Goal: Task Accomplishment & Management: Manage account settings

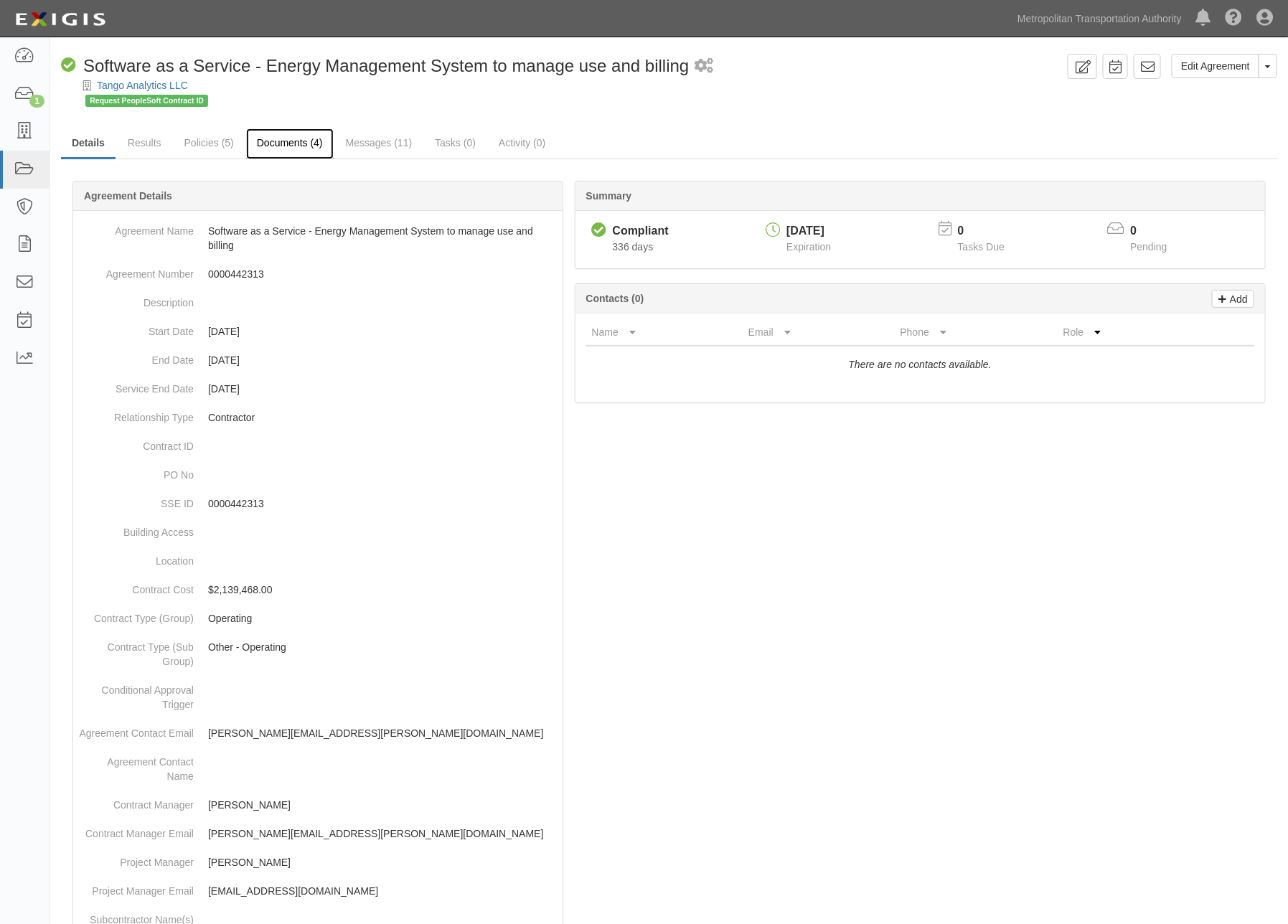
click at [296, 139] on link "Documents (4)" at bounding box center [289, 144] width 87 height 31
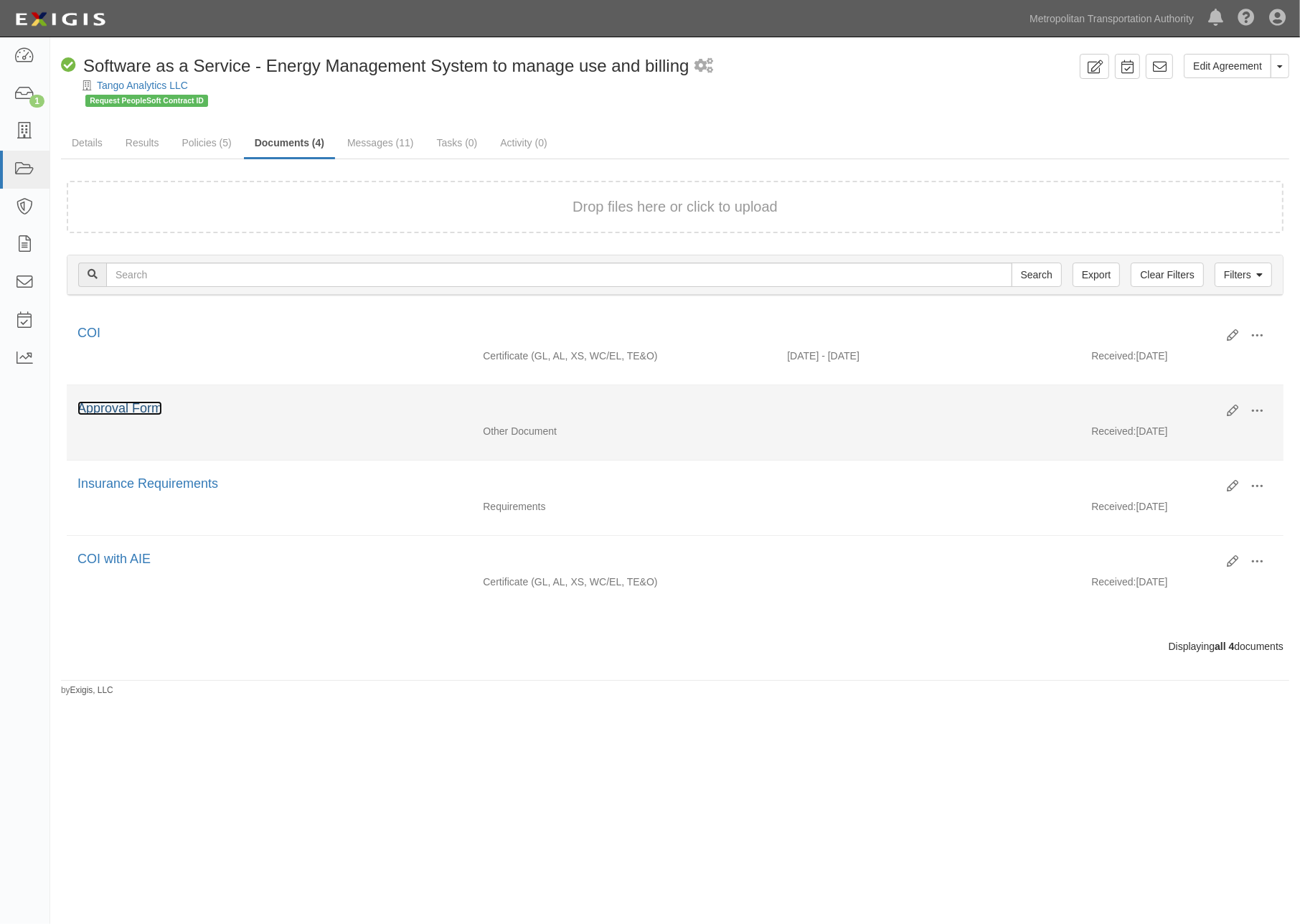
click at [148, 406] on link "Approval Form" at bounding box center [119, 408] width 84 height 15
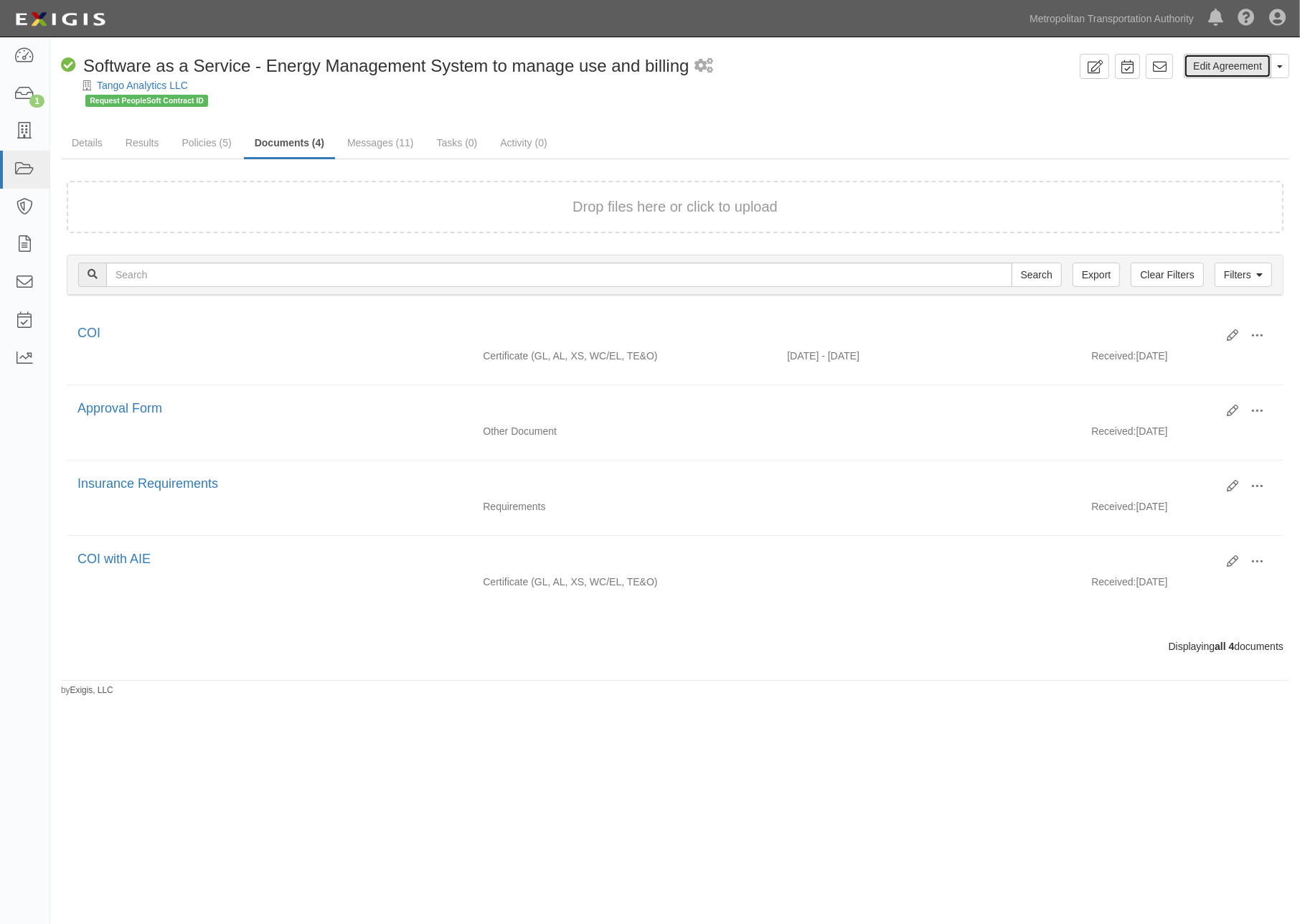
click at [1234, 62] on link "Edit Agreement" at bounding box center [1227, 67] width 87 height 25
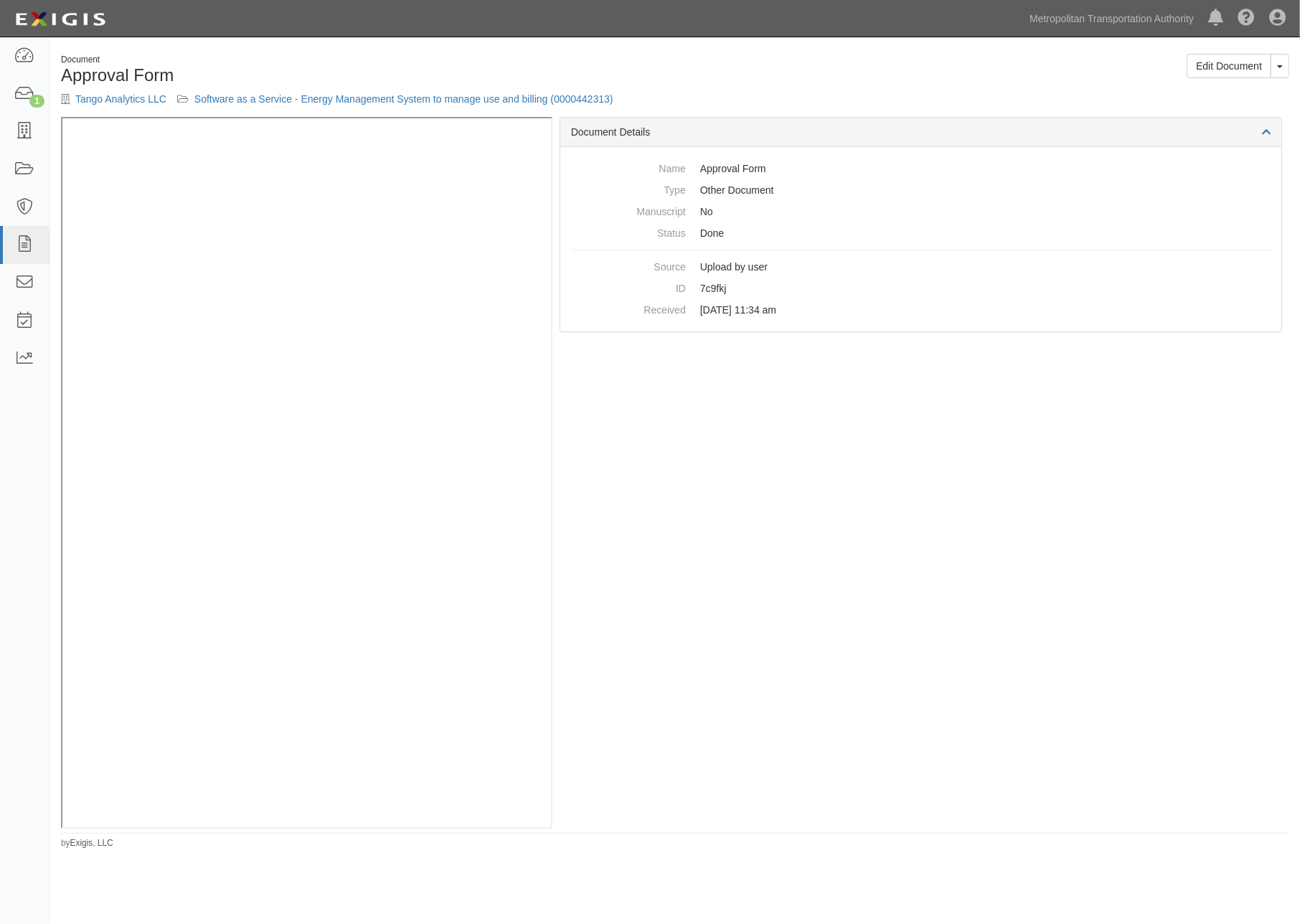
click at [682, 714] on div "Document Details Name Approval Form Type Other Document Manuscript No Status Do…" at bounding box center [921, 473] width 737 height 712
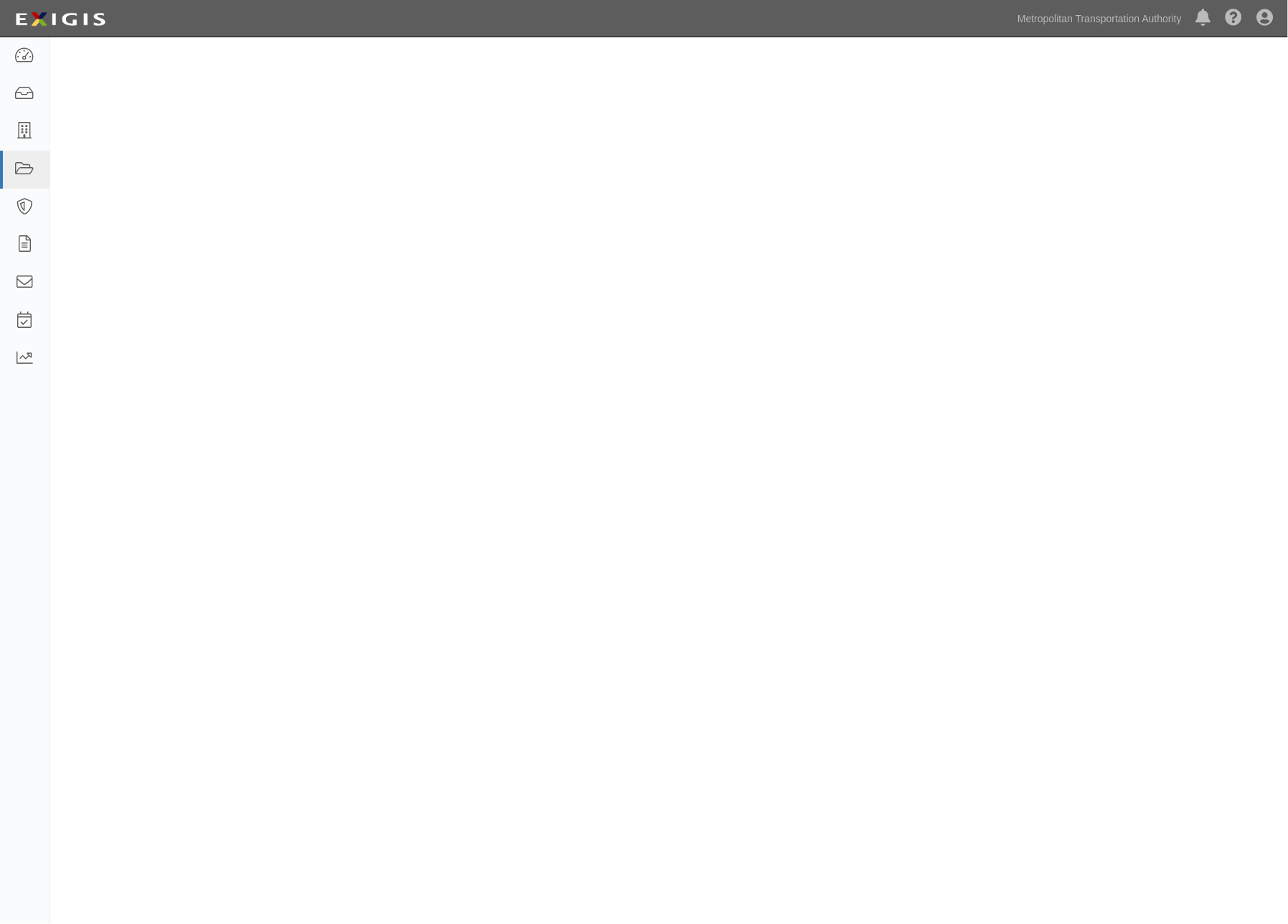
select select
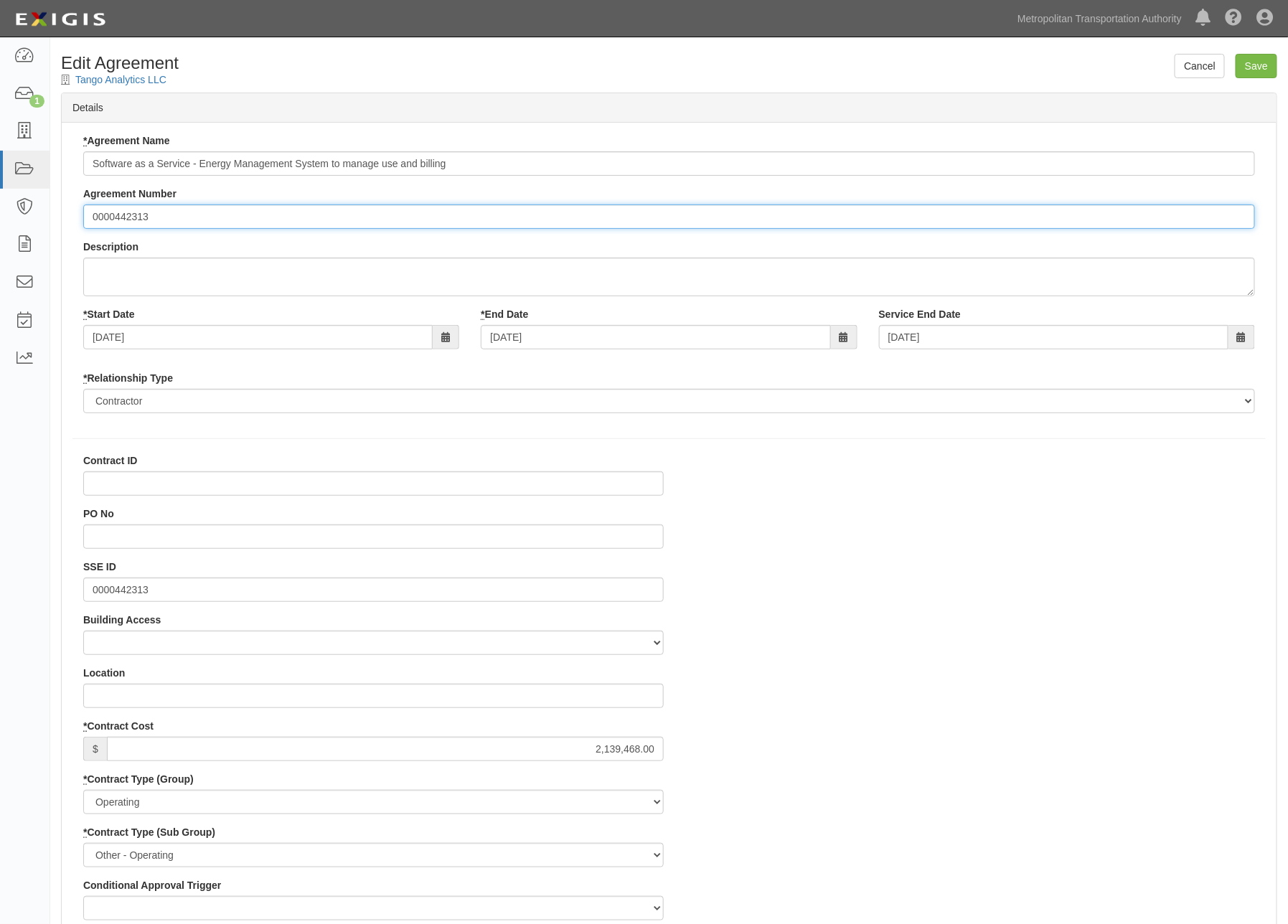
drag, startPoint x: 177, startPoint y: 221, endPoint x: 69, endPoint y: 221, distance: 108.0
click at [69, 221] on div "* Agreement Name Software as a Service - Energy Management System to manage use…" at bounding box center [670, 279] width 1215 height 291
click at [95, 217] on input "000022624" at bounding box center [670, 217] width 1172 height 25
click at [87, 214] on input "000022624" at bounding box center [670, 217] width 1172 height 25
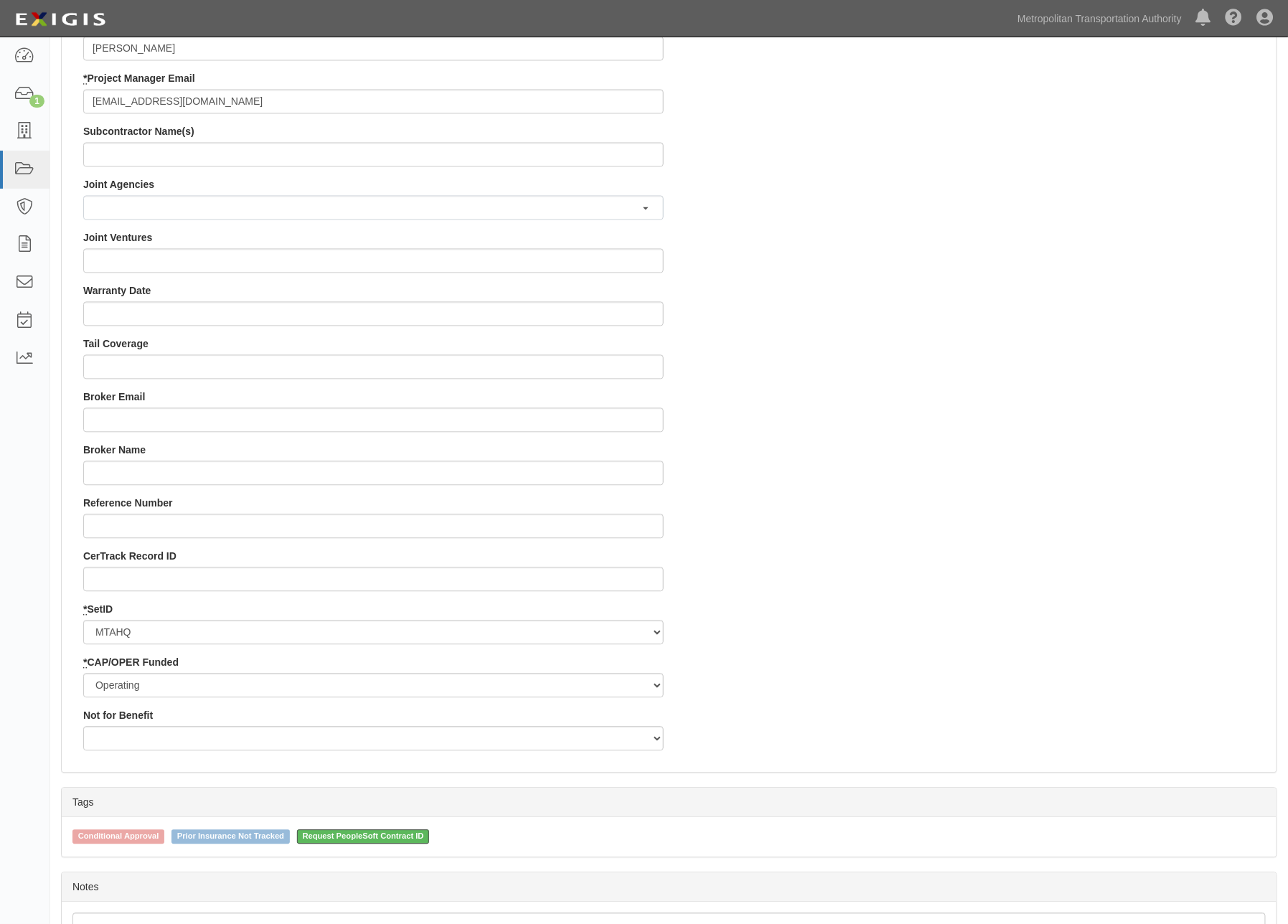
scroll to position [1235, 0]
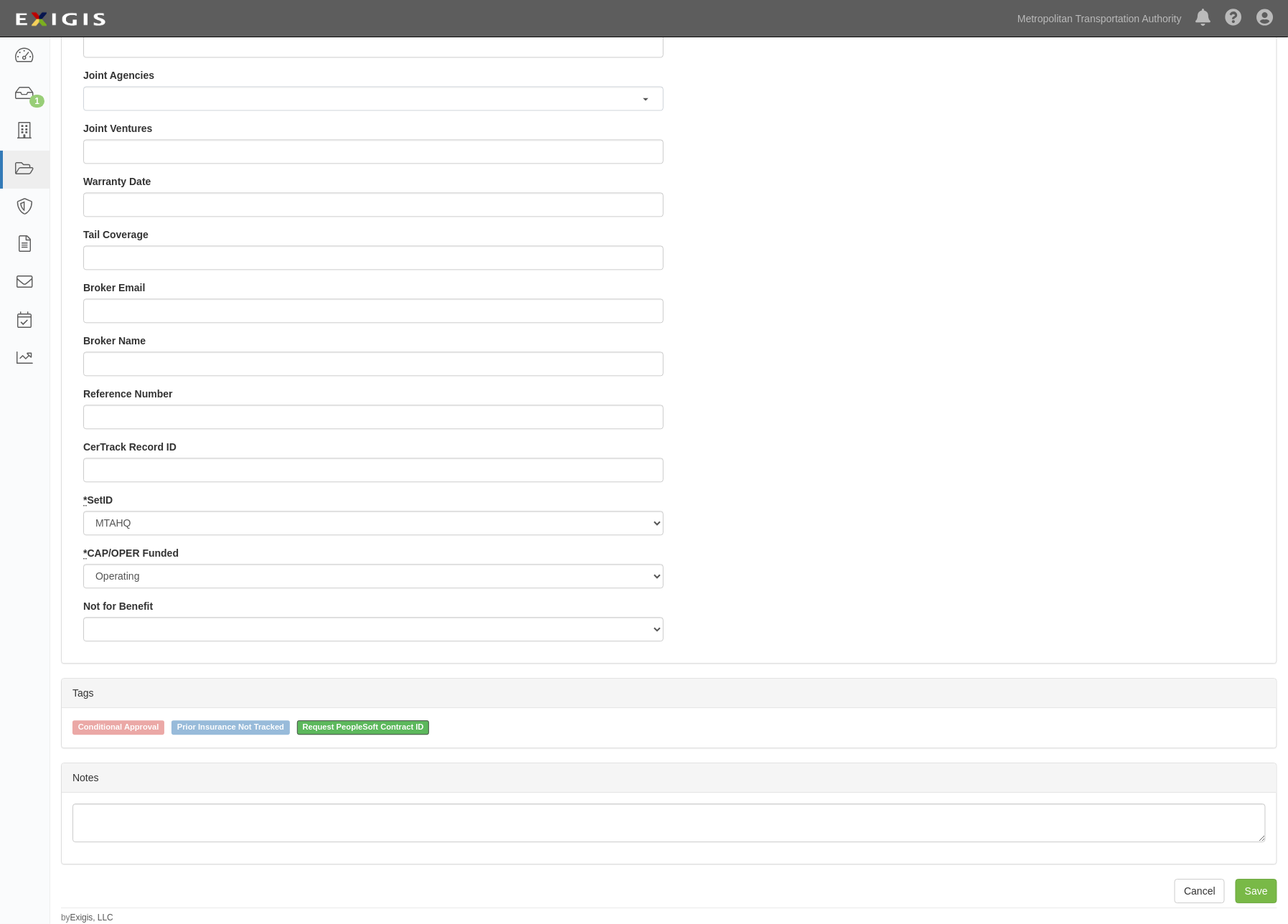
type input "0000022624"
click at [368, 725] on span "Request PeopleSoft Contract ID" at bounding box center [364, 727] width 133 height 15
click at [292, 725] on input "Request PeopleSoft Contract ID" at bounding box center [287, 727] width 9 height 9
click at [368, 725] on span "Request PeopleSoft Contract ID" at bounding box center [364, 727] width 133 height 15
click at [292, 725] on input "Request PeopleSoft Contract ID" at bounding box center [287, 727] width 9 height 9
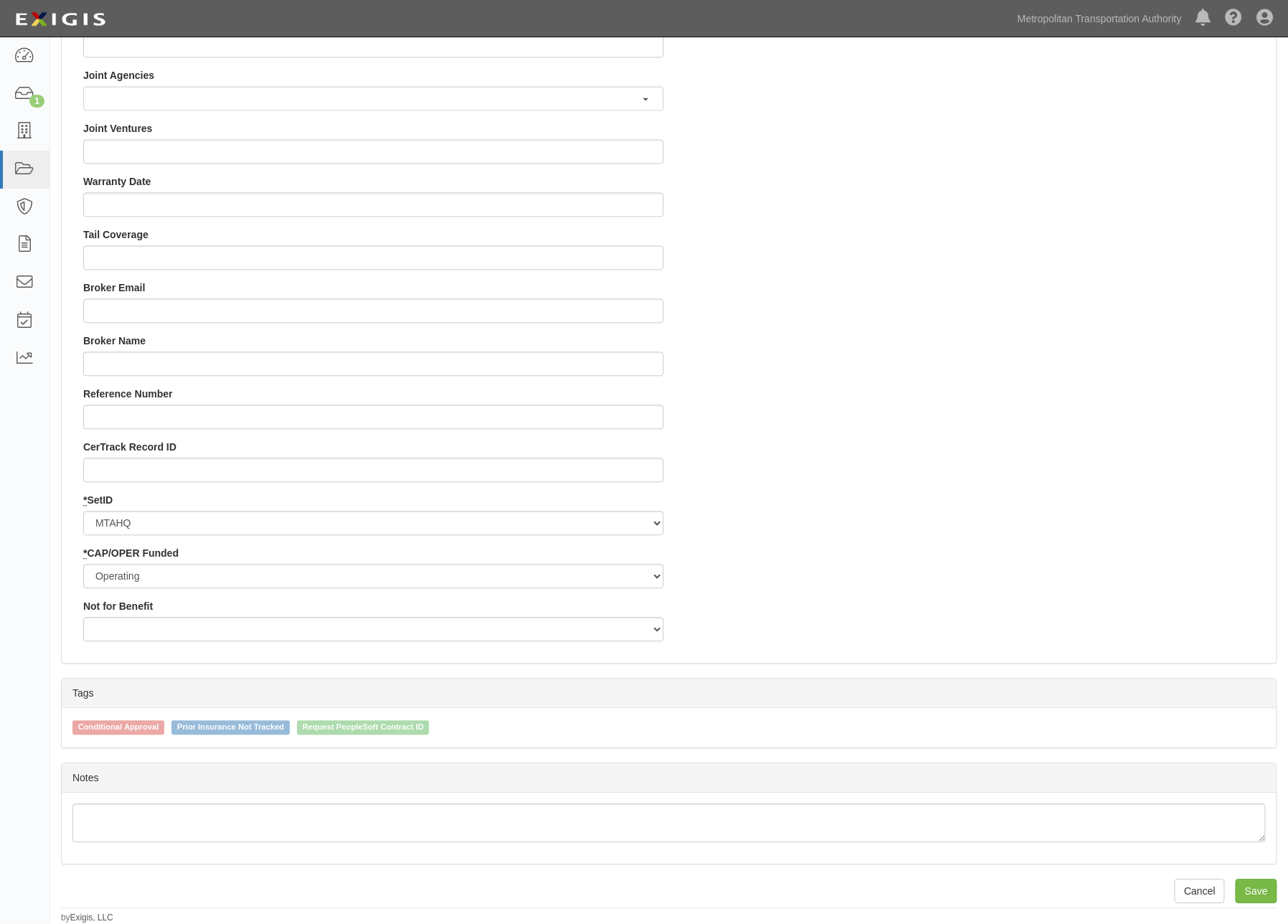
checkbox input "true"
click at [1251, 890] on input "Save" at bounding box center [1257, 891] width 42 height 25
type input "2139468.00"
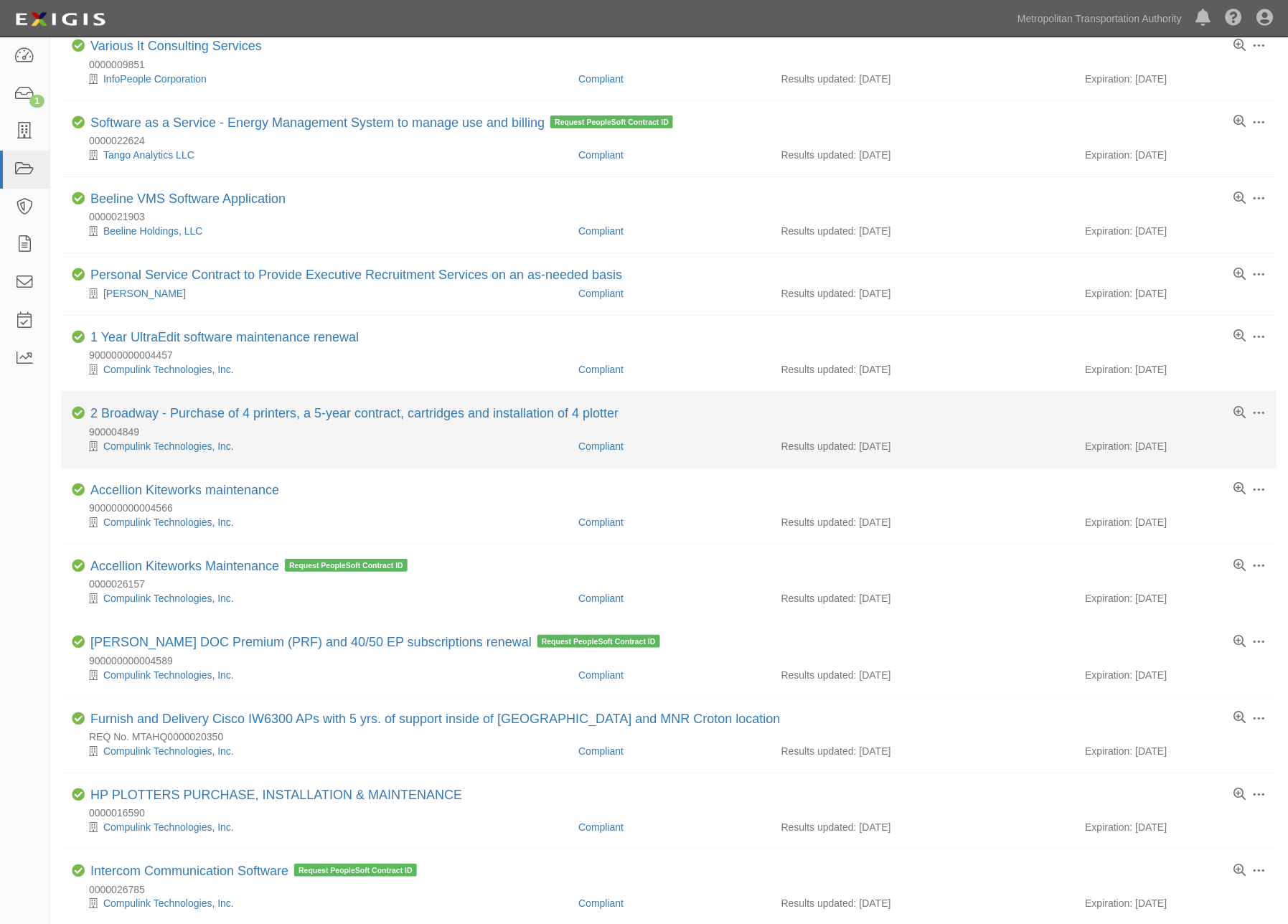
scroll to position [319, 0]
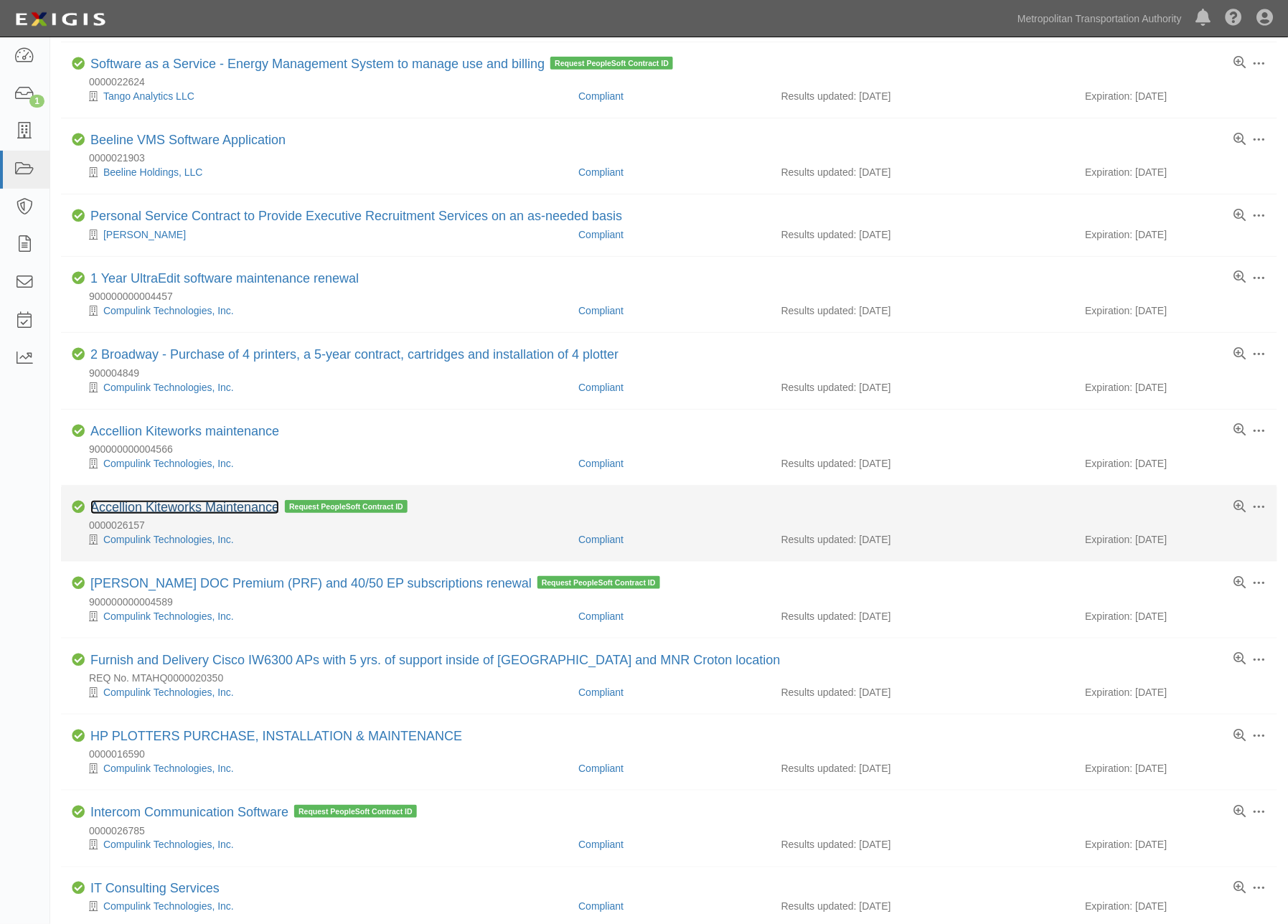
click at [233, 508] on link "Accellion Kiteworks Maintenance" at bounding box center [185, 507] width 189 height 15
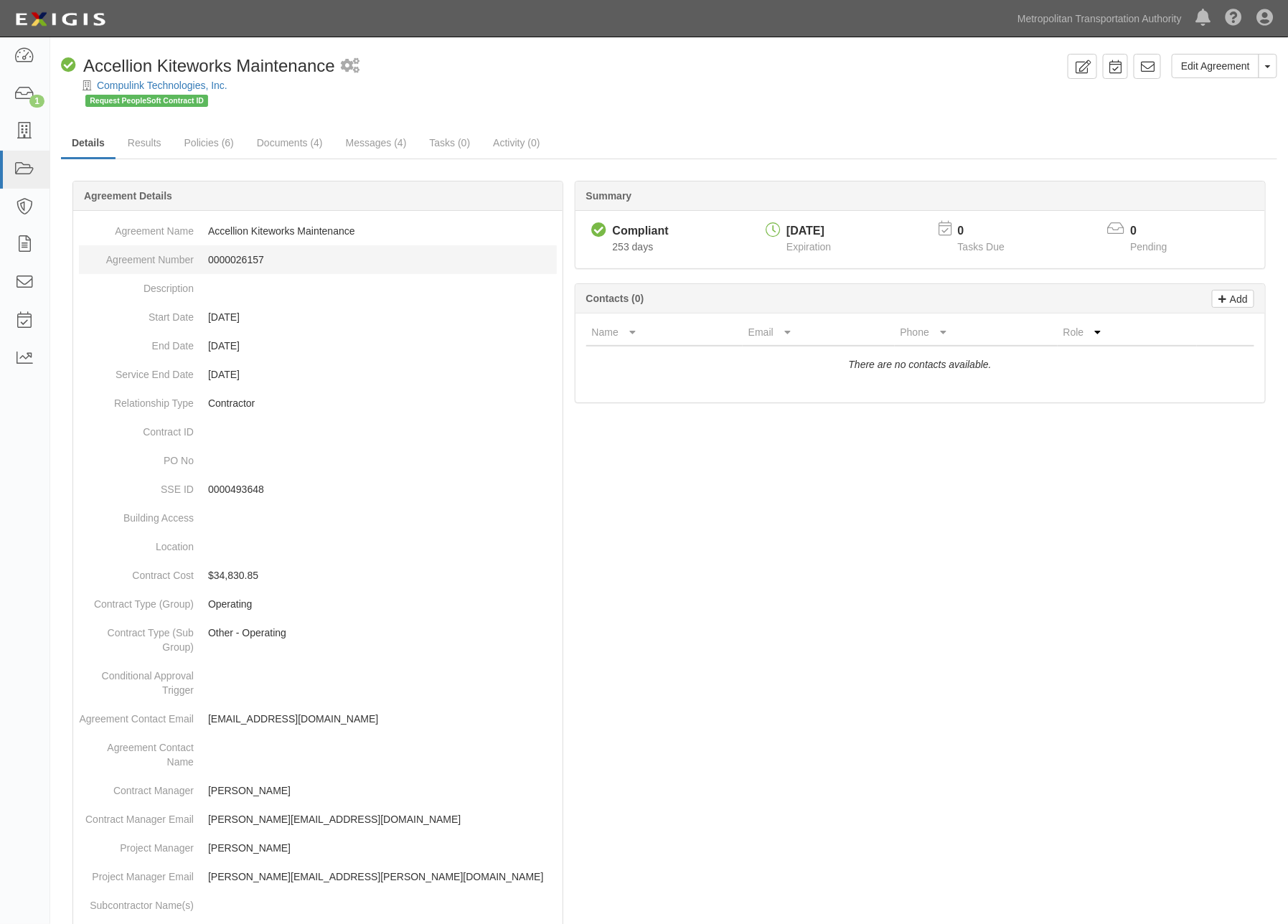
click at [240, 257] on dd "0000026157" at bounding box center [318, 259] width 478 height 29
copy dd "0000026157"
click at [1207, 63] on link "Edit Agreement" at bounding box center [1215, 67] width 87 height 25
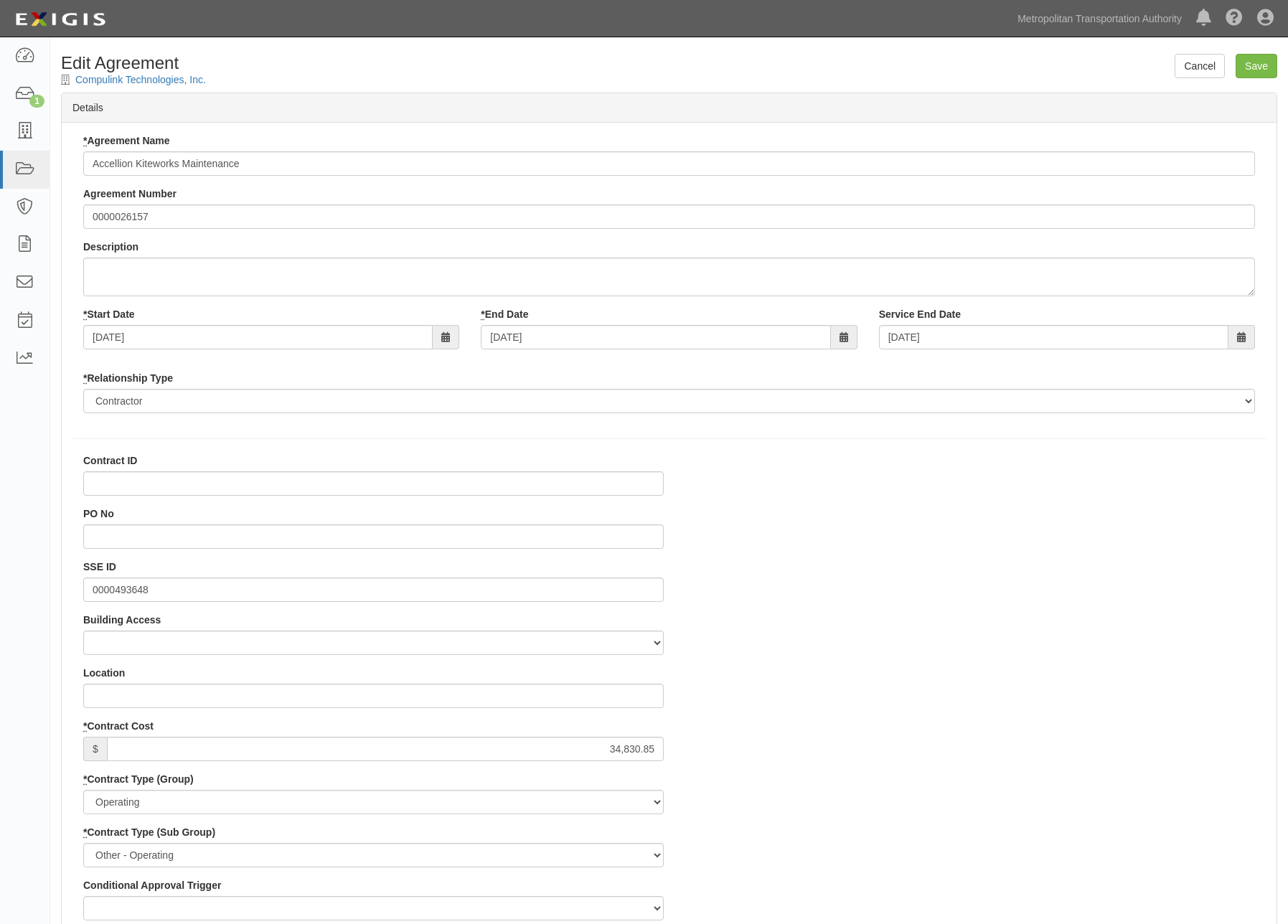
select select
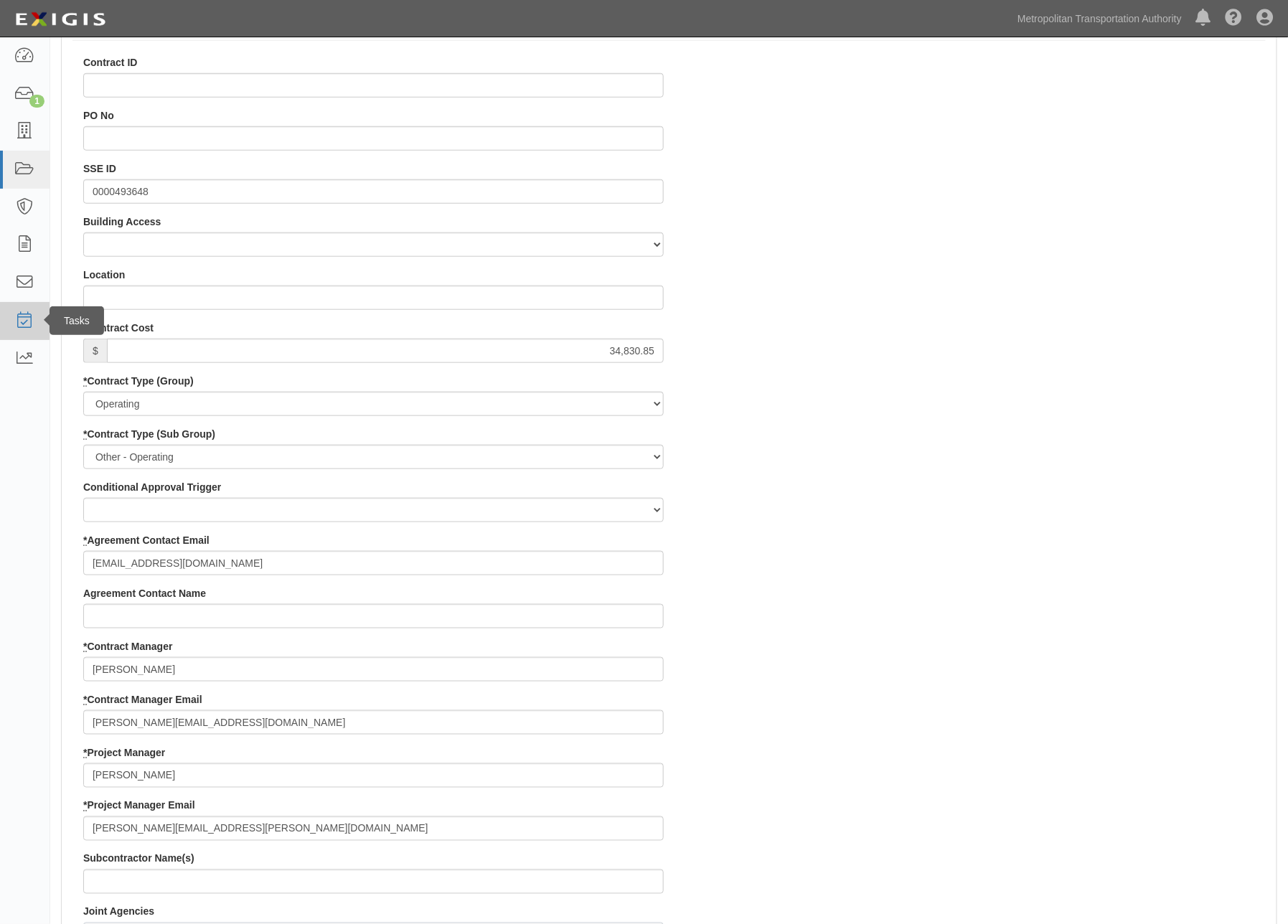
scroll to position [239, 0]
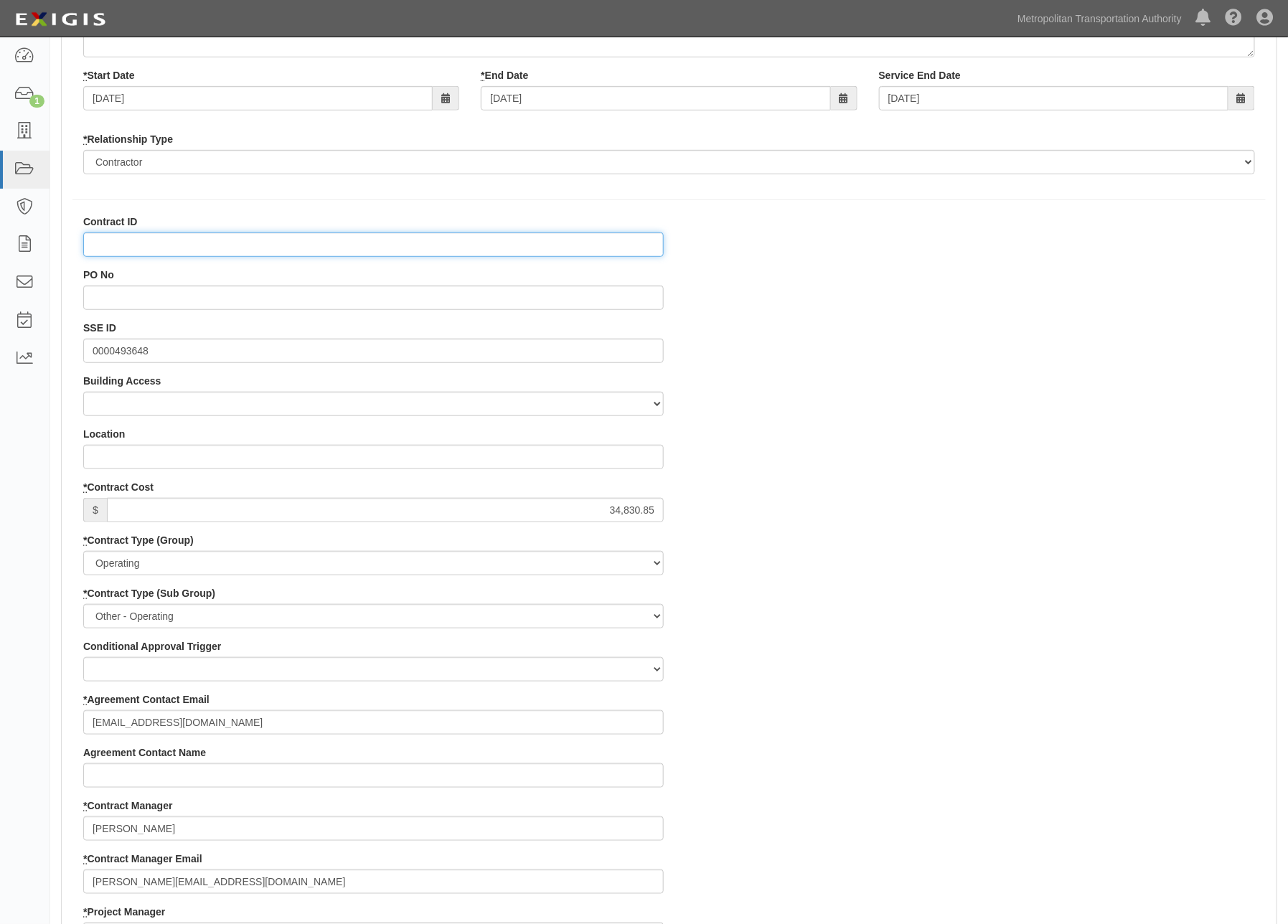
paste input "900000000004933"
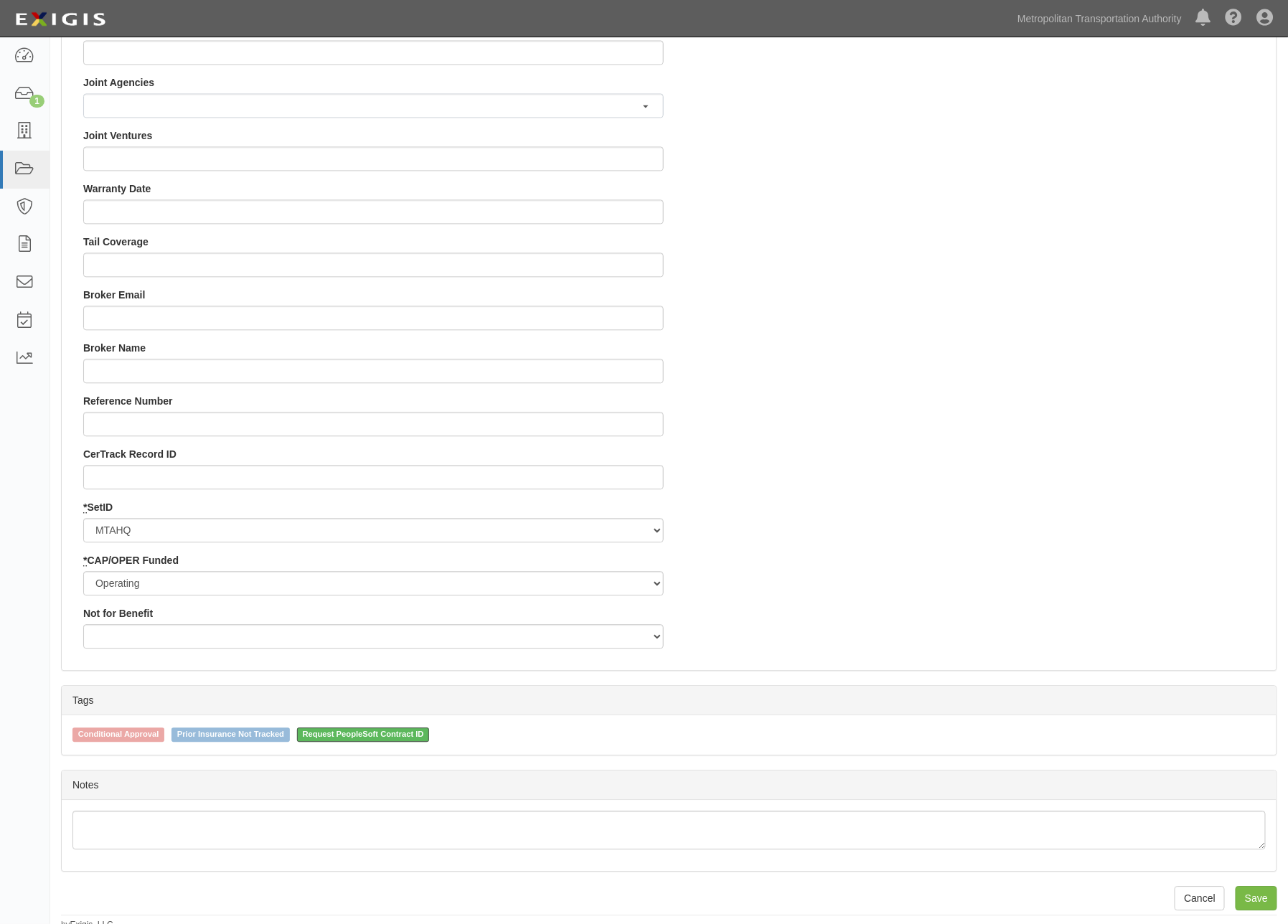
scroll to position [1235, 0]
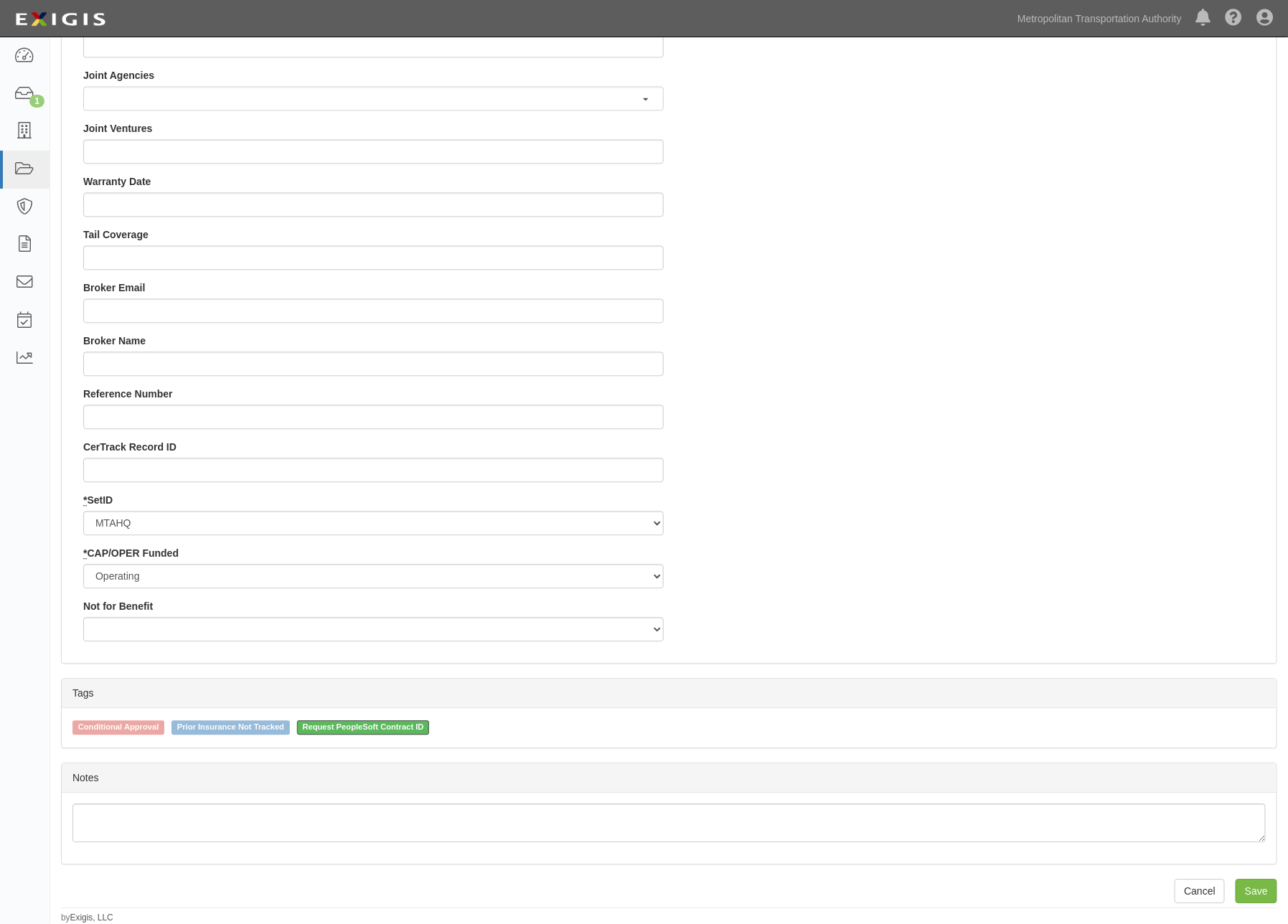
type input "900000000004933"
click at [389, 721] on span "Request PeopleSoft Contract ID" at bounding box center [364, 727] width 133 height 15
click at [292, 722] on input "Request PeopleSoft Contract ID" at bounding box center [287, 727] width 9 height 9
checkbox input "false"
click at [1267, 894] on input "Save" at bounding box center [1257, 891] width 42 height 25
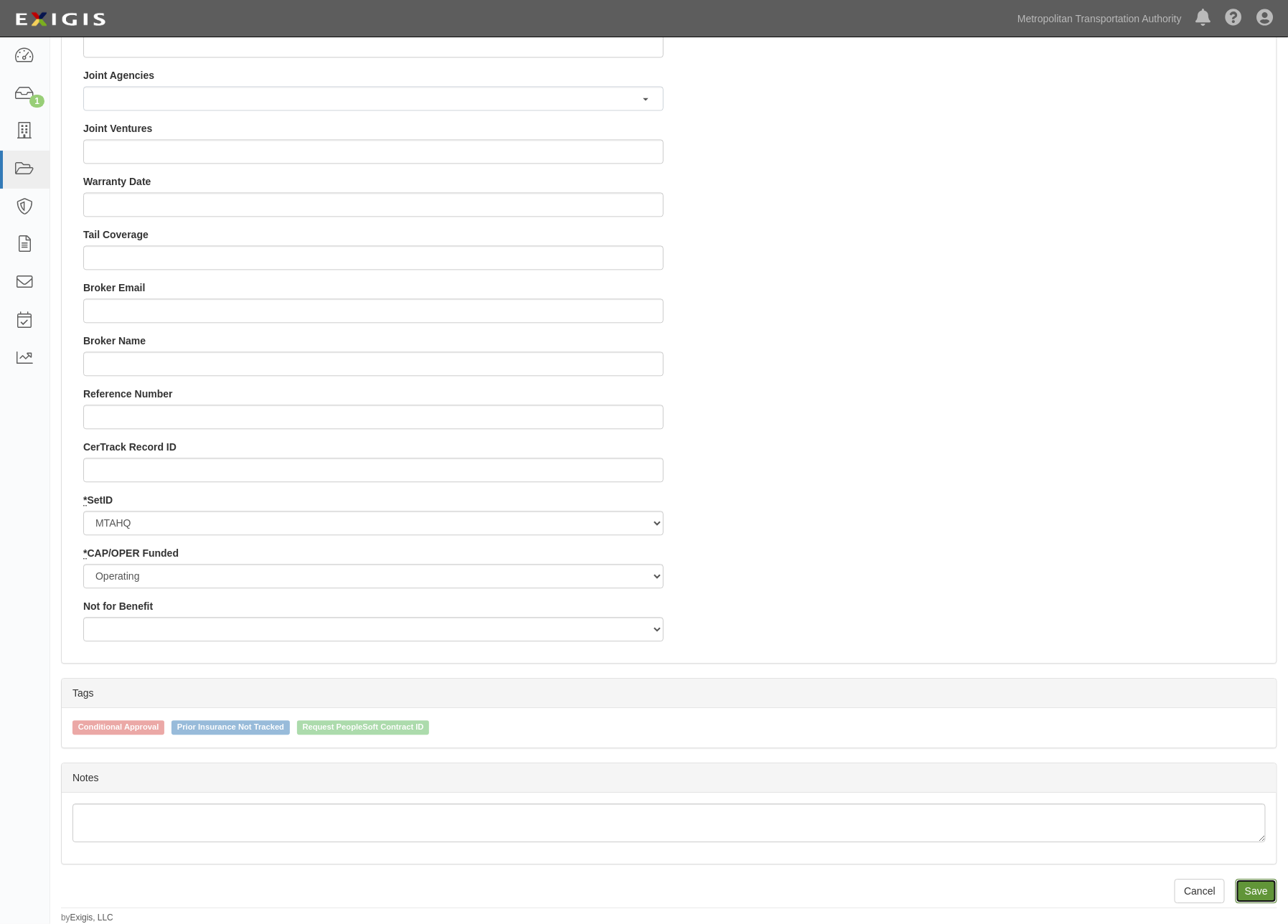
type input "34830.85"
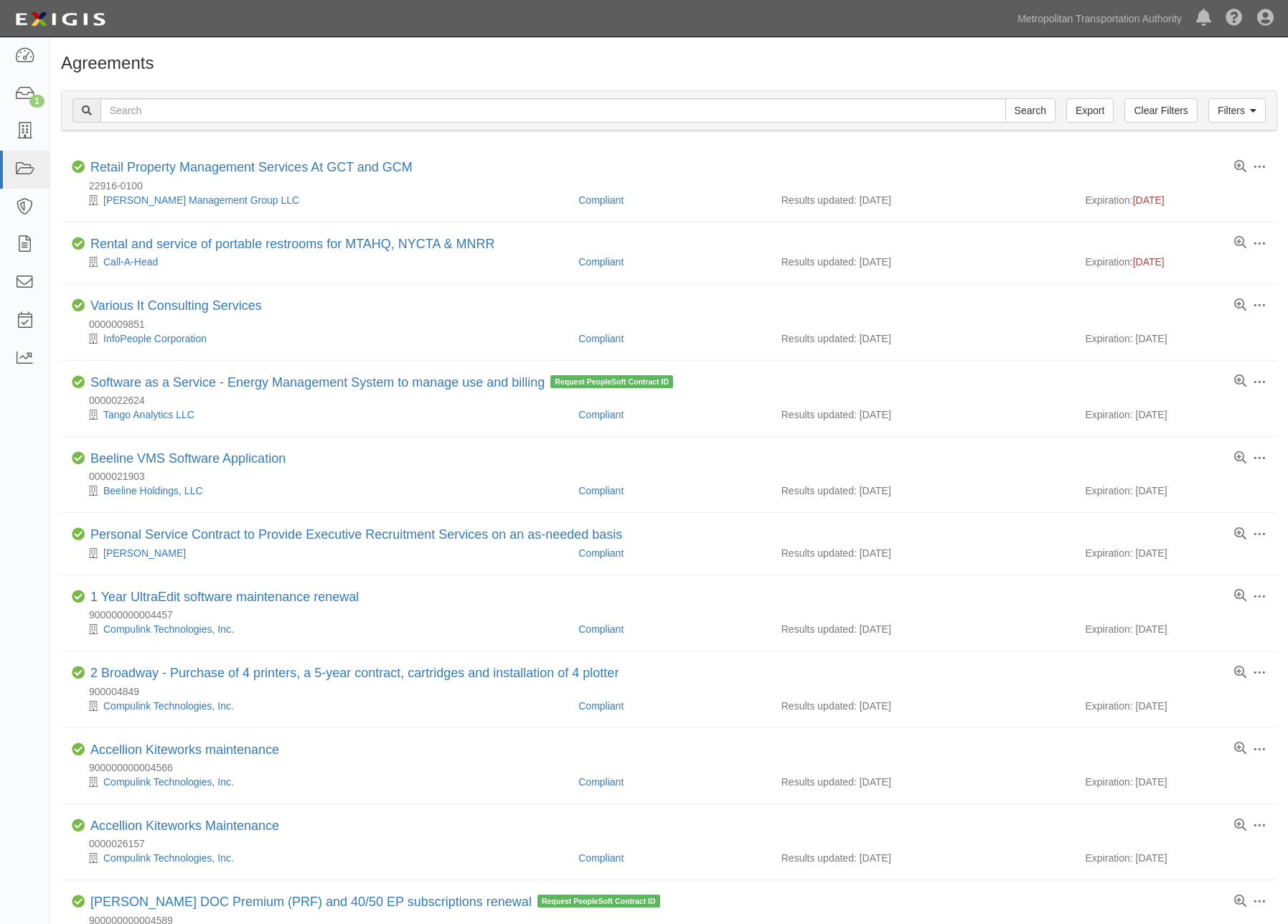
scroll to position [319, 0]
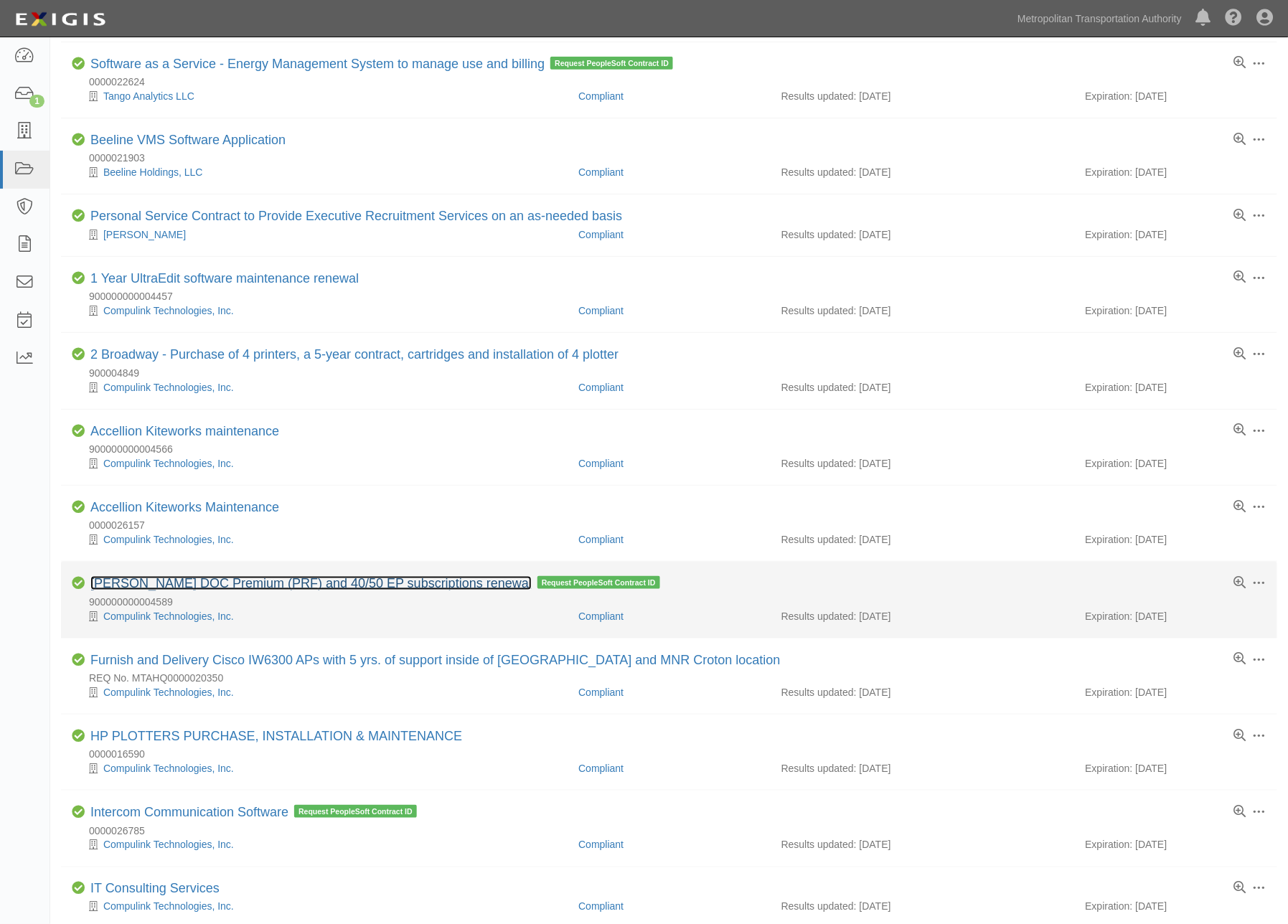
click at [311, 588] on link "[PERSON_NAME] DOC Premium (PRF) and 40/50 EP subscriptions renewal" at bounding box center [311, 583] width 441 height 15
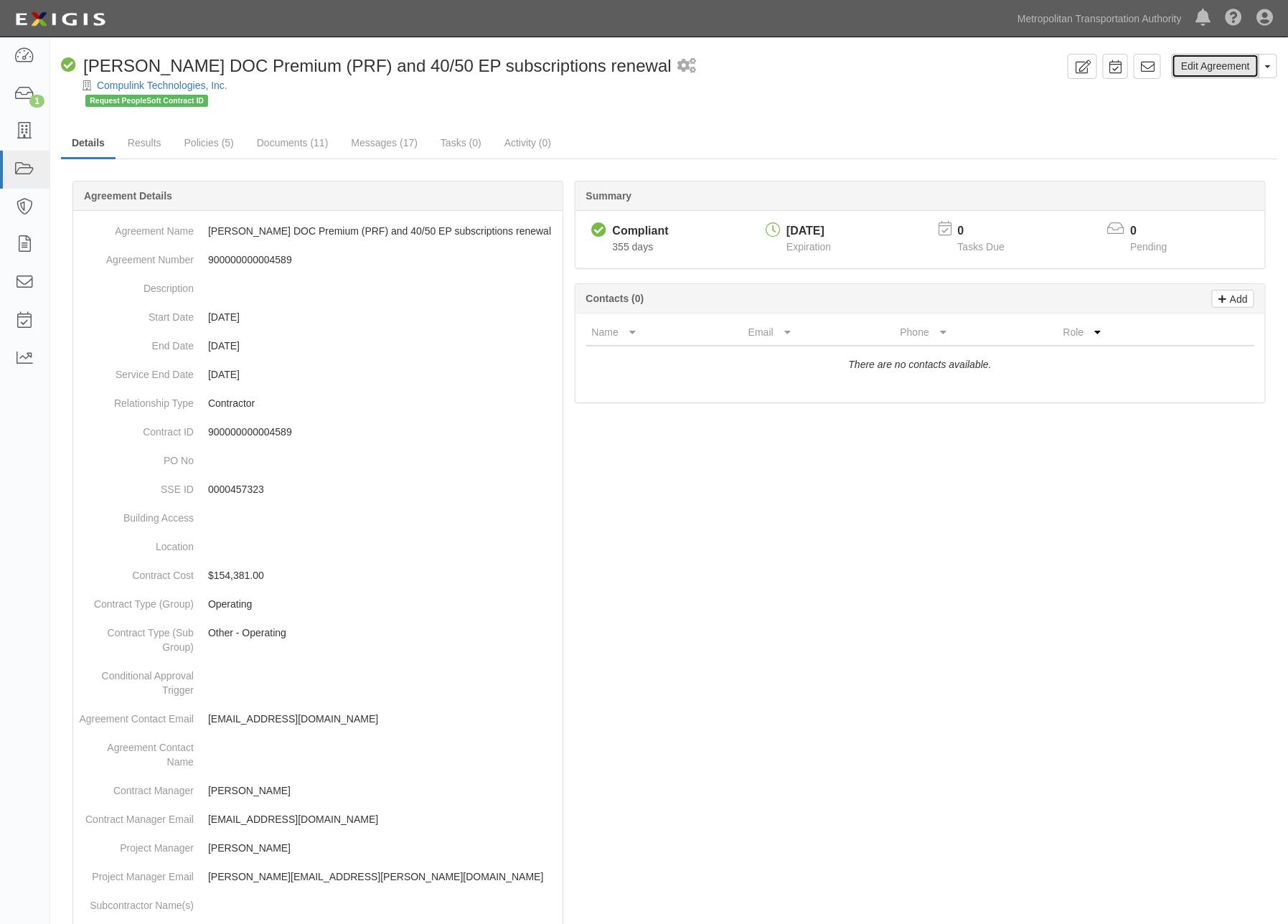
click at [1208, 64] on link "Edit Agreement" at bounding box center [1215, 67] width 87 height 25
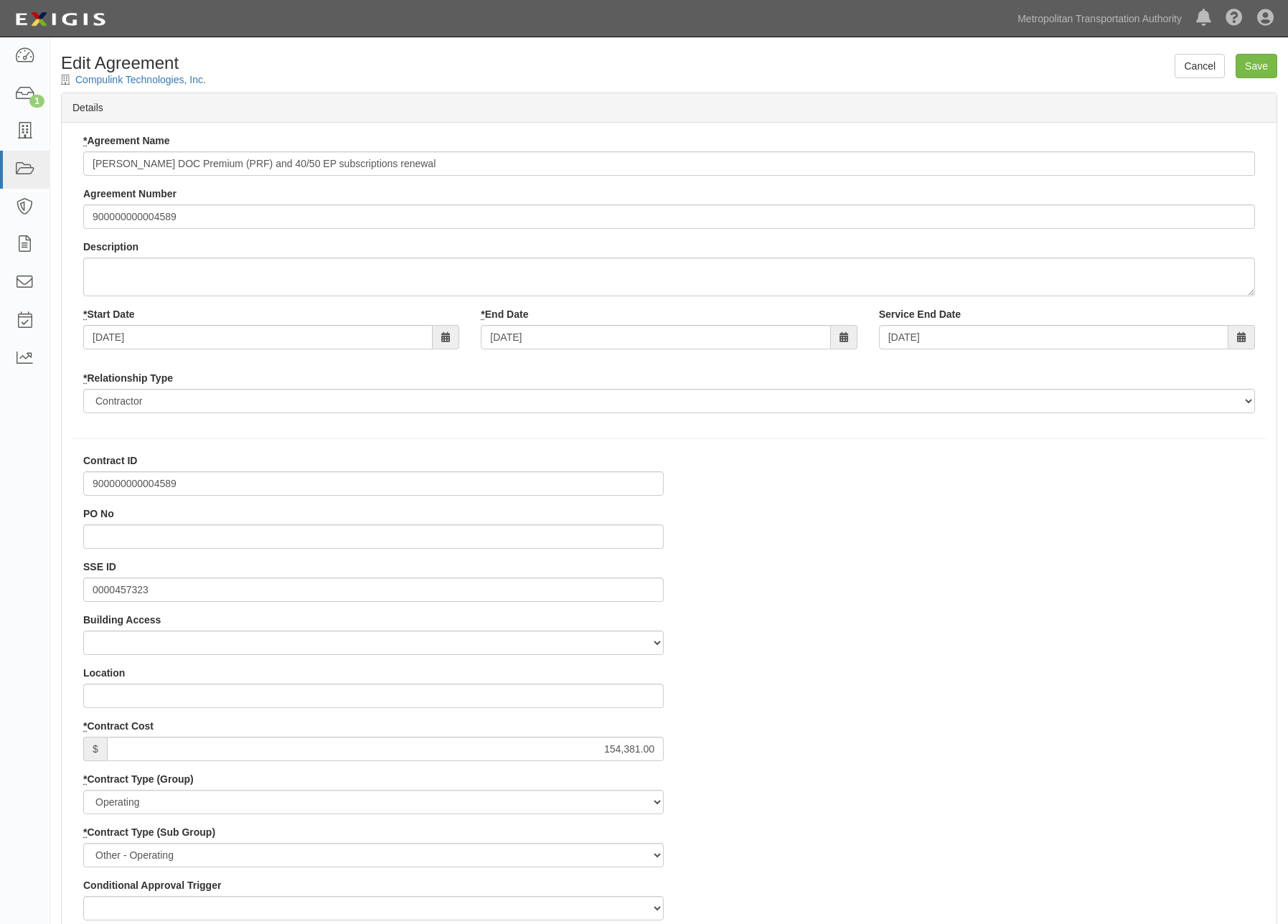
select select
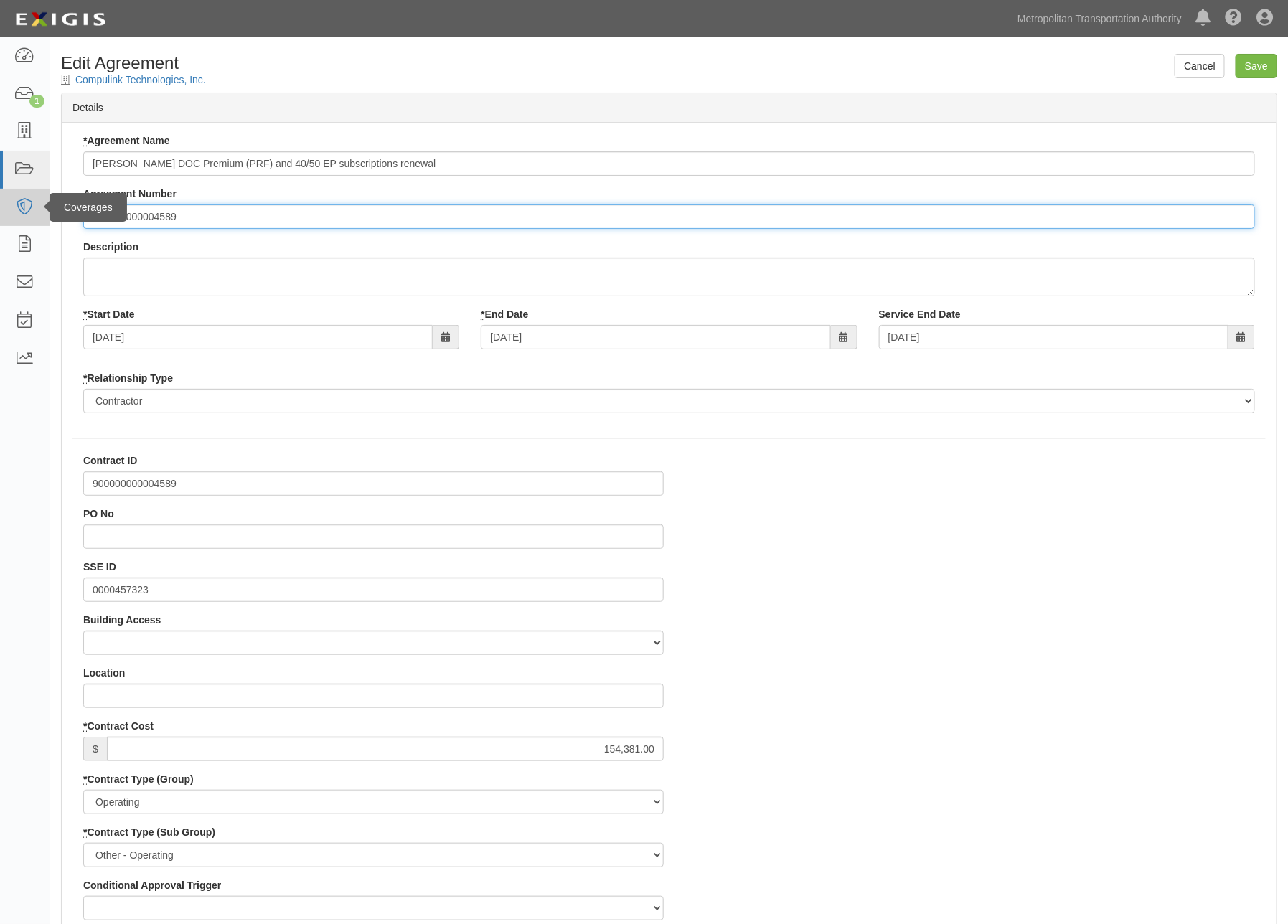
drag, startPoint x: 213, startPoint y: 220, endPoint x: 31, endPoint y: 221, distance: 182.0
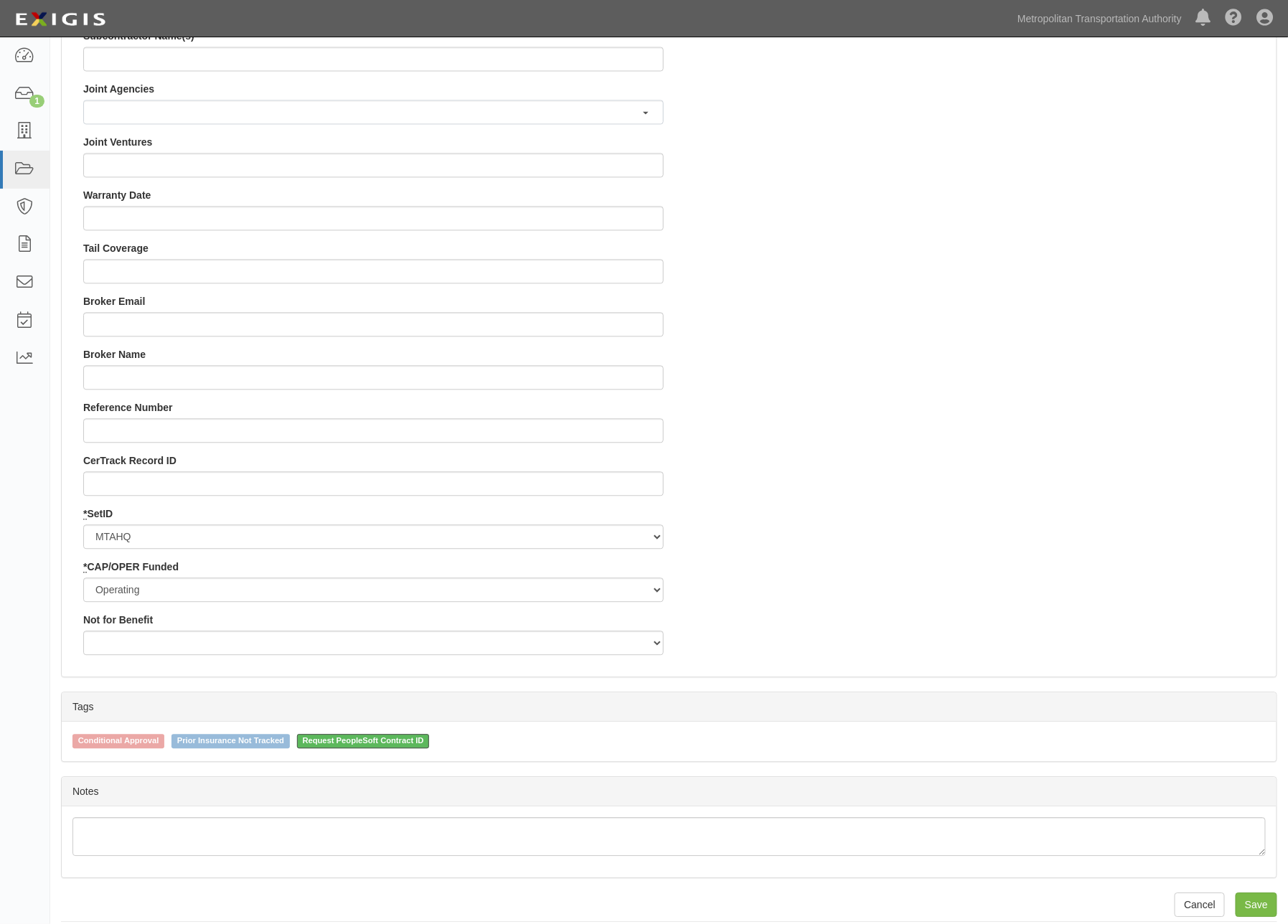
scroll to position [1235, 0]
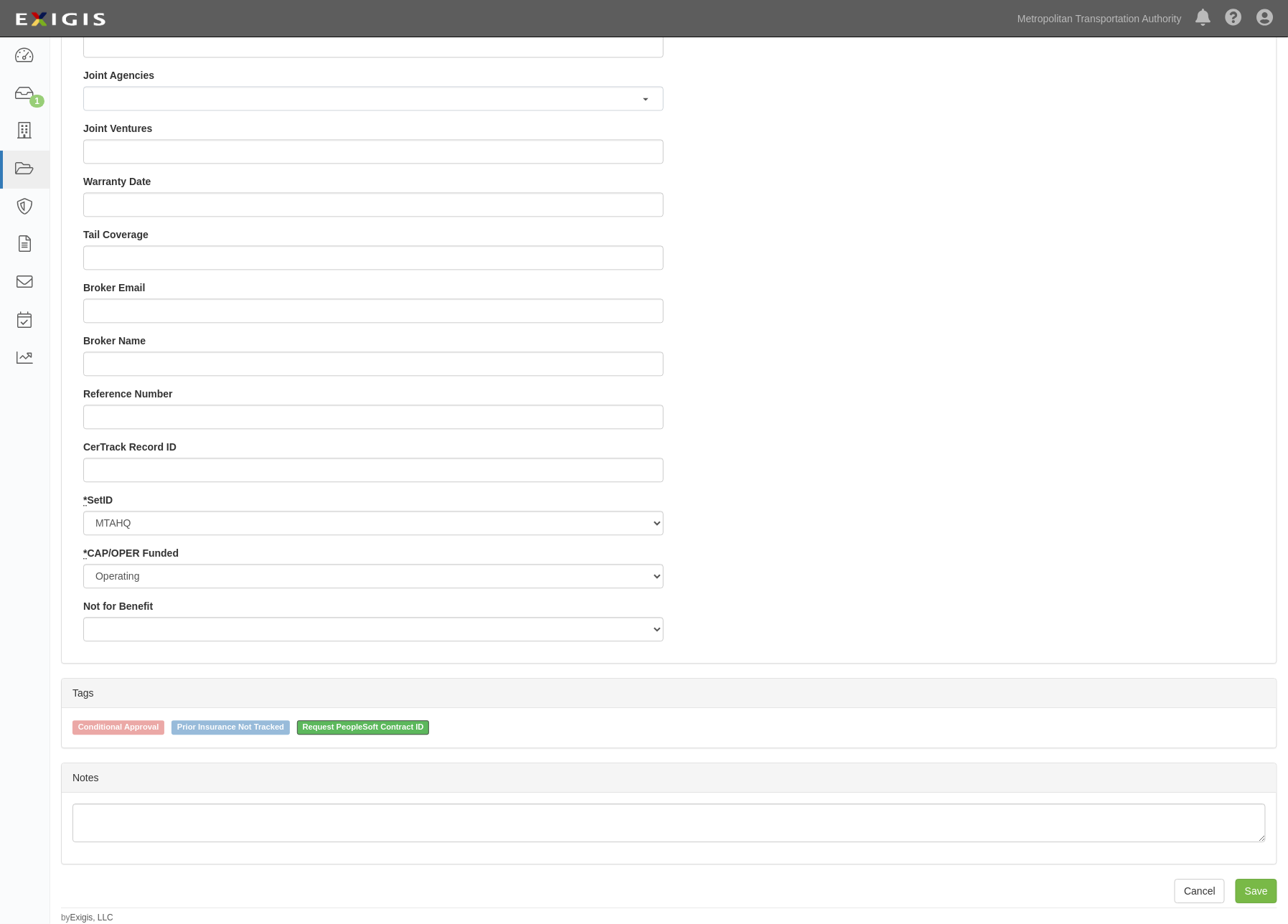
click at [340, 721] on span "Request PeopleSoft Contract ID" at bounding box center [364, 727] width 133 height 15
click at [292, 722] on input "Request PeopleSoft Contract ID" at bounding box center [287, 727] width 9 height 9
checkbox input "false"
click at [1267, 892] on input "Save" at bounding box center [1257, 891] width 42 height 25
type input "154381.00"
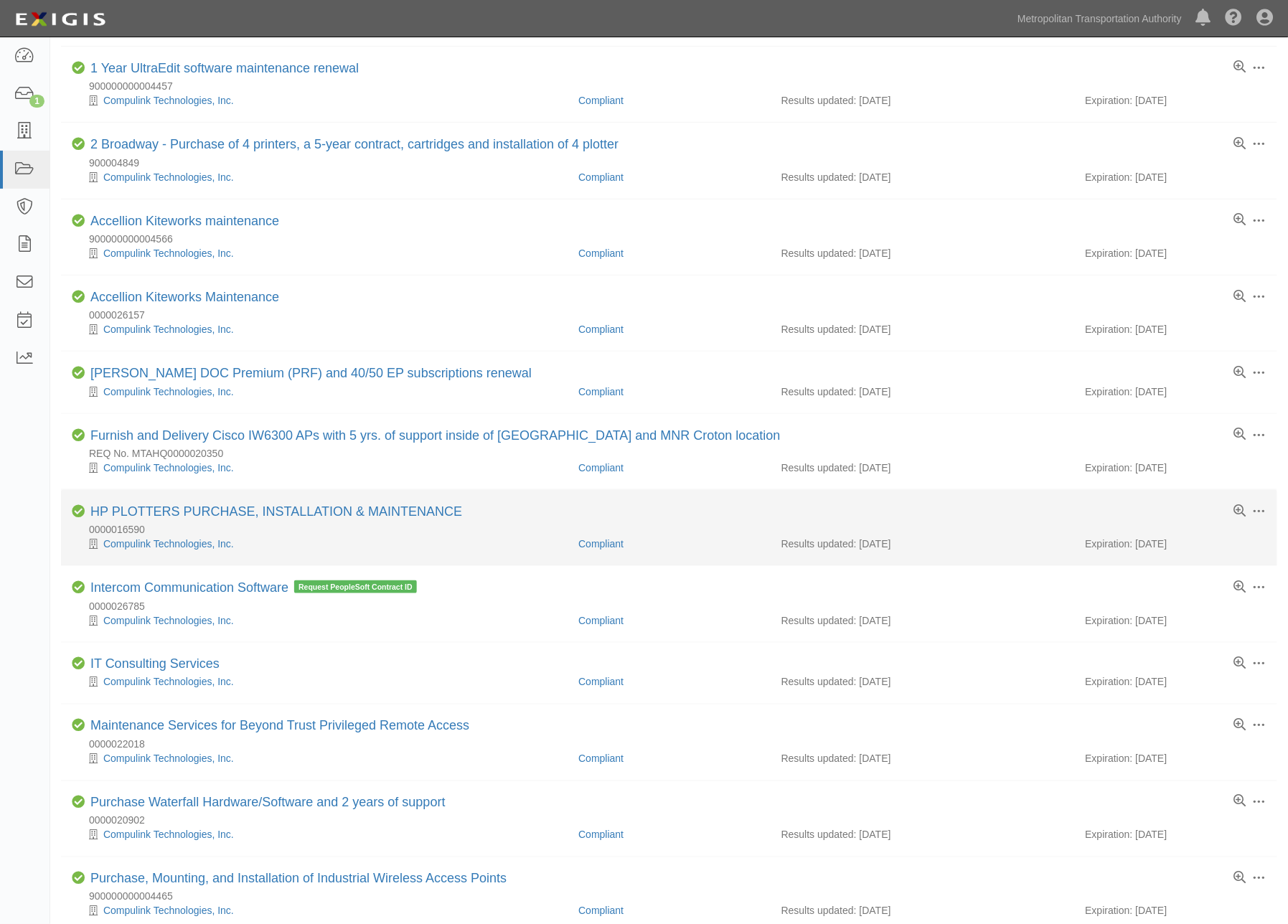
scroll to position [557, 0]
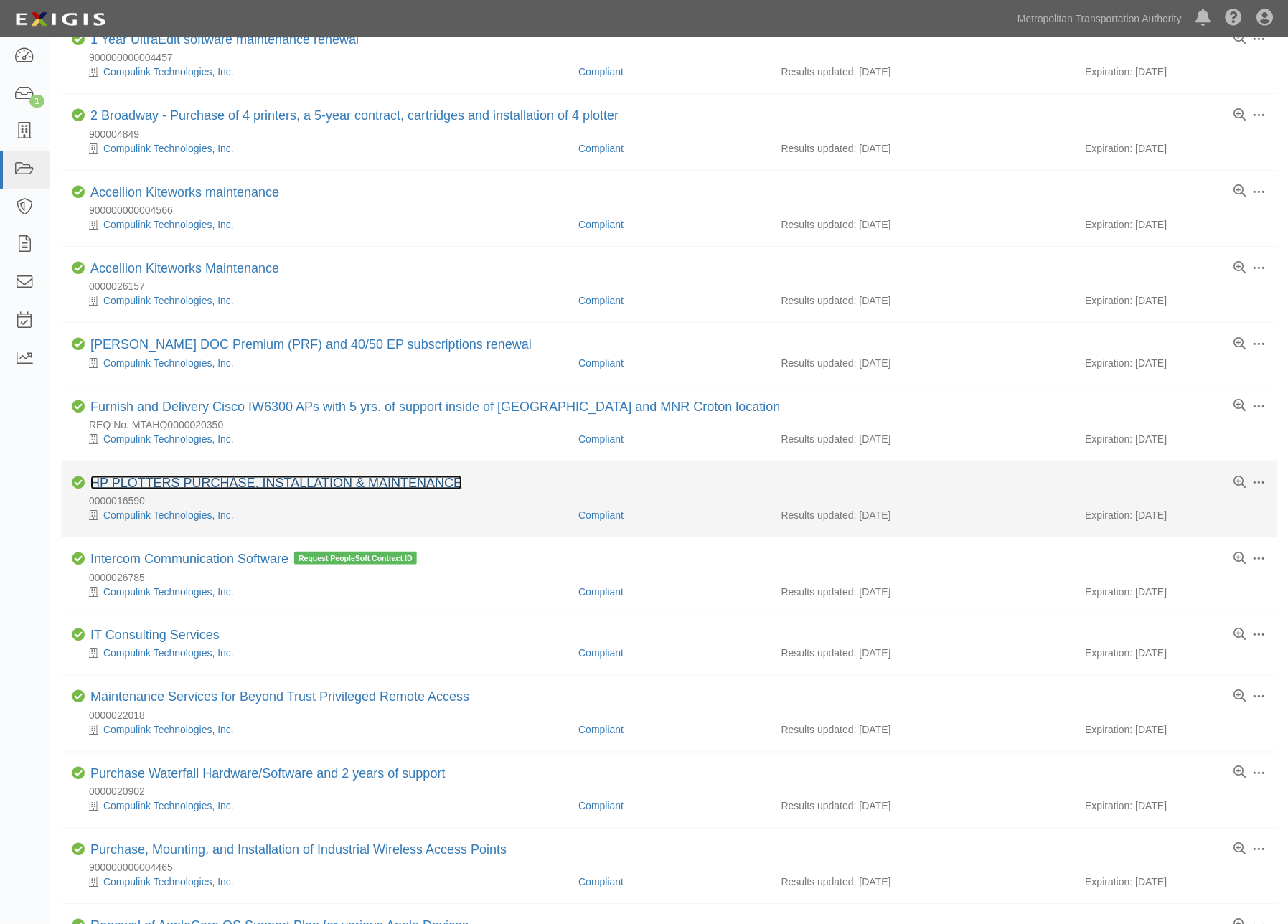
click at [281, 487] on link "HP PLOTTERS PURCHASE, INSTALLATION & MAINTENANCE" at bounding box center [276, 483] width 372 height 15
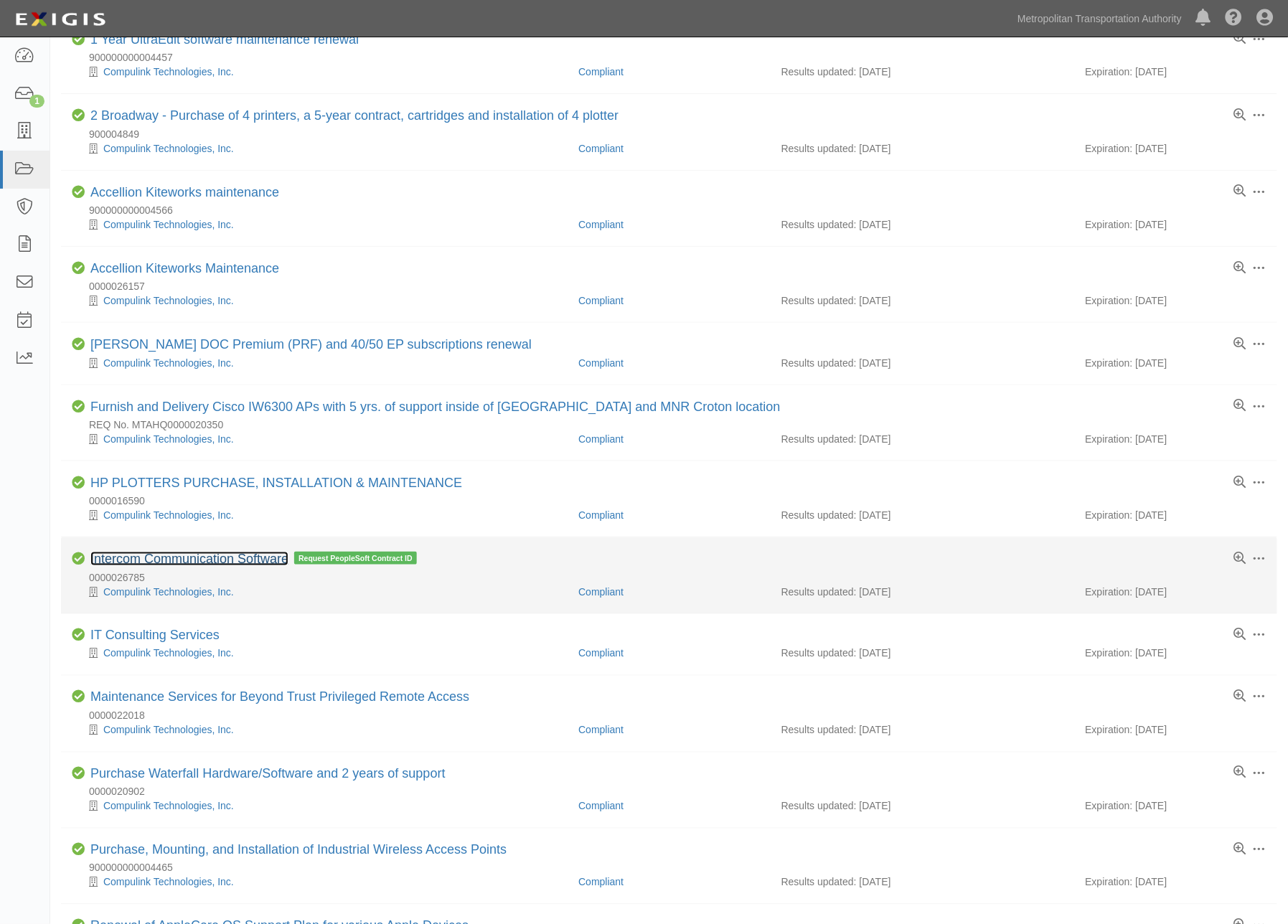
click at [245, 566] on link "Intercom Communication Software" at bounding box center [190, 559] width 198 height 15
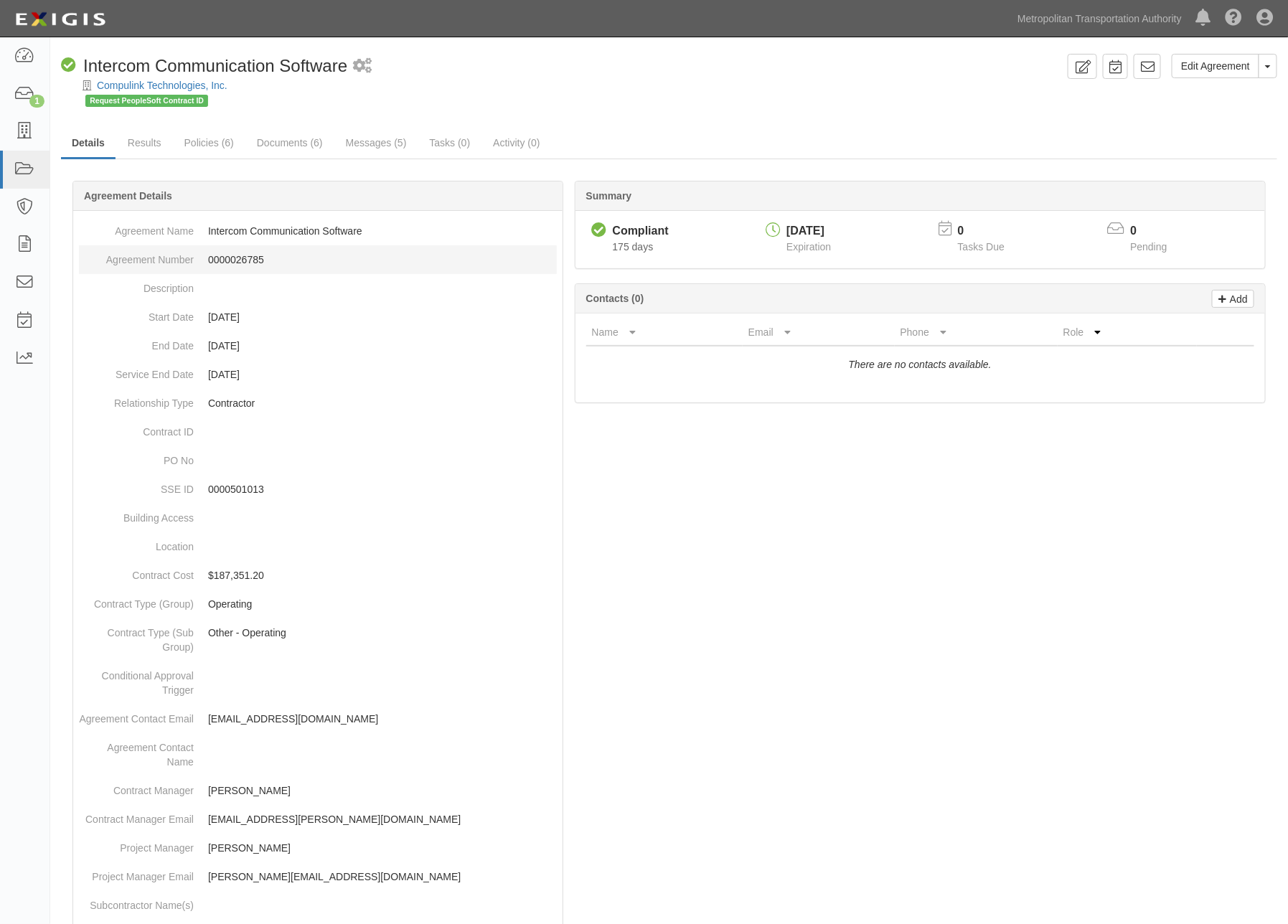
click at [240, 255] on dd "0000026785" at bounding box center [318, 259] width 478 height 29
copy dd "0000026785"
click at [1215, 68] on link "Edit Agreement" at bounding box center [1215, 67] width 87 height 25
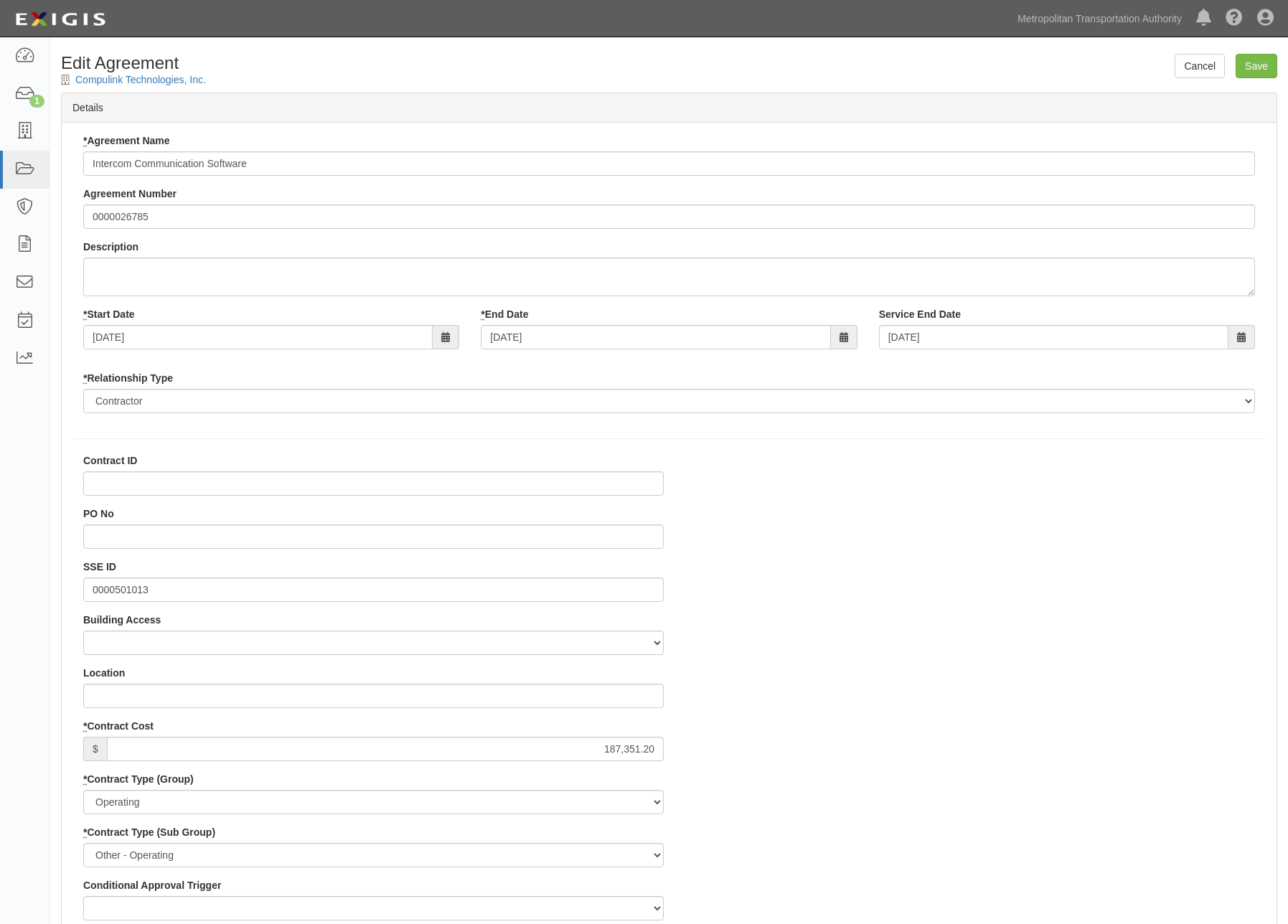
select select
paste input "900000000004992"
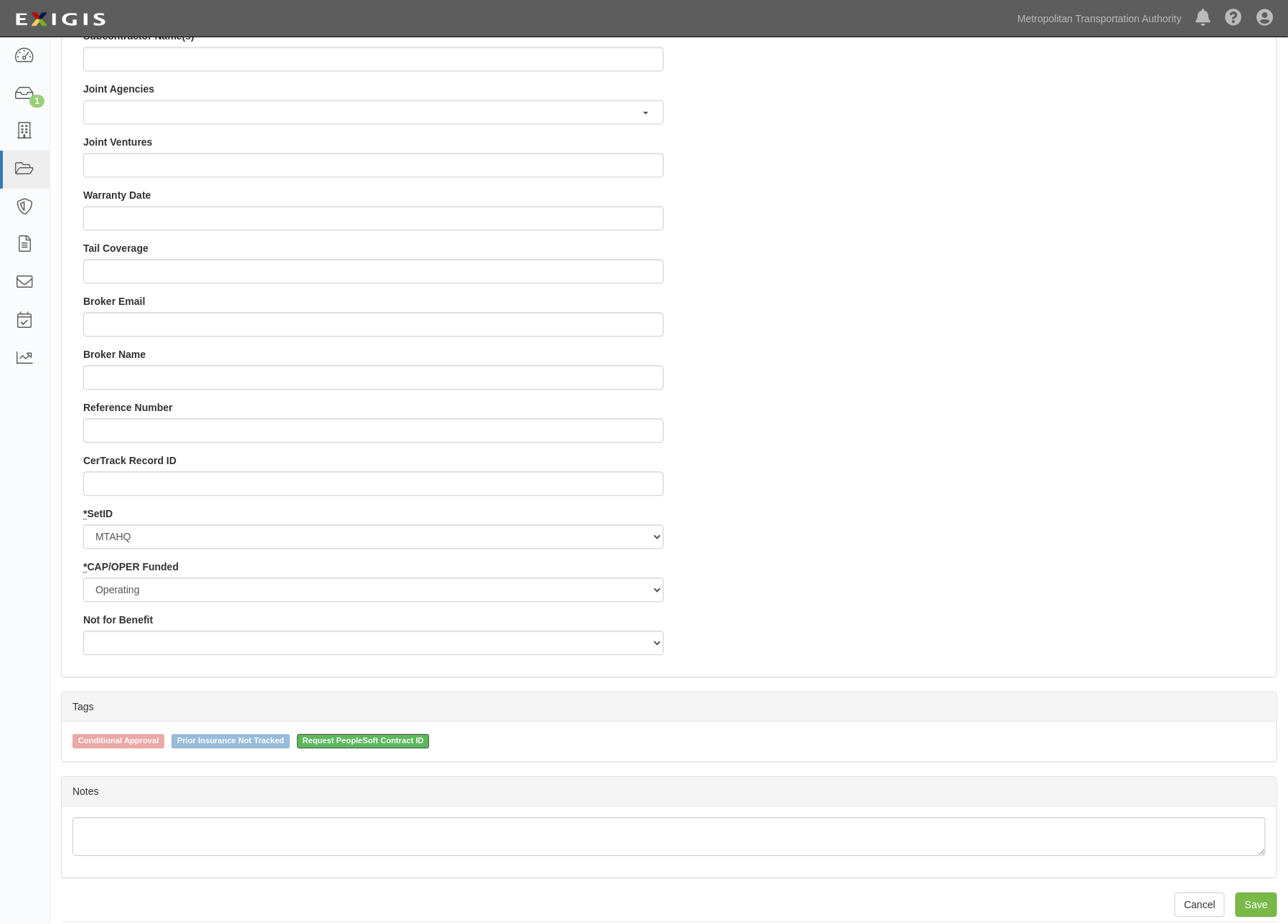
scroll to position [1235, 0]
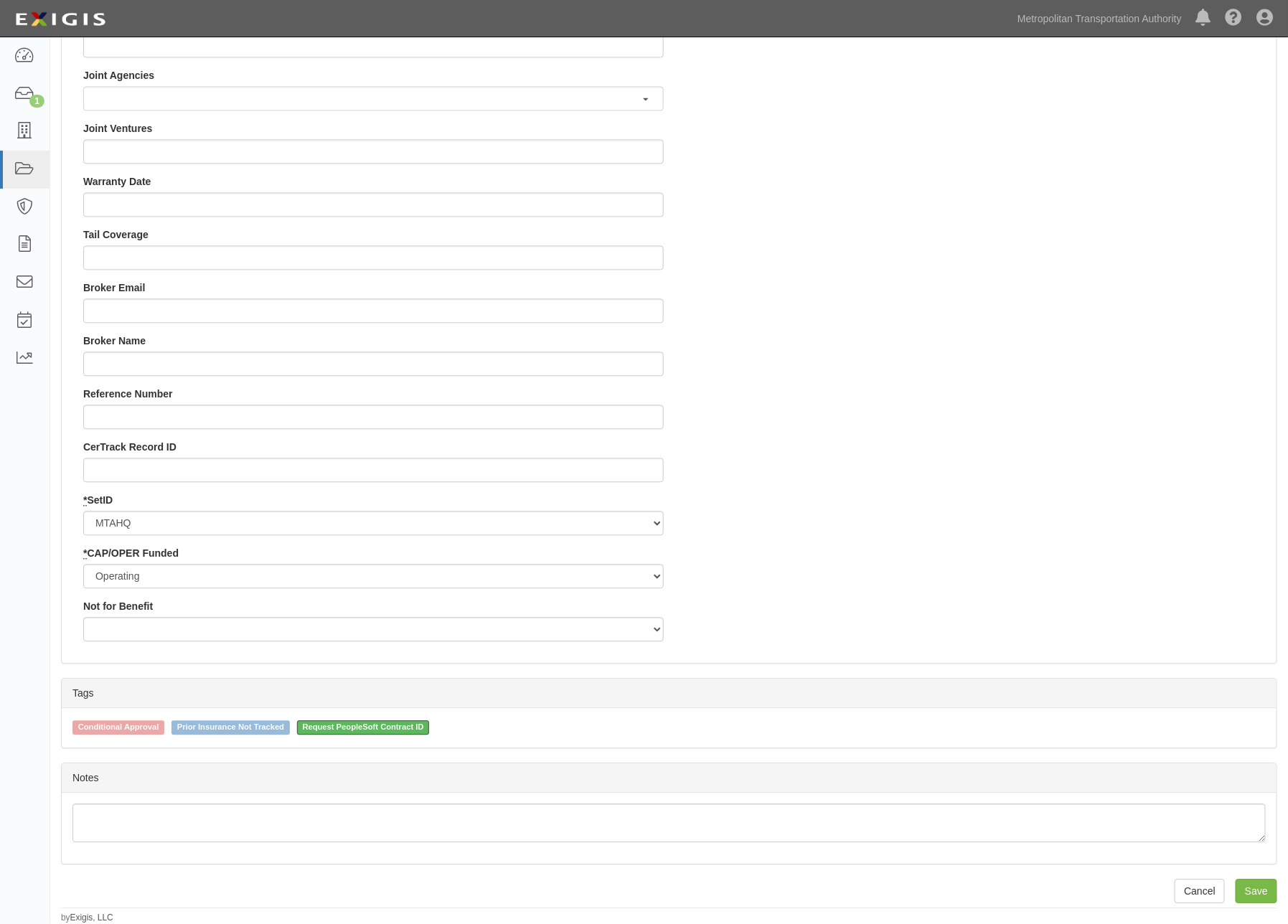
type input "900000000004992"
click at [430, 727] on span "Request PeopleSoft Contract ID" at bounding box center [364, 727] width 133 height 15
click at [292, 727] on input "Request PeopleSoft Contract ID" at bounding box center [287, 727] width 9 height 9
checkbox input "false"
click at [1261, 897] on input "Save" at bounding box center [1257, 891] width 42 height 25
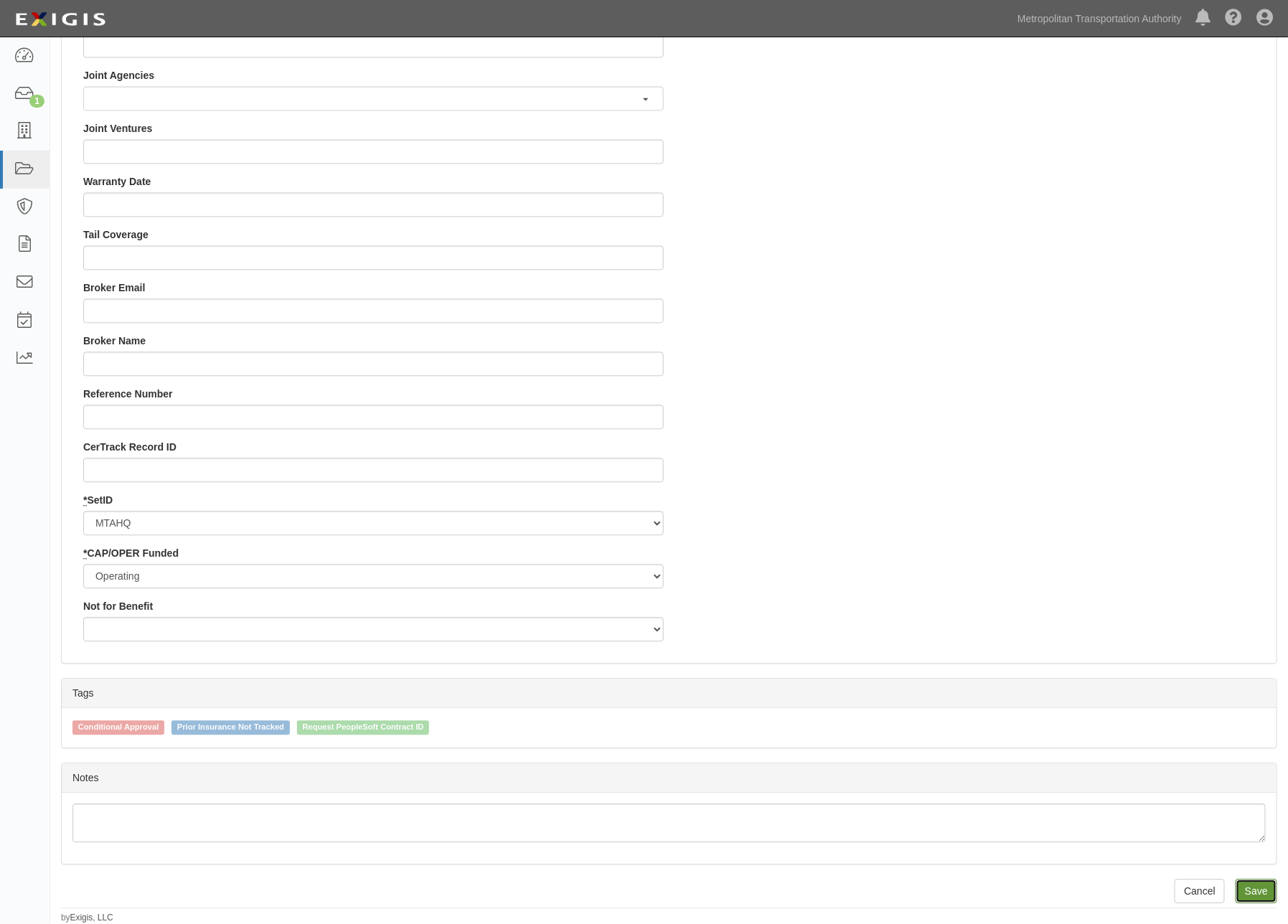
type input "187351.20"
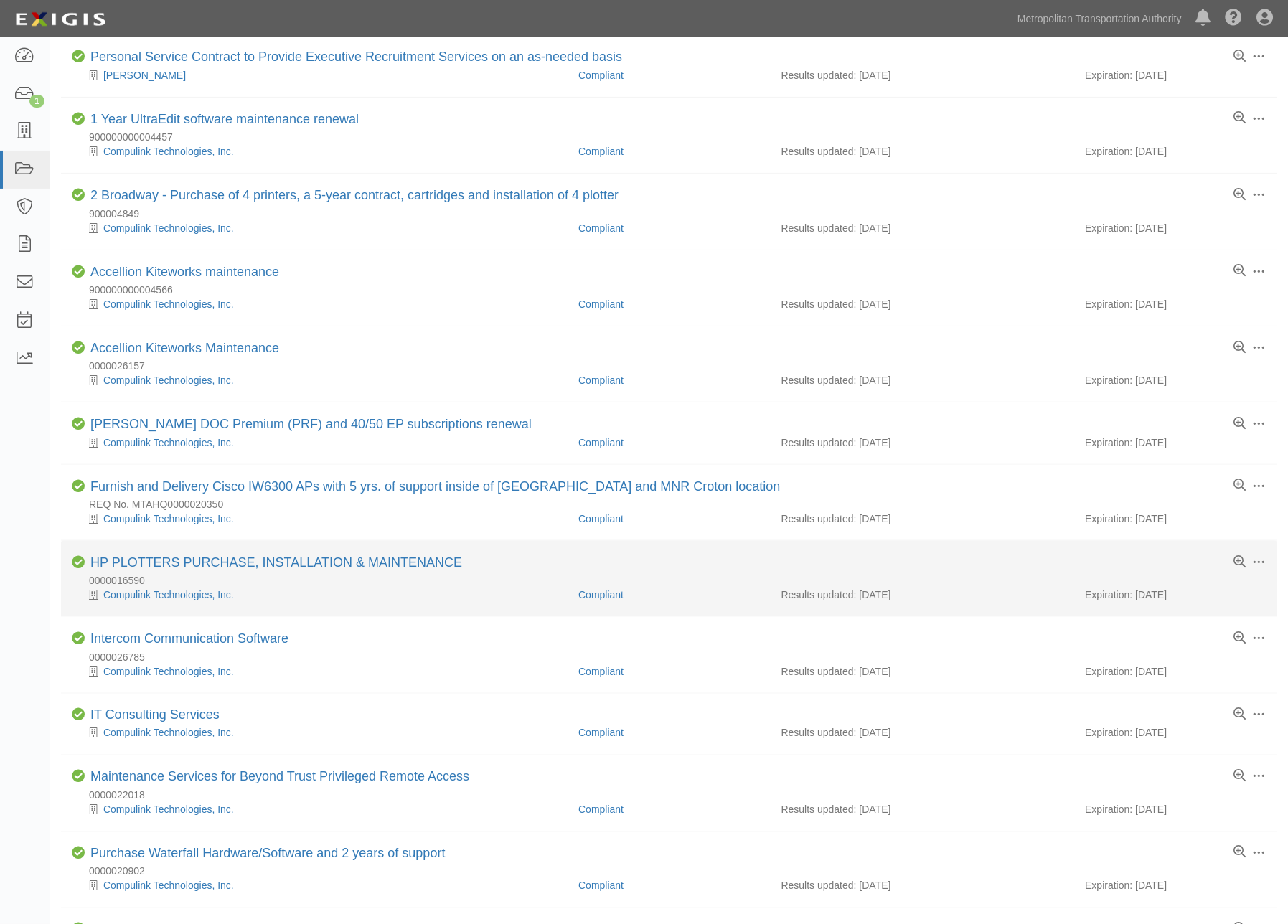
scroll to position [824, 0]
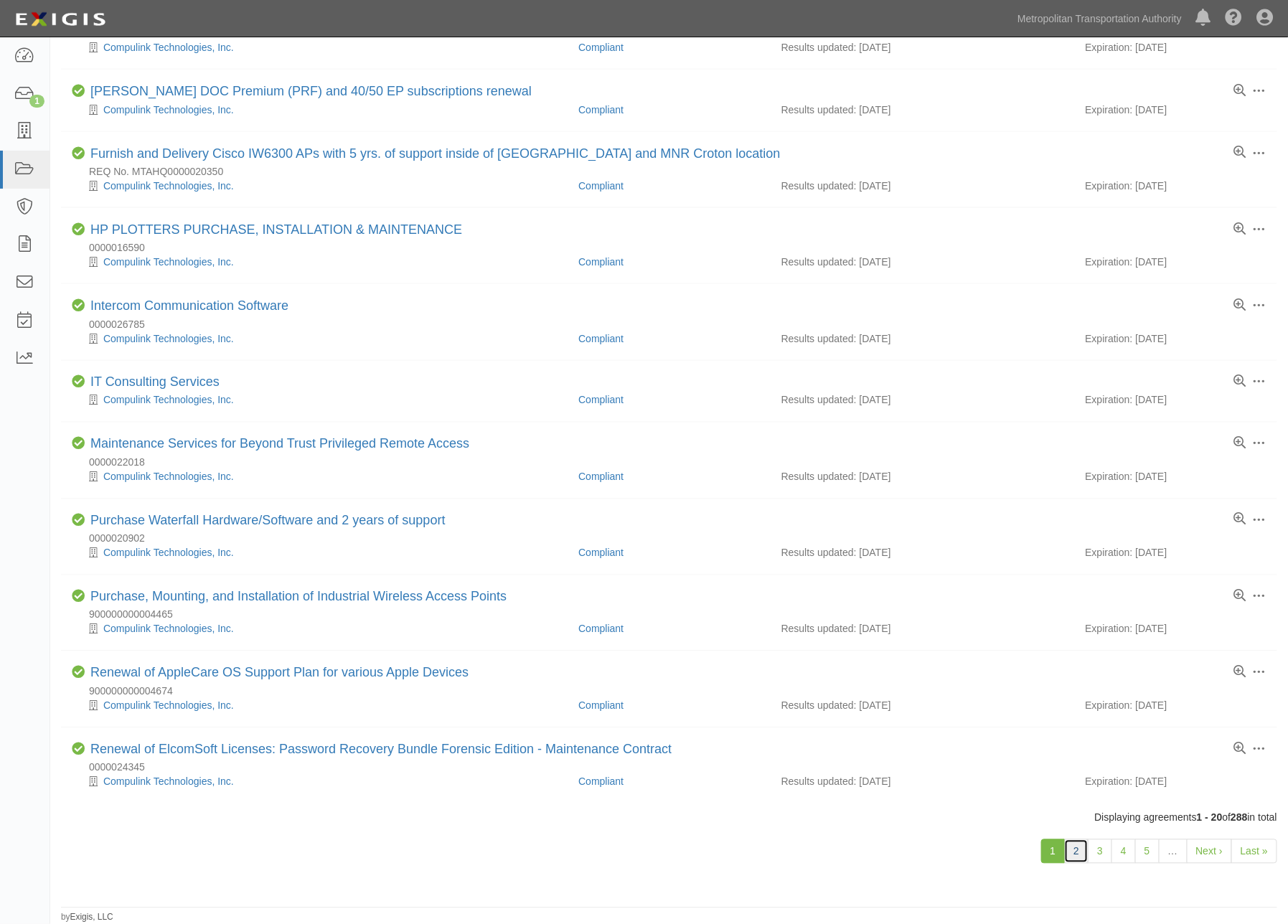
click at [1074, 849] on link "2" at bounding box center [1077, 852] width 25 height 25
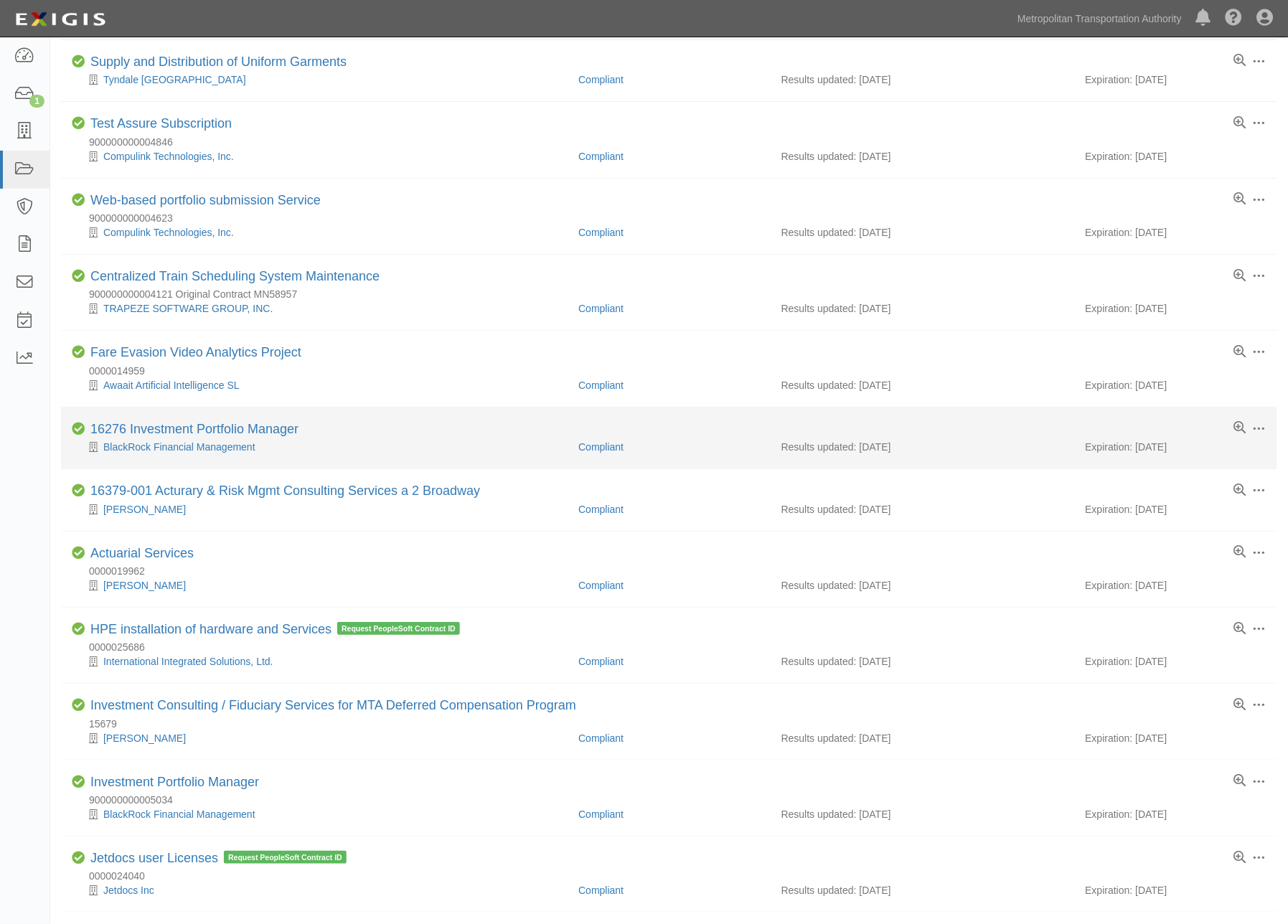
scroll to position [239, 0]
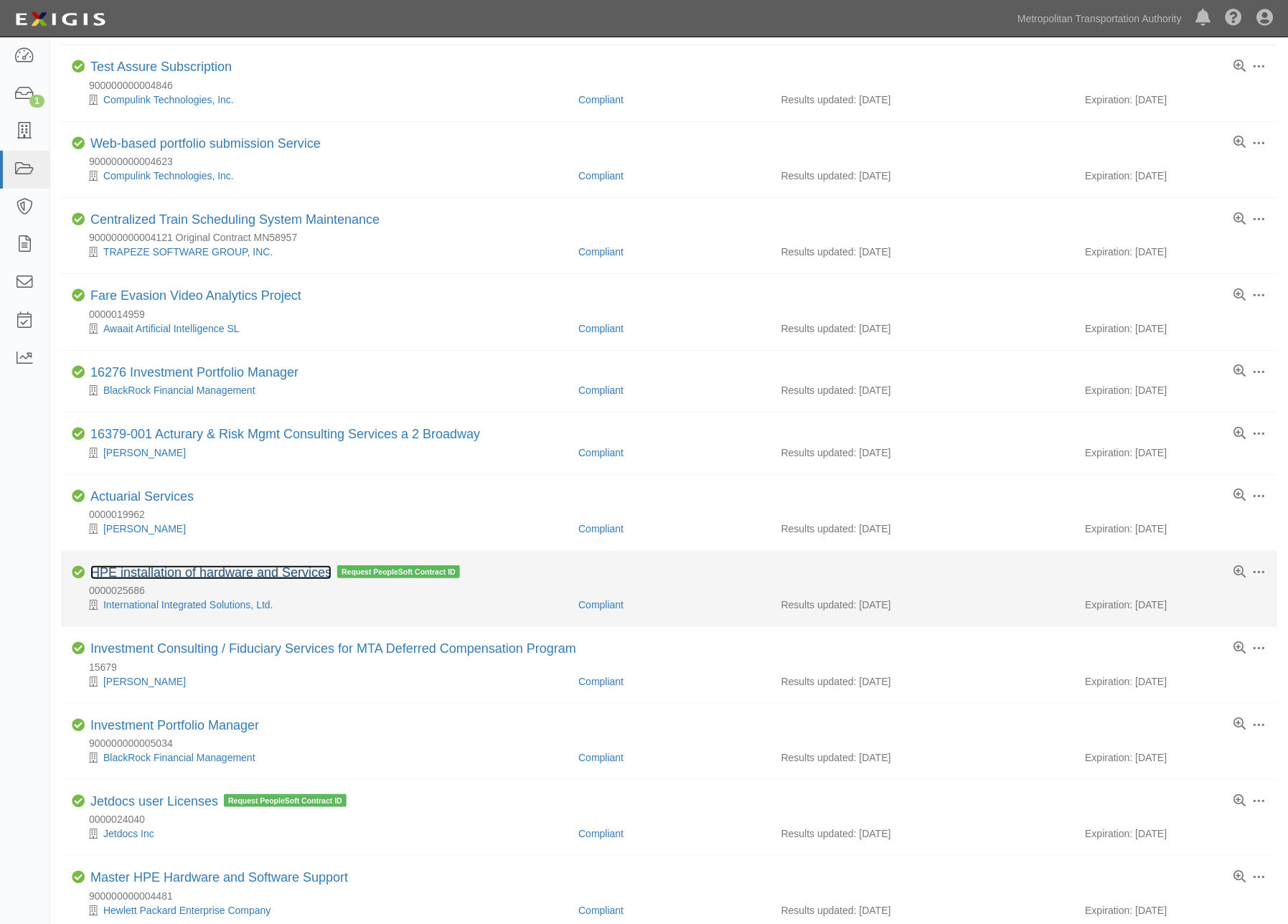
click at [291, 576] on link "HPE installation of hardware and Services" at bounding box center [211, 573] width 242 height 15
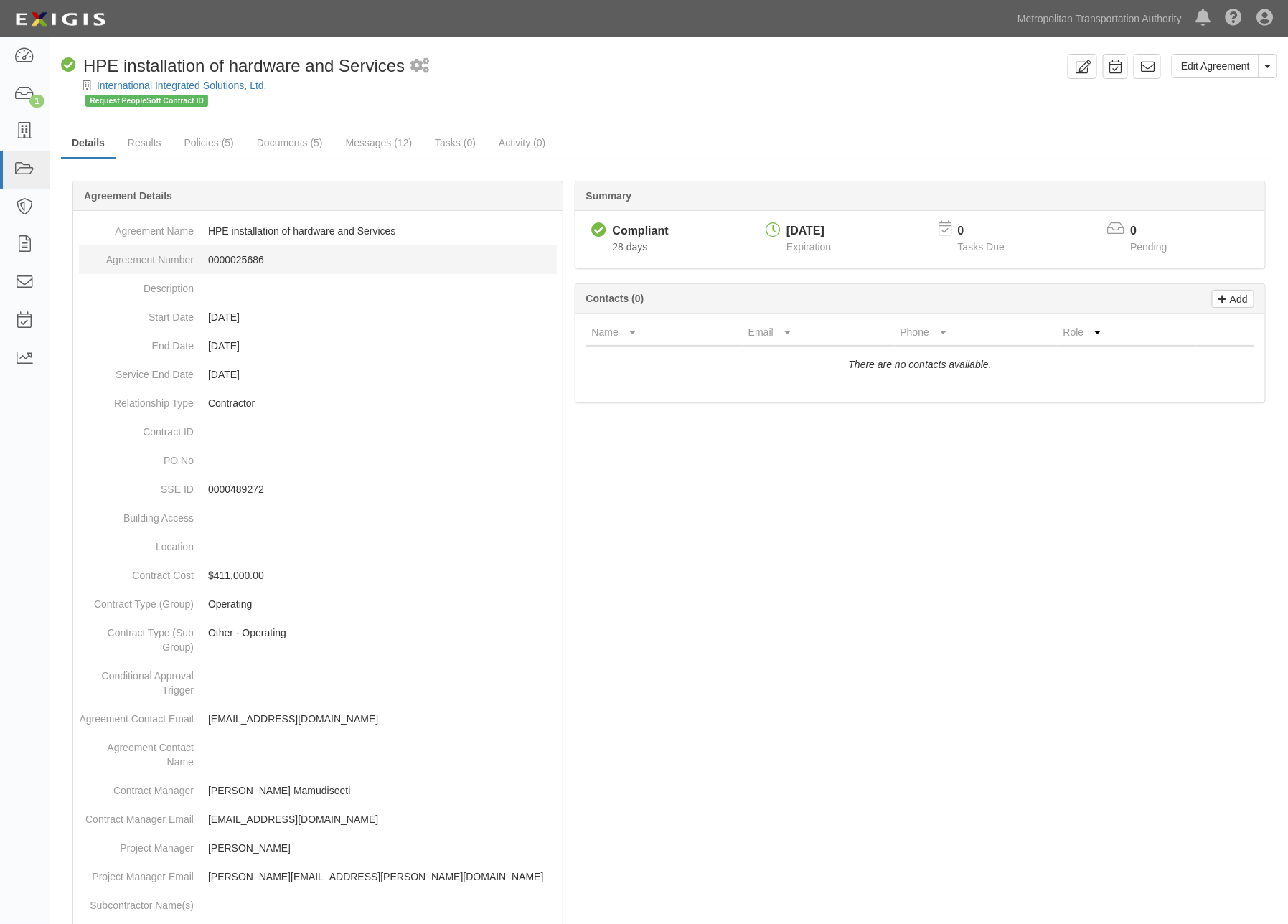
click at [233, 249] on dd "0000025686" at bounding box center [318, 259] width 478 height 29
copy dd "0000025686"
click at [1228, 60] on link "Edit Agreement" at bounding box center [1215, 67] width 87 height 25
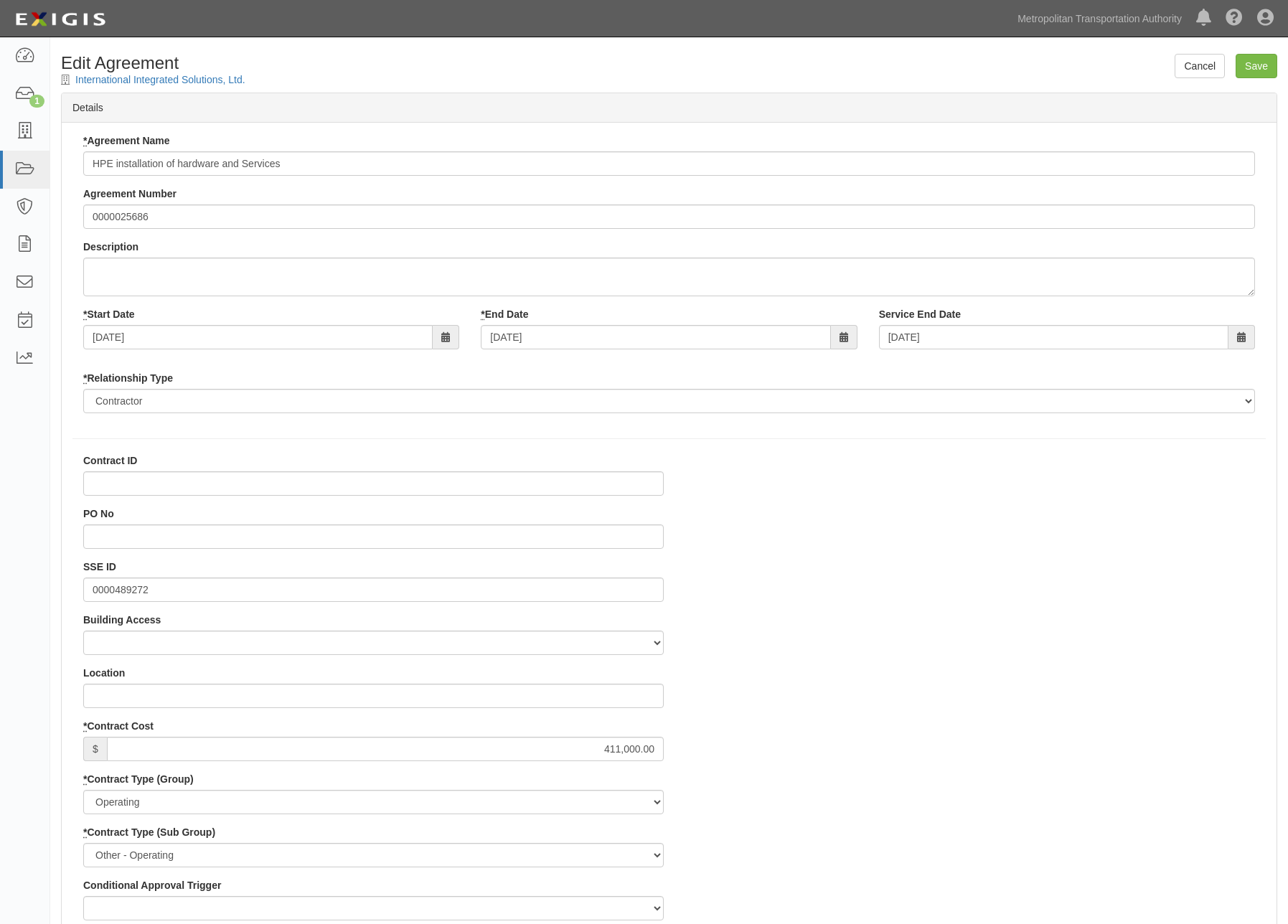
select select
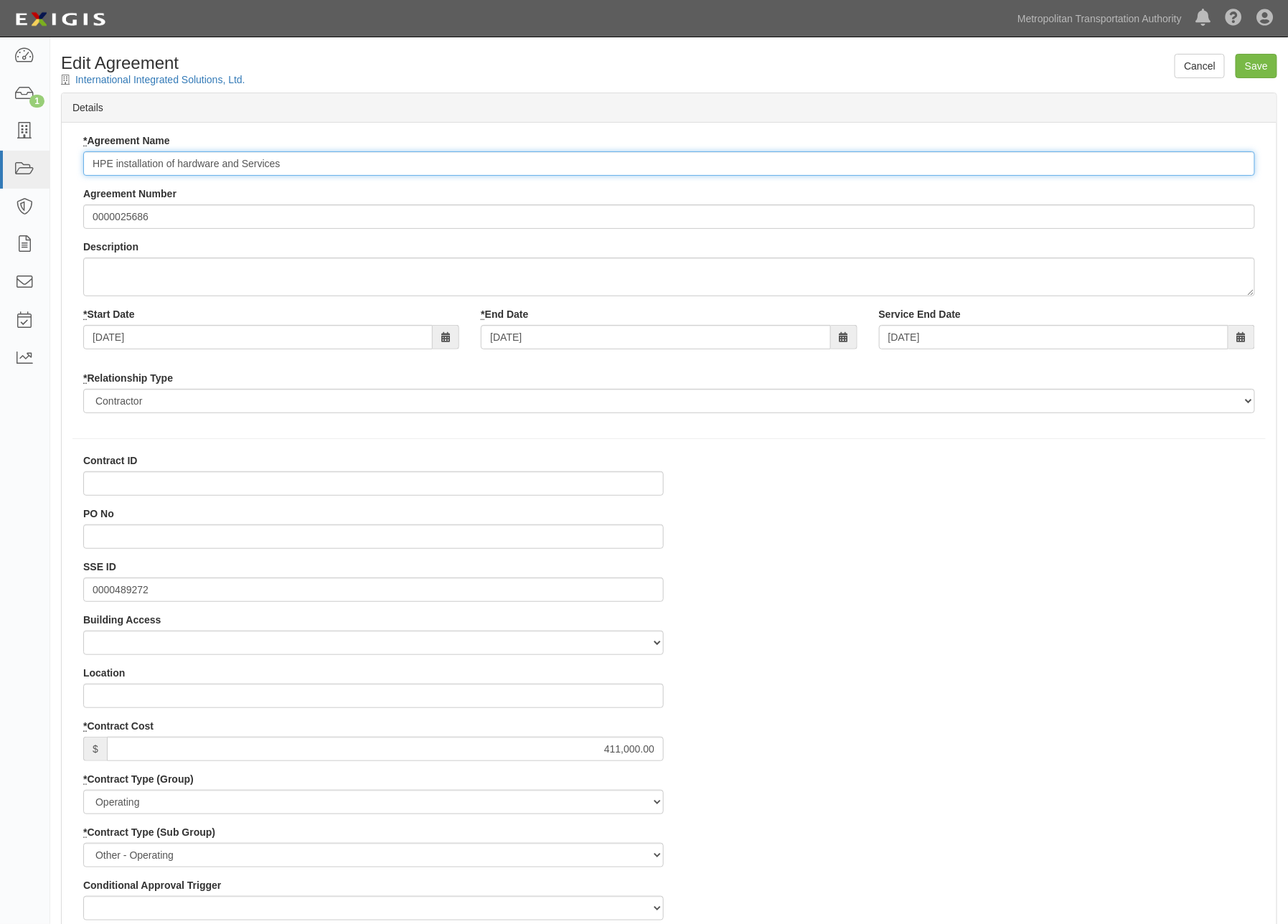
click at [91, 162] on input "HPE installation of hardware and Services" at bounding box center [670, 164] width 1172 height 25
paste input "9000019890"
click at [94, 163] on input "9000019890 - HPE installation of hardware and Services" at bounding box center [670, 164] width 1172 height 25
type input "PO 9000019890 - HPE installation of hardware and Services"
click at [112, 543] on input "PO No" at bounding box center [374, 537] width 581 height 25
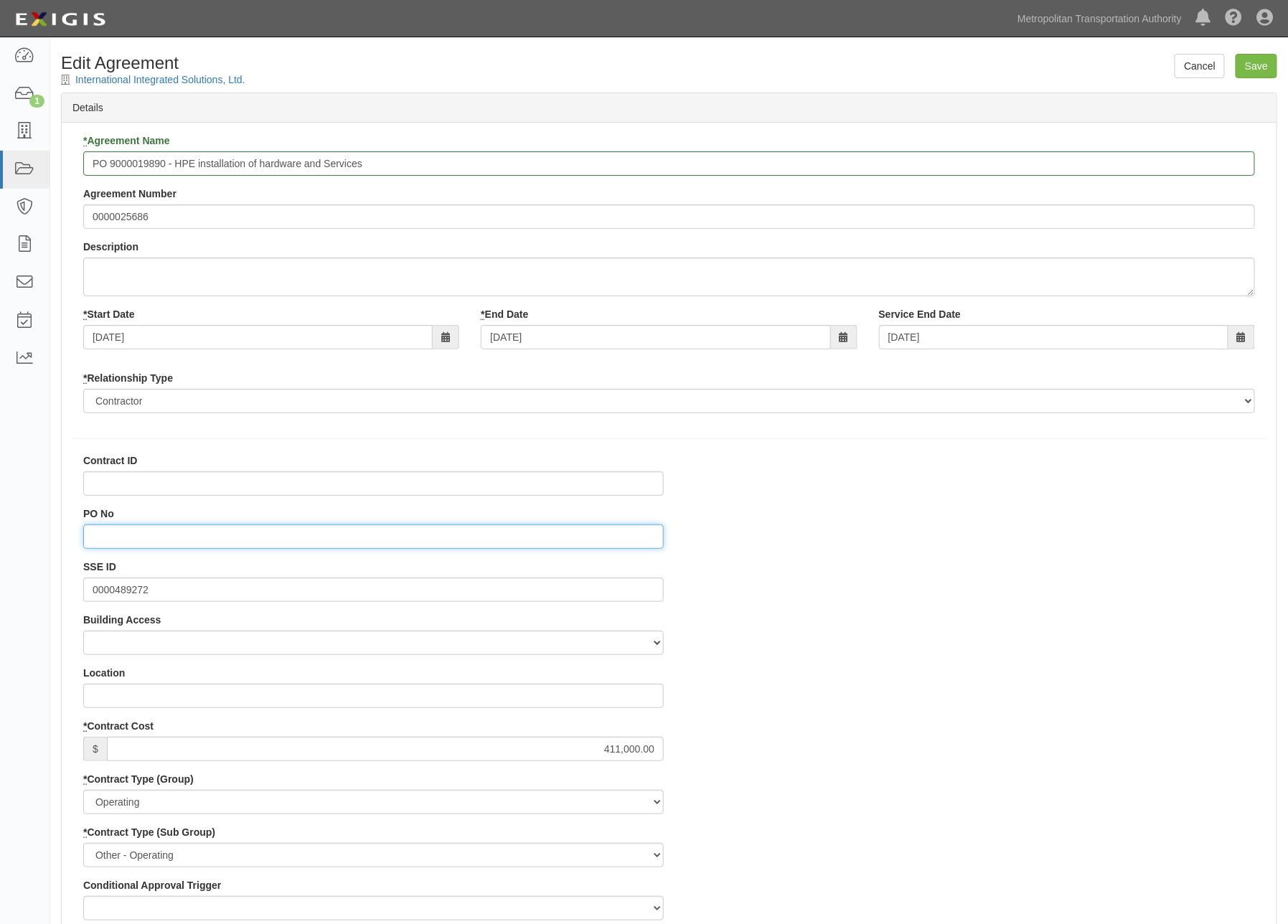
paste input "9000019890"
type input "9000019890"
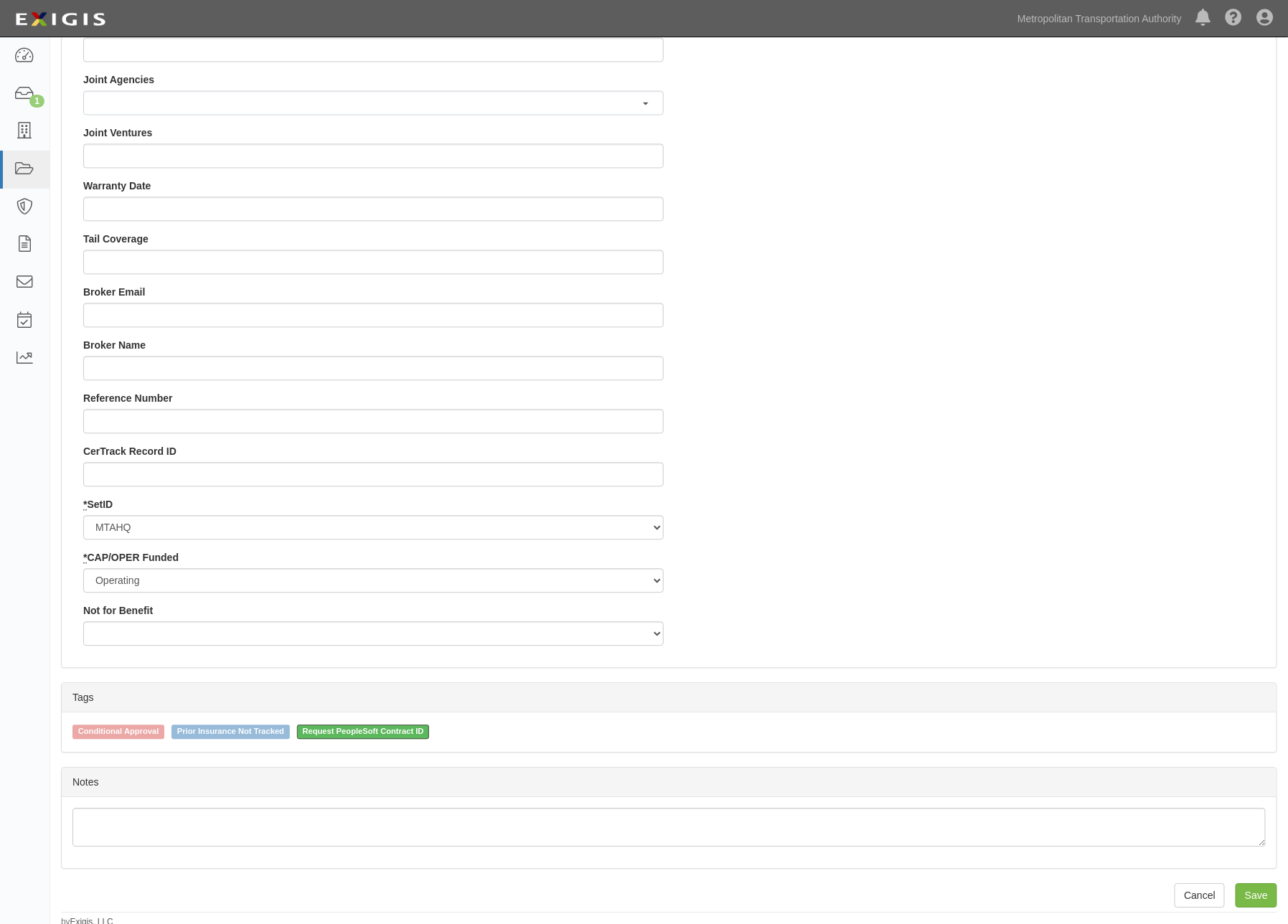
scroll to position [1235, 0]
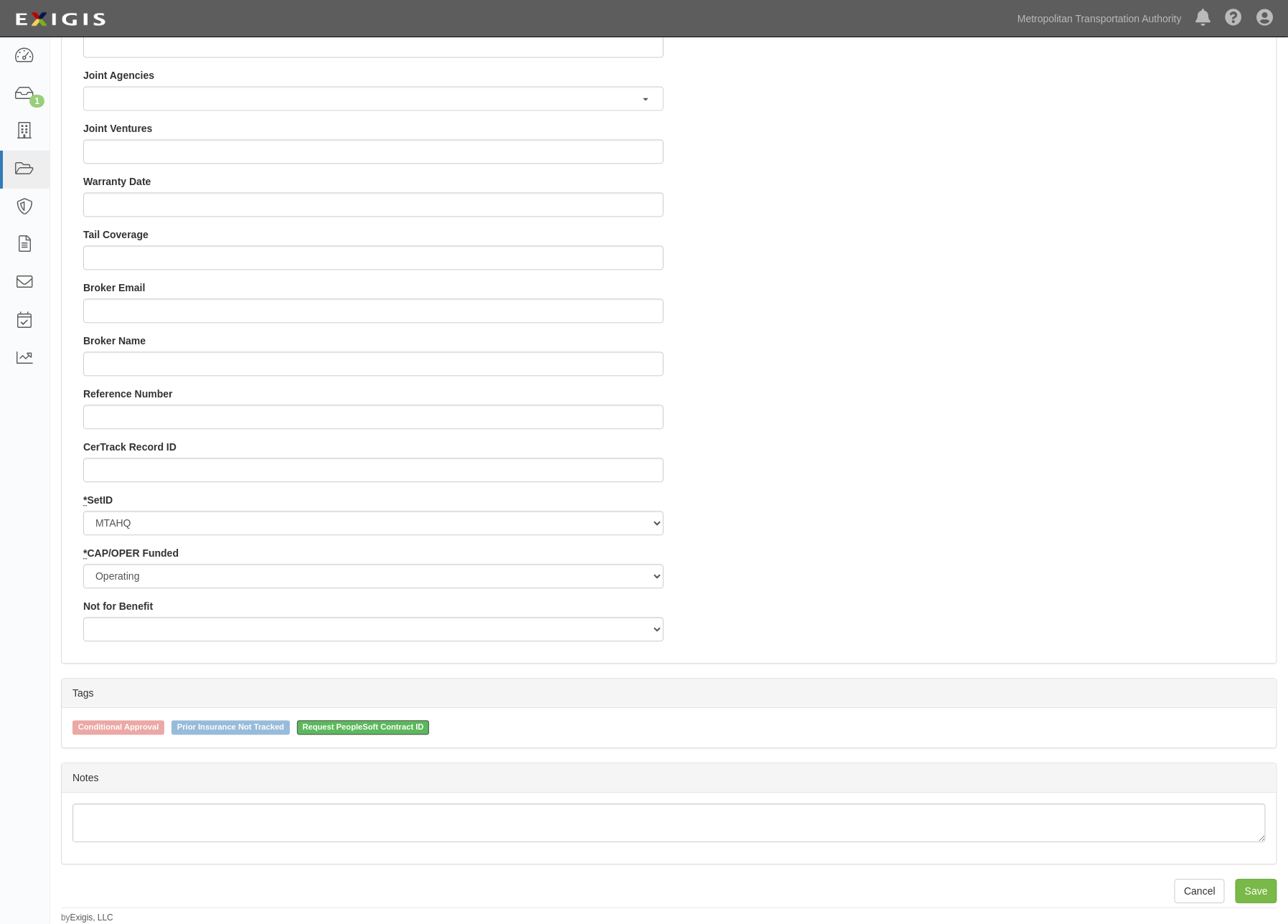
click at [429, 726] on span "Request PeopleSoft Contract ID" at bounding box center [364, 727] width 133 height 15
click at [292, 726] on input "Request PeopleSoft Contract ID" at bounding box center [287, 727] width 9 height 9
checkbox input "false"
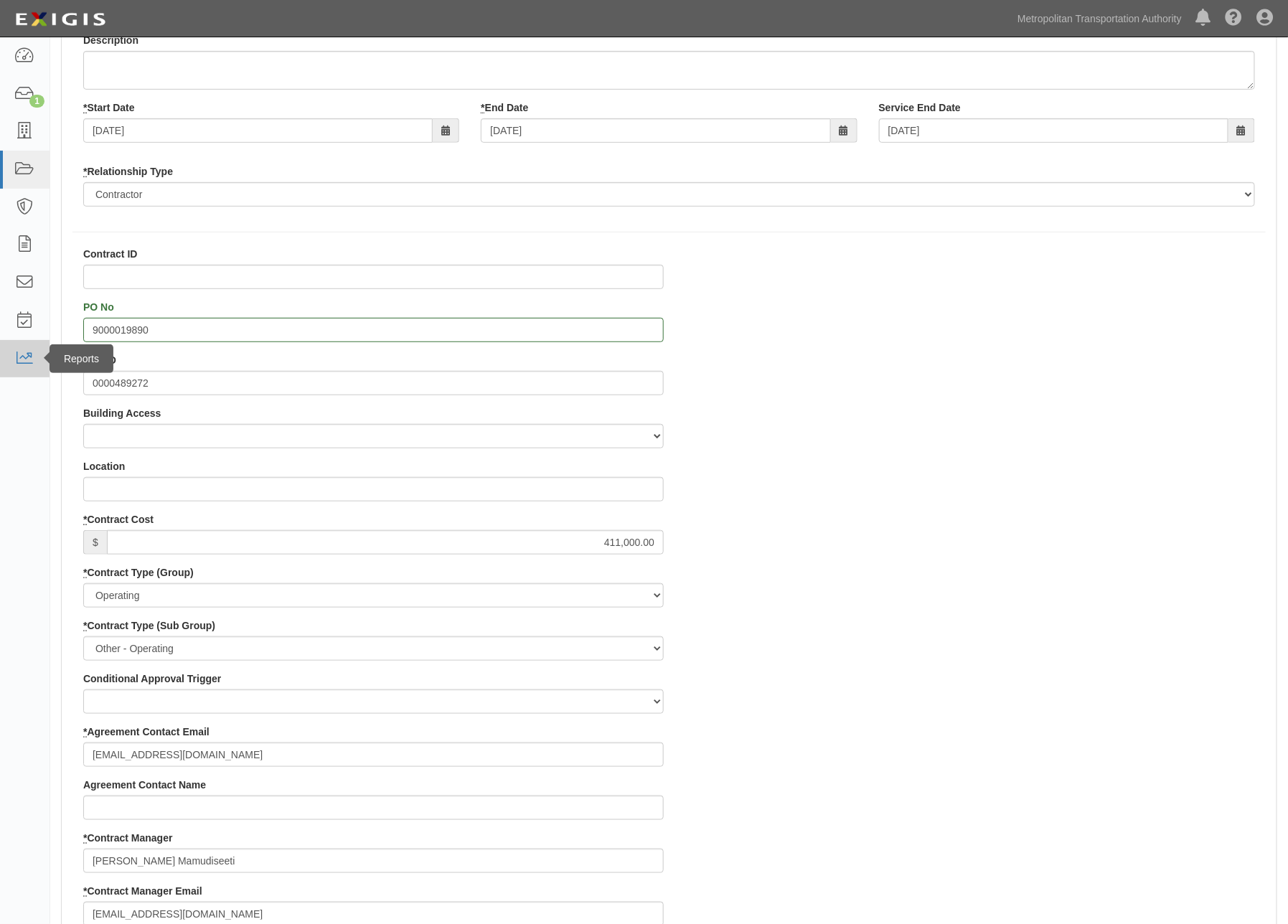
scroll to position [198, 0]
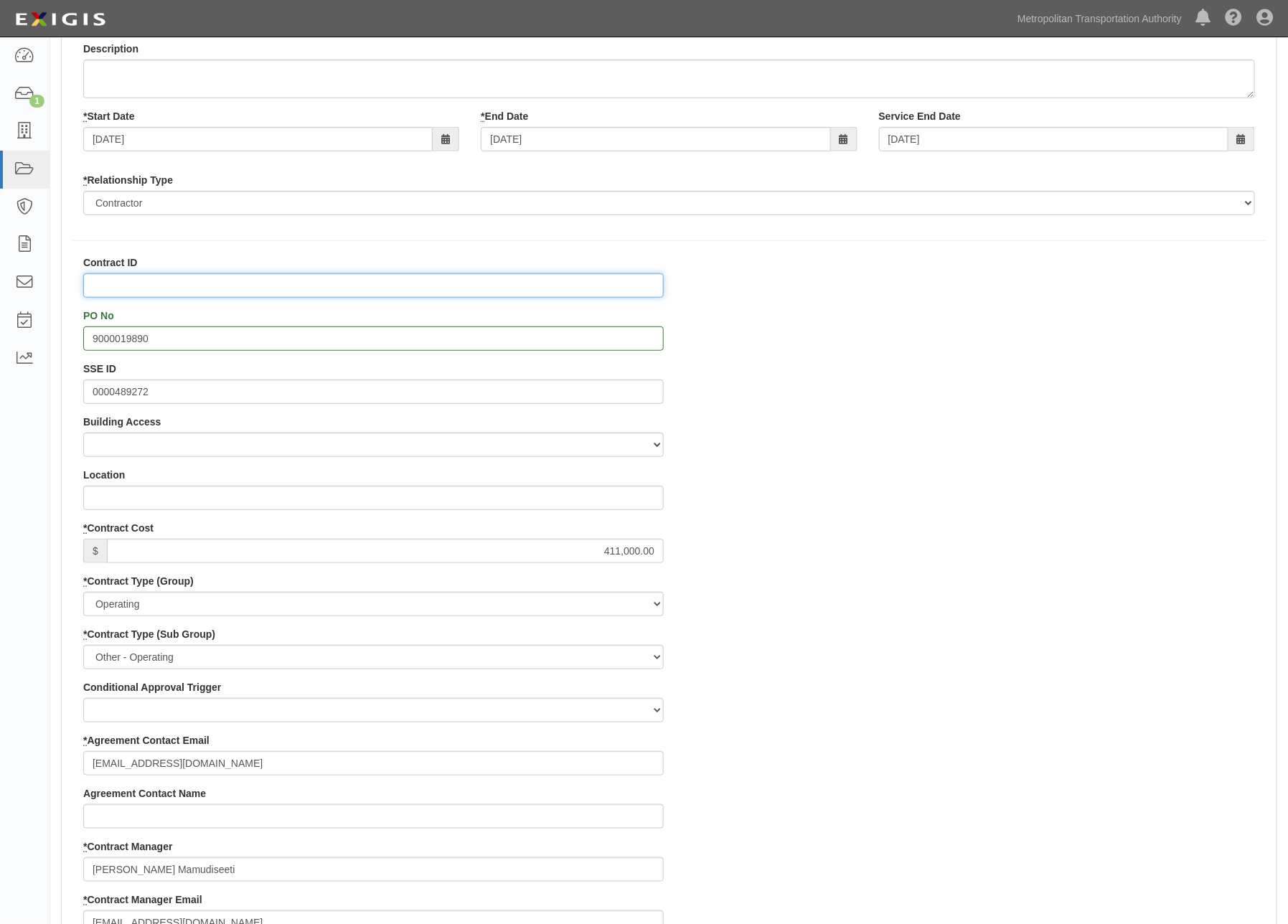
click at [104, 286] on input "Contract ID" at bounding box center [374, 286] width 581 height 25
paste input "9000019890"
click at [92, 279] on input "9000019890" at bounding box center [374, 286] width 581 height 25
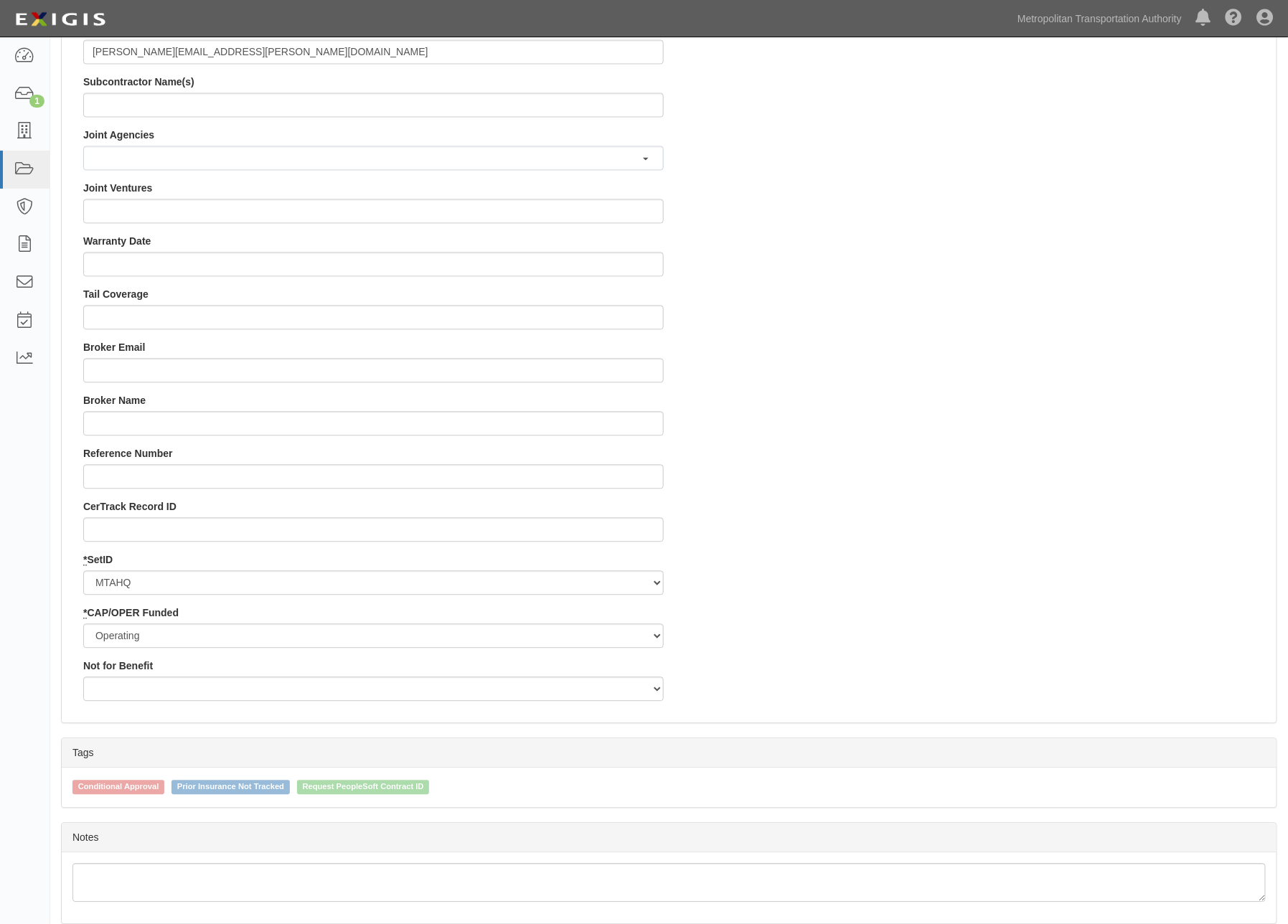
scroll to position [1235, 0]
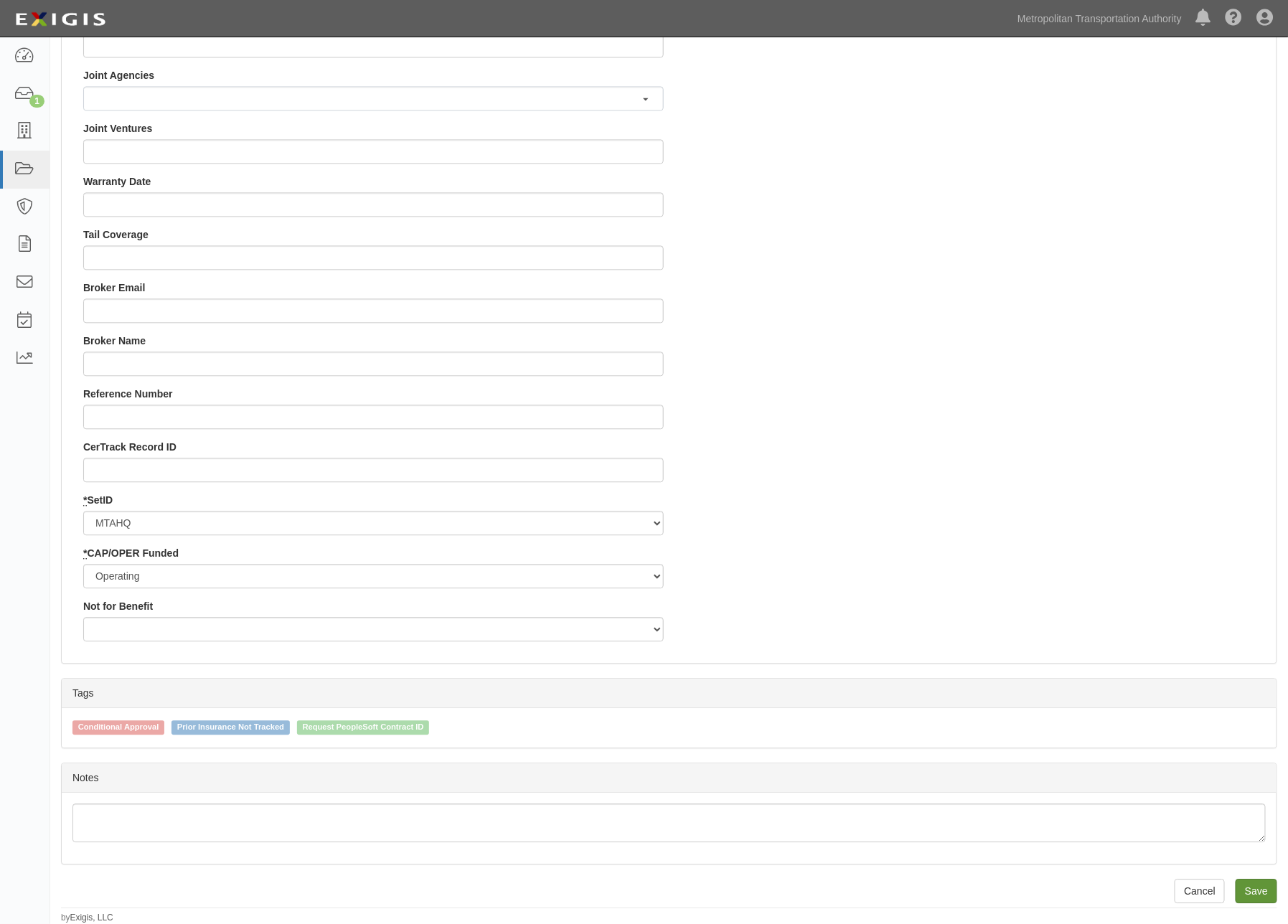
type input "PO9000019890"
click at [1251, 891] on input "Save" at bounding box center [1257, 891] width 42 height 25
type input "411000.00"
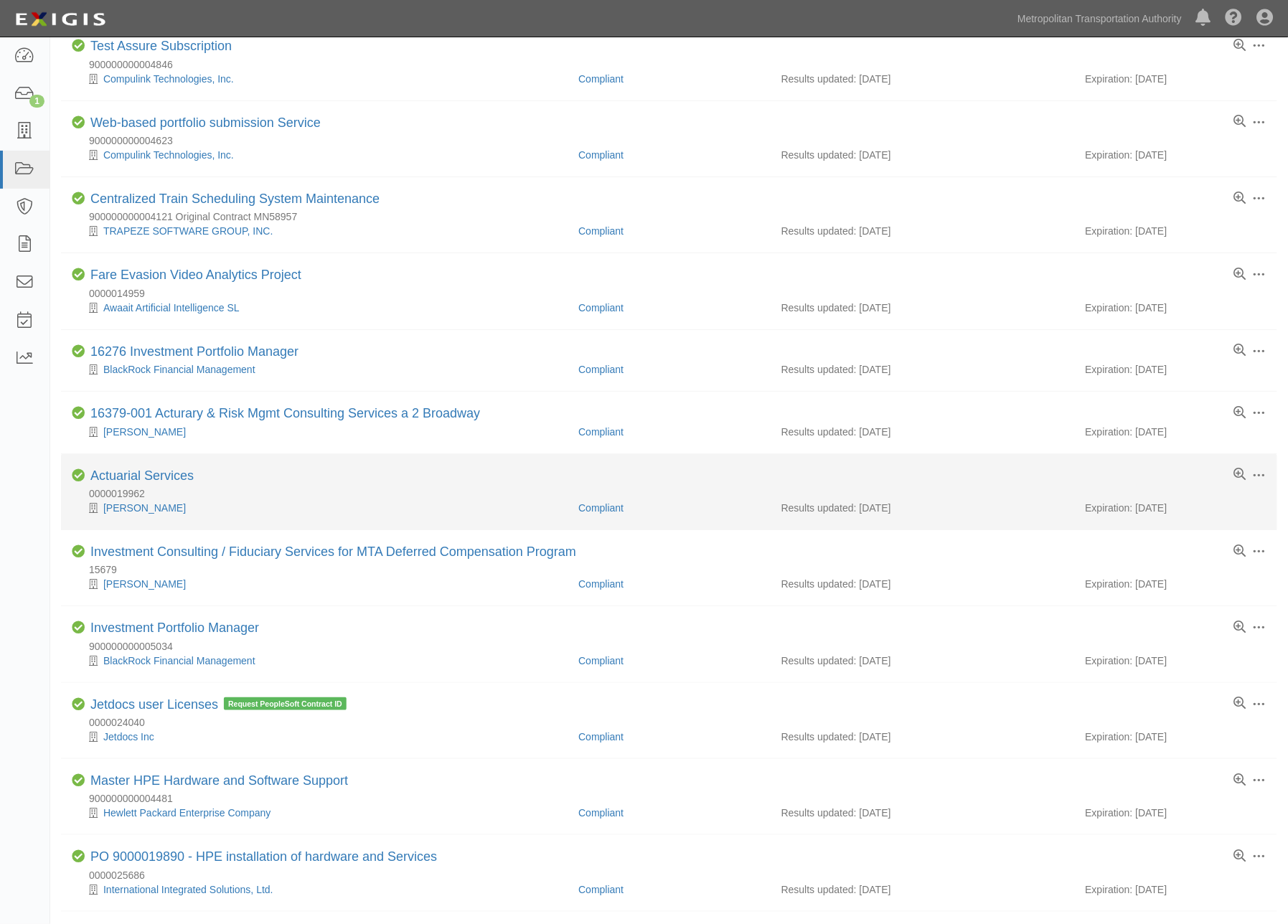
scroll to position [319, 0]
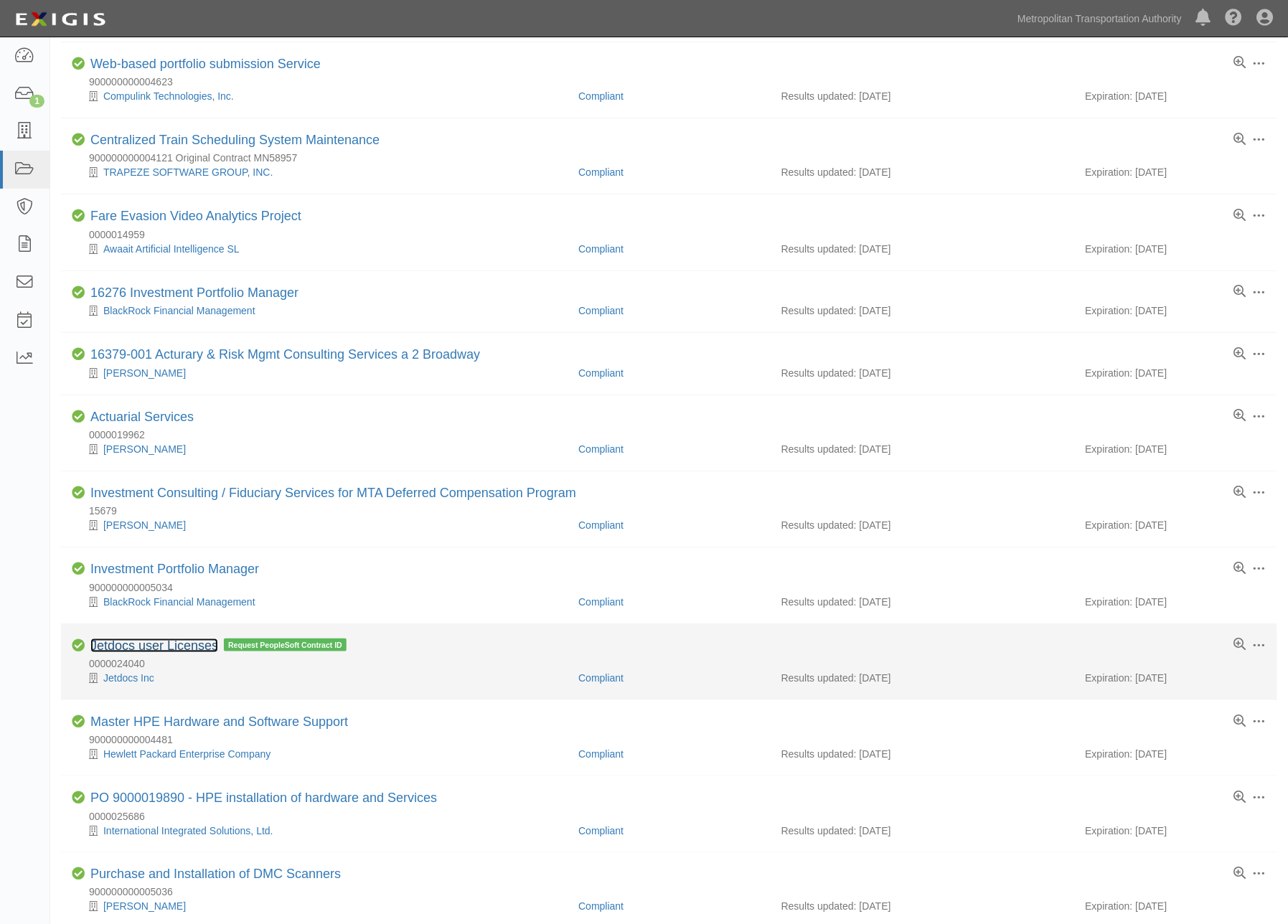
click at [173, 652] on link "Jetdocs user Licenses" at bounding box center [154, 645] width 128 height 15
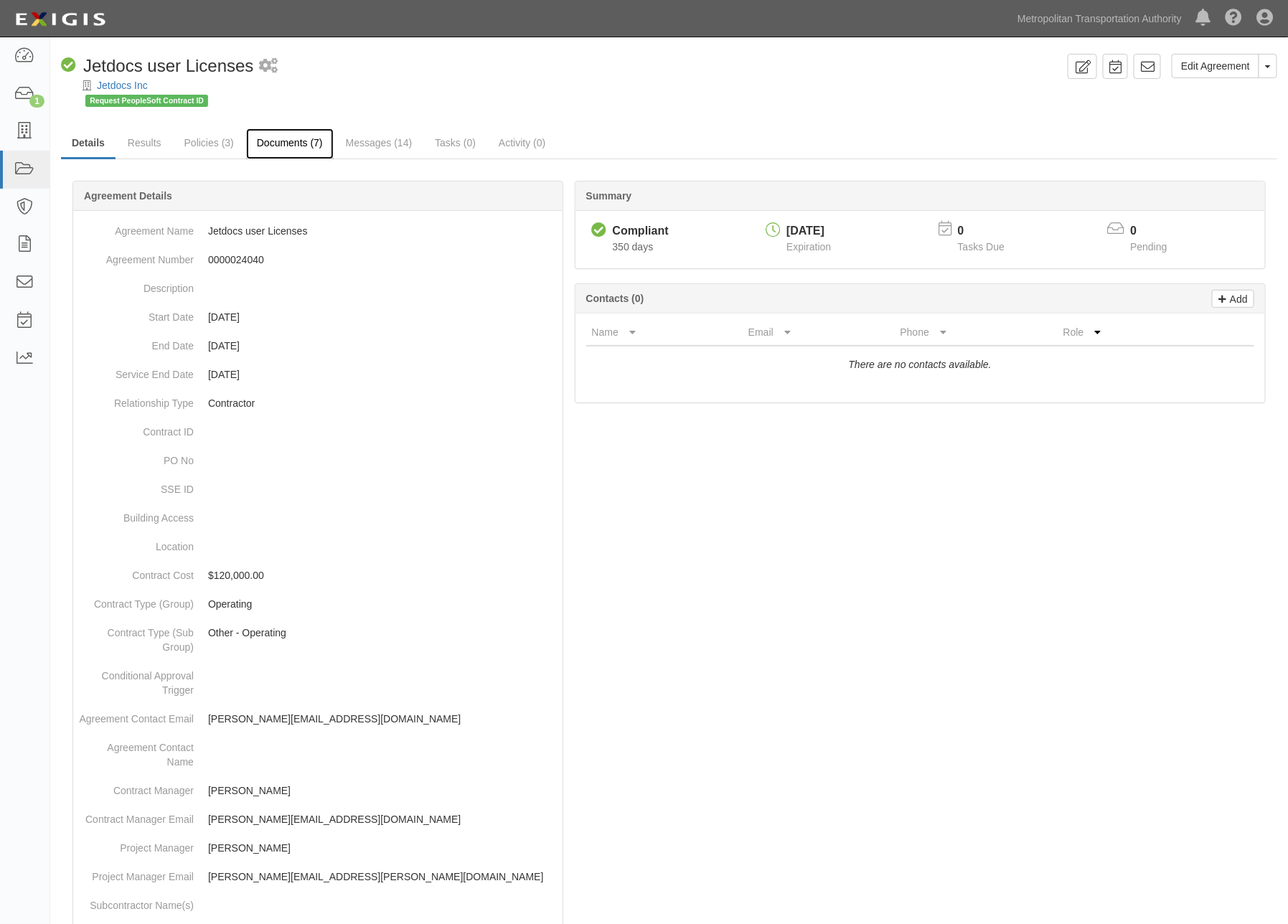
click at [272, 141] on link "Documents (7)" at bounding box center [289, 144] width 87 height 31
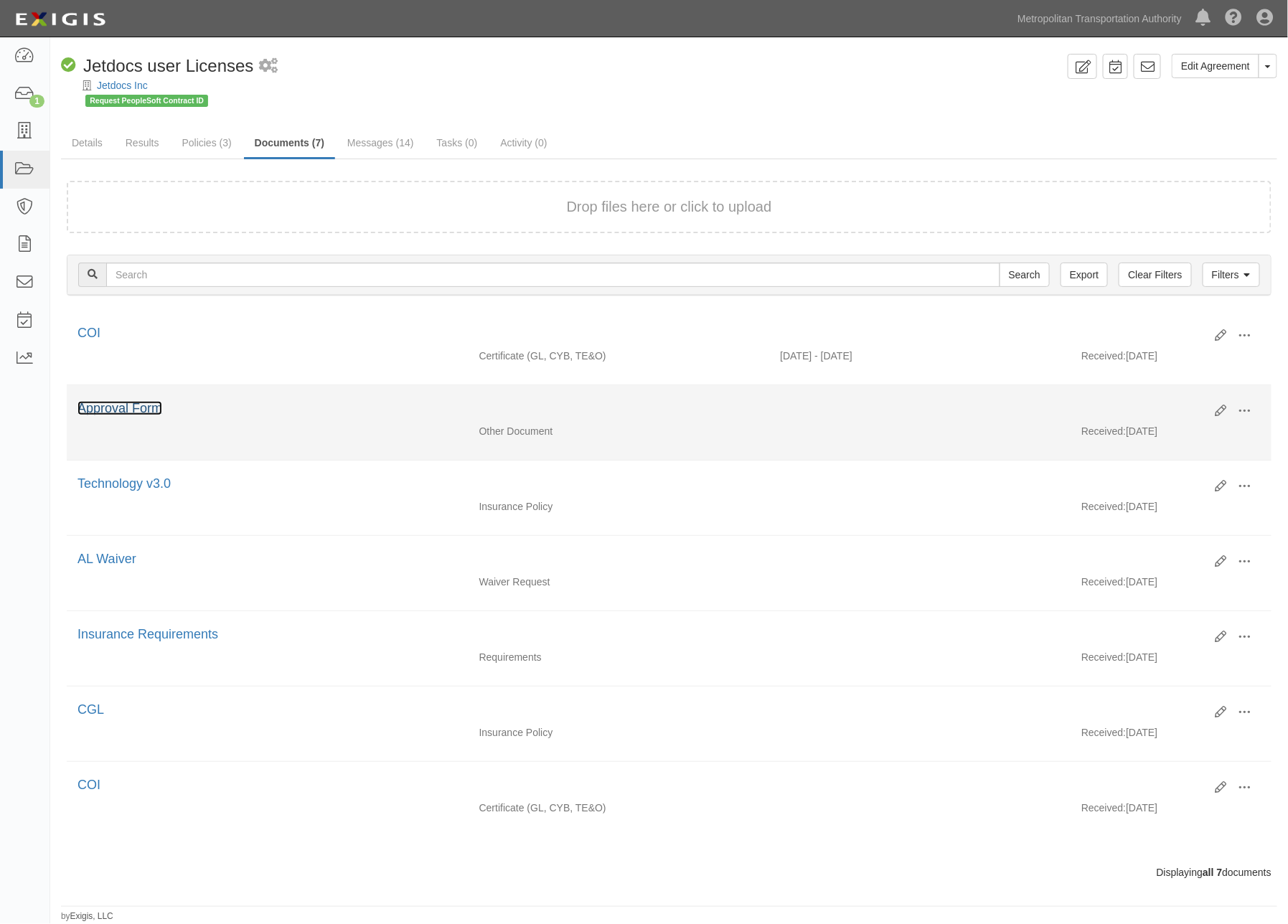
click at [109, 409] on link "Approval Form" at bounding box center [119, 408] width 84 height 15
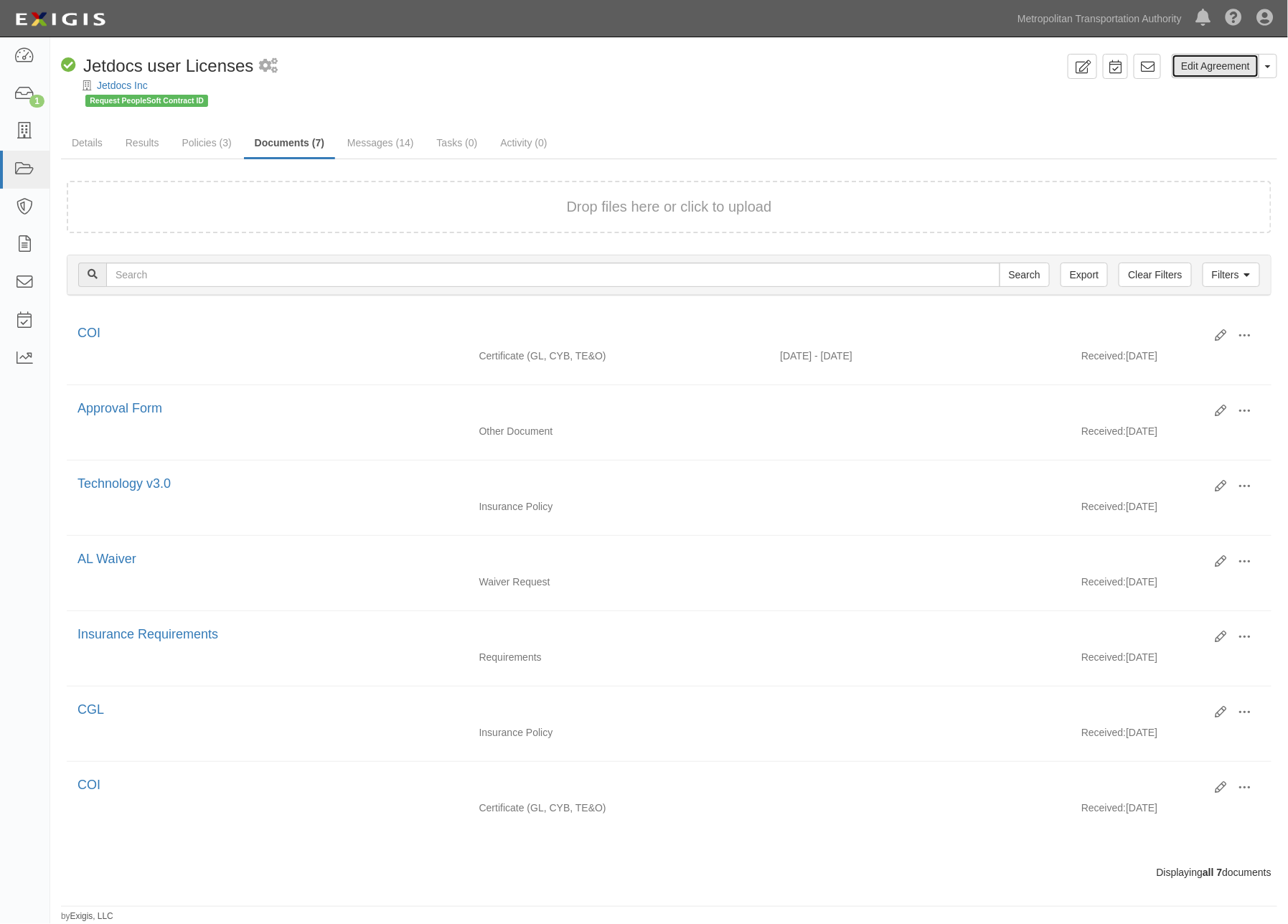
click at [1231, 64] on link "Edit Agreement" at bounding box center [1215, 67] width 87 height 25
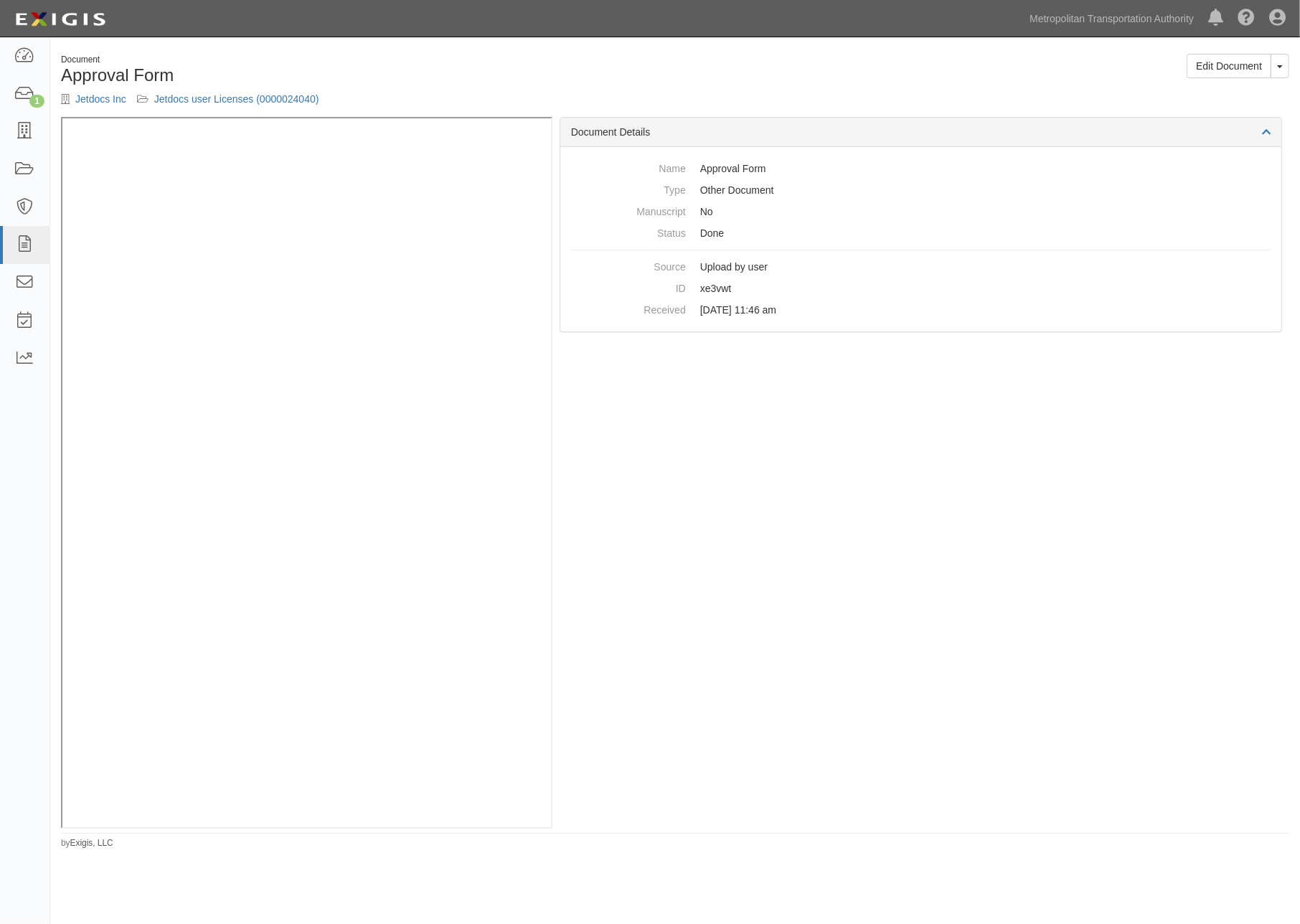
click at [1257, 583] on div "Document Details Name Approval Form Type Other Document Manuscript No Status Do…" at bounding box center [921, 473] width 737 height 712
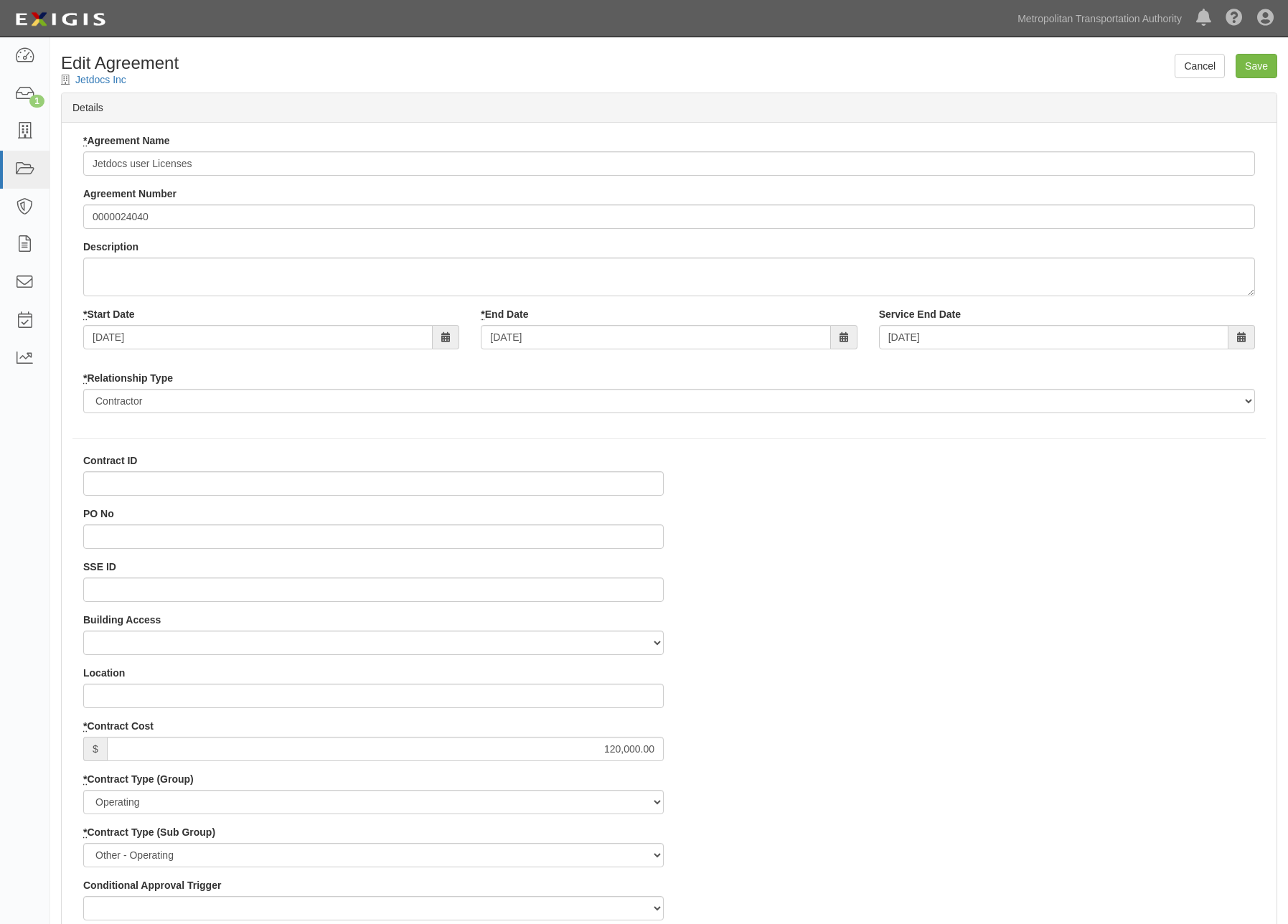
select select
paste input "900000000004578"
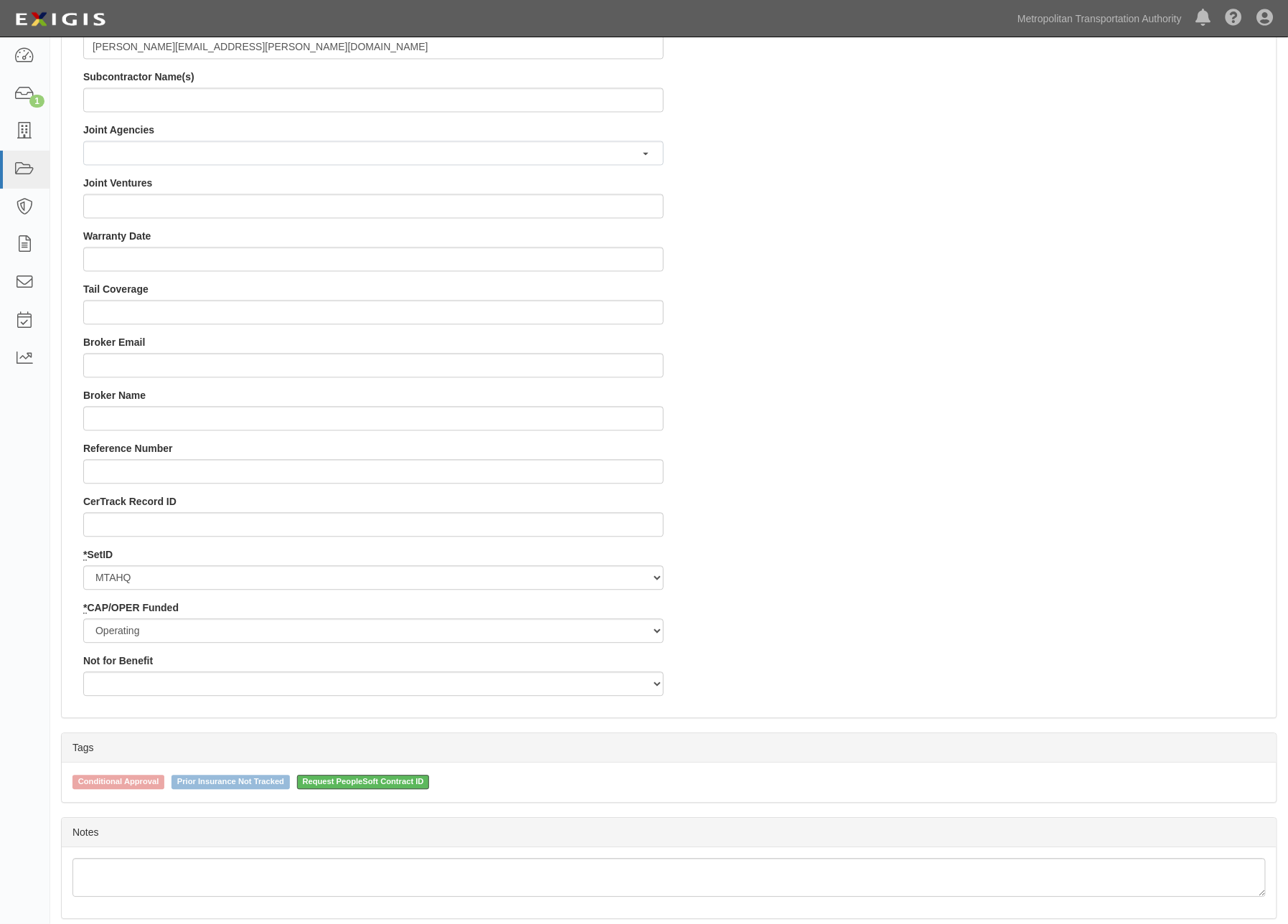
scroll to position [1235, 0]
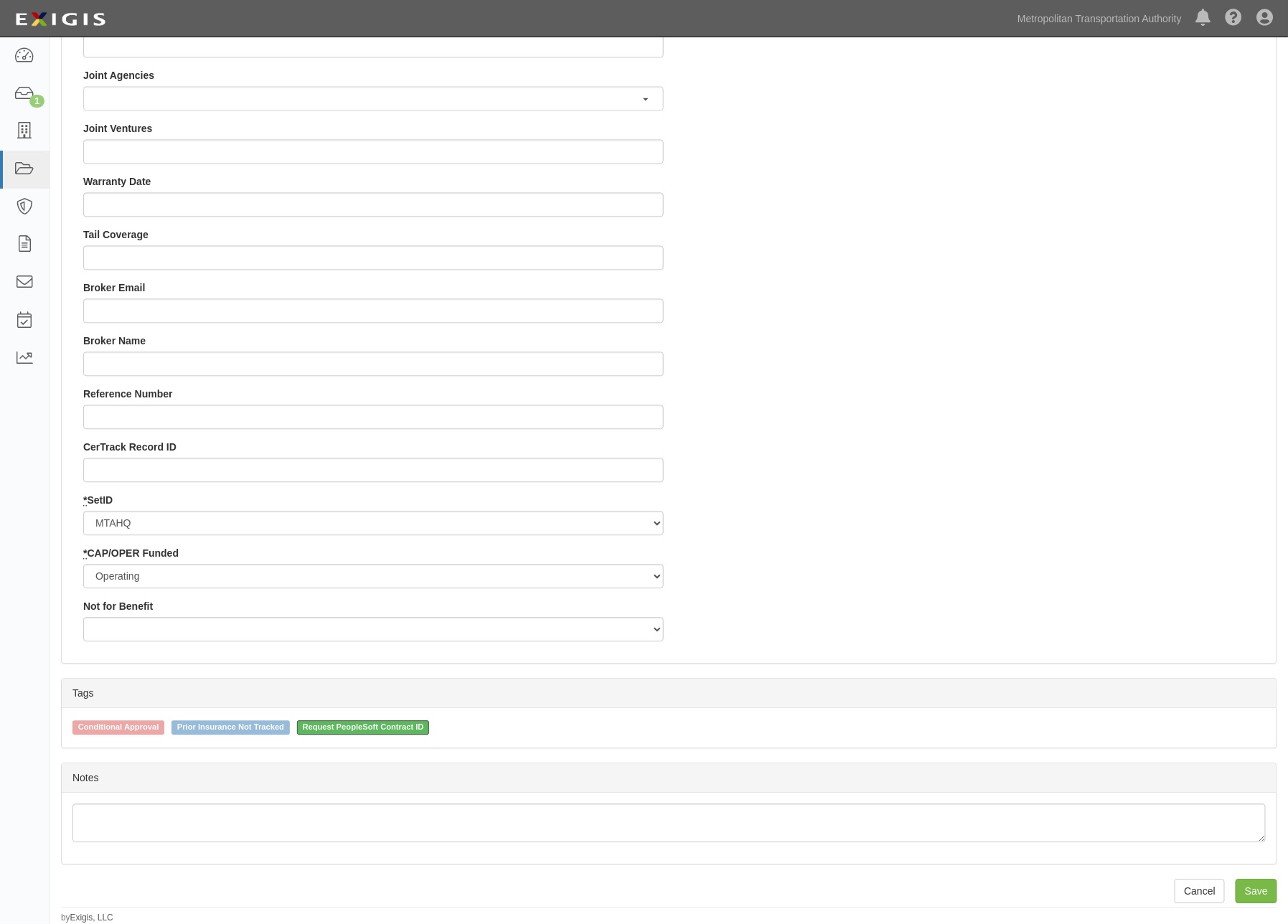
type input "900000000004578"
click at [406, 730] on span "Request PeopleSoft Contract ID" at bounding box center [364, 727] width 133 height 15
click at [292, 730] on input "Request PeopleSoft Contract ID" at bounding box center [287, 727] width 9 height 9
checkbox input "false"
click at [1250, 891] on input "Save" at bounding box center [1257, 891] width 42 height 25
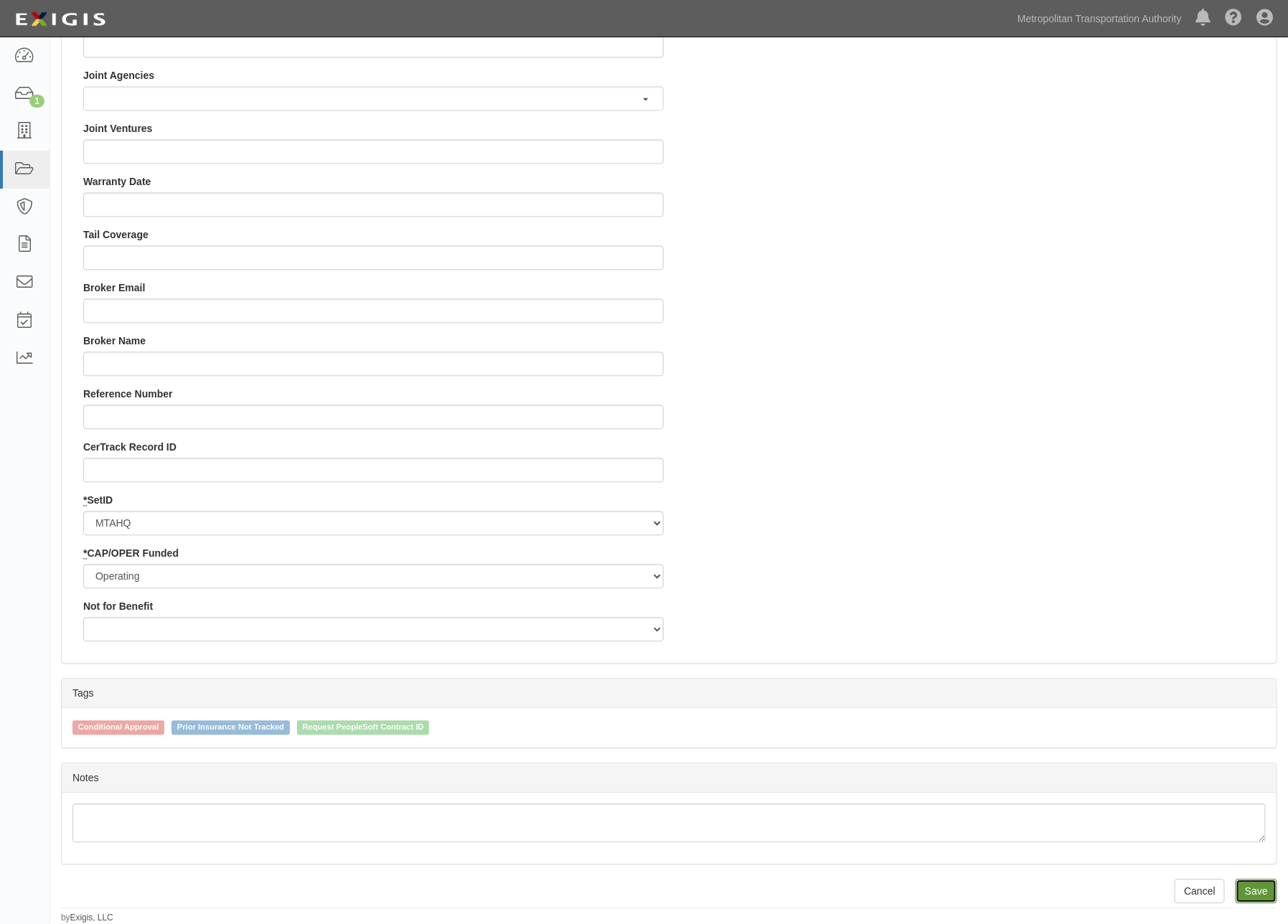
type input "120000.00"
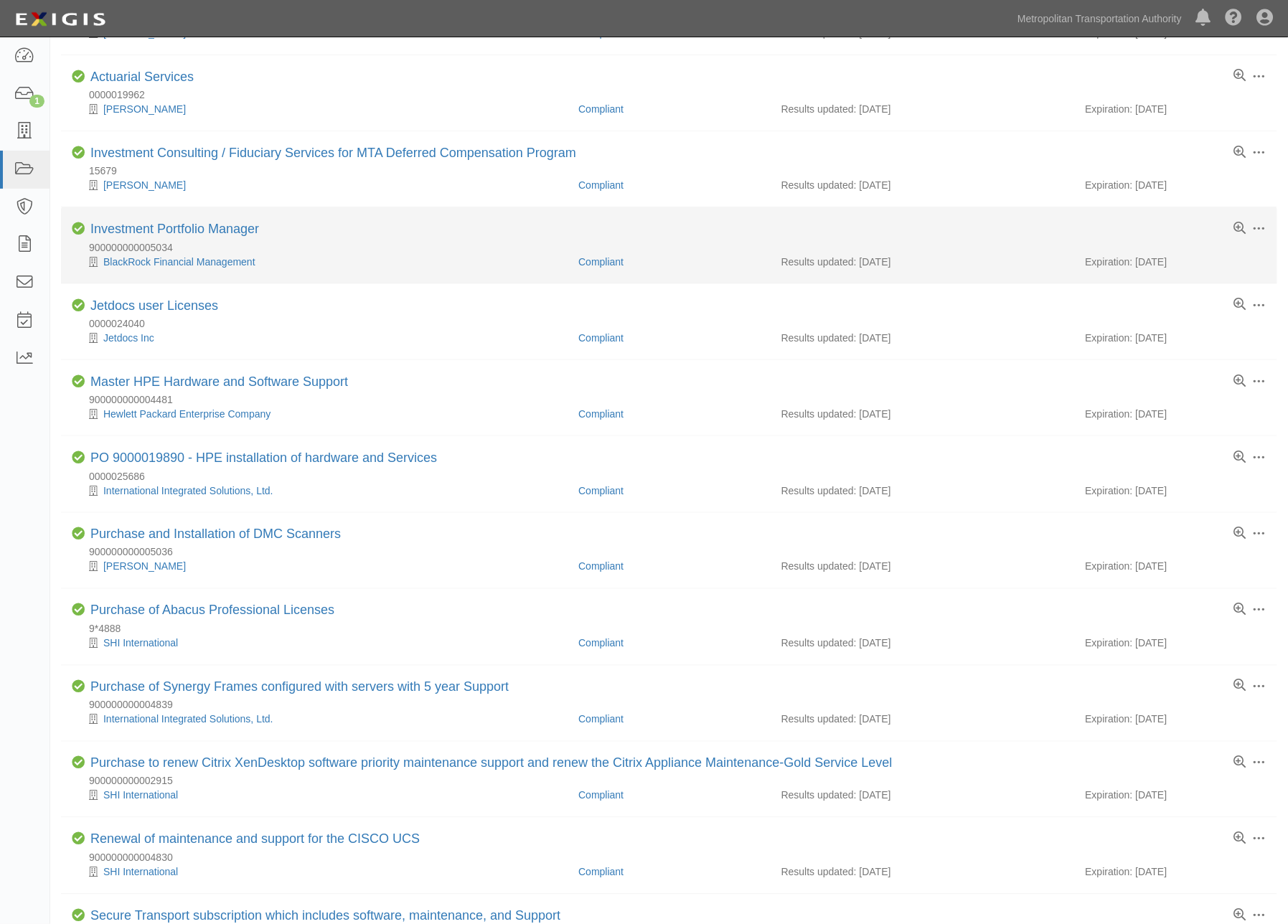
scroll to position [838, 0]
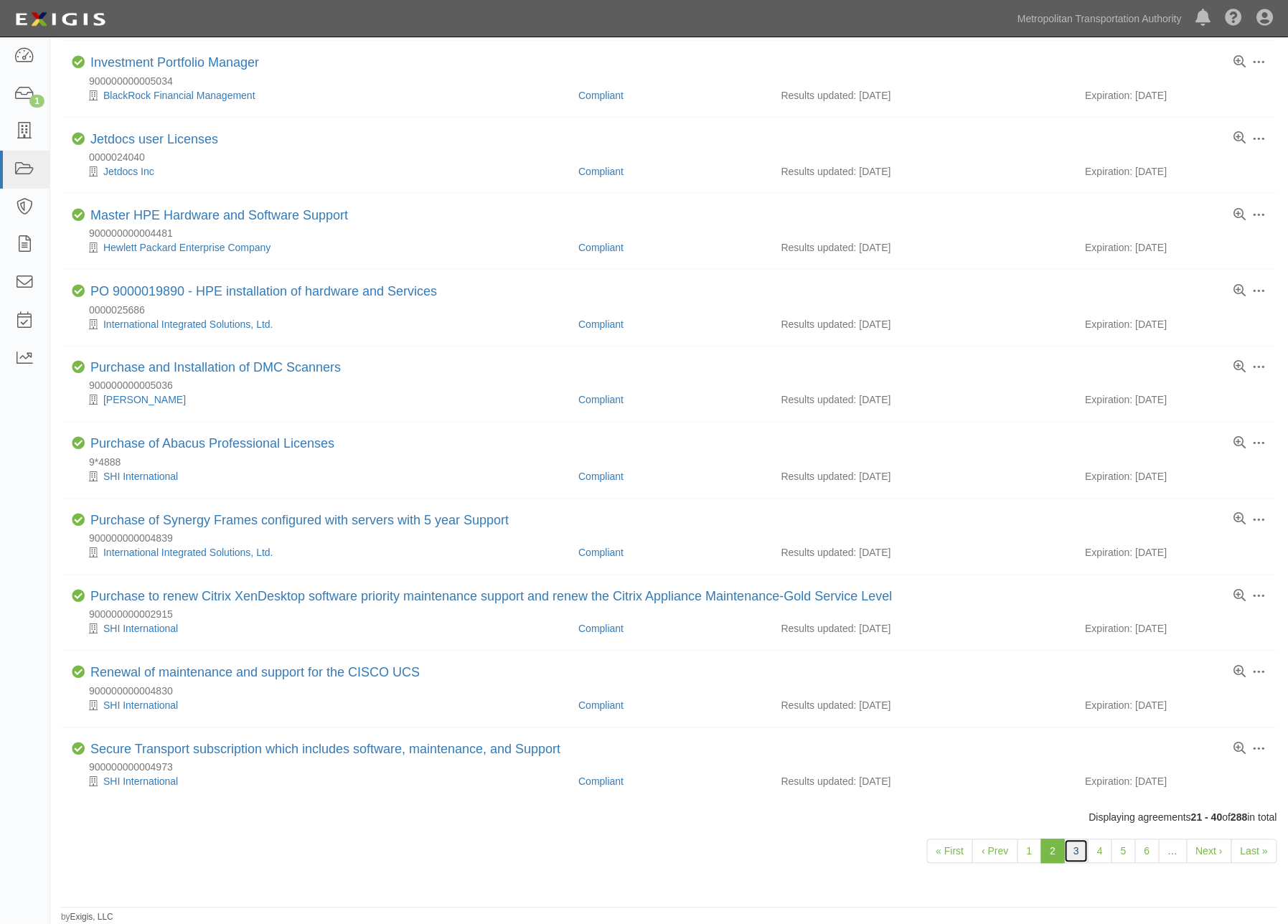
click at [1081, 850] on link "3" at bounding box center [1077, 852] width 25 height 25
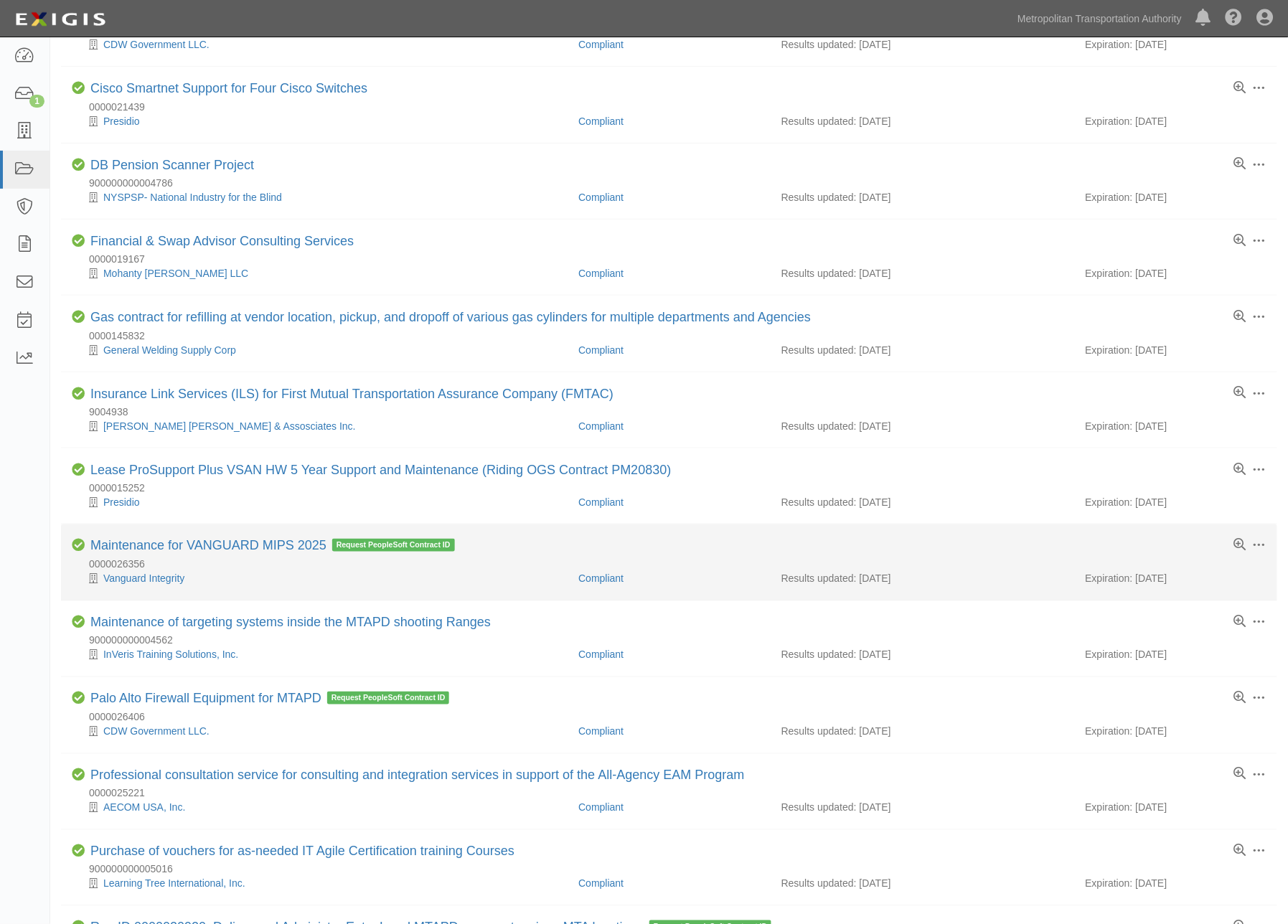
scroll to position [637, 0]
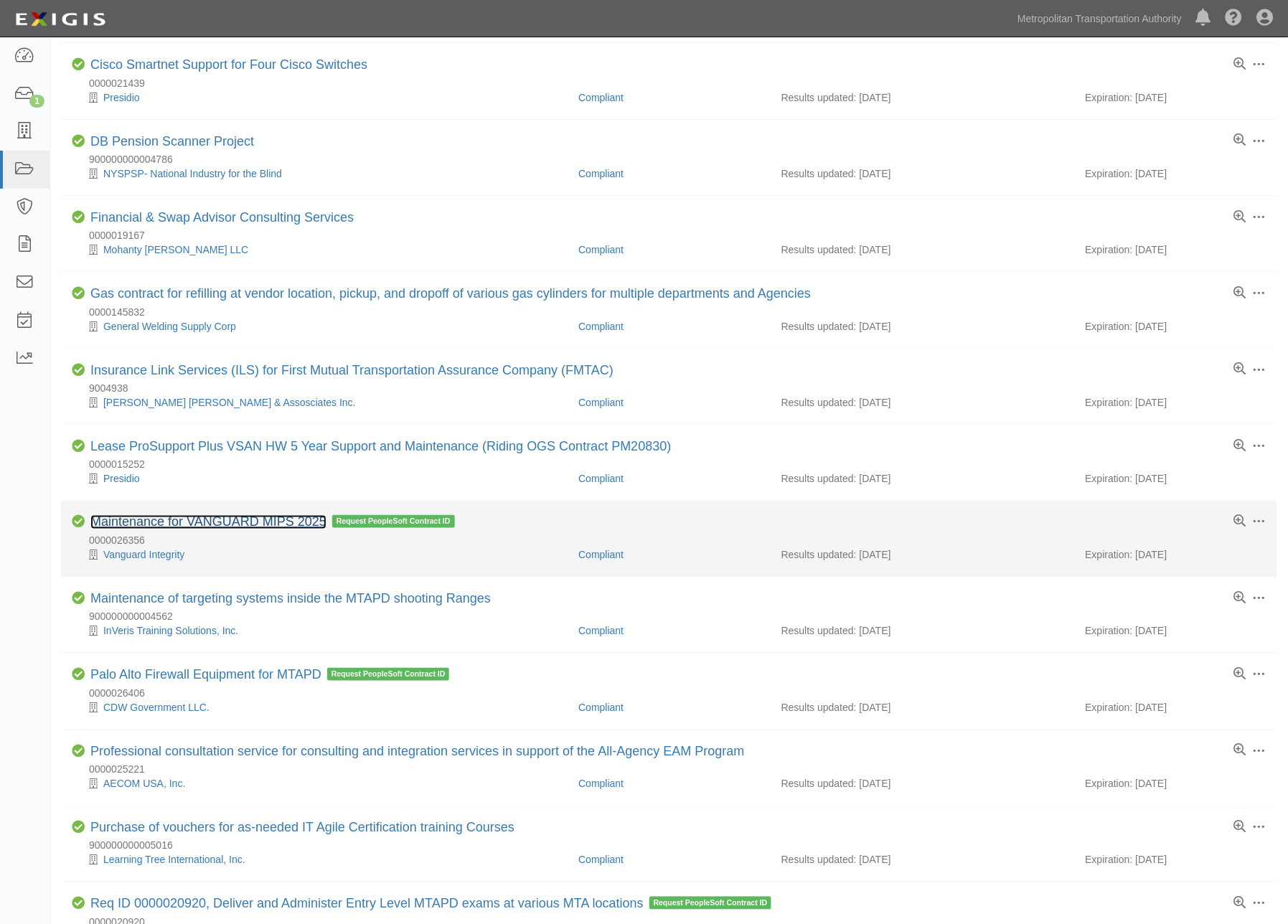
click at [264, 525] on link "Maintenance for VANGUARD MIPS 2025" at bounding box center [208, 522] width 236 height 15
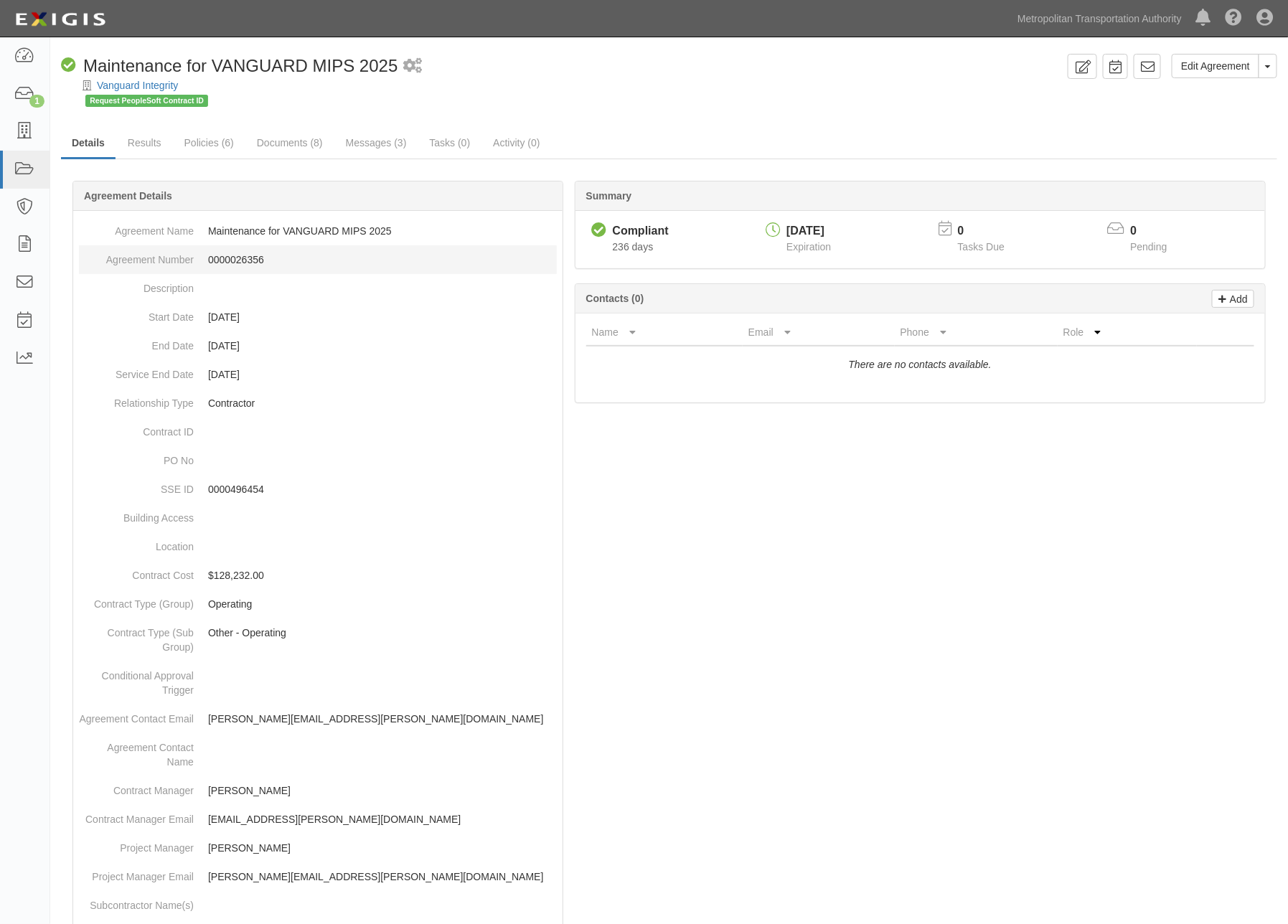
click at [238, 262] on dd "0000026356" at bounding box center [318, 259] width 478 height 29
copy dd "0000026356"
click at [1207, 68] on link "Edit Agreement" at bounding box center [1215, 67] width 87 height 25
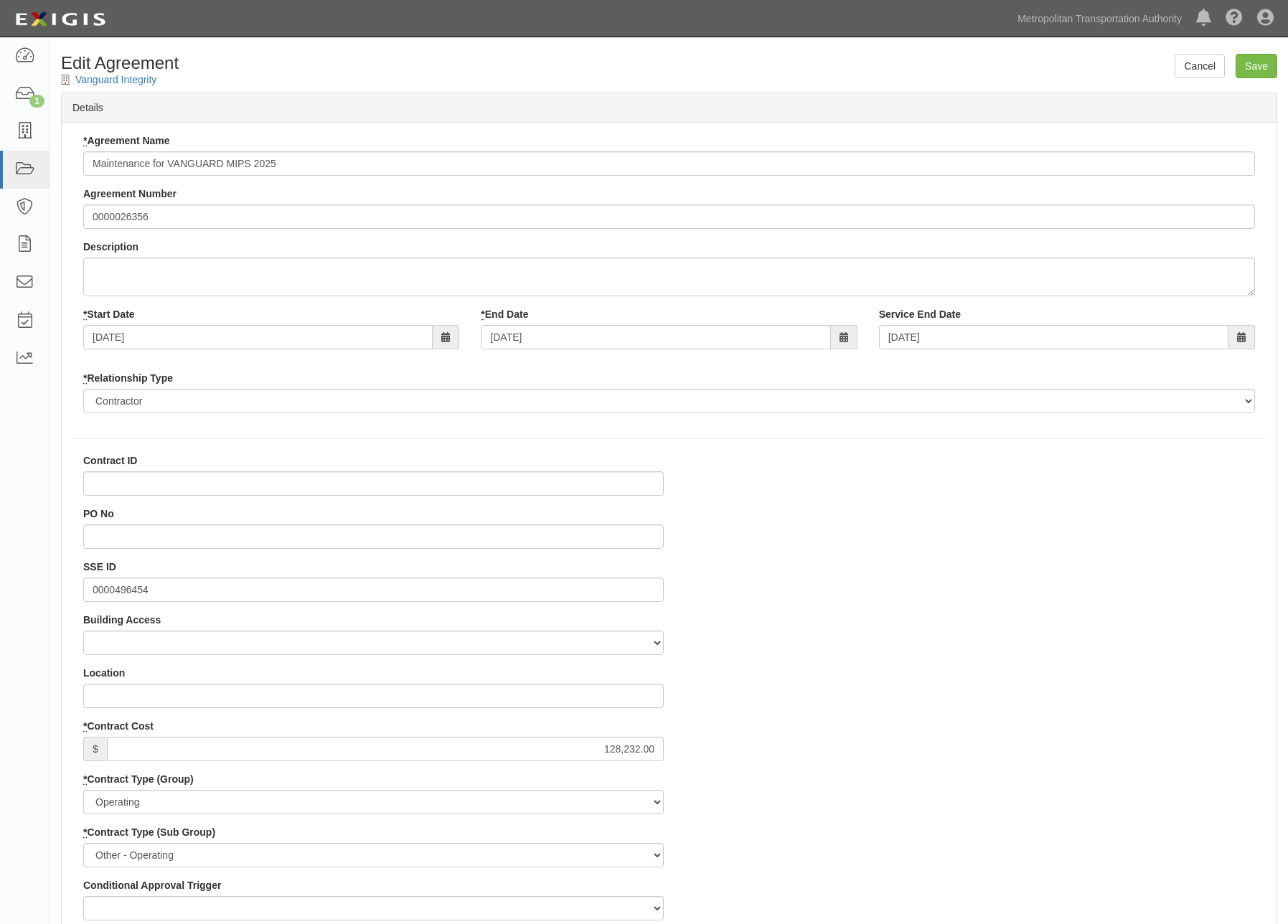
select select
paste input "900000000004946"
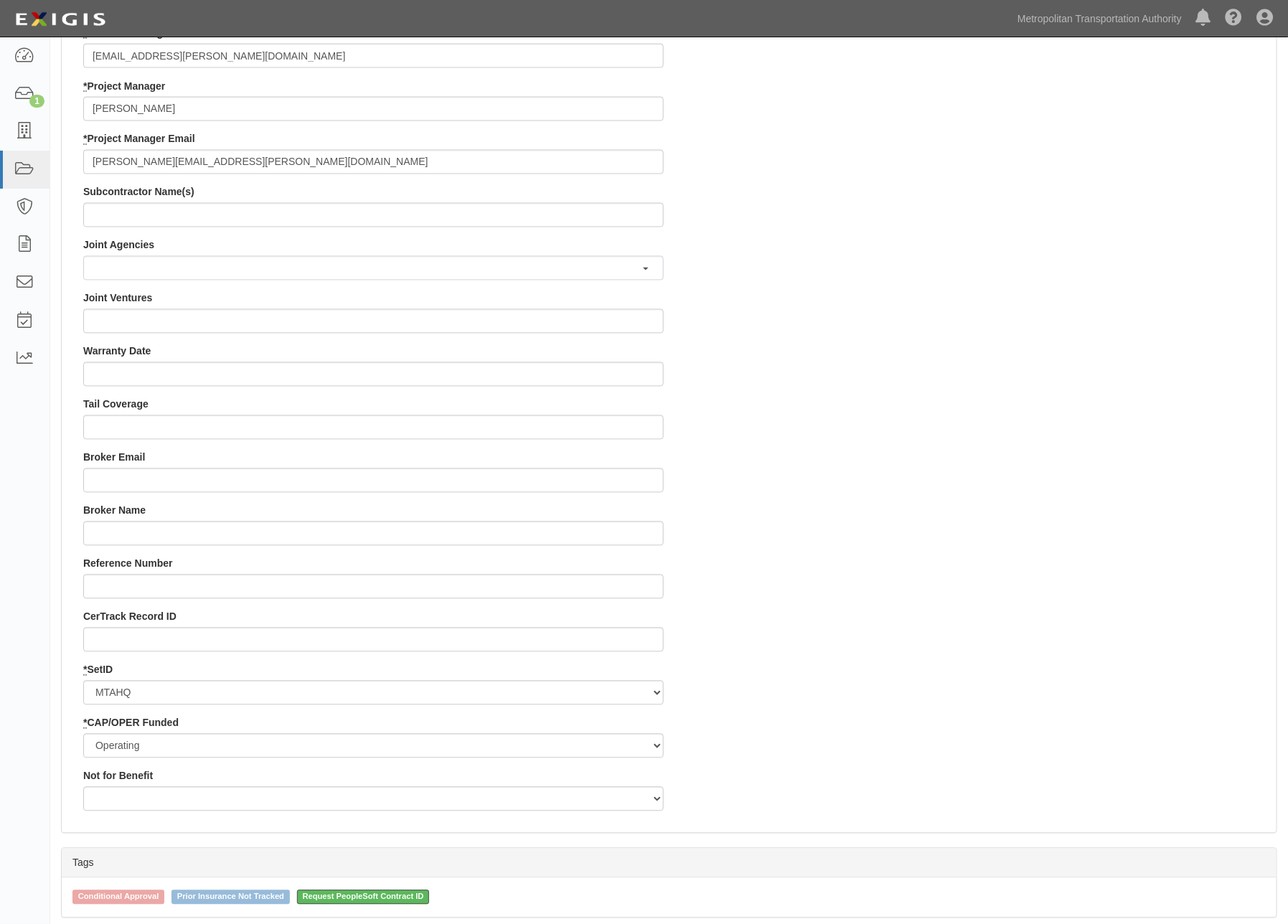
scroll to position [1235, 0]
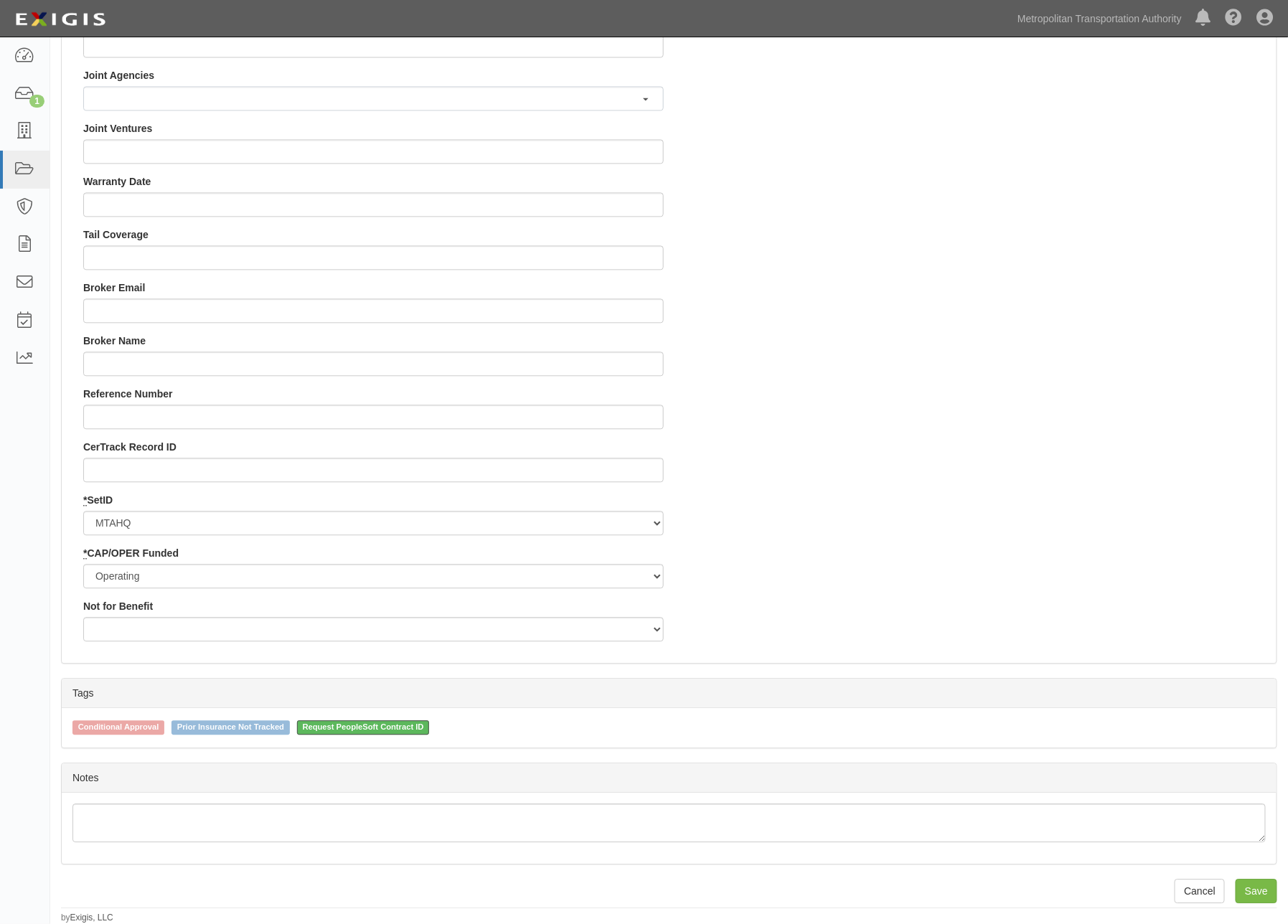
type input "900000000004946"
click at [378, 725] on span "Request PeopleSoft Contract ID" at bounding box center [364, 727] width 133 height 15
click at [292, 725] on input "Request PeopleSoft Contract ID" at bounding box center [287, 727] width 9 height 9
checkbox input "false"
click at [1253, 892] on input "Save" at bounding box center [1257, 891] width 42 height 25
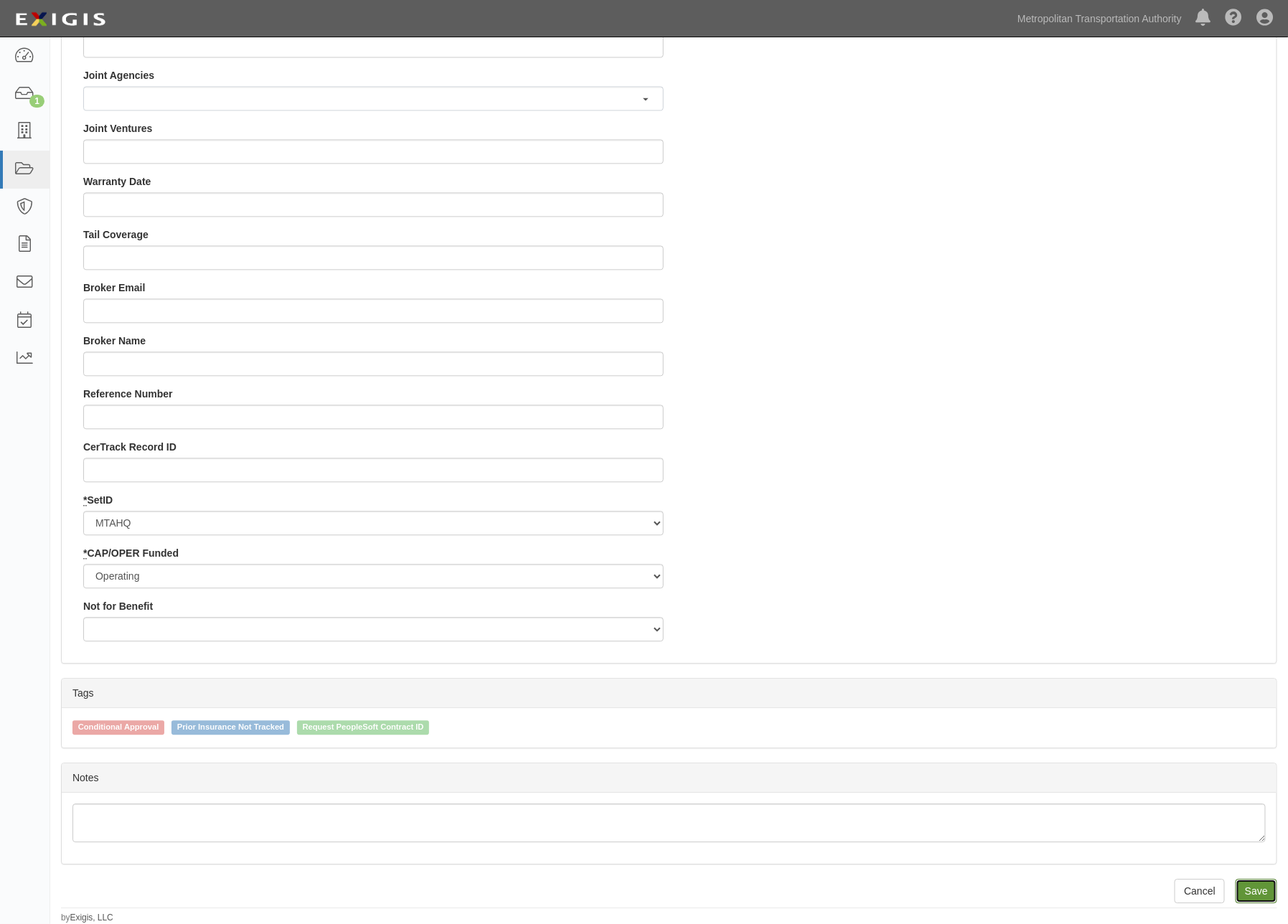
type input "128232.00"
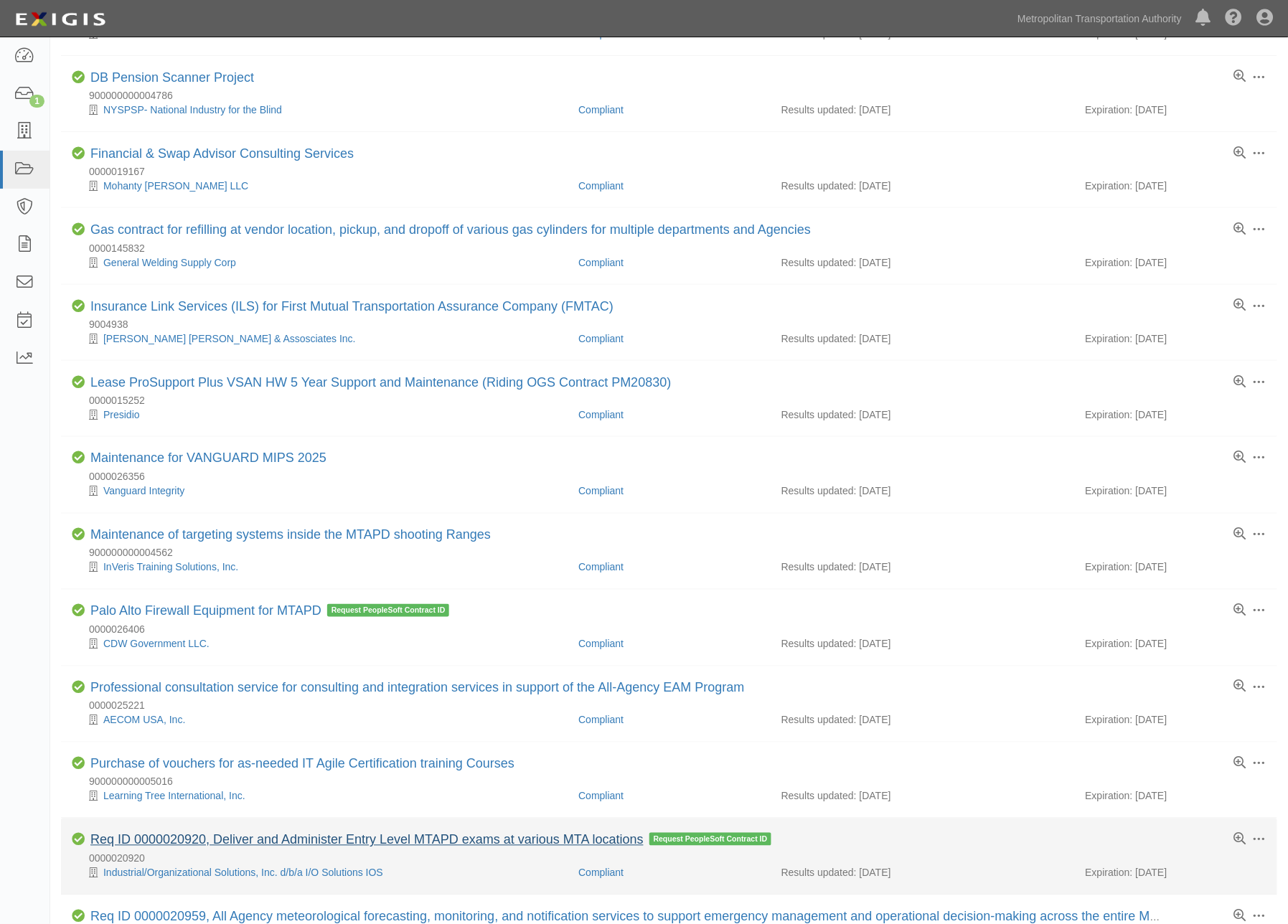
scroll to position [877, 0]
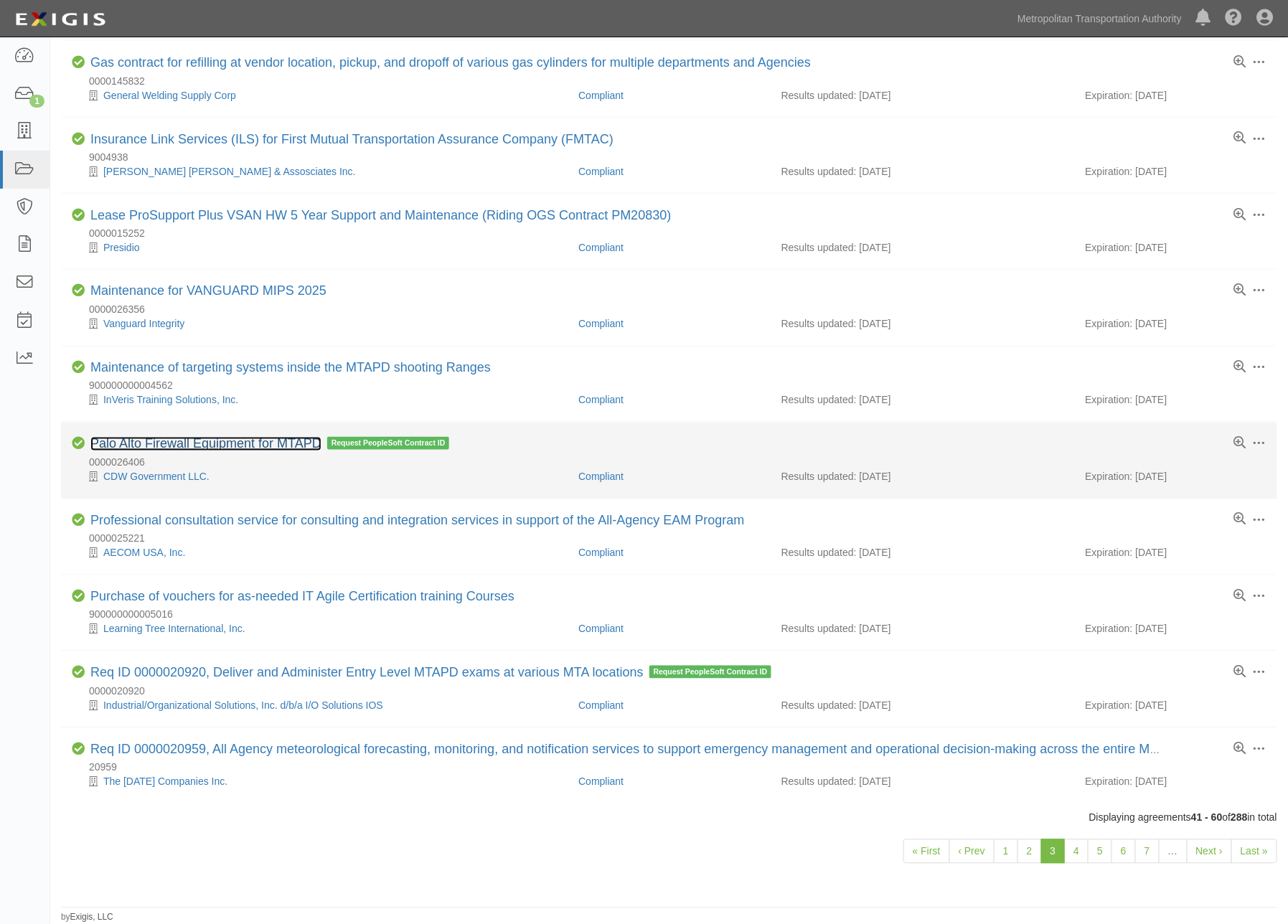
click at [263, 443] on link "Palo Alto Firewall Equipment for MTAPD" at bounding box center [206, 444] width 231 height 15
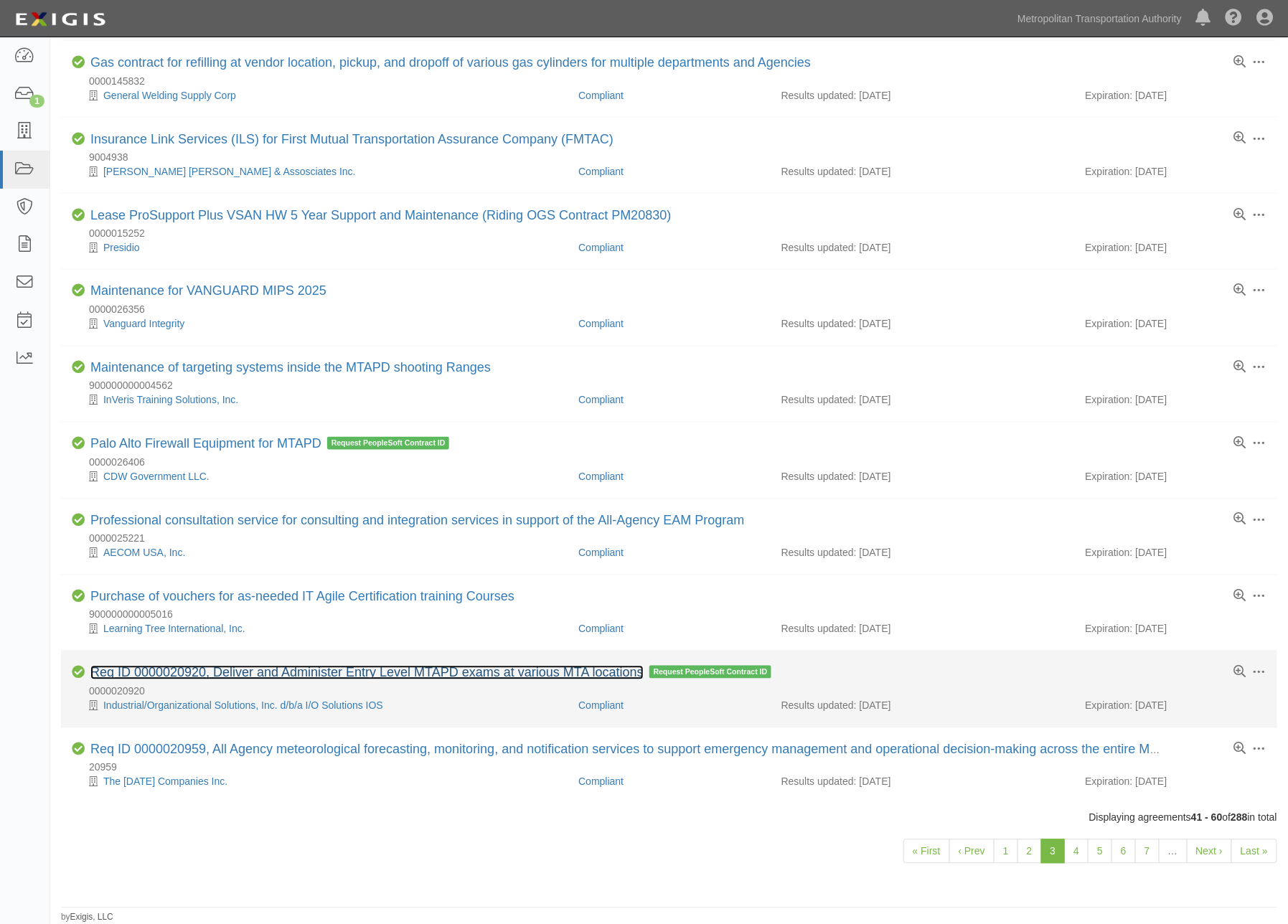
click at [259, 676] on link "Req ID 0000020920, Deliver and Administer Entry Level MTAPD exams at various MT…" at bounding box center [367, 673] width 553 height 15
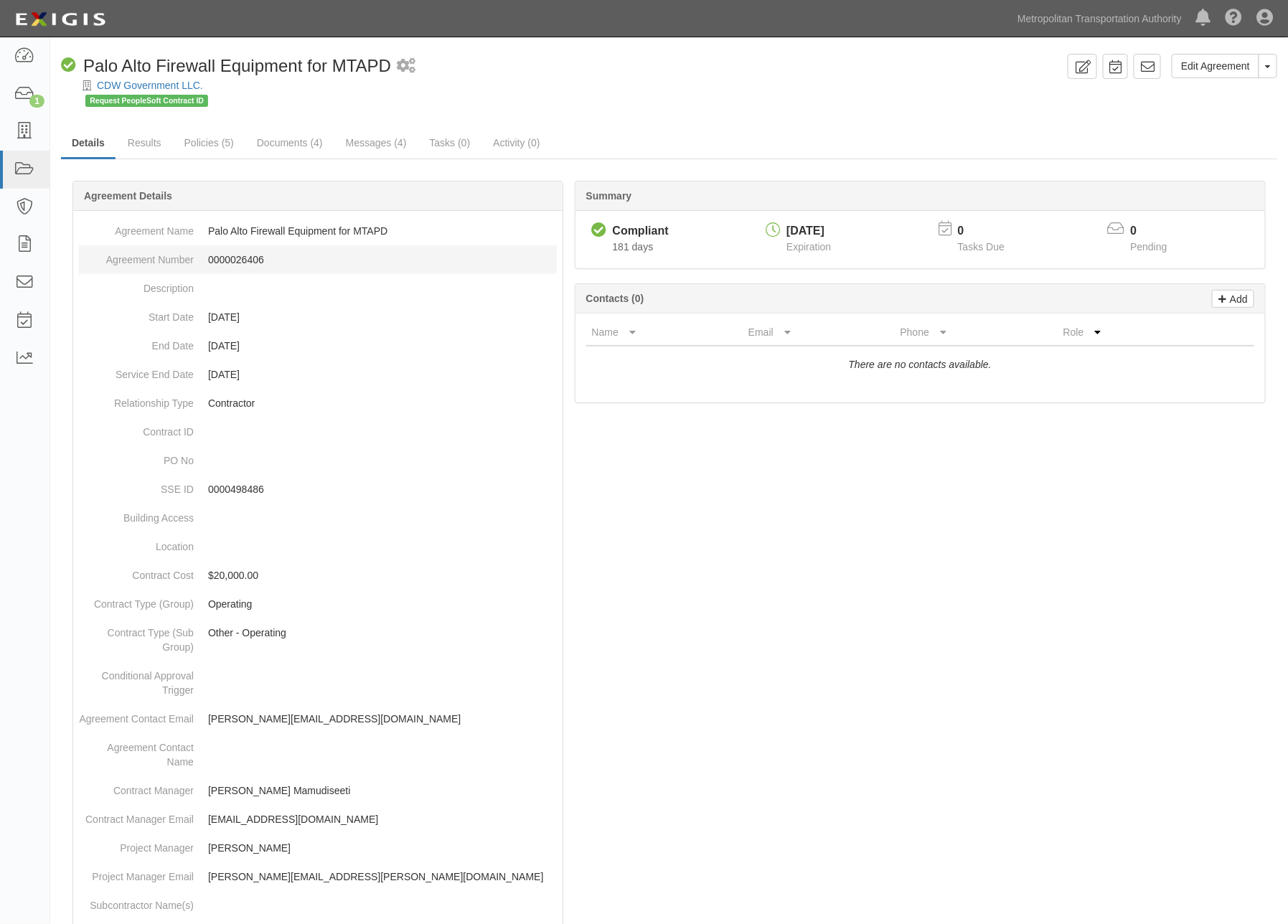
click at [228, 262] on dd "0000026406" at bounding box center [318, 259] width 478 height 29
copy dd "0000026406"
drag, startPoint x: 1138, startPoint y: 761, endPoint x: 1127, endPoint y: 755, distance: 12.5
click at [1138, 761] on div at bounding box center [670, 792] width 1217 height 1181
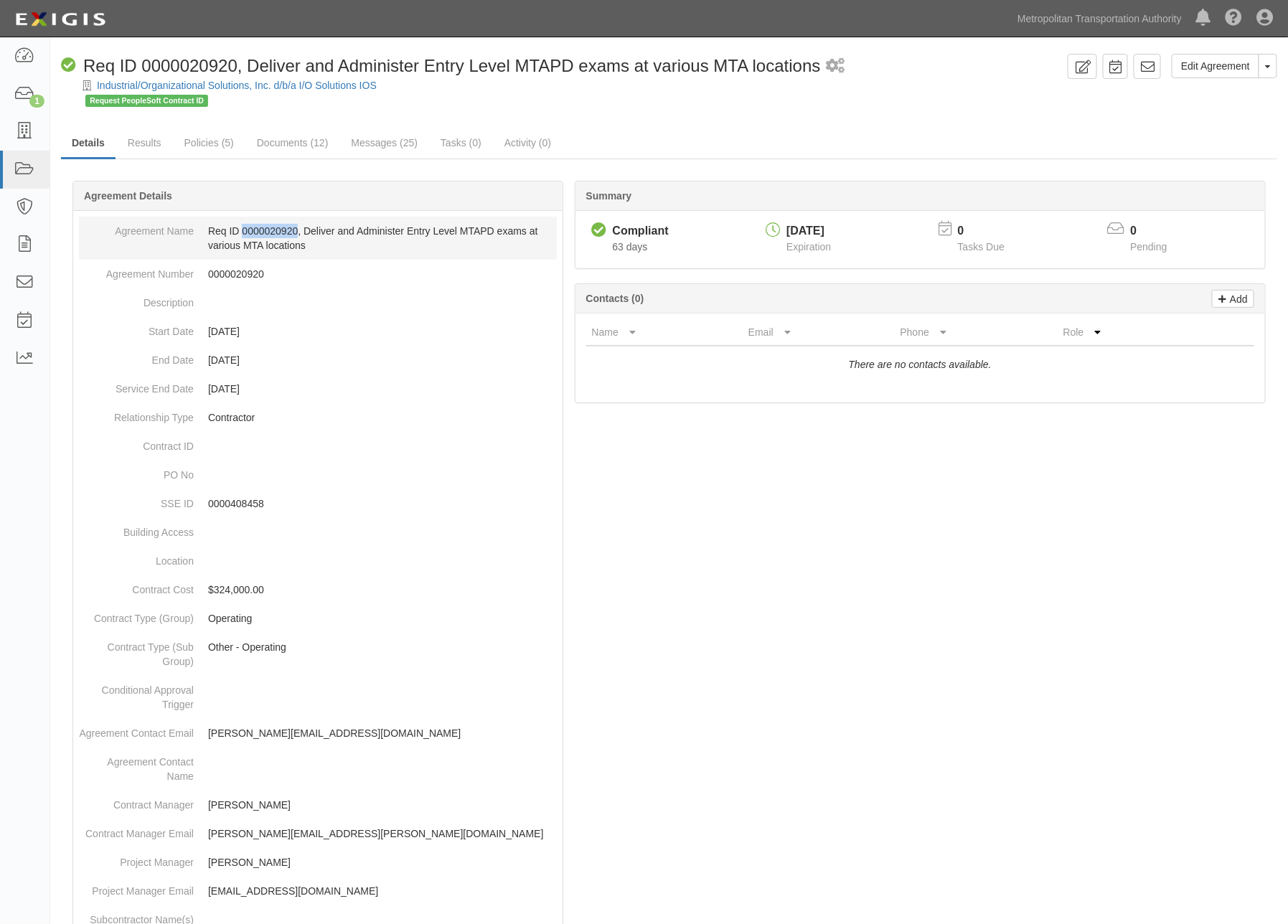
drag, startPoint x: 290, startPoint y: 230, endPoint x: 245, endPoint y: 230, distance: 45.0
click at [245, 230] on dd "Req ID 0000020920, Deliver and Administer Entry Level MTAPD exams at various MT…" at bounding box center [318, 238] width 478 height 43
click at [1025, 627] on div at bounding box center [670, 799] width 1217 height 1196
click at [300, 145] on link "Documents (12)" at bounding box center [293, 144] width 94 height 31
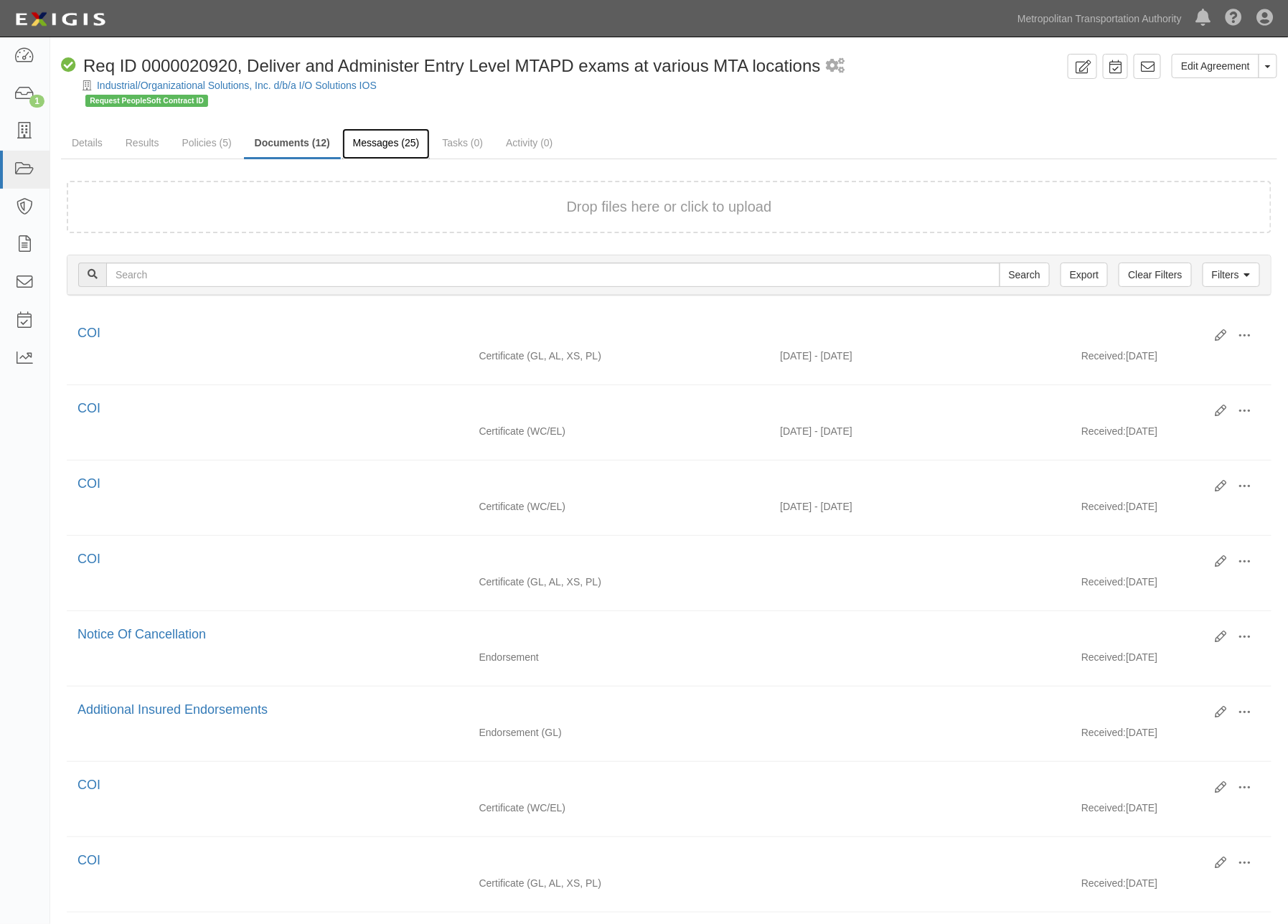
click at [385, 143] on link "Messages (25)" at bounding box center [386, 144] width 88 height 31
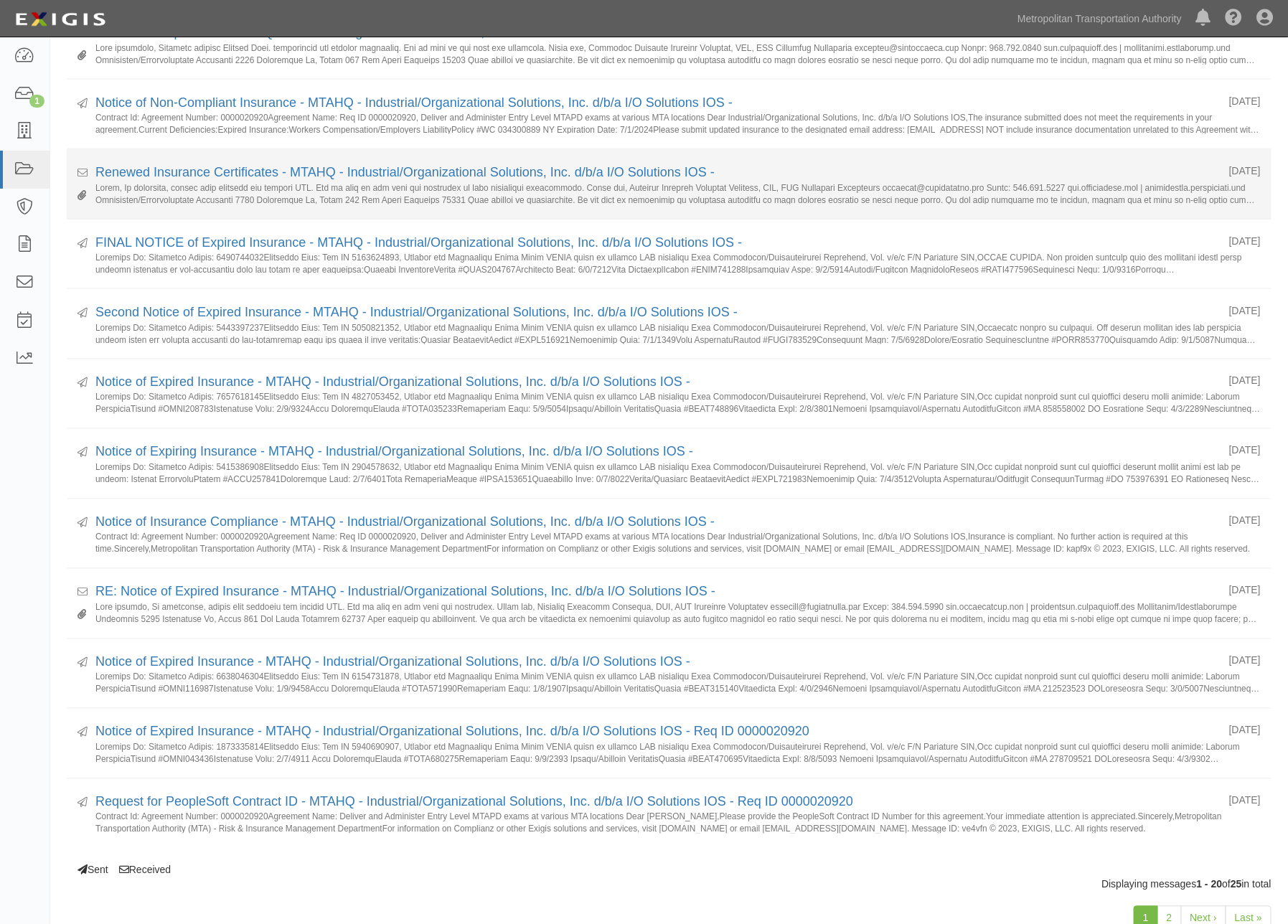
scroll to position [867, 0]
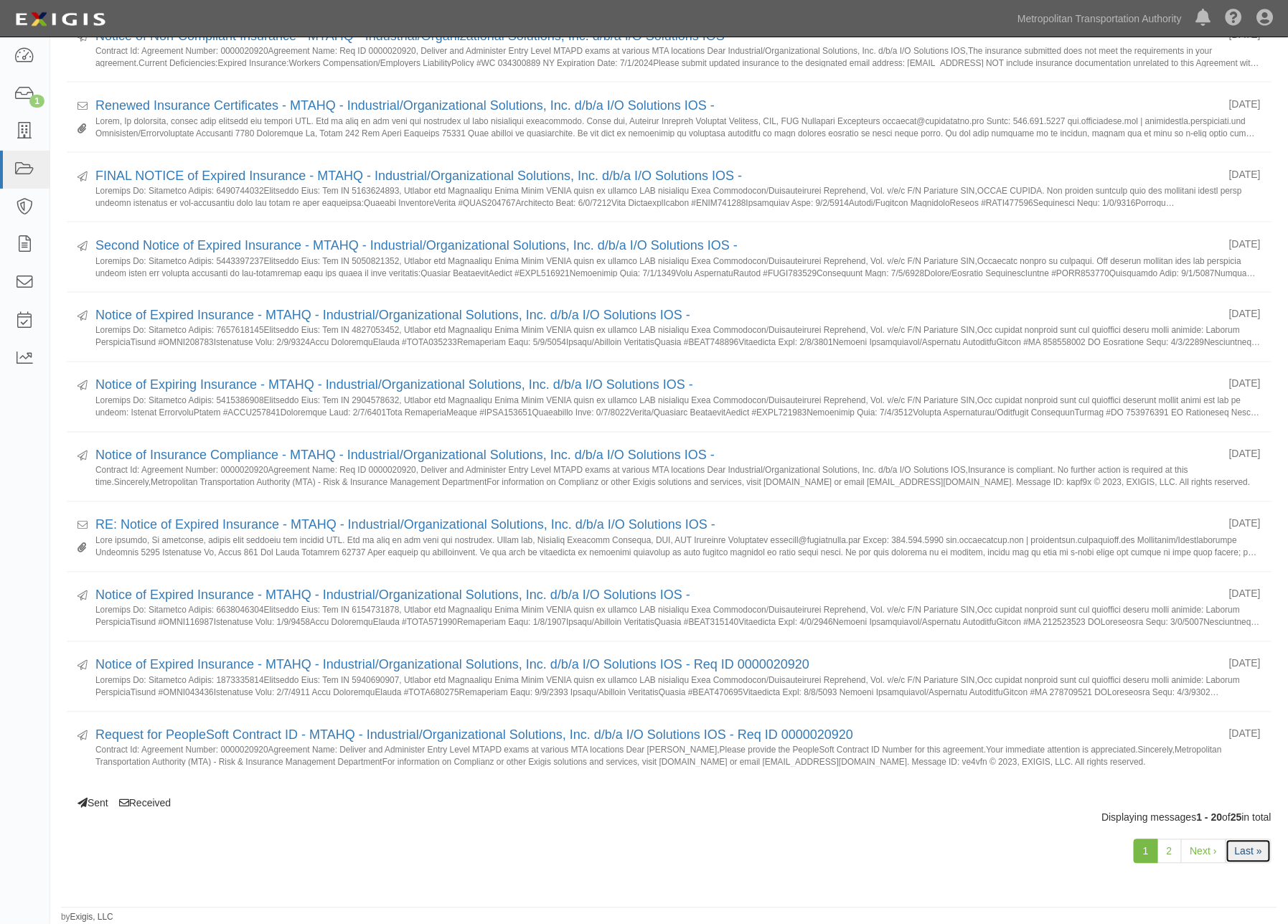
click at [1259, 850] on link "Last »" at bounding box center [1249, 852] width 46 height 25
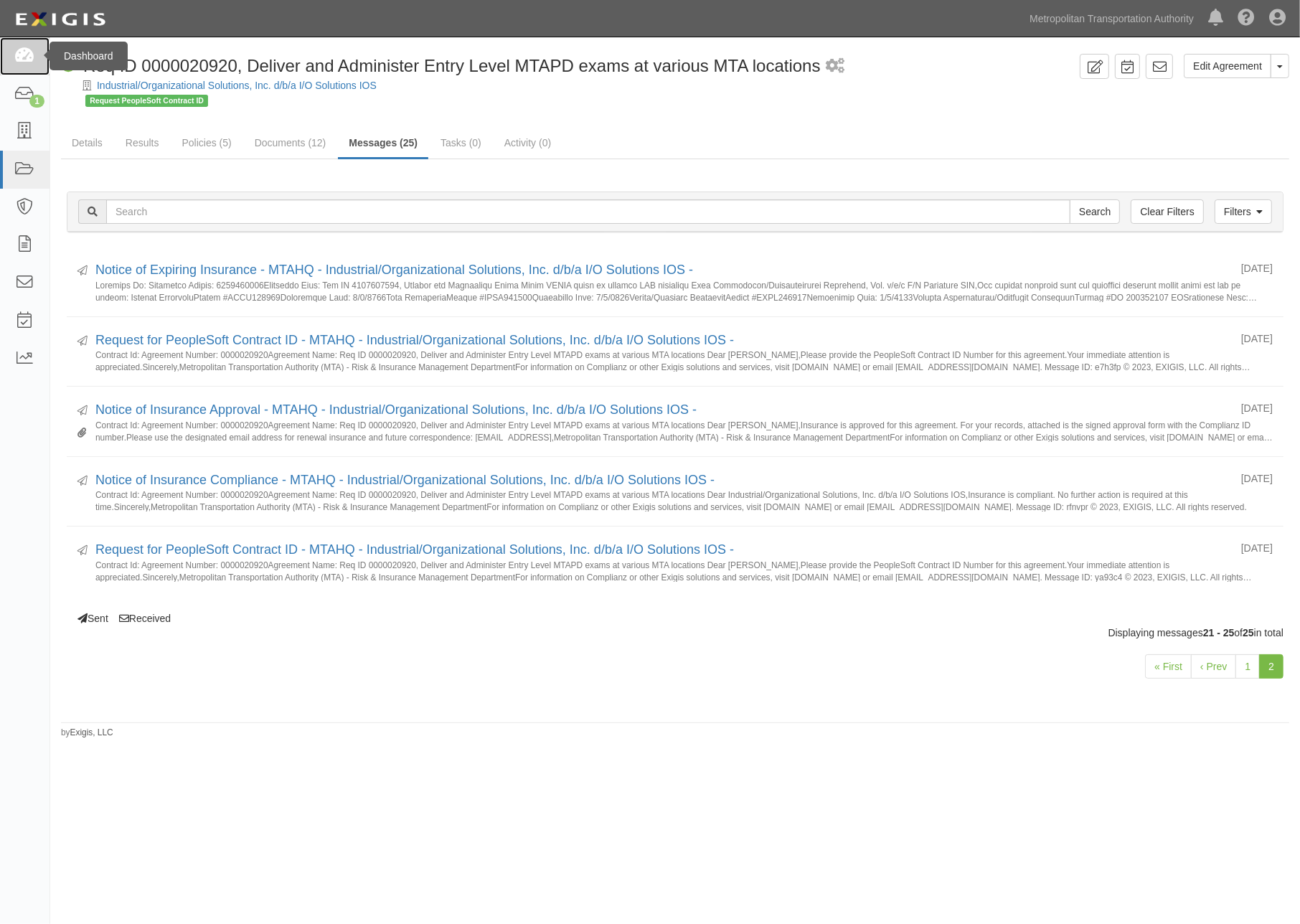
click at [24, 48] on icon at bounding box center [25, 56] width 20 height 16
click at [12, 94] on link "1" at bounding box center [25, 94] width 50 height 38
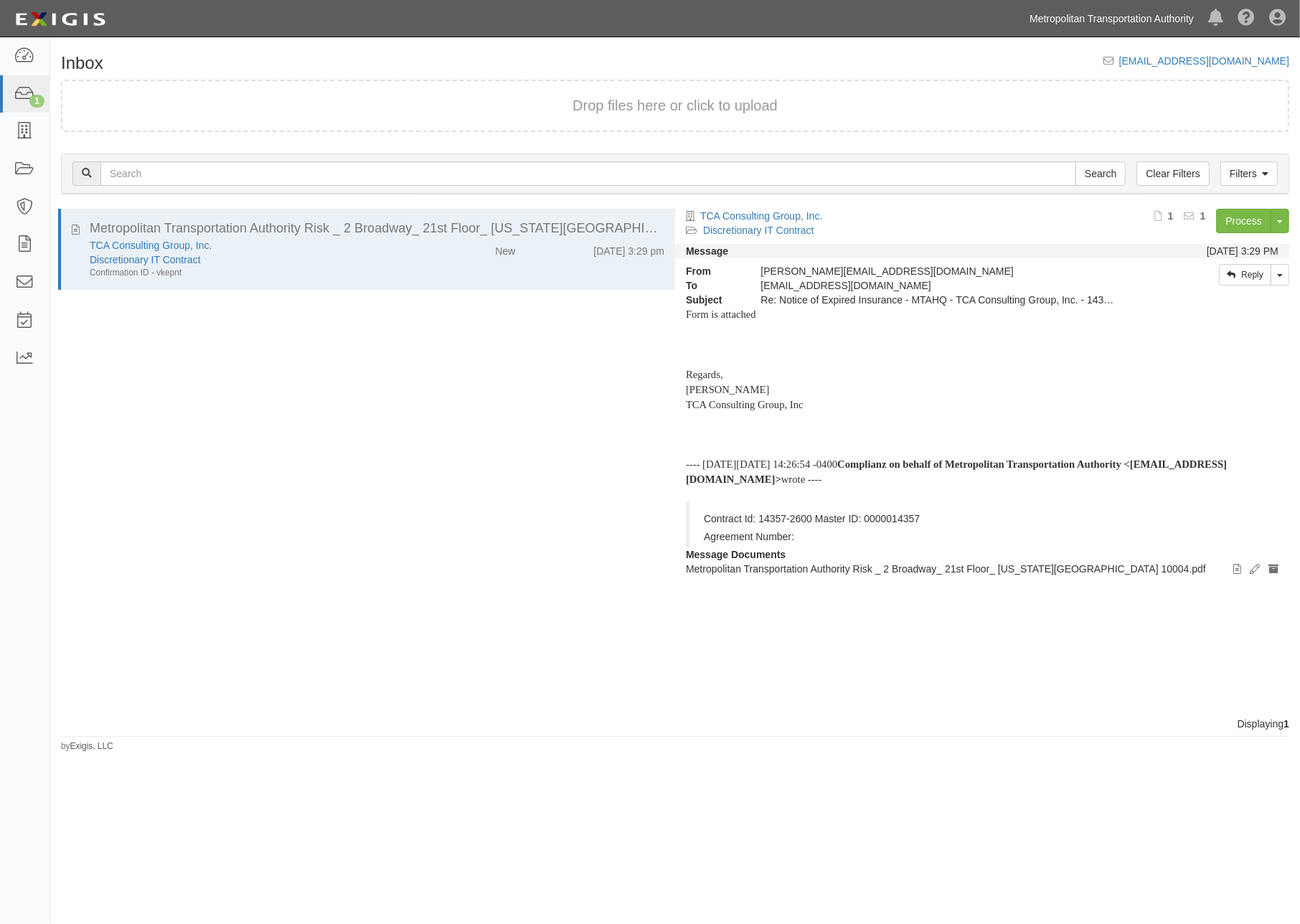
click at [1132, 5] on link "Metropolitan Transportation Authority" at bounding box center [1111, 19] width 179 height 29
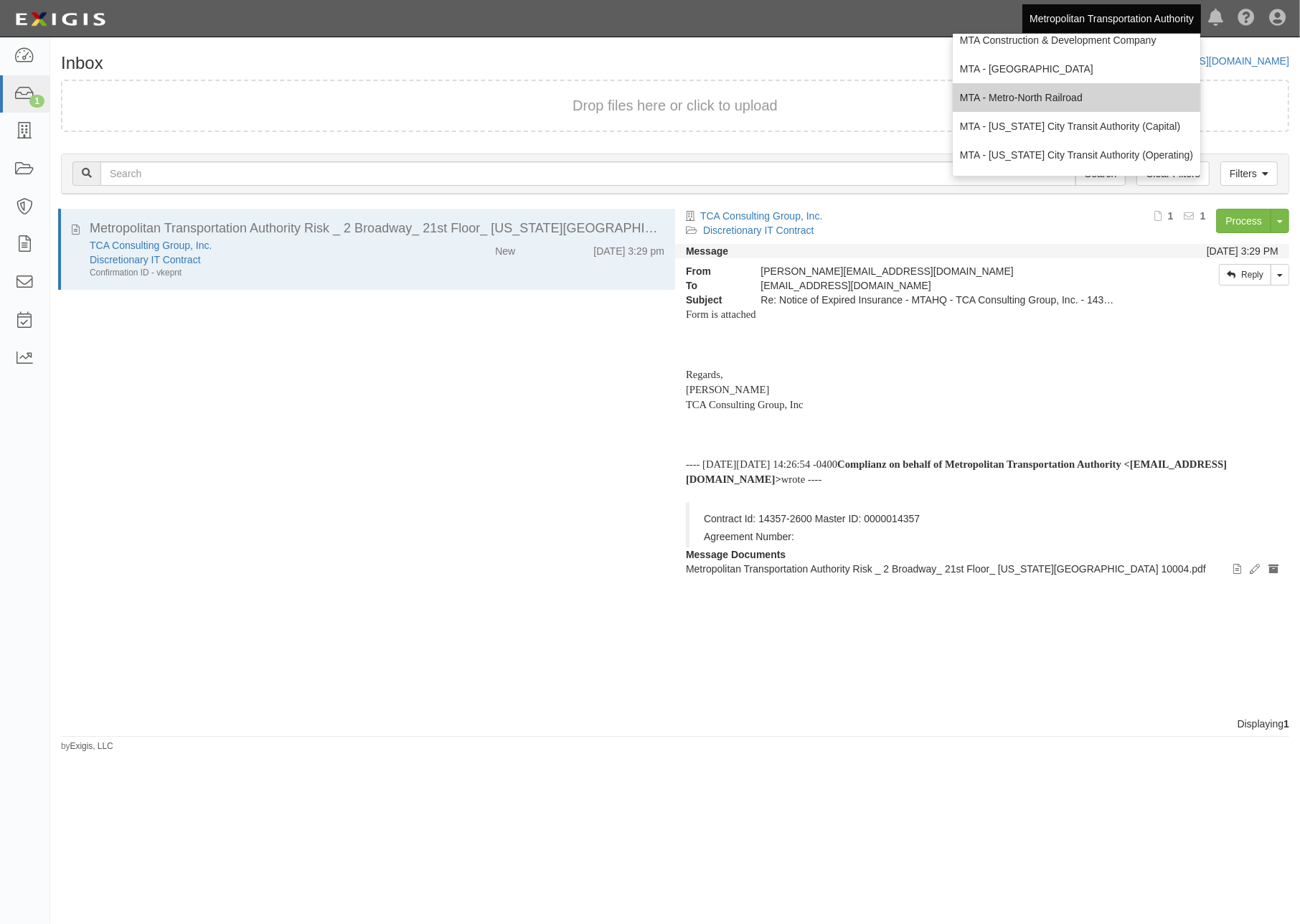
scroll to position [94, 0]
click at [1021, 95] on link "MTA - [US_STATE] City Transit Authority (Operating)" at bounding box center [1076, 100] width 248 height 29
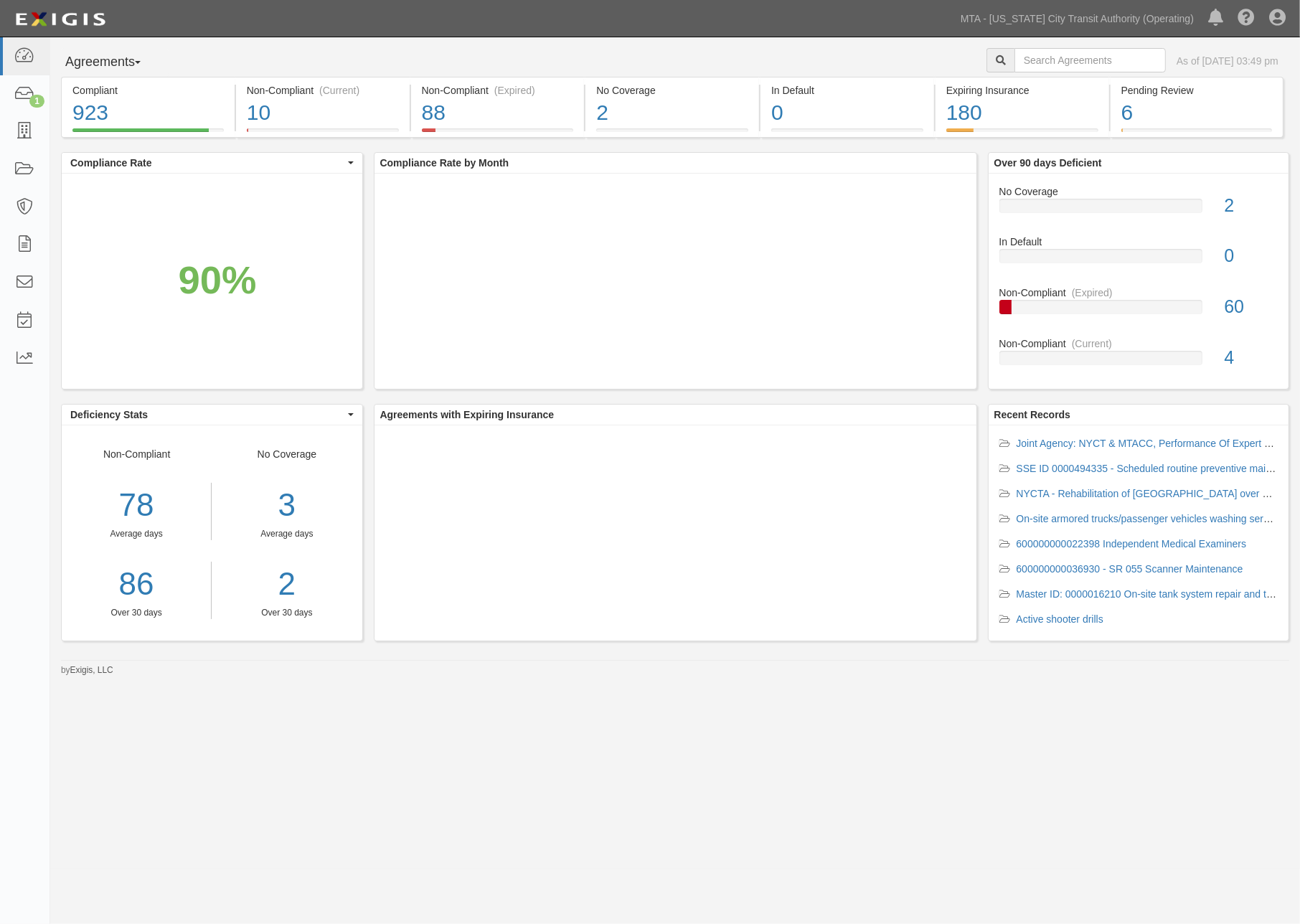
click at [351, 805] on div "Agreements Parties Agreements Coverages As of Sep 16, 2025 03:49 pm Compliant 9…" at bounding box center [650, 453] width 1300 height 832
click at [23, 88] on icon at bounding box center [25, 94] width 20 height 16
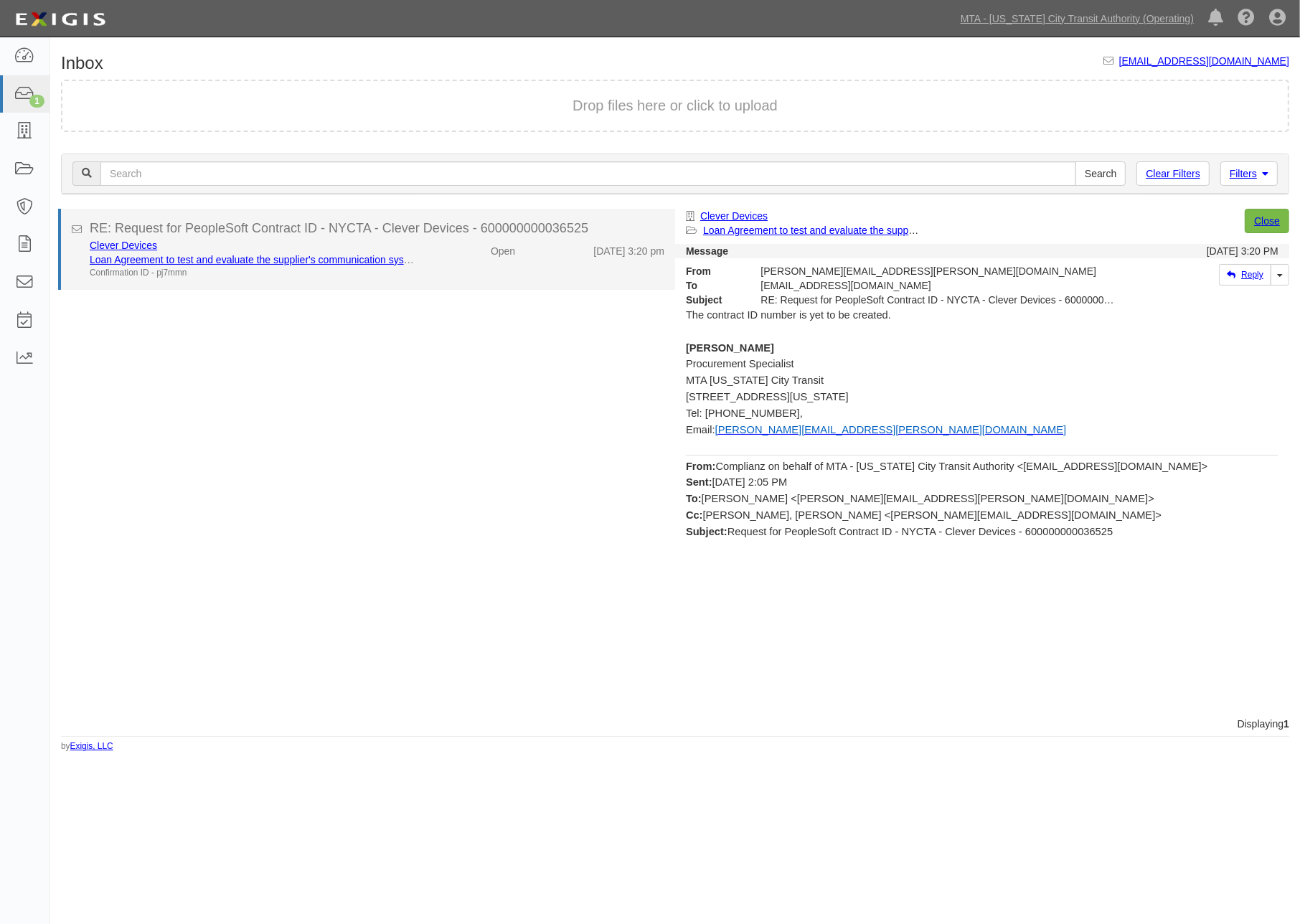
click at [468, 262] on div "Clever Devices Loan Agreement to test and evaluate the supplier's communication…" at bounding box center [377, 258] width 597 height 41
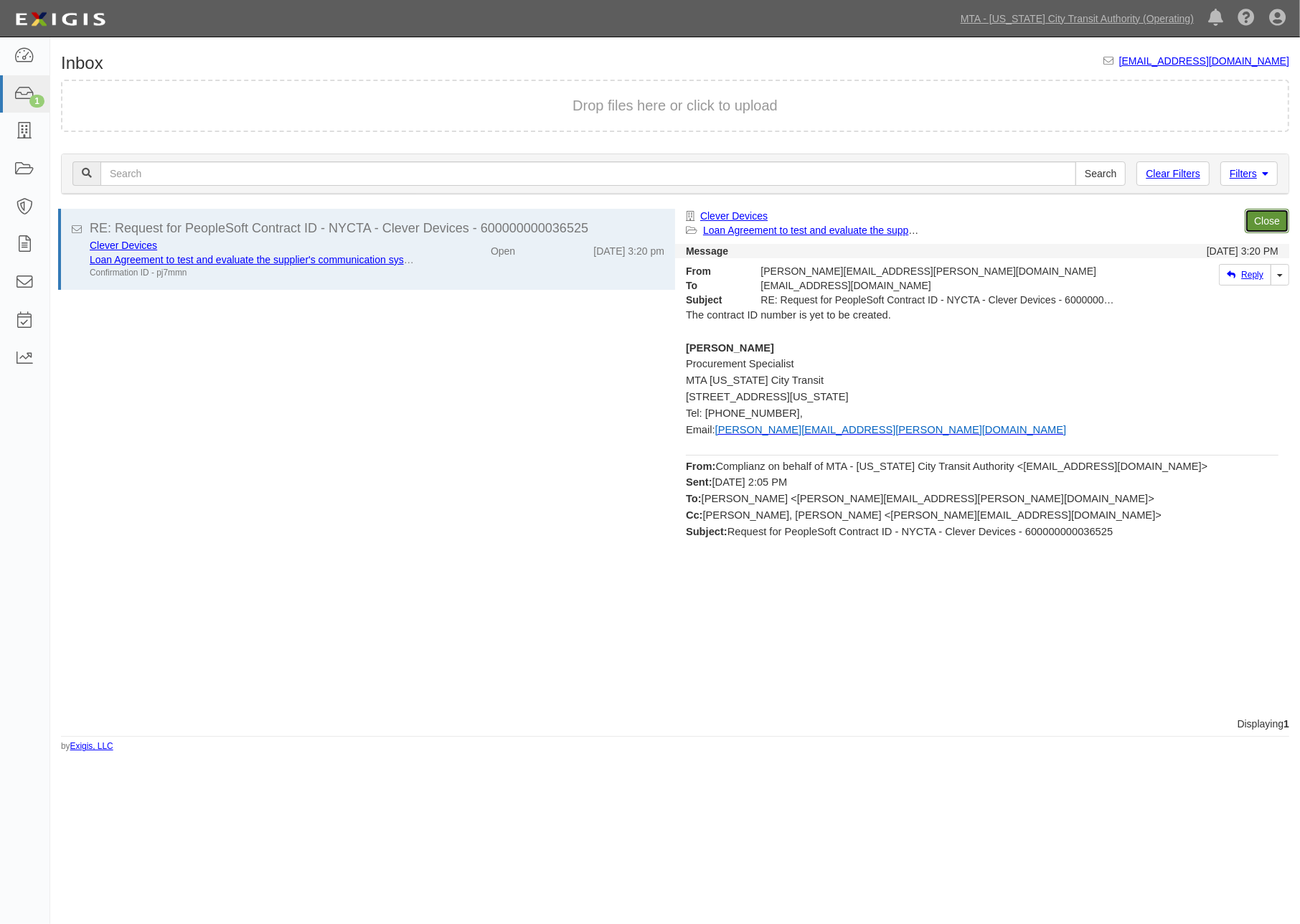
click at [1267, 217] on link "Close" at bounding box center [1267, 221] width 44 height 25
click at [1268, 218] on link "Close" at bounding box center [1267, 221] width 44 height 25
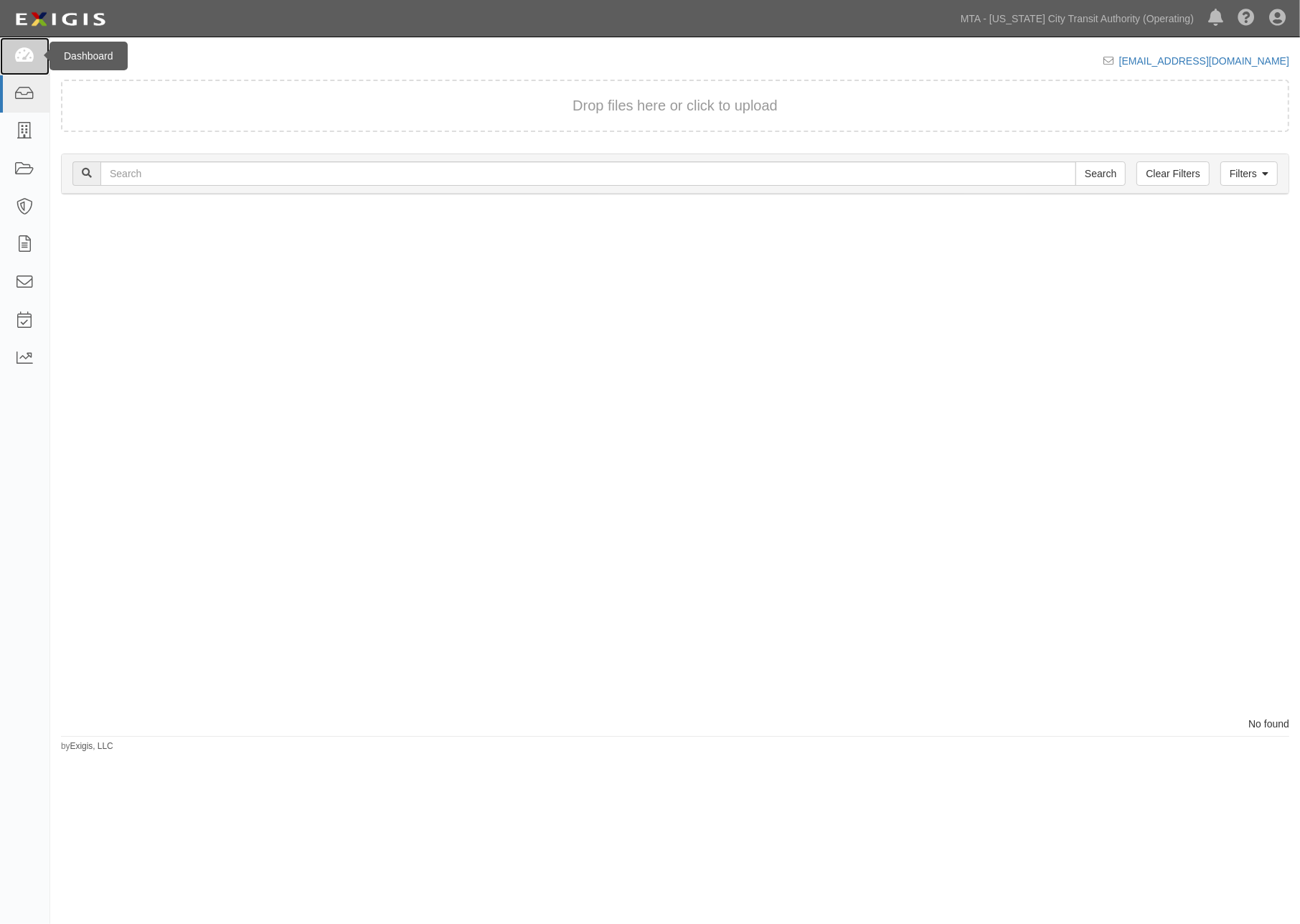
click at [24, 48] on icon at bounding box center [25, 56] width 20 height 16
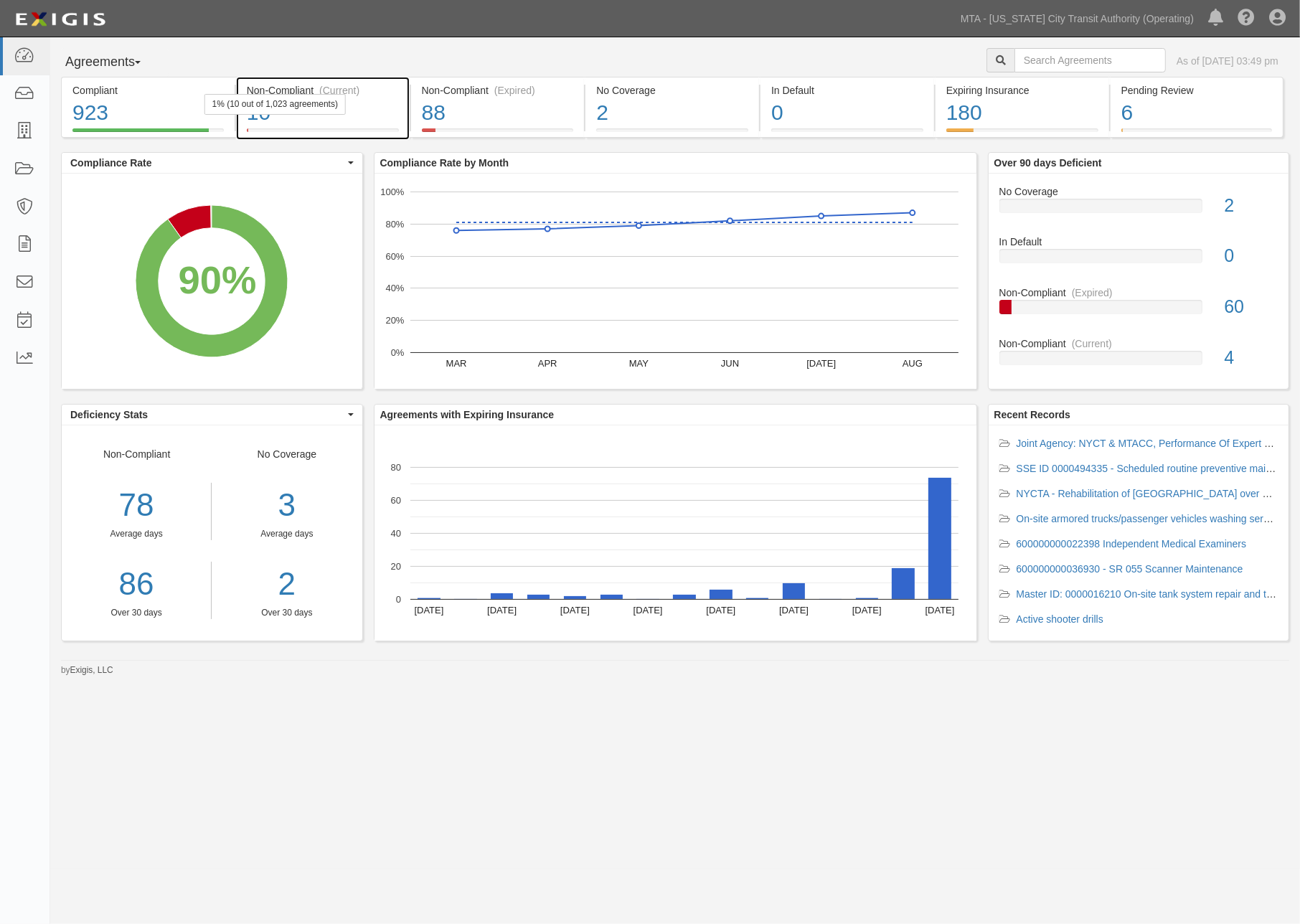
click at [343, 121] on div "10" at bounding box center [323, 113] width 152 height 31
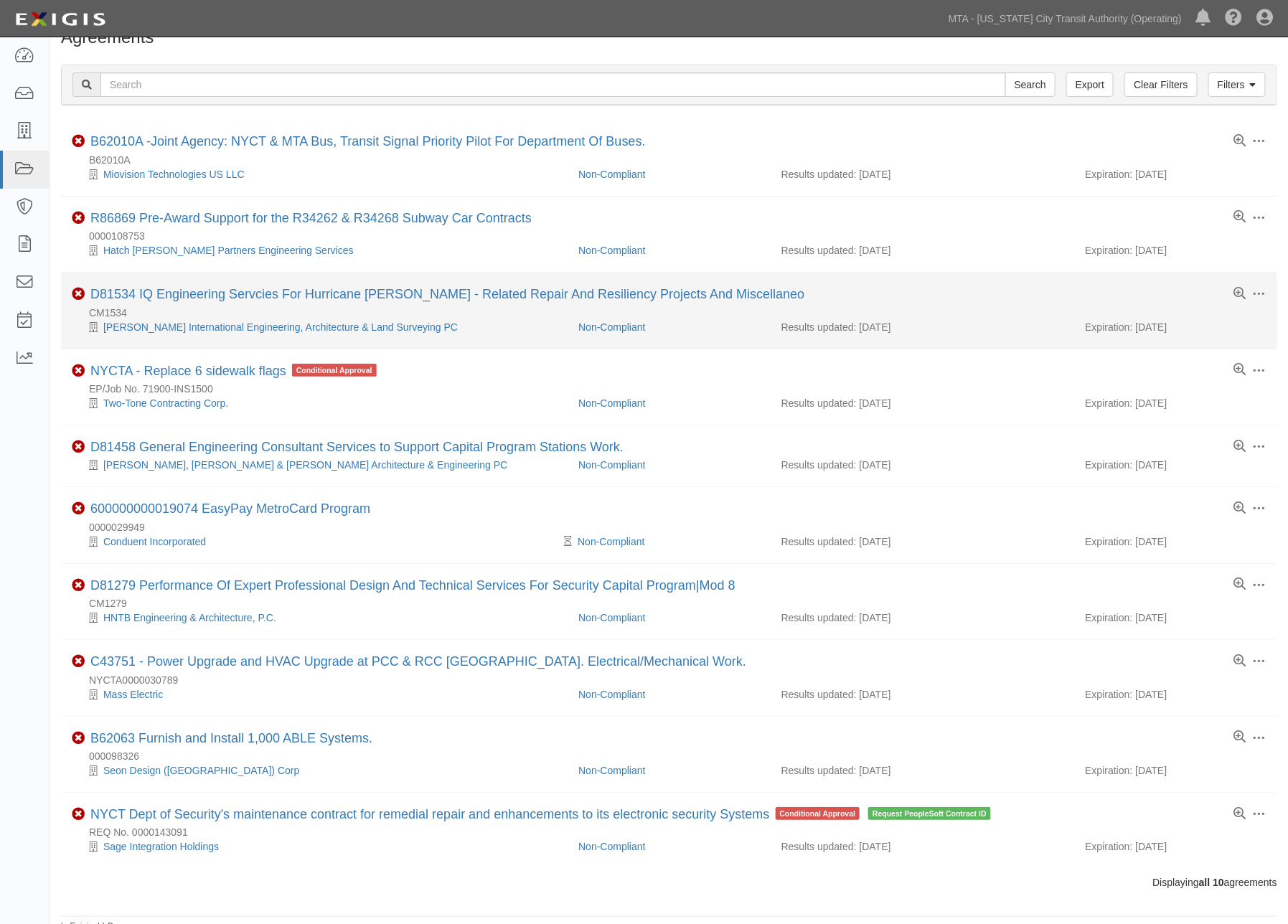
scroll to position [40, 0]
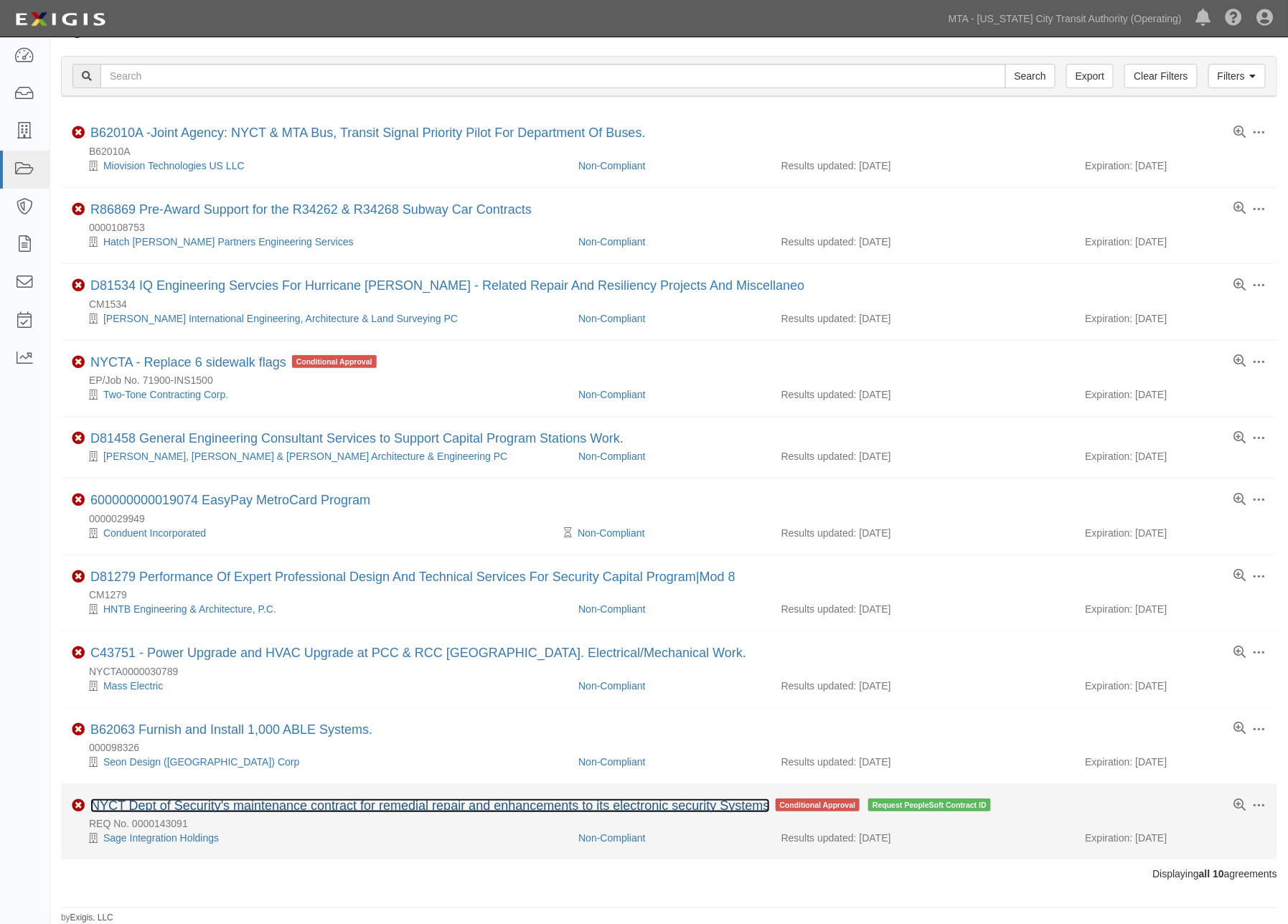
click at [264, 802] on link "NYCT Dept of Security's maintenance contract for remedial repair and enhancemen…" at bounding box center [430, 806] width 680 height 15
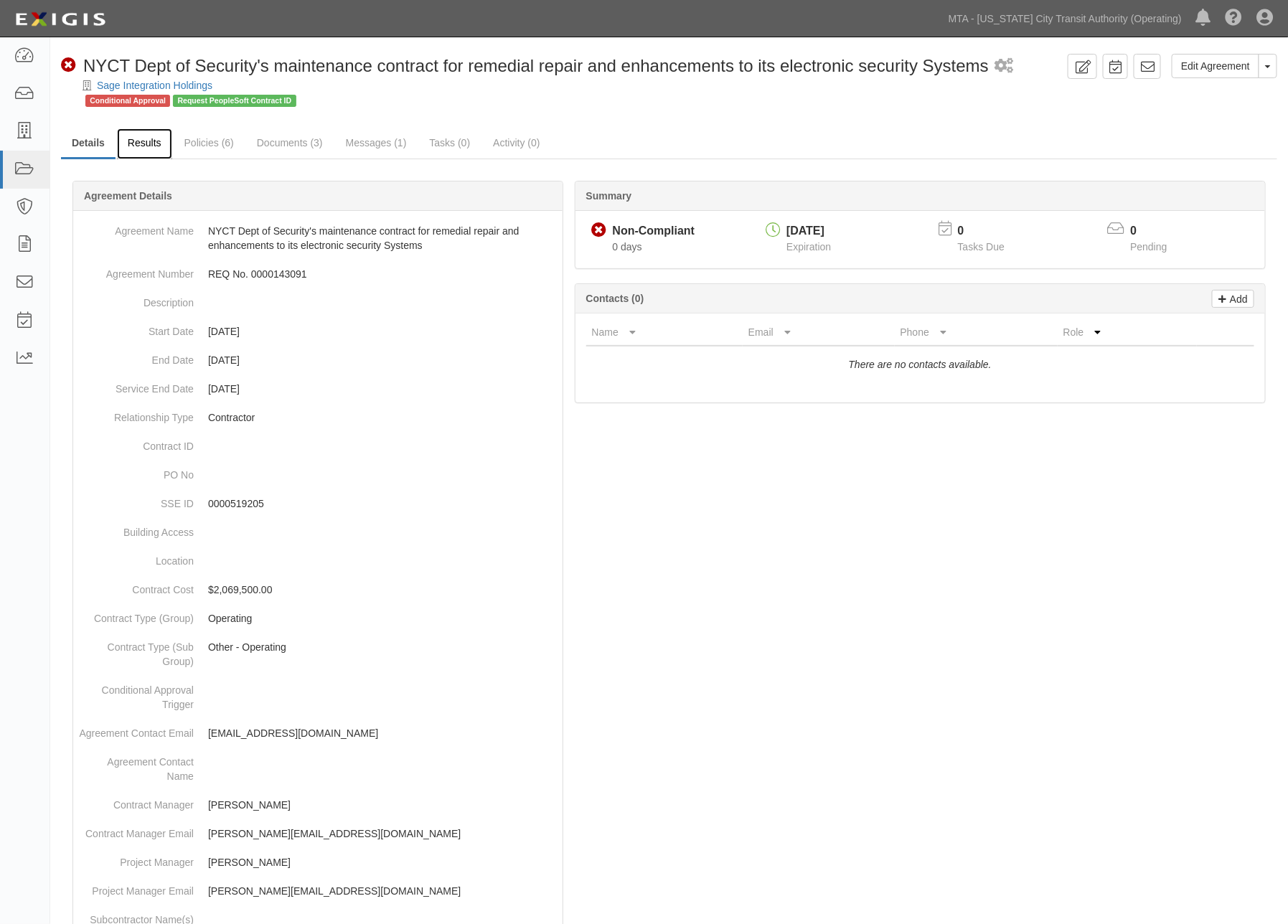
click at [141, 137] on link "Results" at bounding box center [144, 144] width 55 height 31
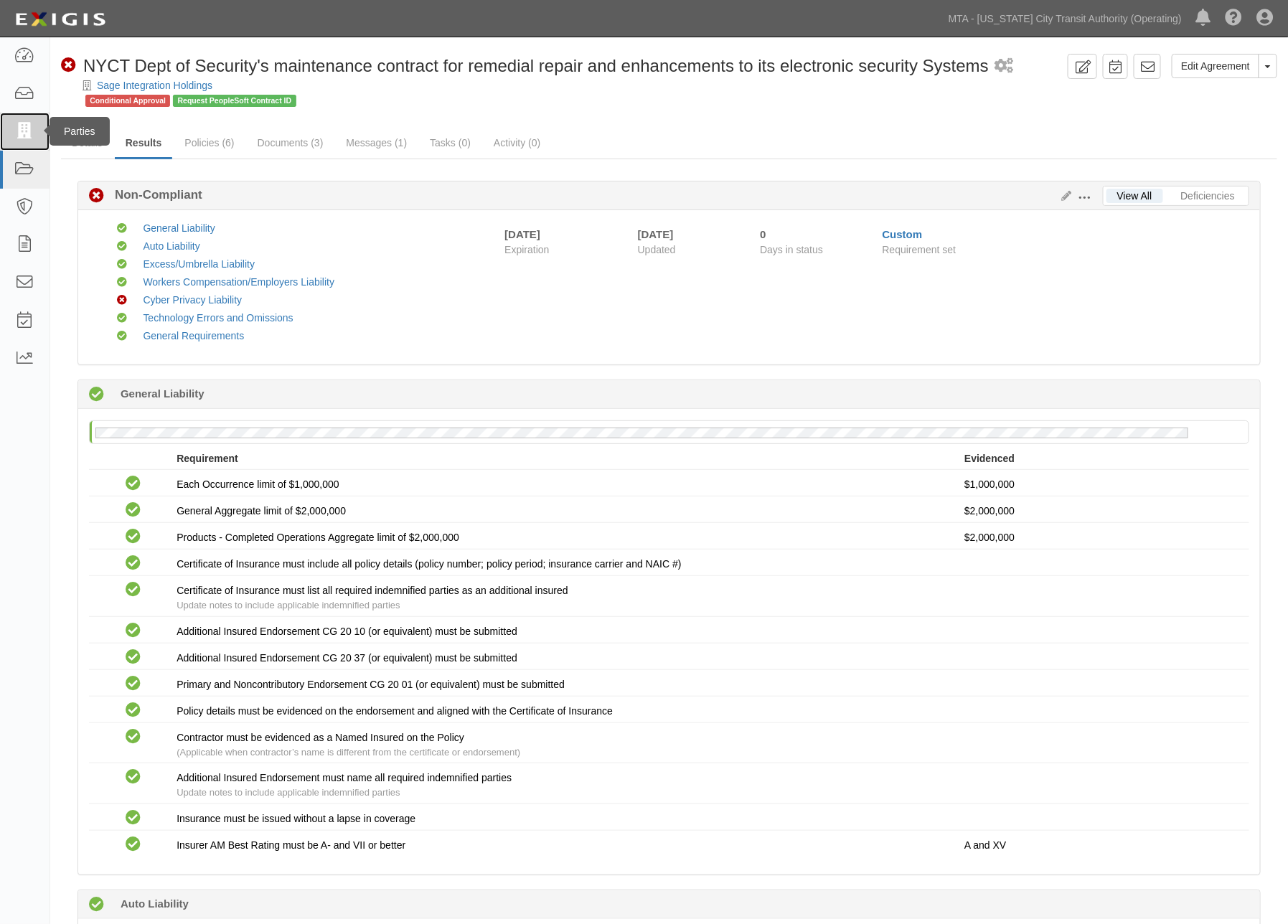
click at [19, 133] on icon at bounding box center [25, 131] width 20 height 16
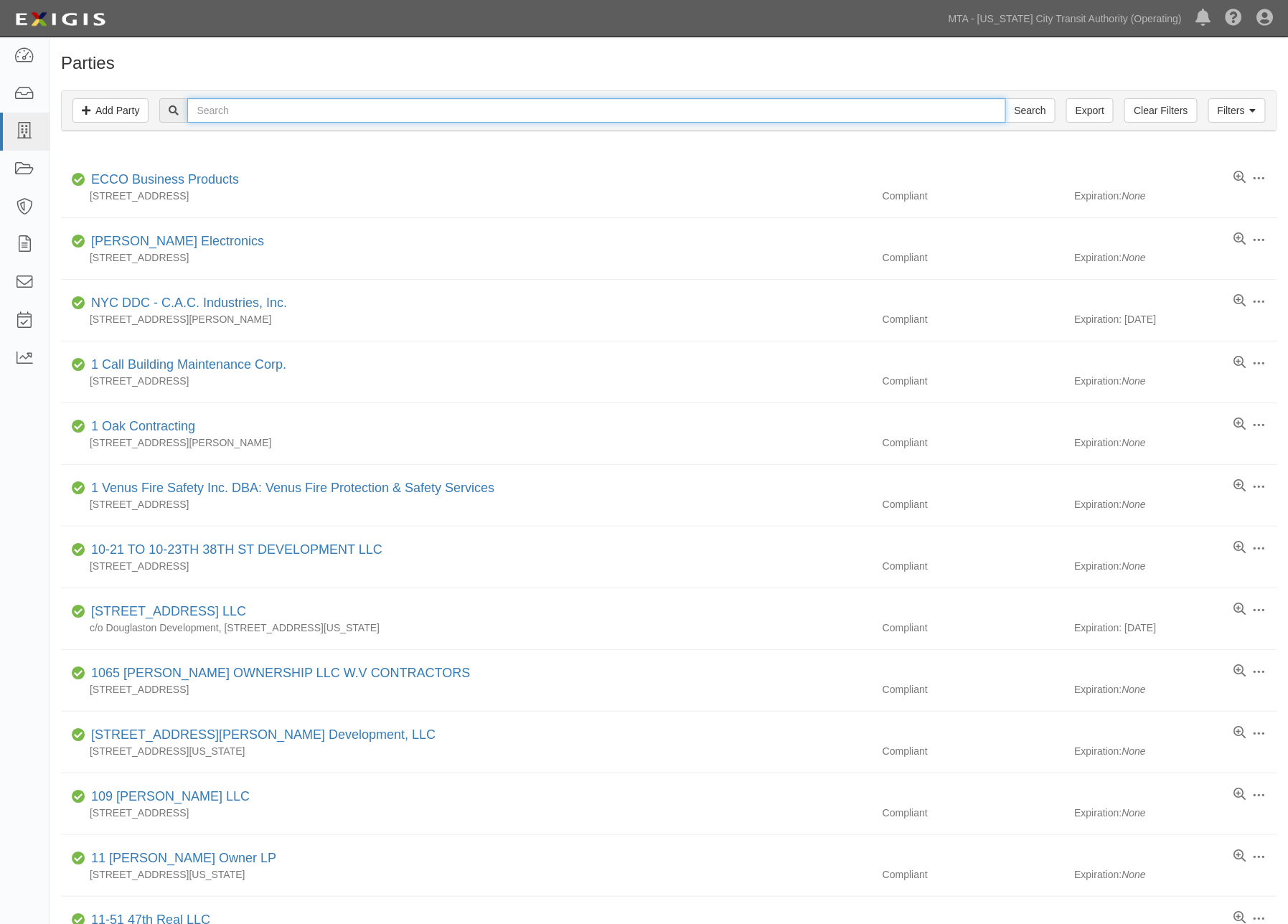
click at [255, 111] on input "text" at bounding box center [596, 111] width 818 height 25
type input "Power Tom"
click at [1005, 98] on input "Search" at bounding box center [1030, 111] width 50 height 25
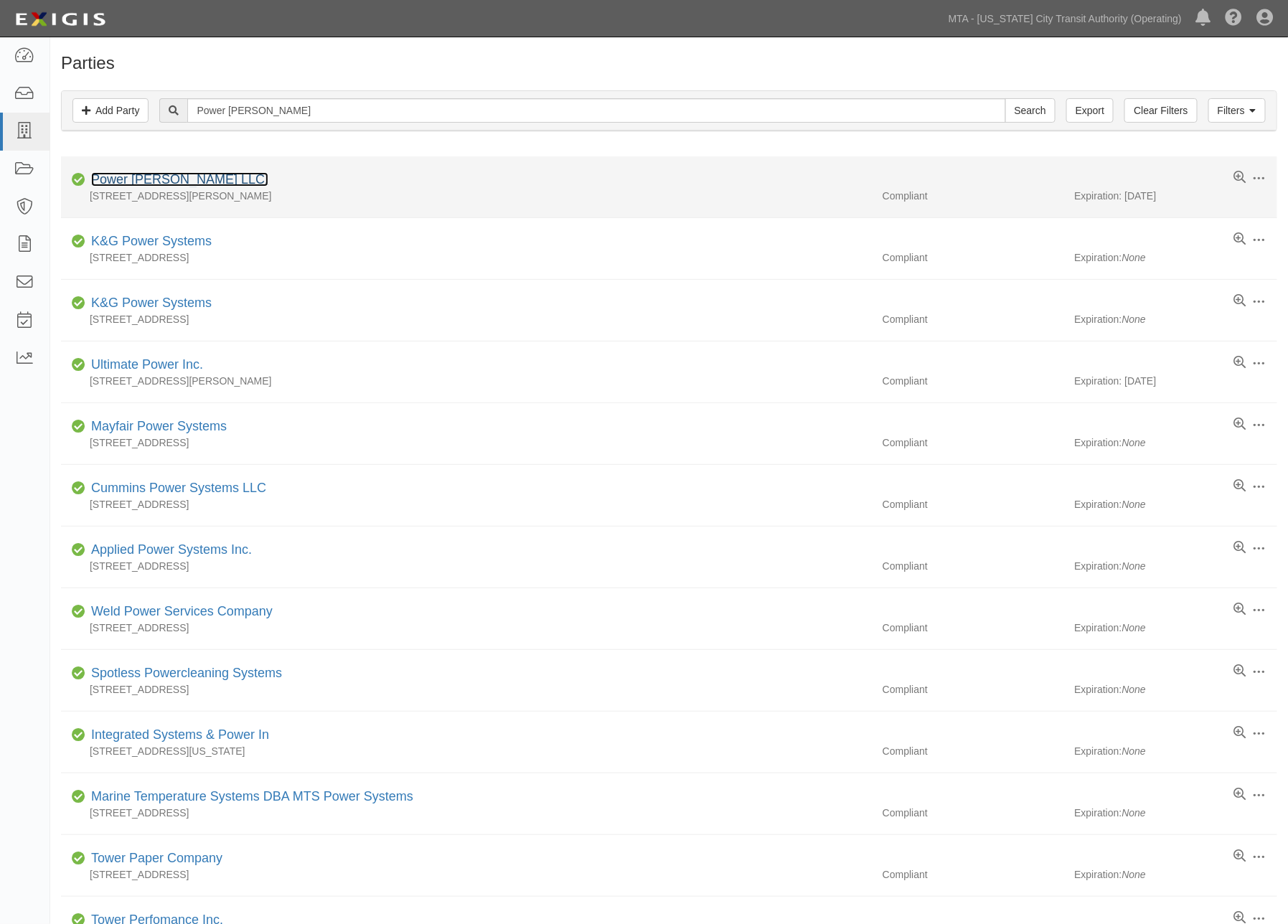
click at [127, 176] on link "Power Tom LLC." at bounding box center [180, 180] width 177 height 15
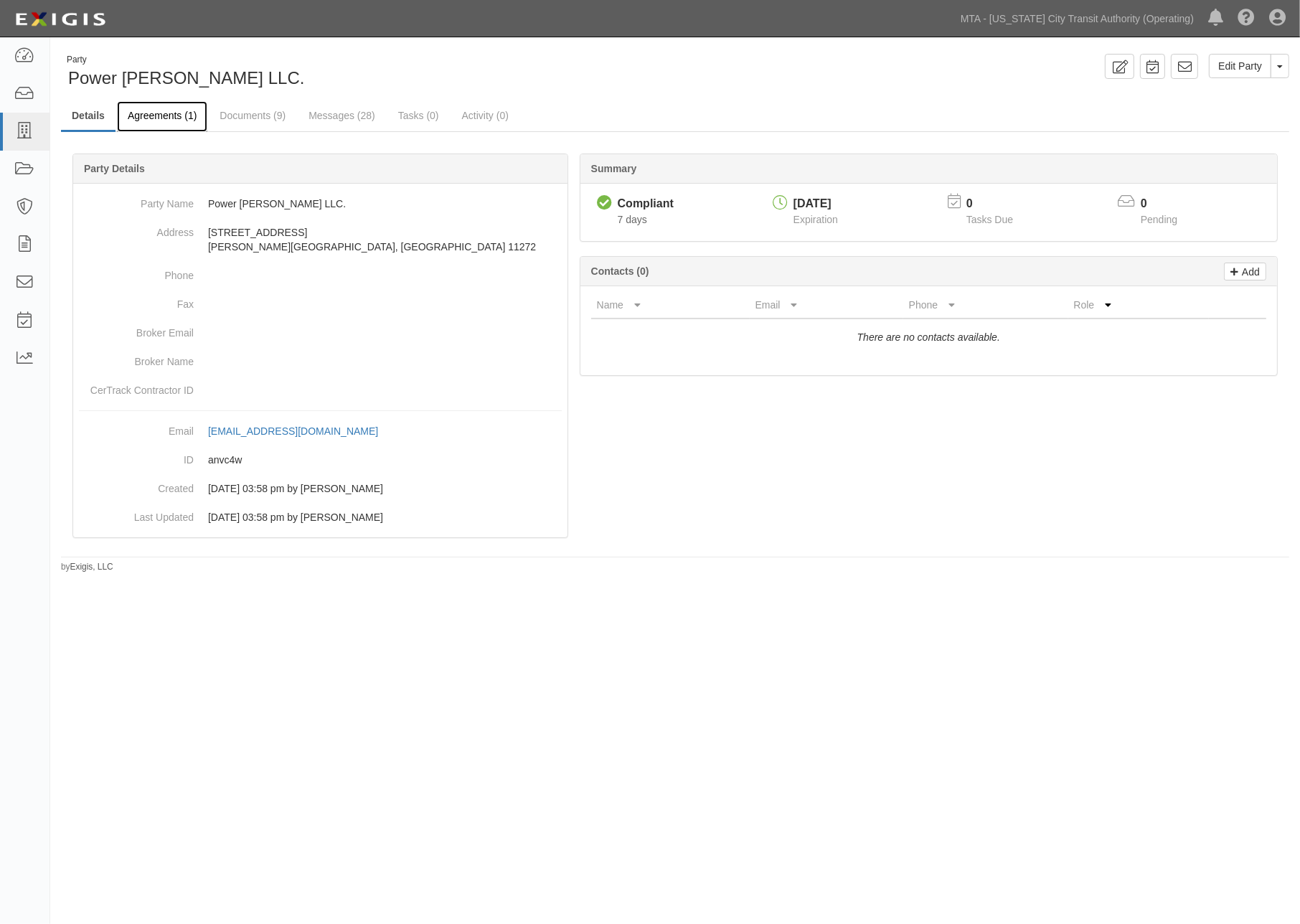
click at [169, 115] on link "Agreements (1)" at bounding box center [162, 117] width 91 height 31
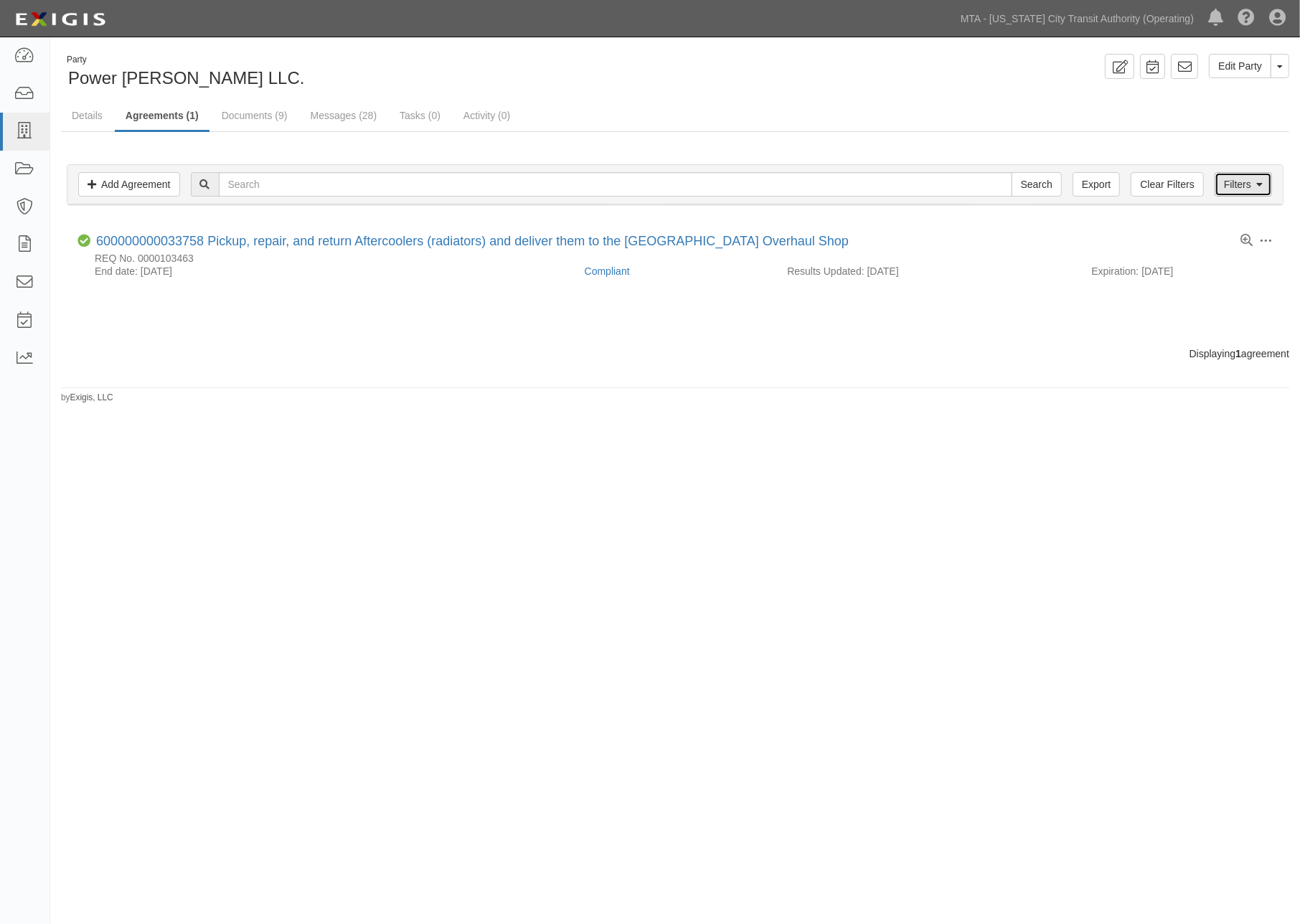
click at [1245, 184] on link "Filters" at bounding box center [1244, 185] width 57 height 25
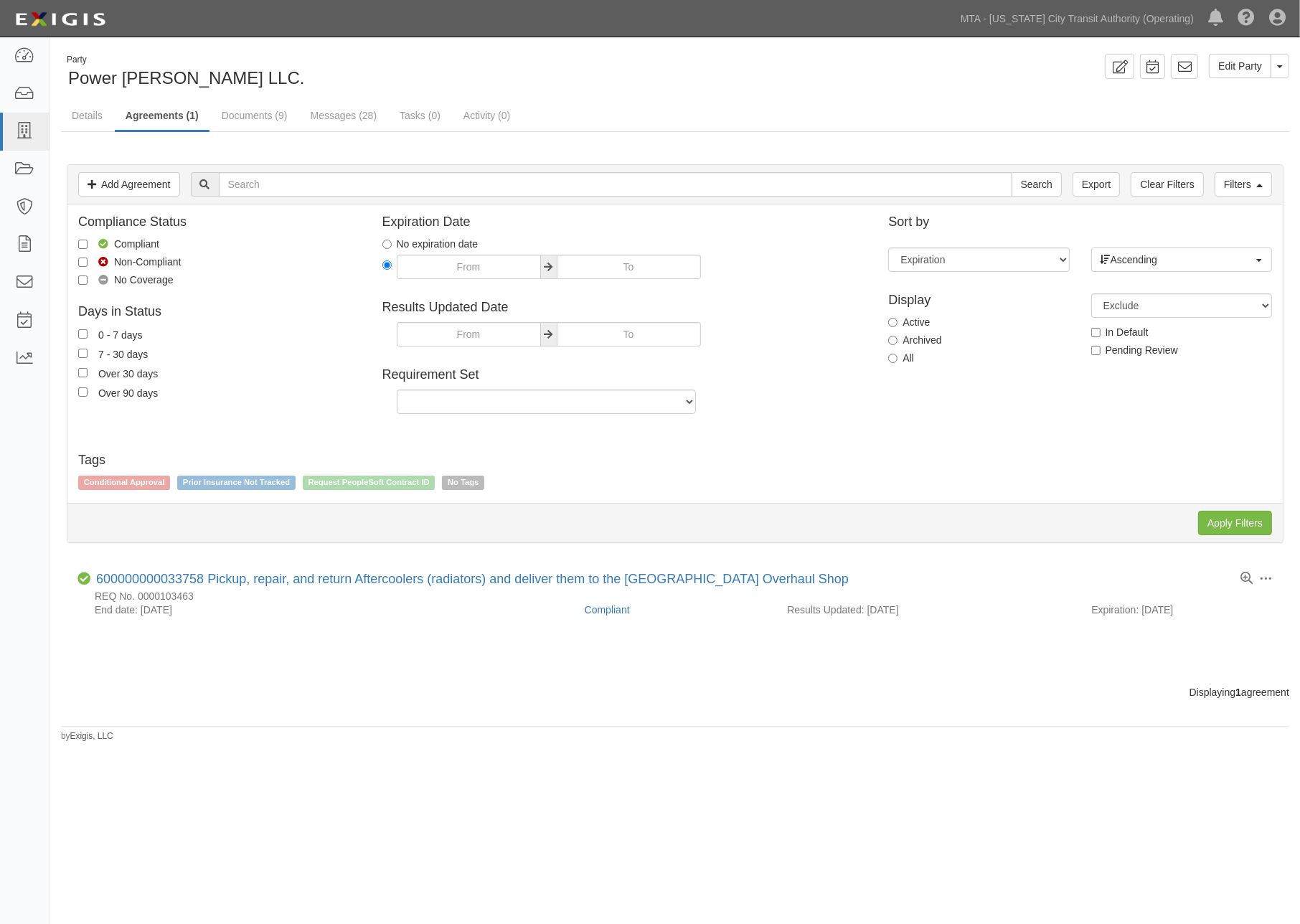
click at [919, 335] on label "Archived" at bounding box center [915, 340] width 53 height 15
click at [898, 336] on input "Archived" at bounding box center [893, 341] width 9 height 9
radio input "true"
click at [1231, 528] on input "Apply Filters" at bounding box center [1236, 523] width 74 height 25
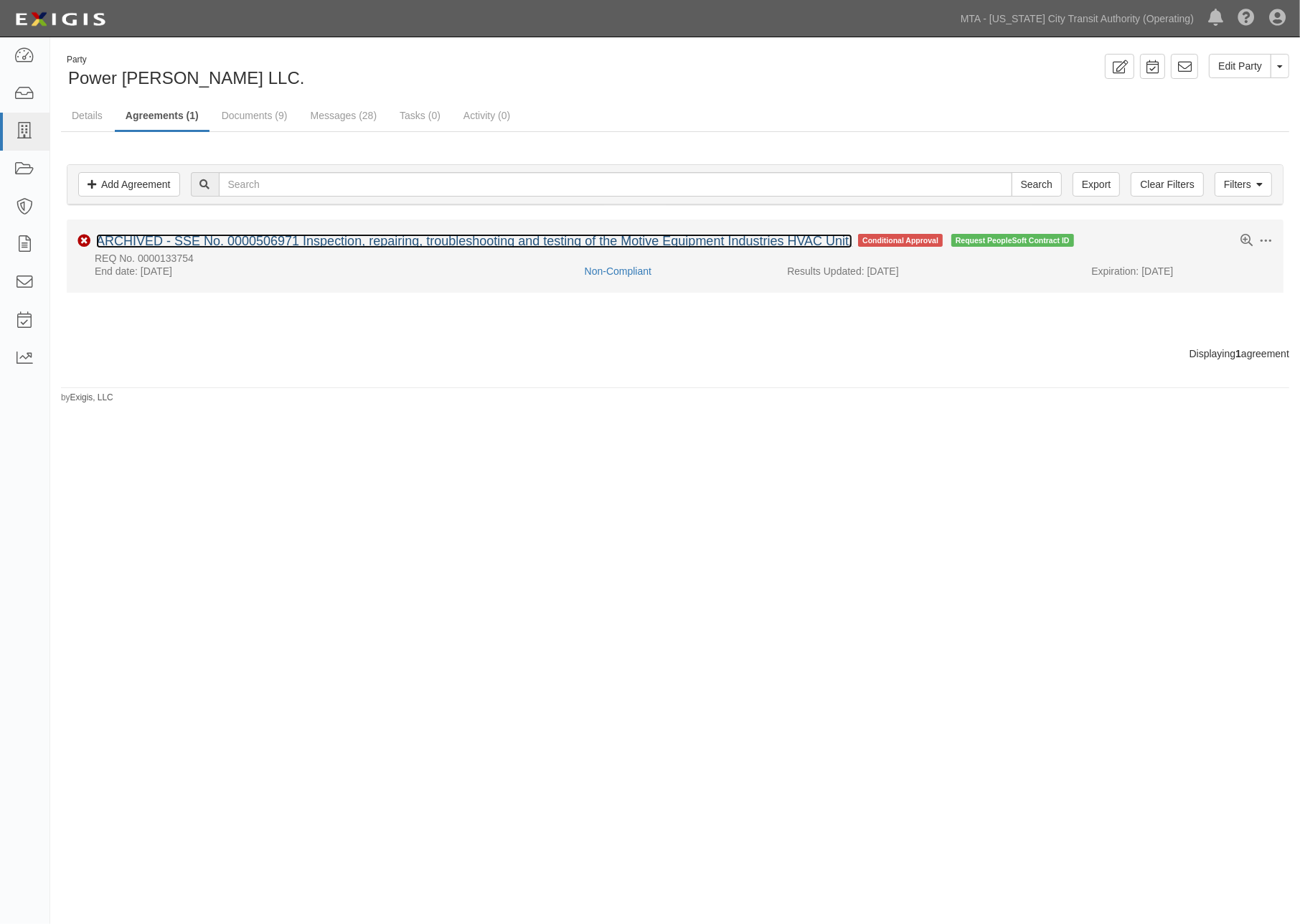
click at [528, 241] on link "ARCHIVED - SSE No. 0000506971 Inspection, repairing, troubleshooting and testin…" at bounding box center [474, 241] width 756 height 15
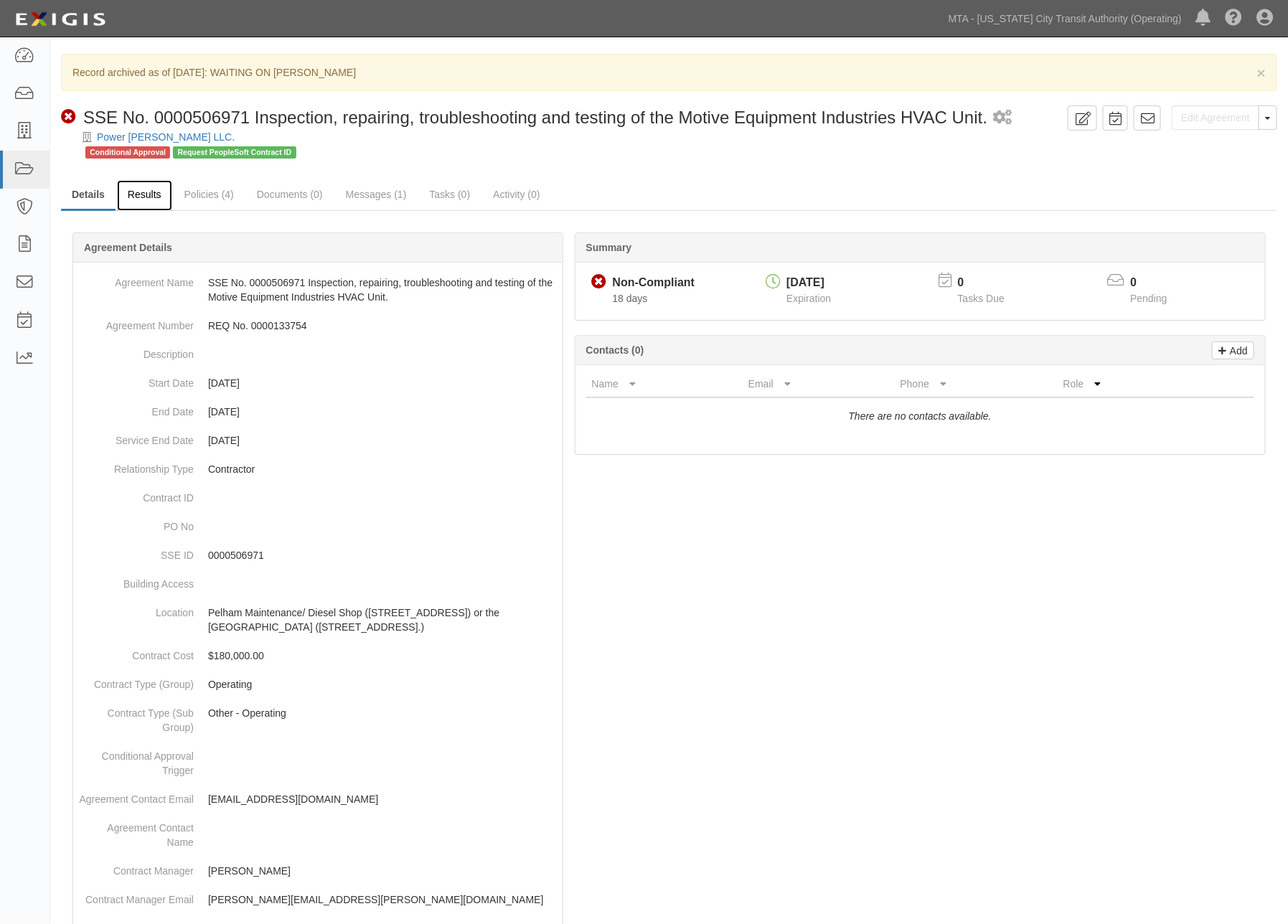
click at [148, 198] on link "Results" at bounding box center [144, 196] width 55 height 31
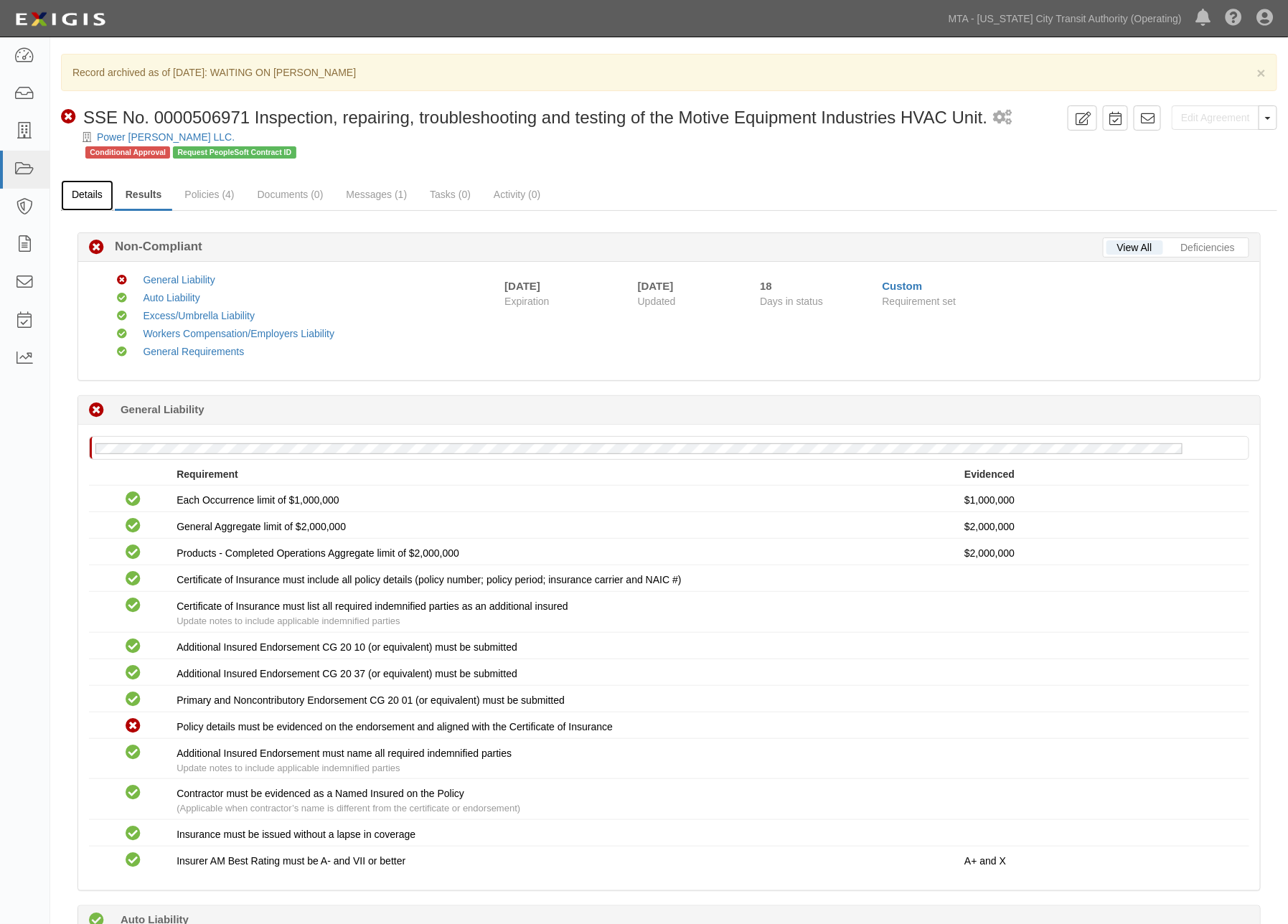
click at [69, 192] on link "Details" at bounding box center [87, 196] width 53 height 31
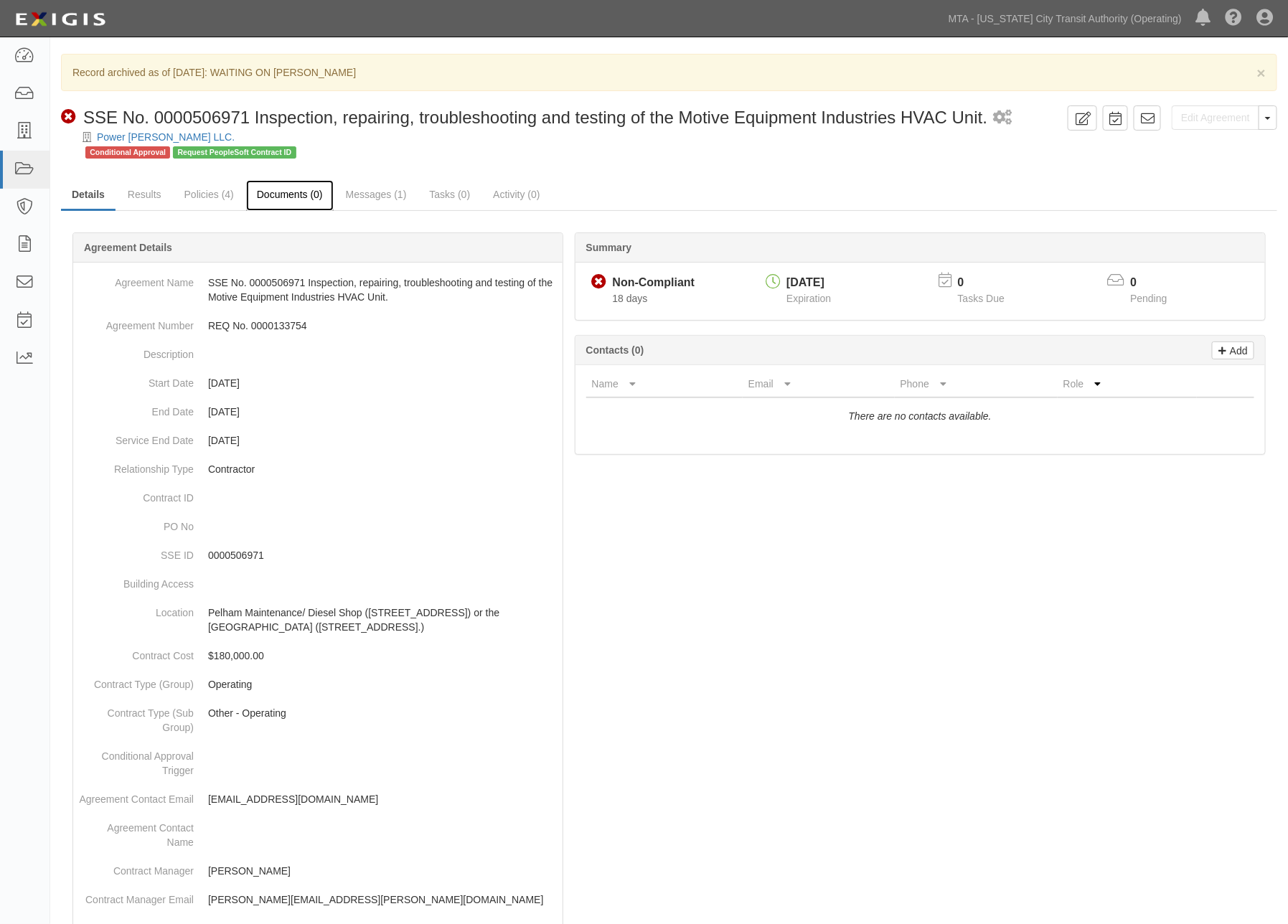
click at [290, 189] on link "Documents (0)" at bounding box center [289, 196] width 87 height 31
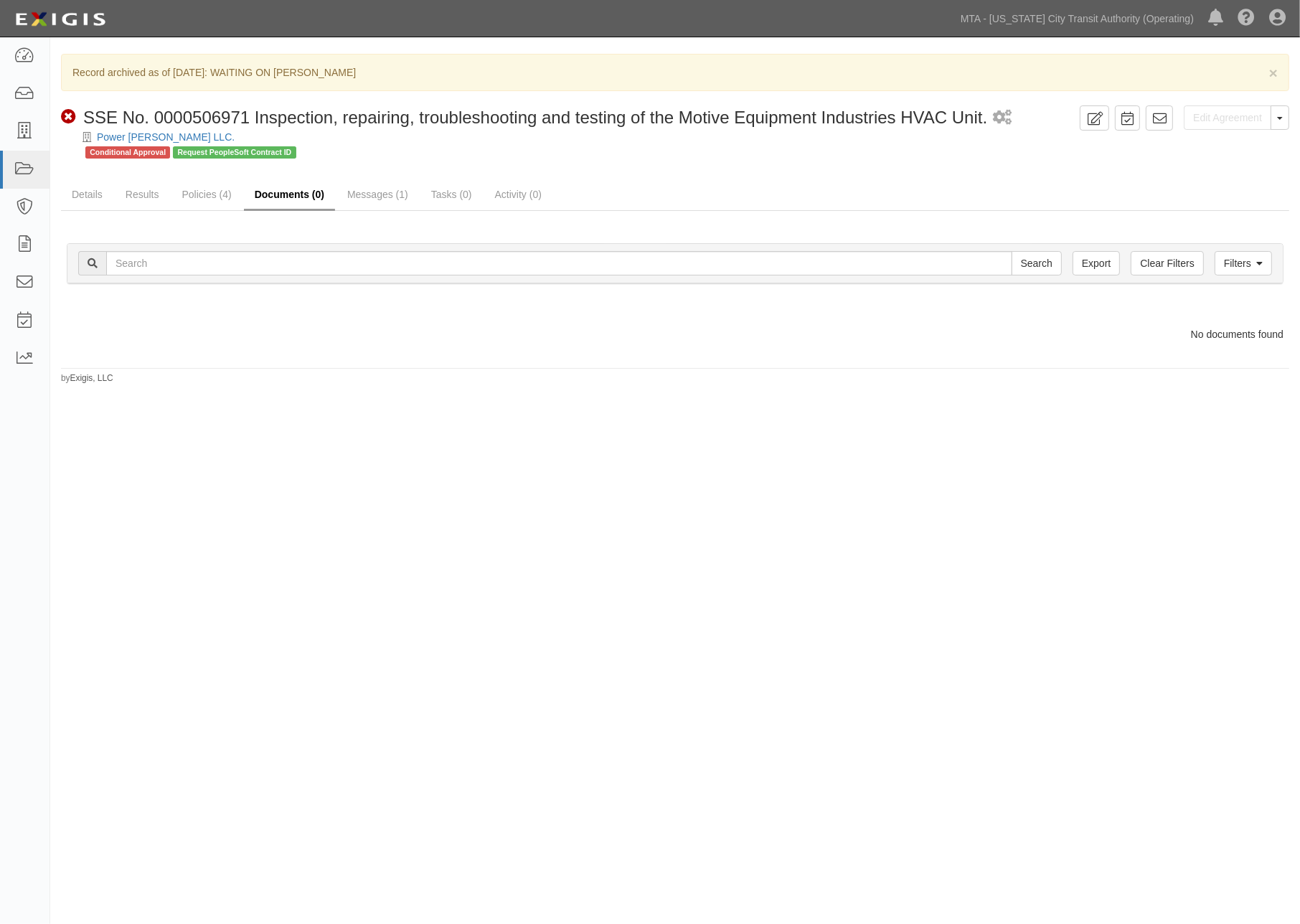
click at [310, 197] on link "Documents (0)" at bounding box center [289, 196] width 91 height 31
click at [1281, 118] on span "button" at bounding box center [1280, 118] width 5 height 3
click at [1218, 166] on link "Unarchive Agreement" at bounding box center [1230, 163] width 117 height 19
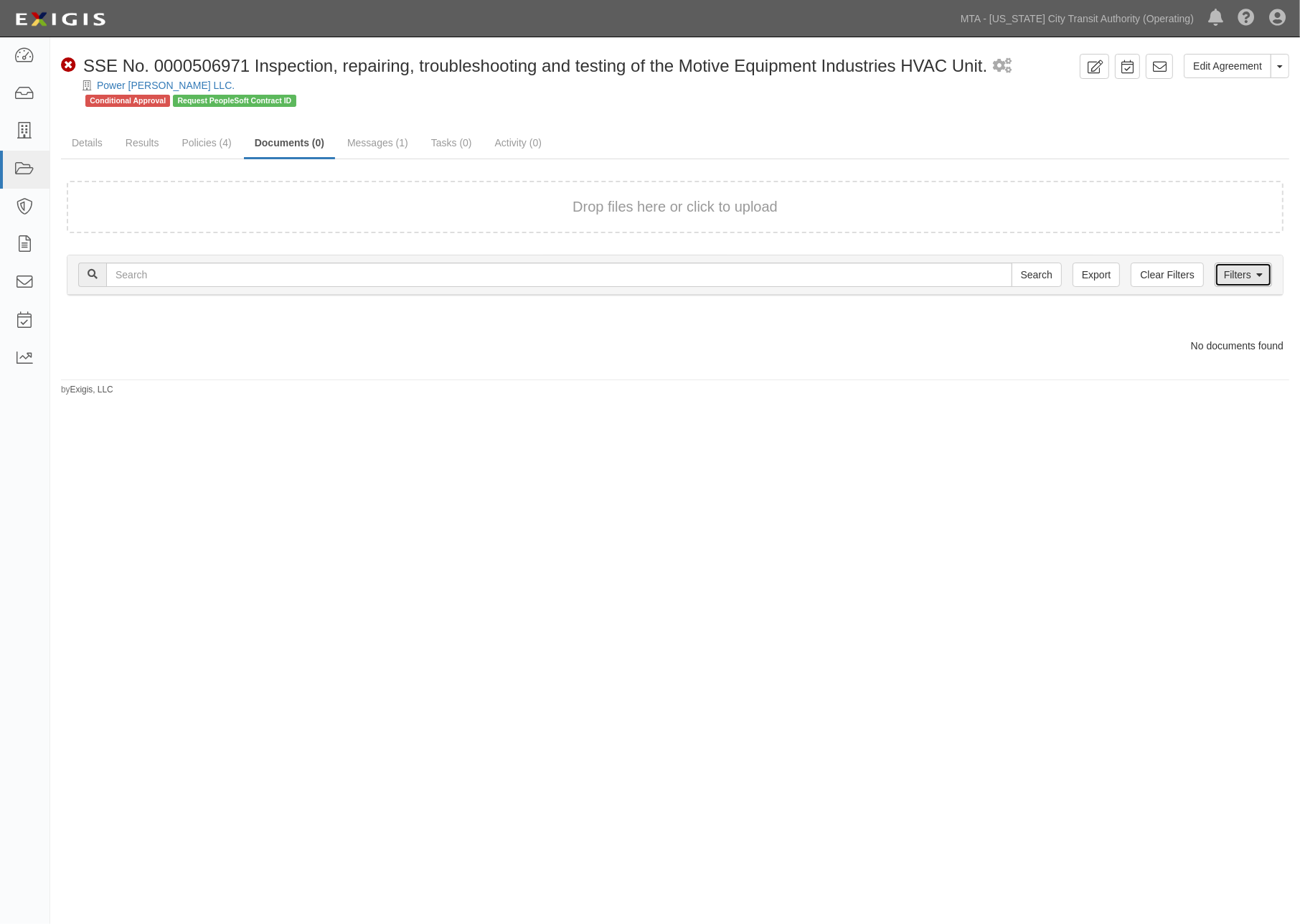
click at [1245, 272] on link "Filters" at bounding box center [1244, 275] width 57 height 25
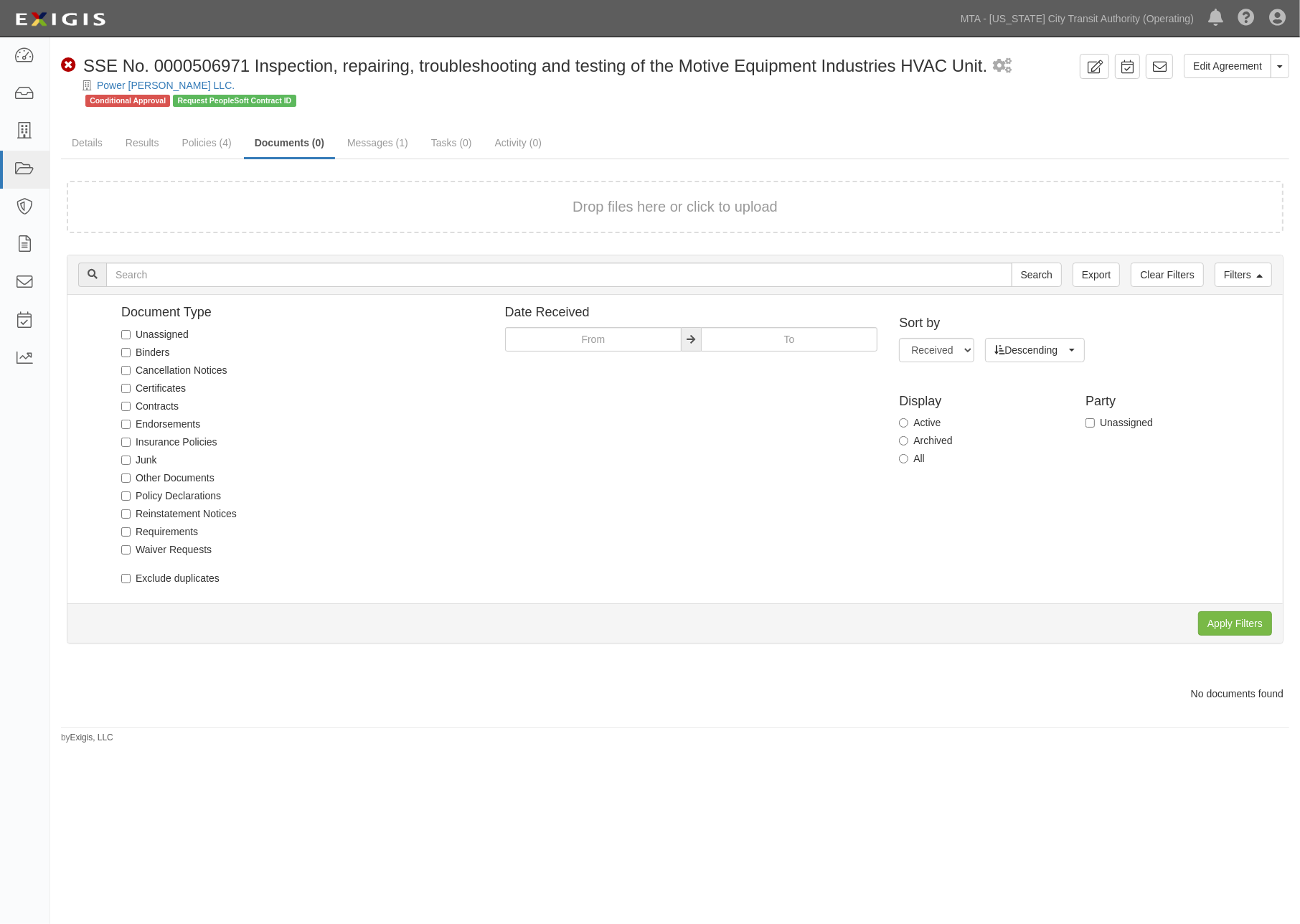
click at [915, 439] on label "Archived" at bounding box center [925, 440] width 53 height 15
click at [908, 439] on input "Archived" at bounding box center [904, 441] width 9 height 9
radio input "true"
click at [875, 124] on div "Edit Agreement Toggle Agreement Dropdown View Audit Trail Archive Agreement Sen…" at bounding box center [675, 399] width 1250 height 690
click at [370, 145] on link "Messages (1)" at bounding box center [378, 144] width 83 height 31
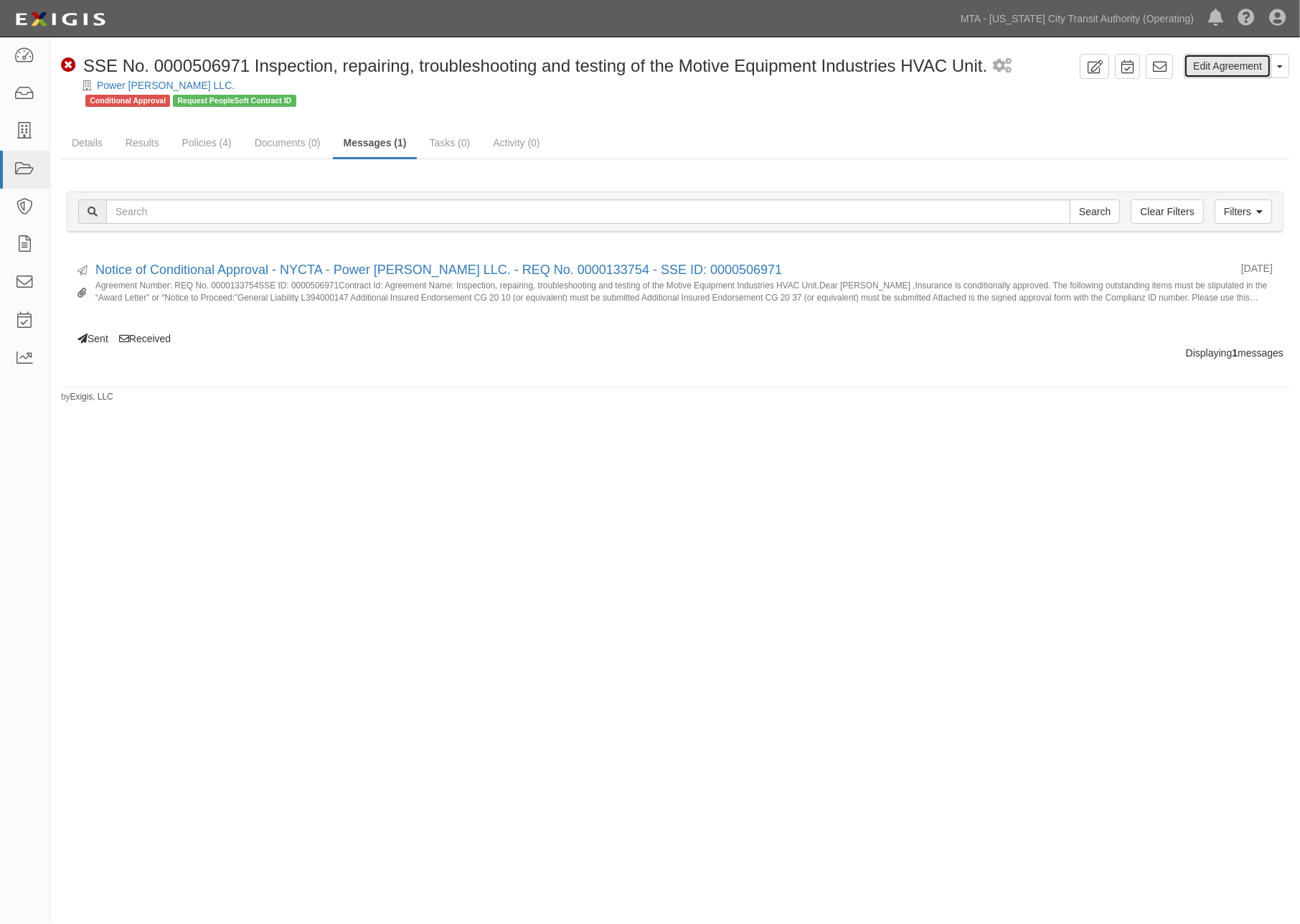
click at [1242, 63] on link "Edit Agreement" at bounding box center [1227, 67] width 87 height 25
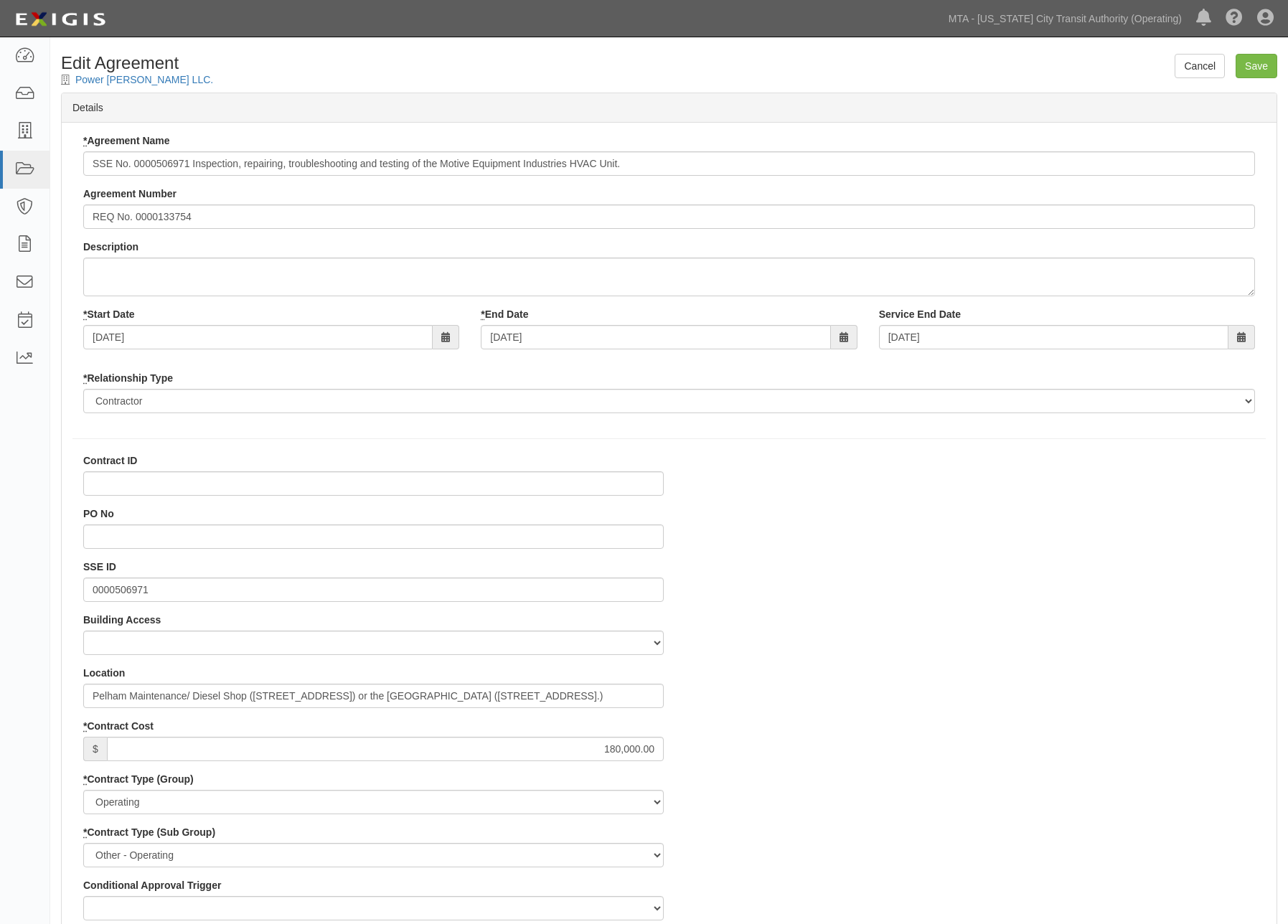
select select
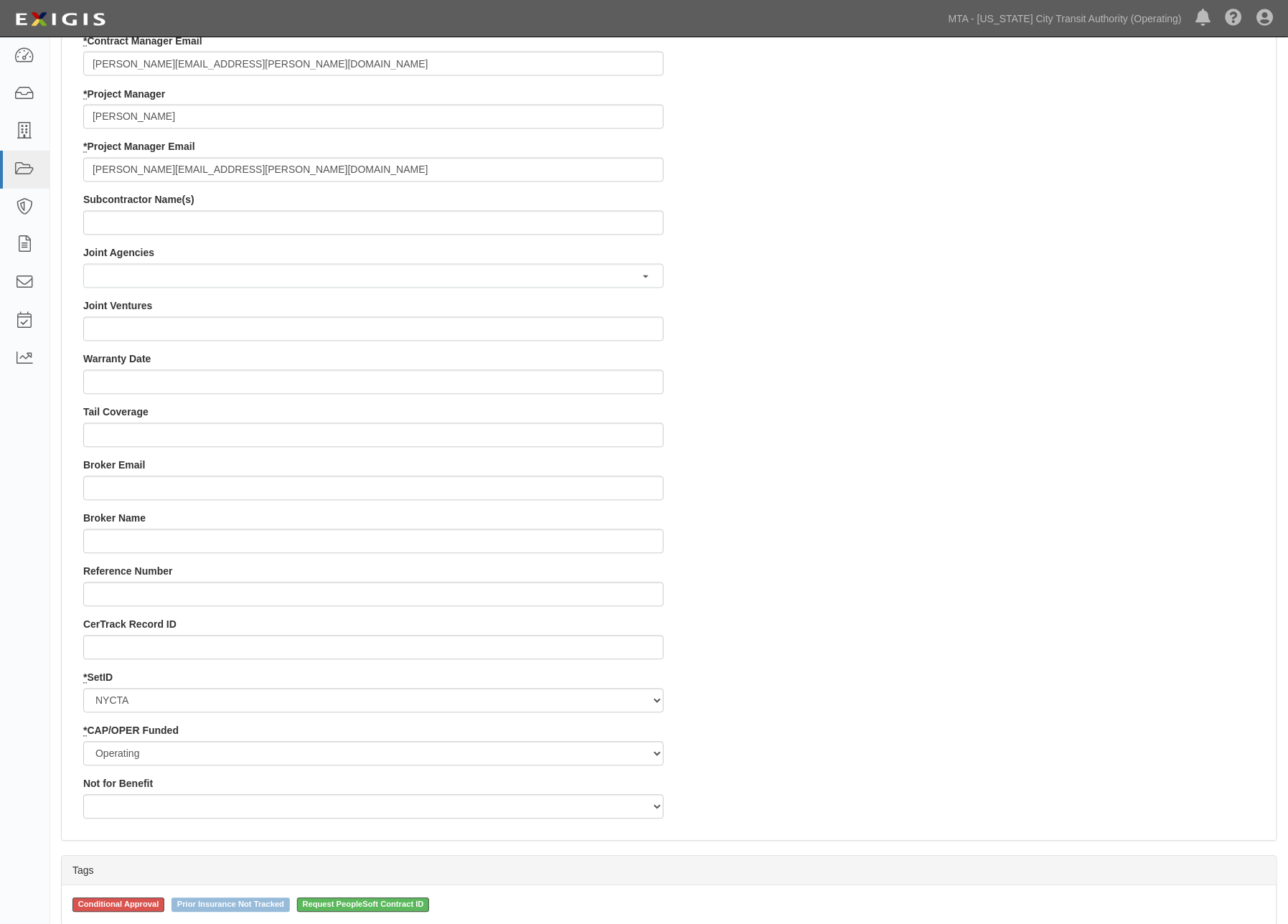
scroll to position [1235, 0]
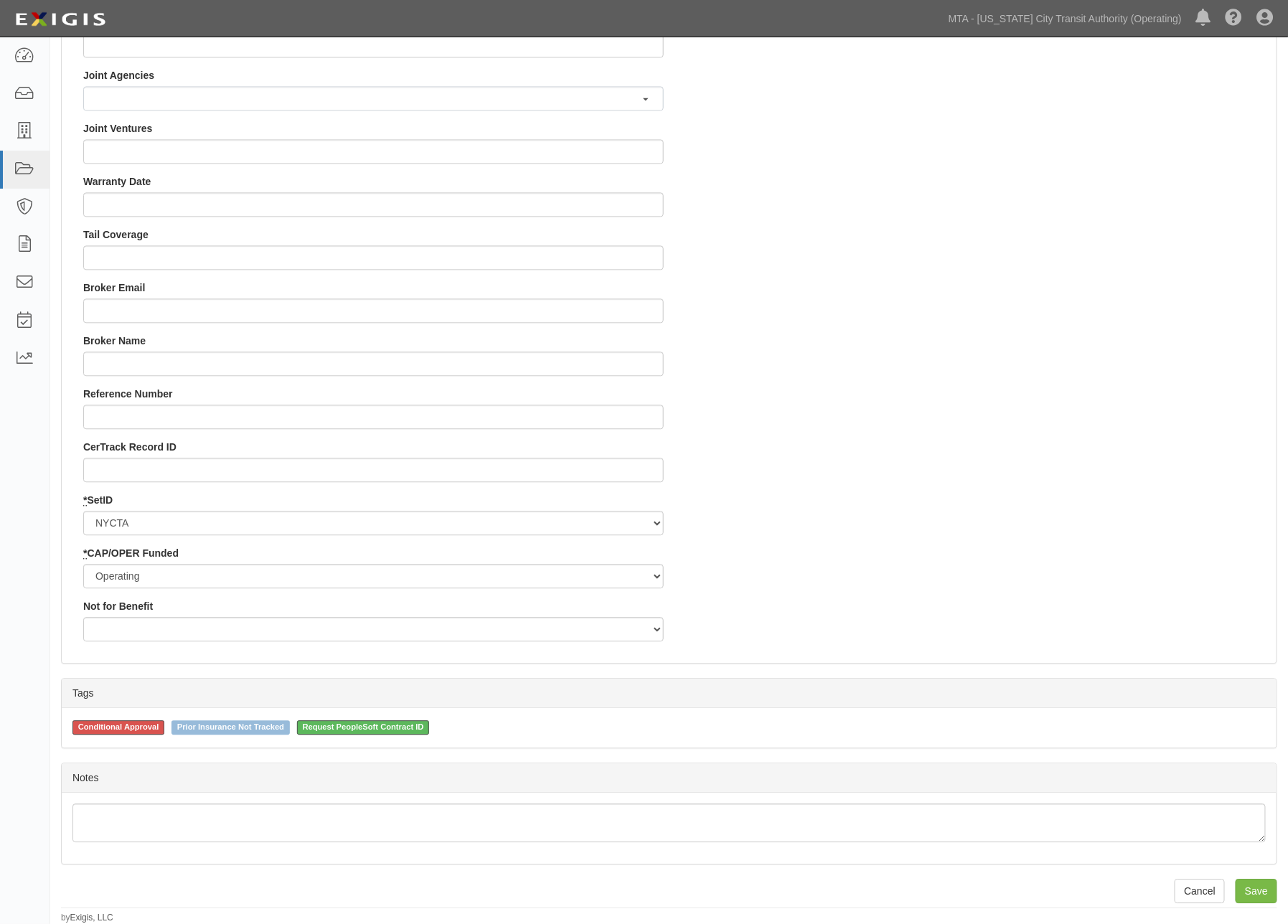
click at [135, 722] on span "Conditional Approval" at bounding box center [118, 727] width 92 height 15
click at [67, 722] on input "Conditional Approval" at bounding box center [63, 727] width 9 height 9
checkbox input "false"
click at [1252, 898] on input "Save" at bounding box center [1257, 891] width 42 height 25
type input "180000.00"
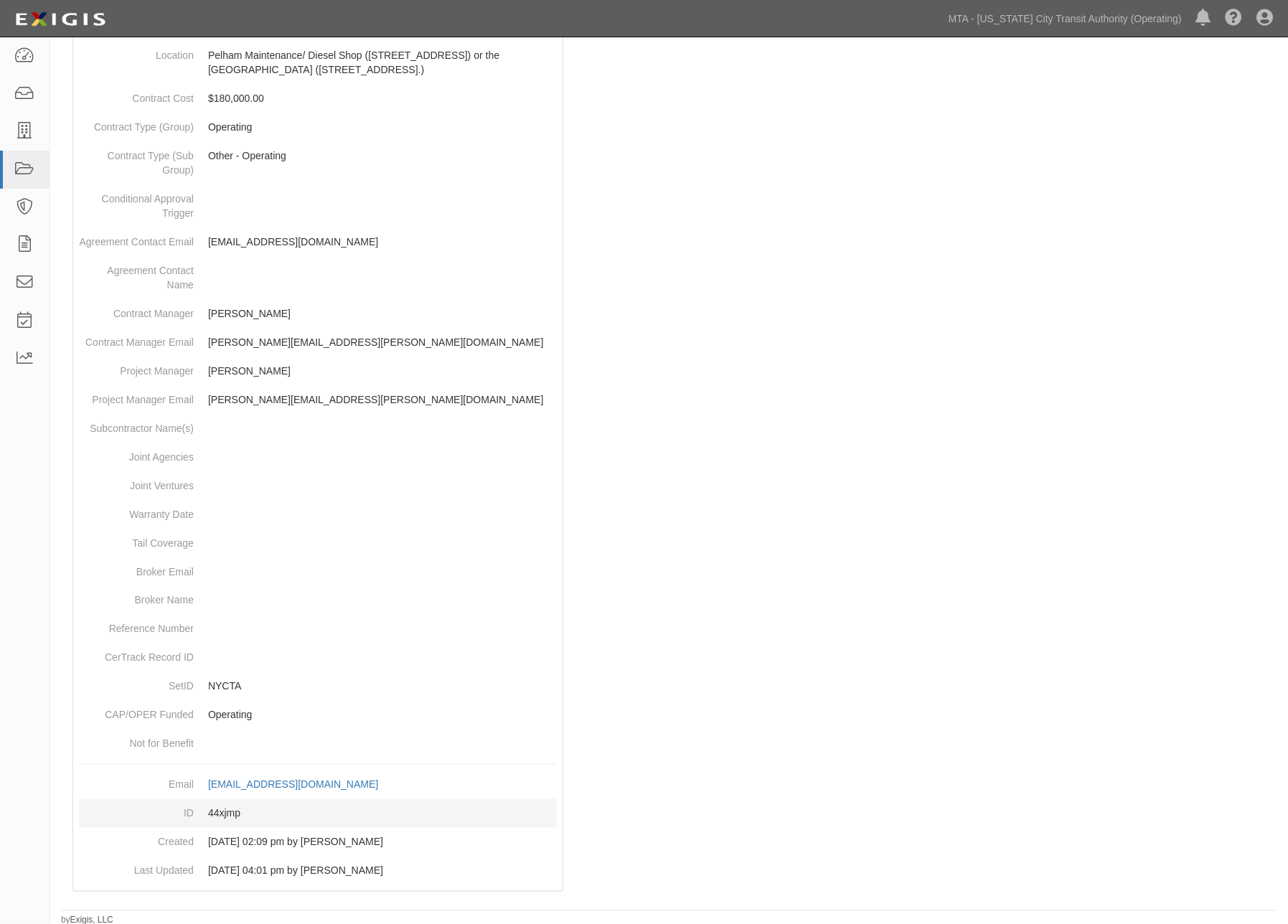
scroll to position [560, 0]
drag, startPoint x: 259, startPoint y: 809, endPoint x: 207, endPoint y: 816, distance: 52.5
click at [207, 816] on dd "44xjmp" at bounding box center [318, 811] width 478 height 29
copy dd "44xjmp"
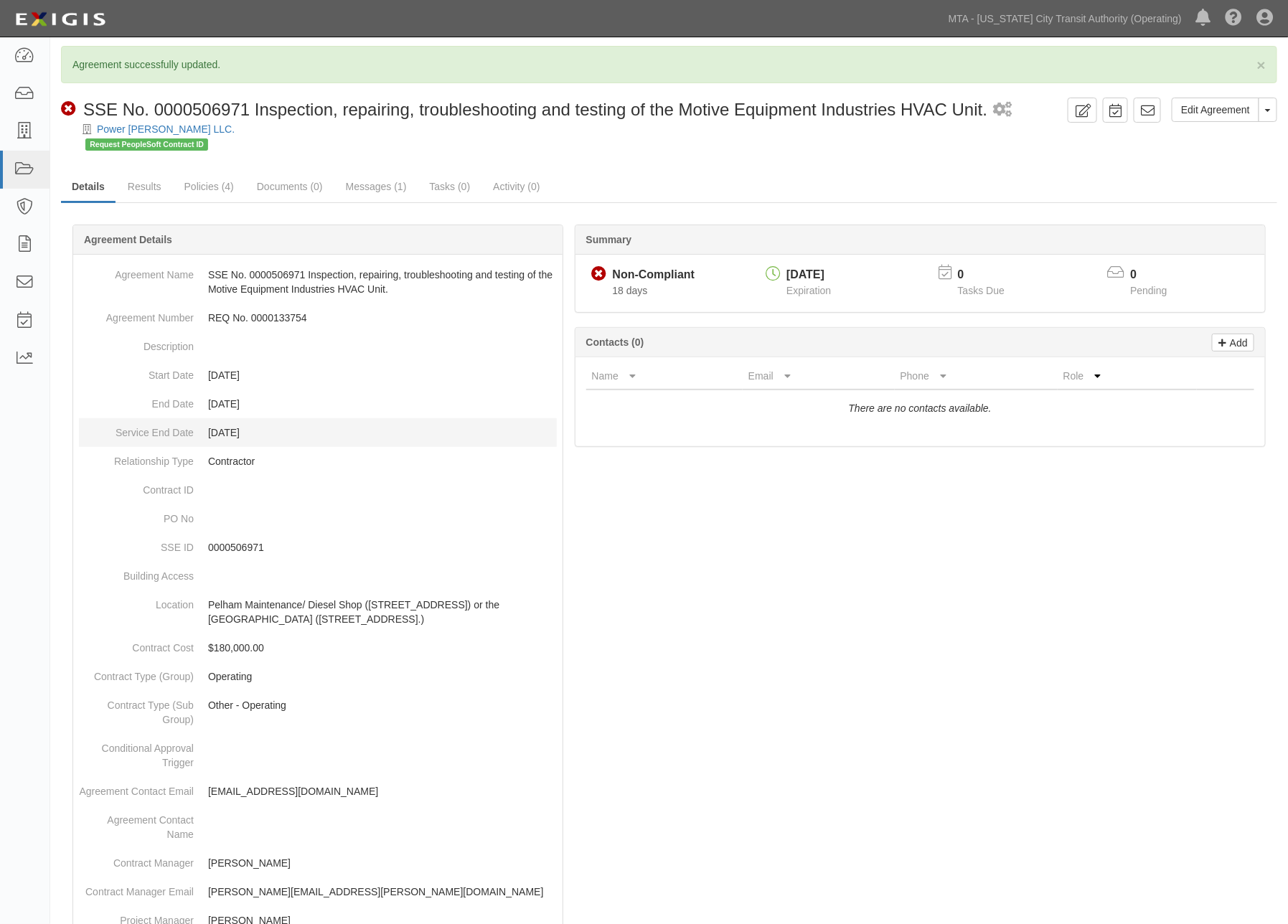
scroll to position [0, 0]
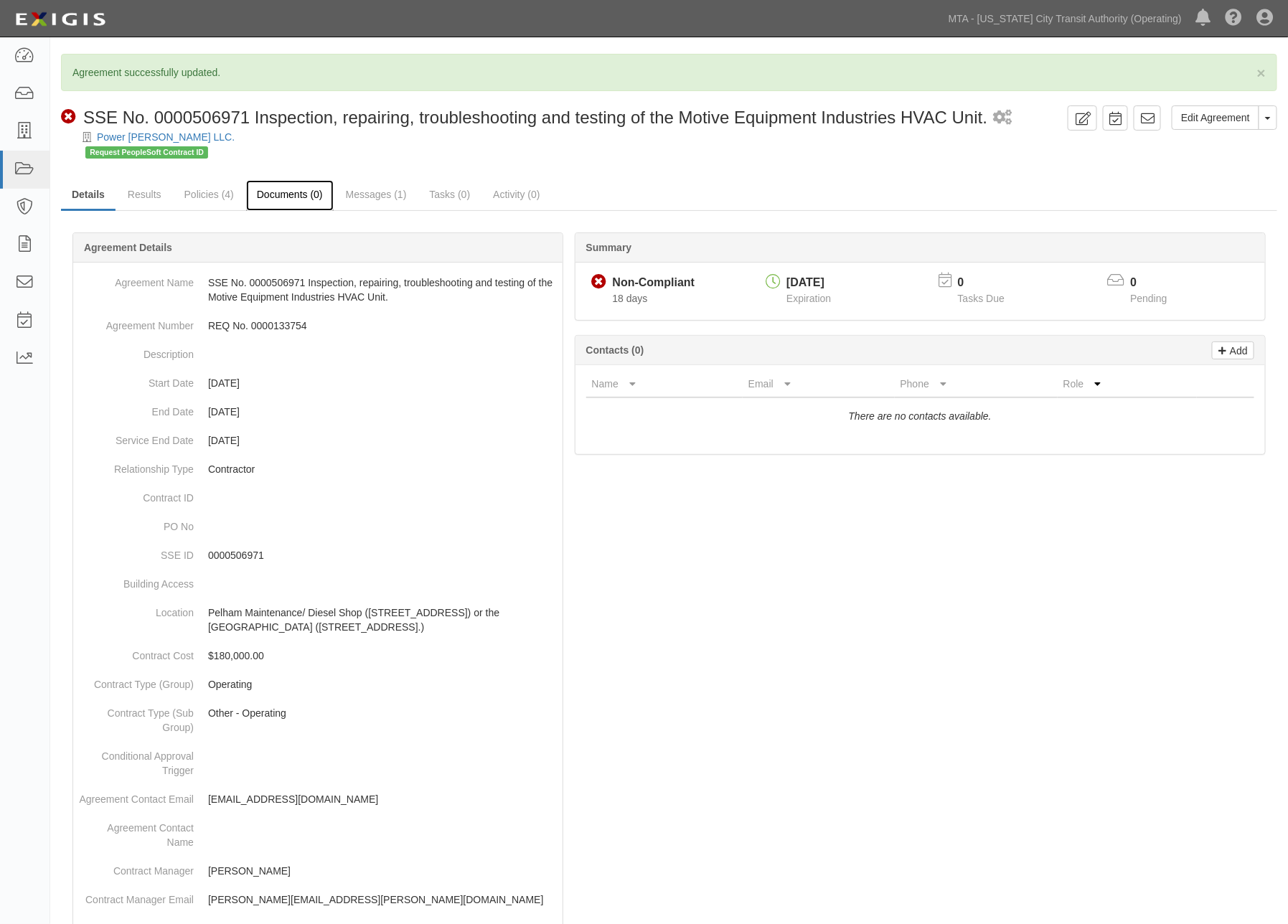
click at [285, 194] on link "Documents (0)" at bounding box center [289, 196] width 87 height 31
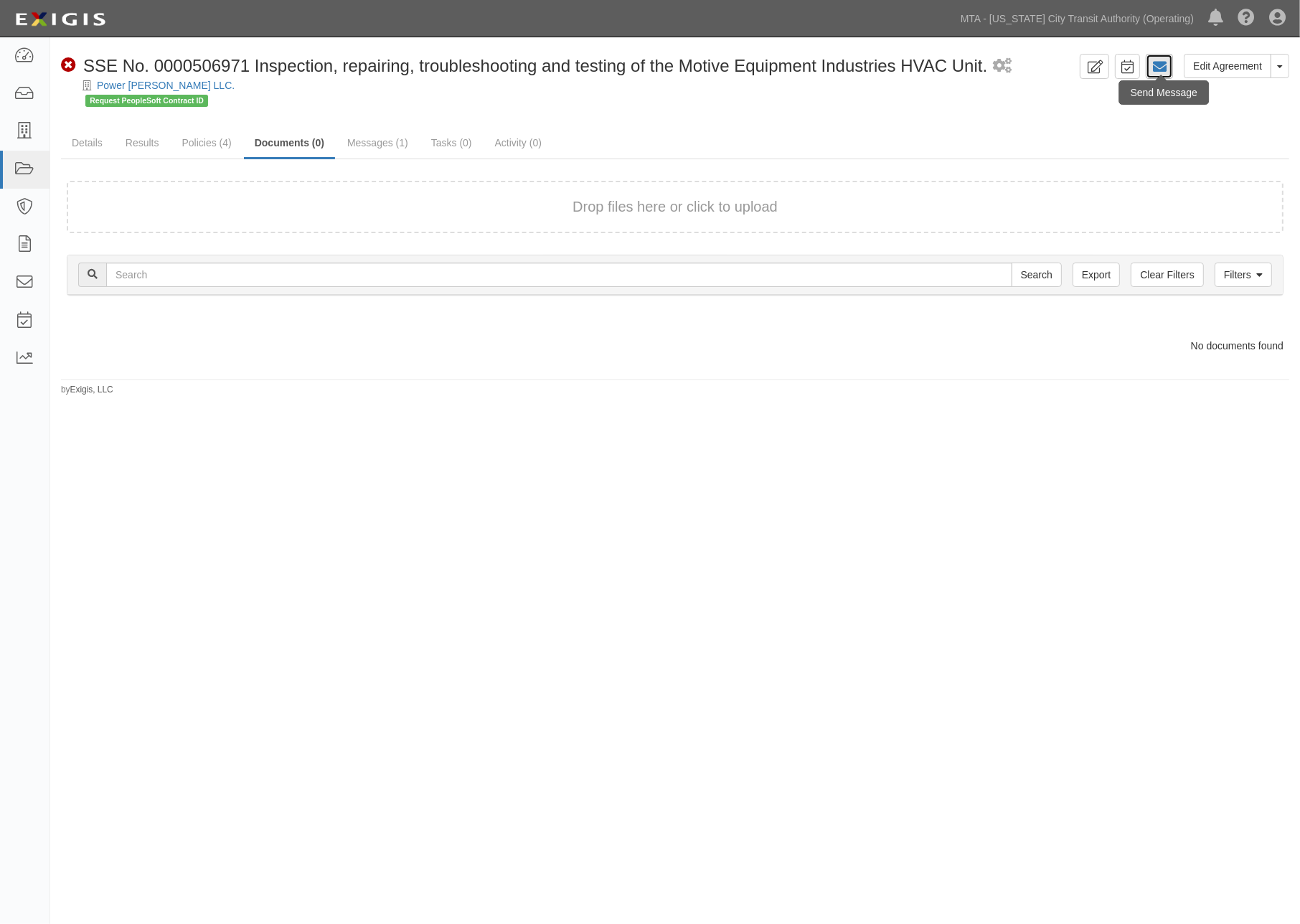
click at [1159, 69] on icon at bounding box center [1159, 67] width 15 height 15
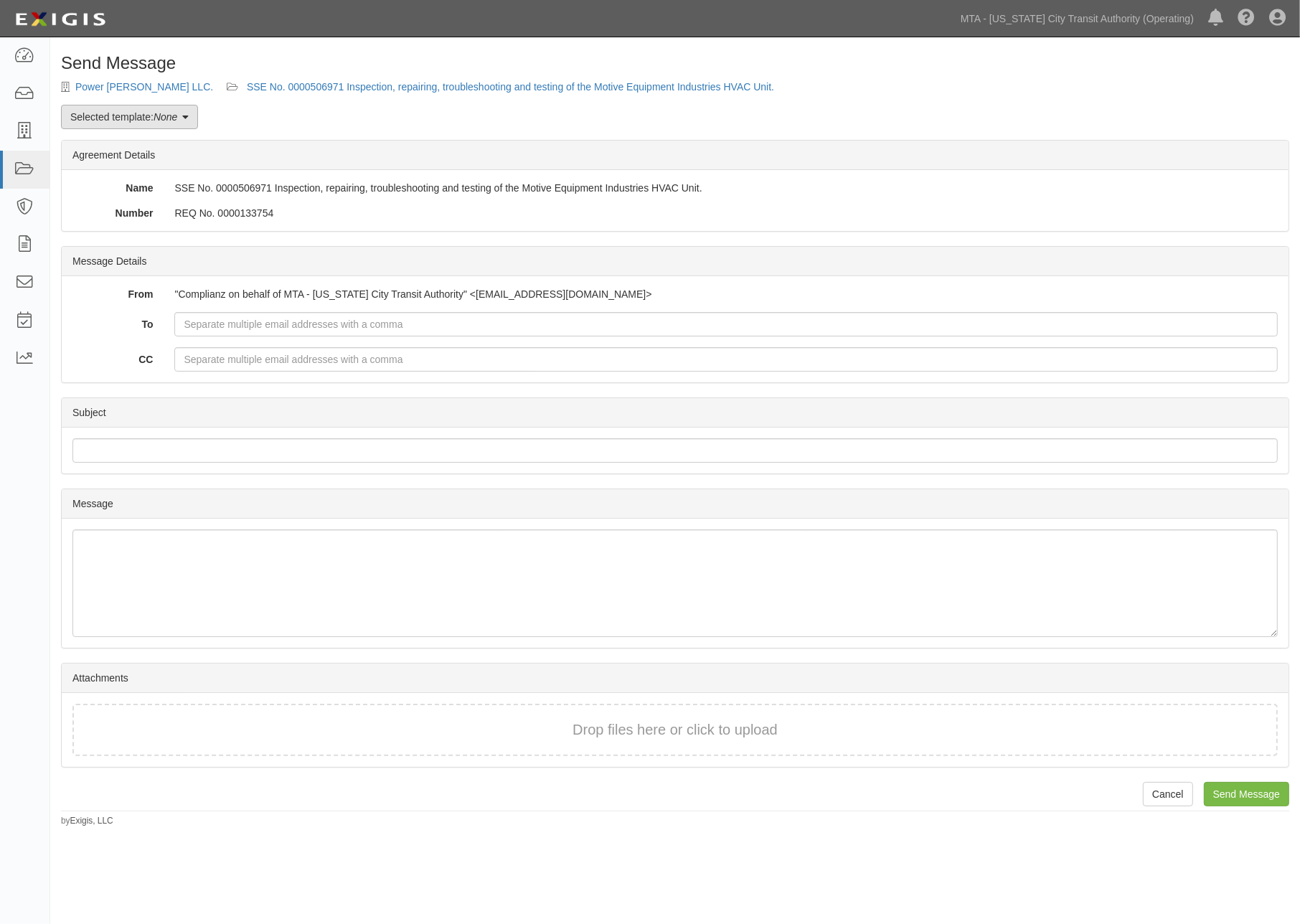
click at [167, 110] on link "Selected template: None" at bounding box center [129, 117] width 137 height 25
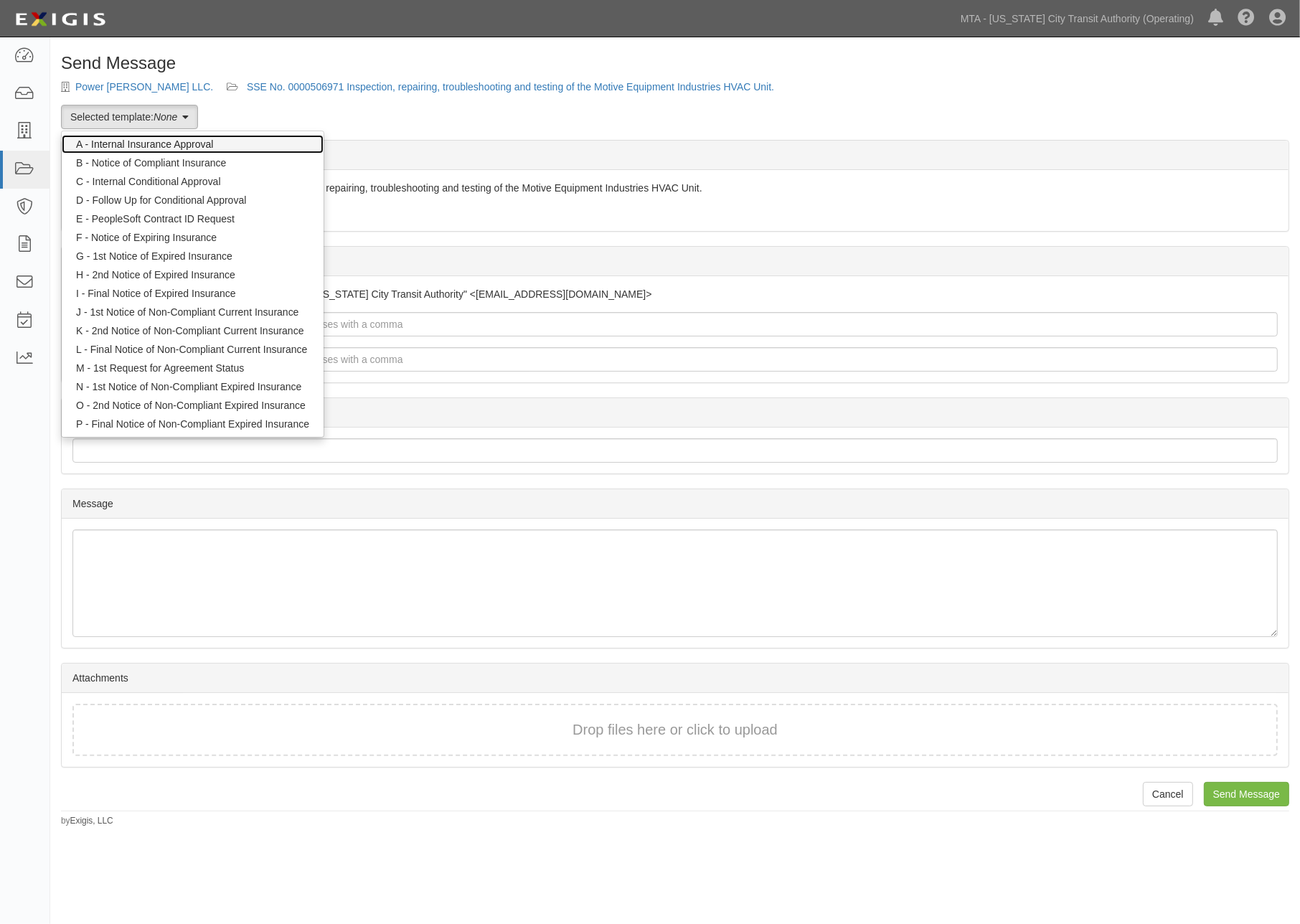
click at [176, 145] on link "A - Internal Insurance Approval" at bounding box center [193, 144] width 262 height 19
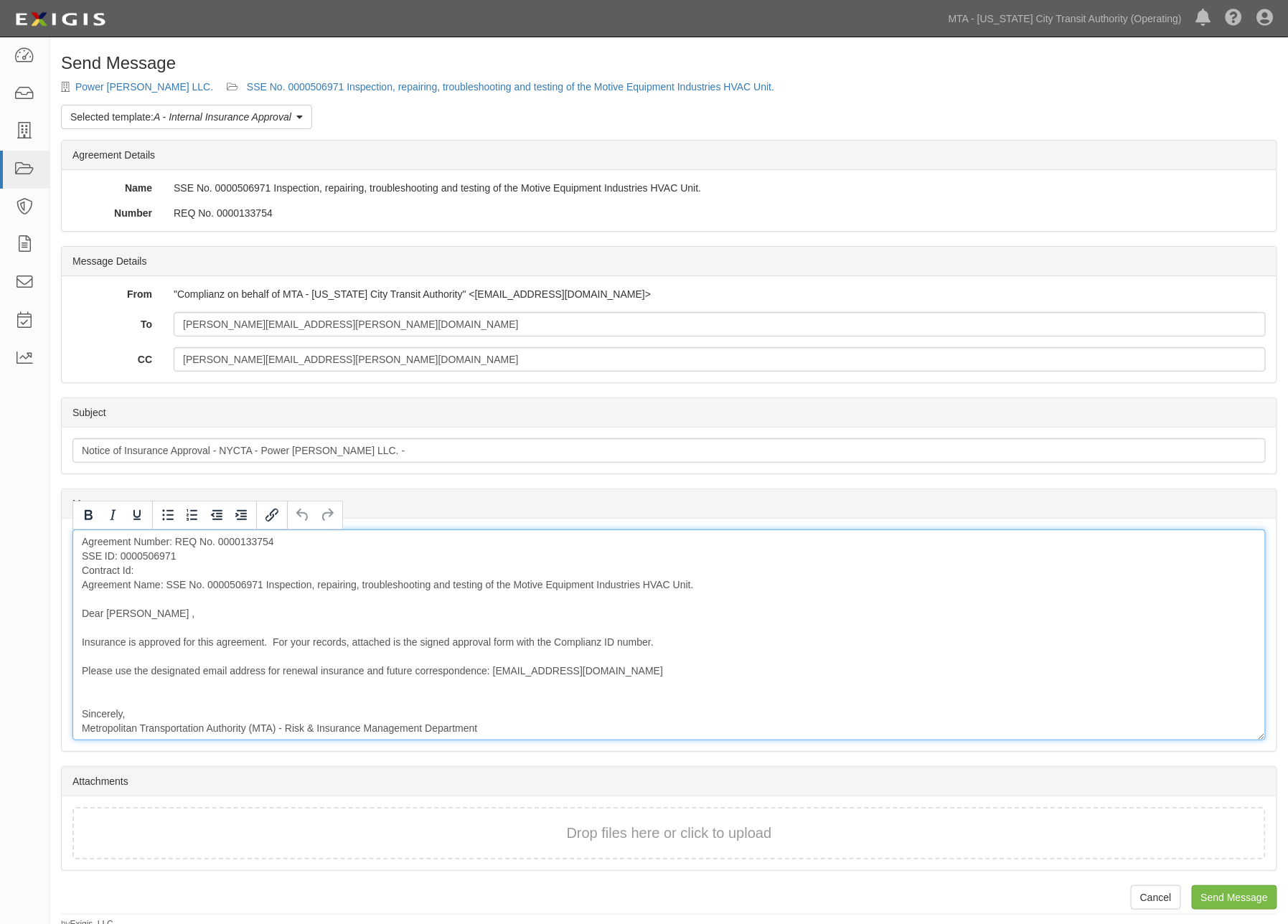
drag, startPoint x: 152, startPoint y: 570, endPoint x: 136, endPoint y: 570, distance: 16.0
click at [136, 570] on div "Agreement Number: REQ No. 0000133754 SSE ID: 0000506971 Contract Id: Agreement …" at bounding box center [670, 635] width 1194 height 211
drag, startPoint x: 176, startPoint y: 567, endPoint x: 15, endPoint y: 567, distance: 161.0
click at [15, 567] on body "Toggle navigation Dashboard Inbox Parties Agreements Coverages Documents Messag…" at bounding box center [644, 465] width 1288 height 931
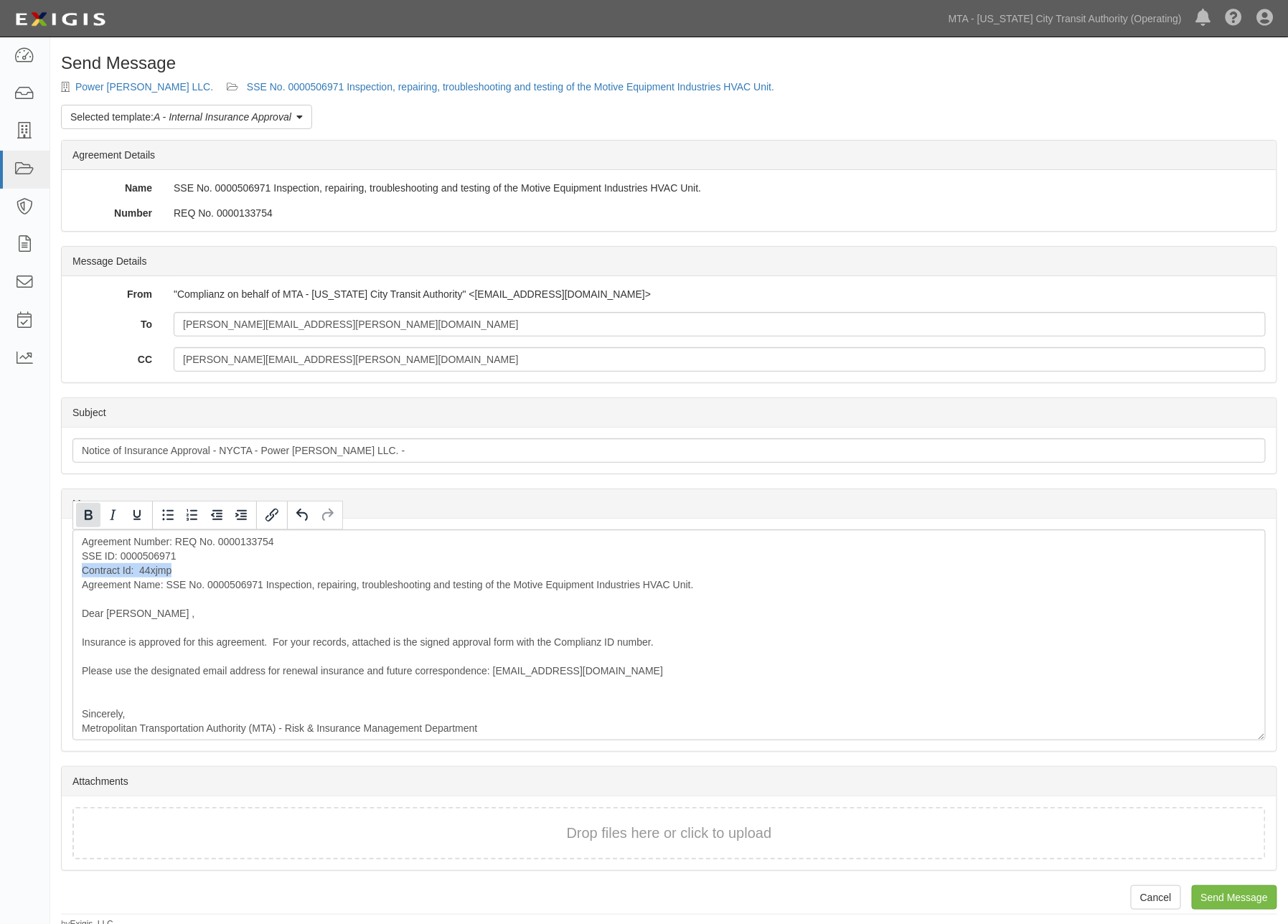
click at [84, 518] on icon "Bold" at bounding box center [88, 515] width 17 height 17
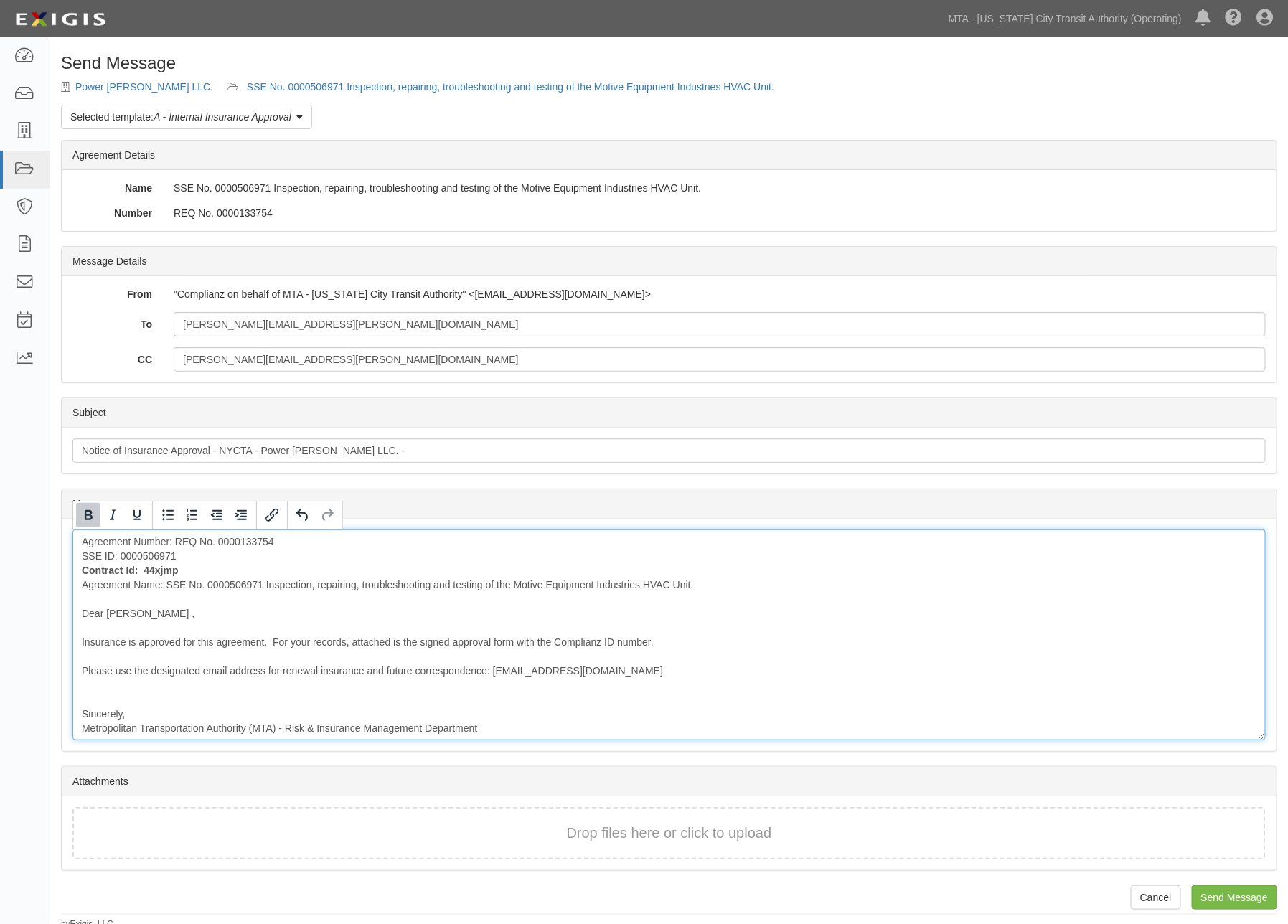
click at [957, 649] on div "Agreement Number: REQ No. 0000133754 SSE ID: 0000506971 Contract Id: 44xjmp Agr…" at bounding box center [670, 635] width 1194 height 211
drag, startPoint x: 310, startPoint y: 542, endPoint x: 177, endPoint y: 542, distance: 133.0
click at [177, 542] on div "Agreement Number: REQ No. 0000133754 SSE ID: 0000506971 Contract Id: 44xjmp Agr…" at bounding box center [670, 635] width 1194 height 211
click at [385, 566] on div "Agreement Number: REQ No. 0000133754 SSE ID: 0000506971 Contract Id: 44xjmp Agr…" at bounding box center [670, 635] width 1194 height 211
drag, startPoint x: 204, startPoint y: 549, endPoint x: 98, endPoint y: 556, distance: 106.2
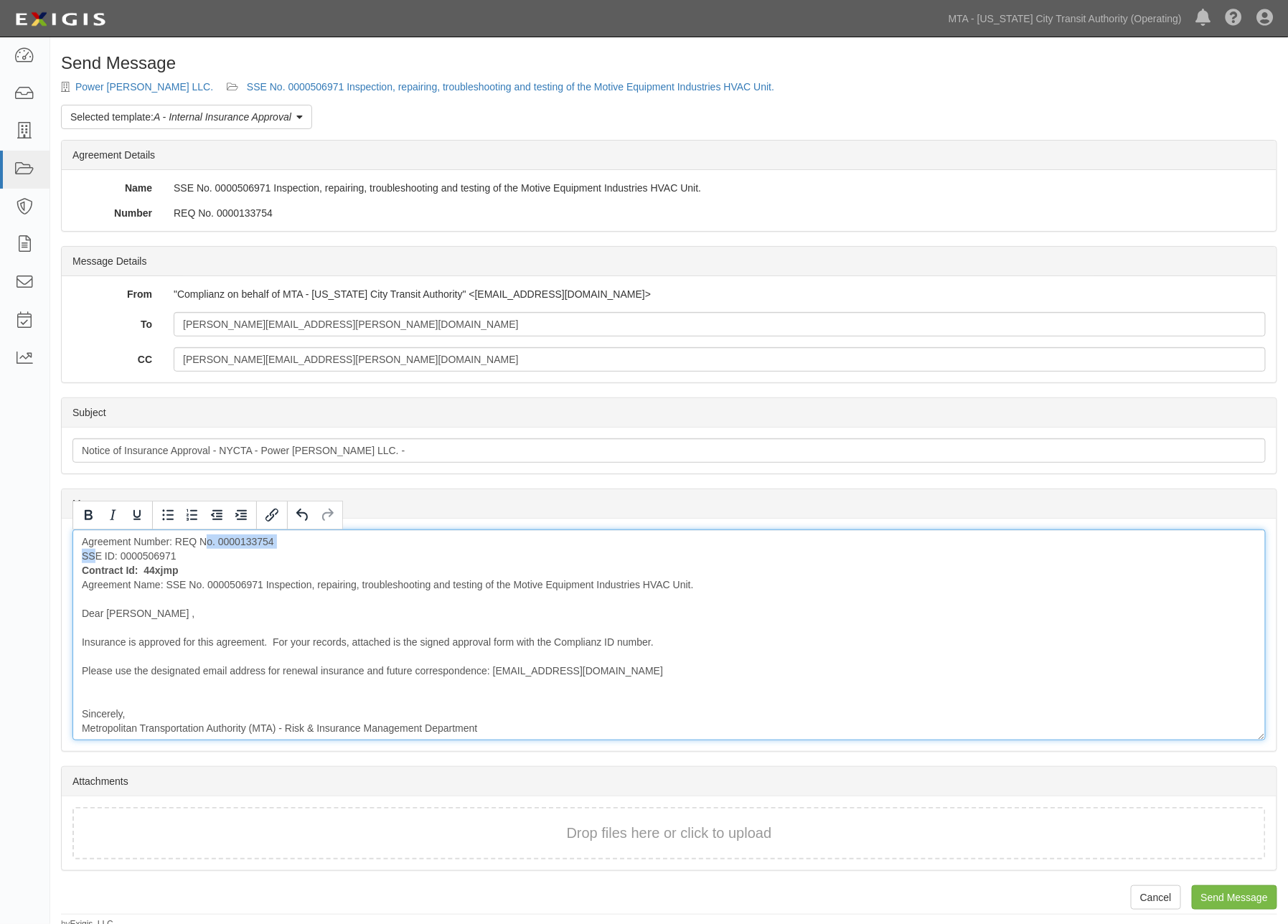
click at [96, 556] on div "Agreement Number: REQ No. 0000133754 SSE ID: 0000506971 Contract Id: 44xjmp Agr…" at bounding box center [670, 635] width 1194 height 211
click at [242, 561] on div "Agreement Number: REQ No. 0000133754 SSE ID: 0000506971 Contract Id: 44xjmp Agr…" at bounding box center [670, 635] width 1194 height 211
drag, startPoint x: 283, startPoint y: 543, endPoint x: 183, endPoint y: 541, distance: 100.0
click at [183, 541] on div "Agreement Number: REQ No. 0000133754 SSE ID: 0000506971 Contract Id: 44xjmp Agr…" at bounding box center [670, 635] width 1194 height 211
click at [289, 537] on div "Agreement Number: REQ No. 0000133754 SSE ID: 0000506971 Contract Id: 44xjmp Agr…" at bounding box center [670, 635] width 1194 height 211
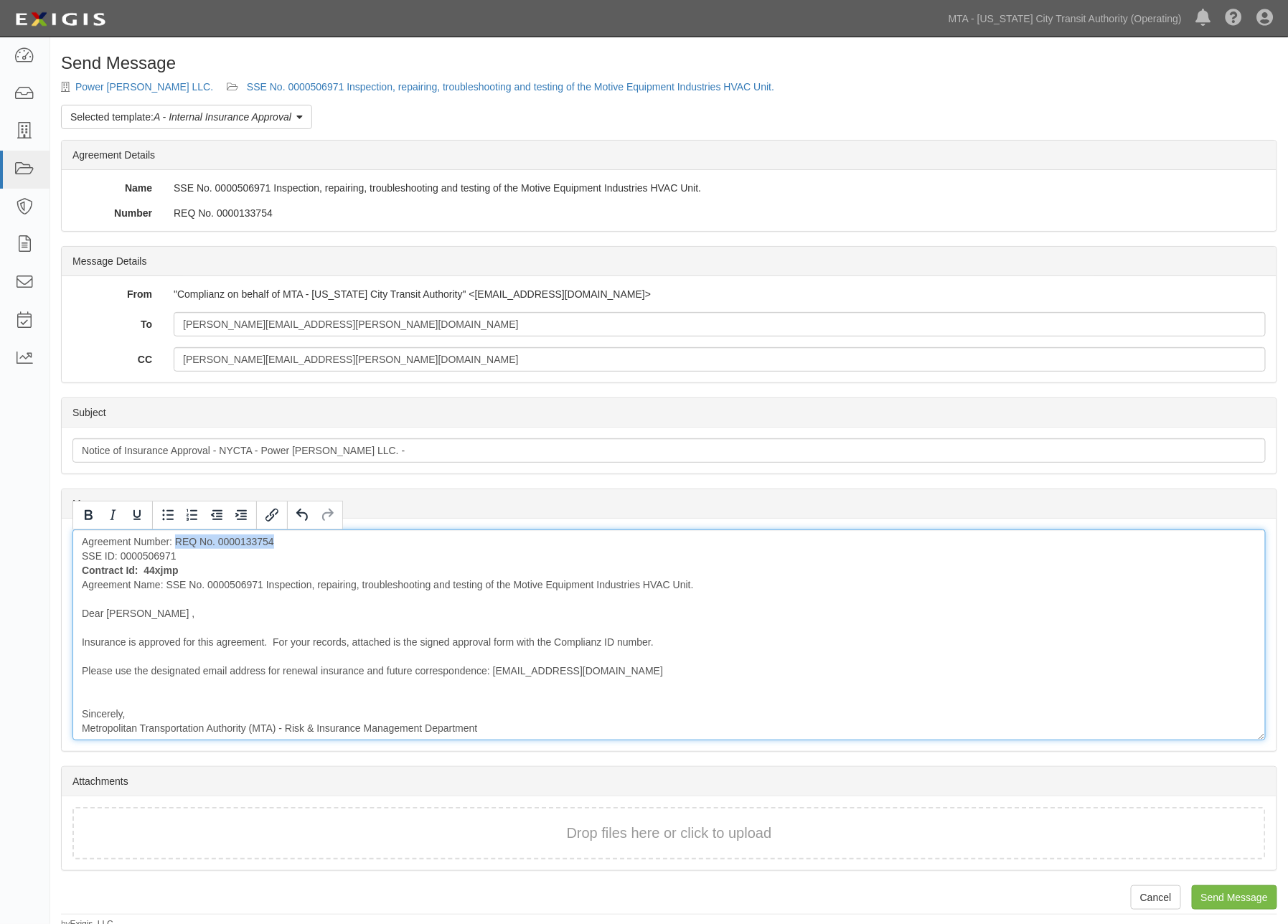
drag, startPoint x: 299, startPoint y: 547, endPoint x: 176, endPoint y: 540, distance: 123.2
click at [176, 540] on div "Agreement Number: REQ No. 0000133754 SSE ID: 0000506971 Contract Id: 44xjmp Agr…" at bounding box center [670, 635] width 1194 height 211
copy div "REQ No. 0000133754"
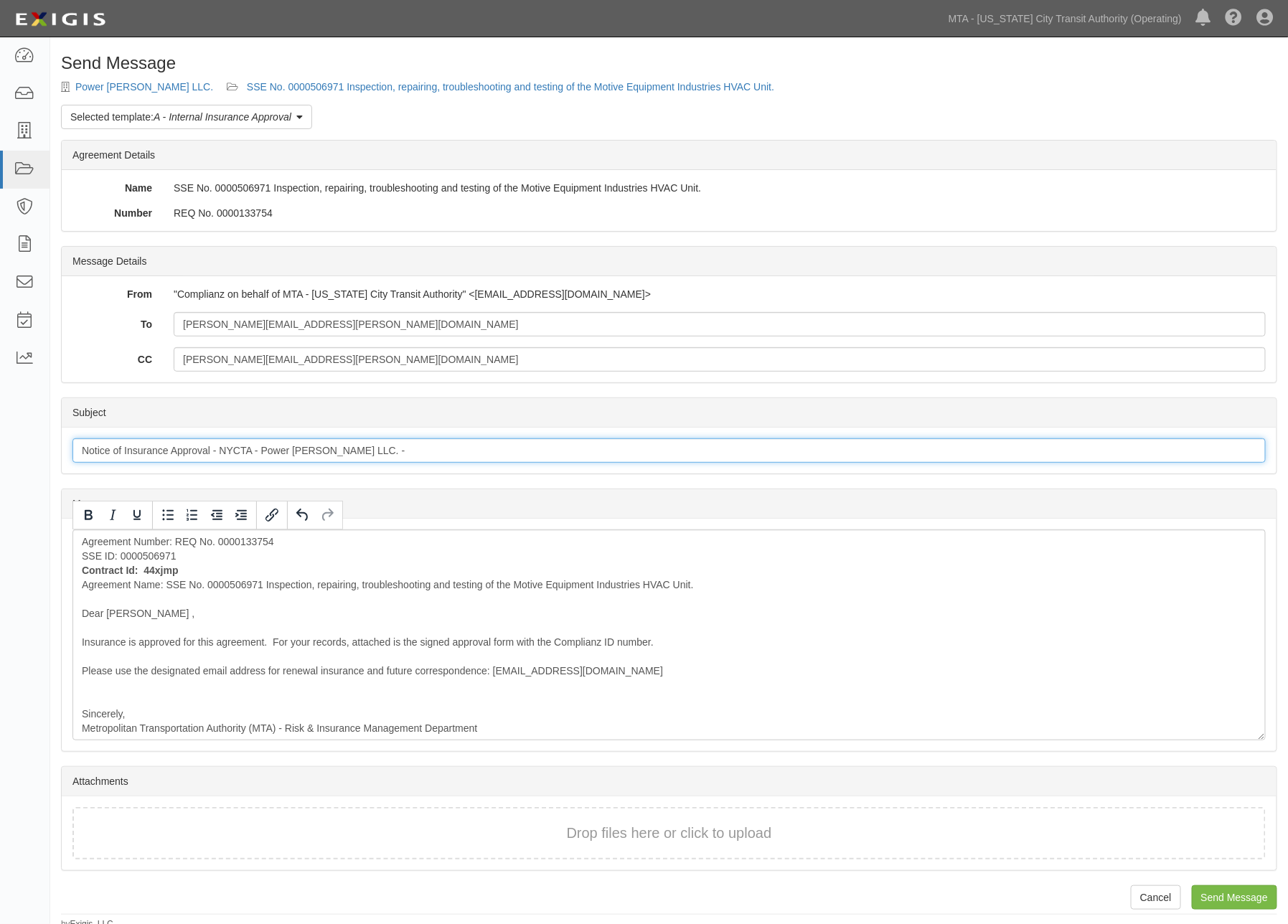
click at [385, 446] on input "Notice of Insurance Approval - NYCTA - Power Tom LLC. -" at bounding box center [670, 451] width 1194 height 25
paste input "REQ No. 0000133754"
type input "Notice of Insurance Approval - NYCTA - Power Tom LLC. - REQ No. 0000133754"
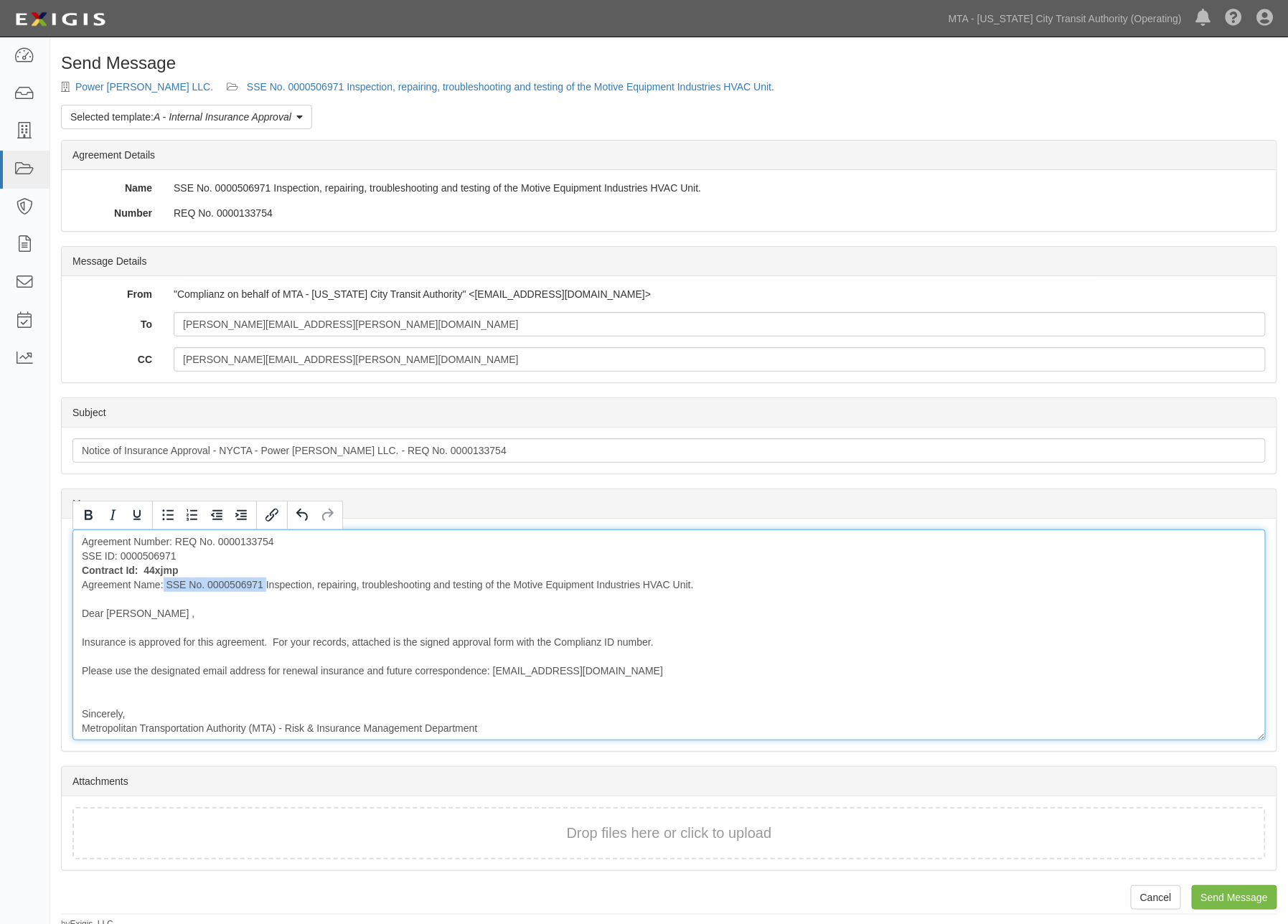
drag, startPoint x: 266, startPoint y: 586, endPoint x: 173, endPoint y: 594, distance: 93.3
click at [163, 588] on div "Agreement Number: REQ No. 0000133754 SSE ID: 0000506971 Contract Id: 44xjmp Agr…" at bounding box center [670, 635] width 1194 height 211
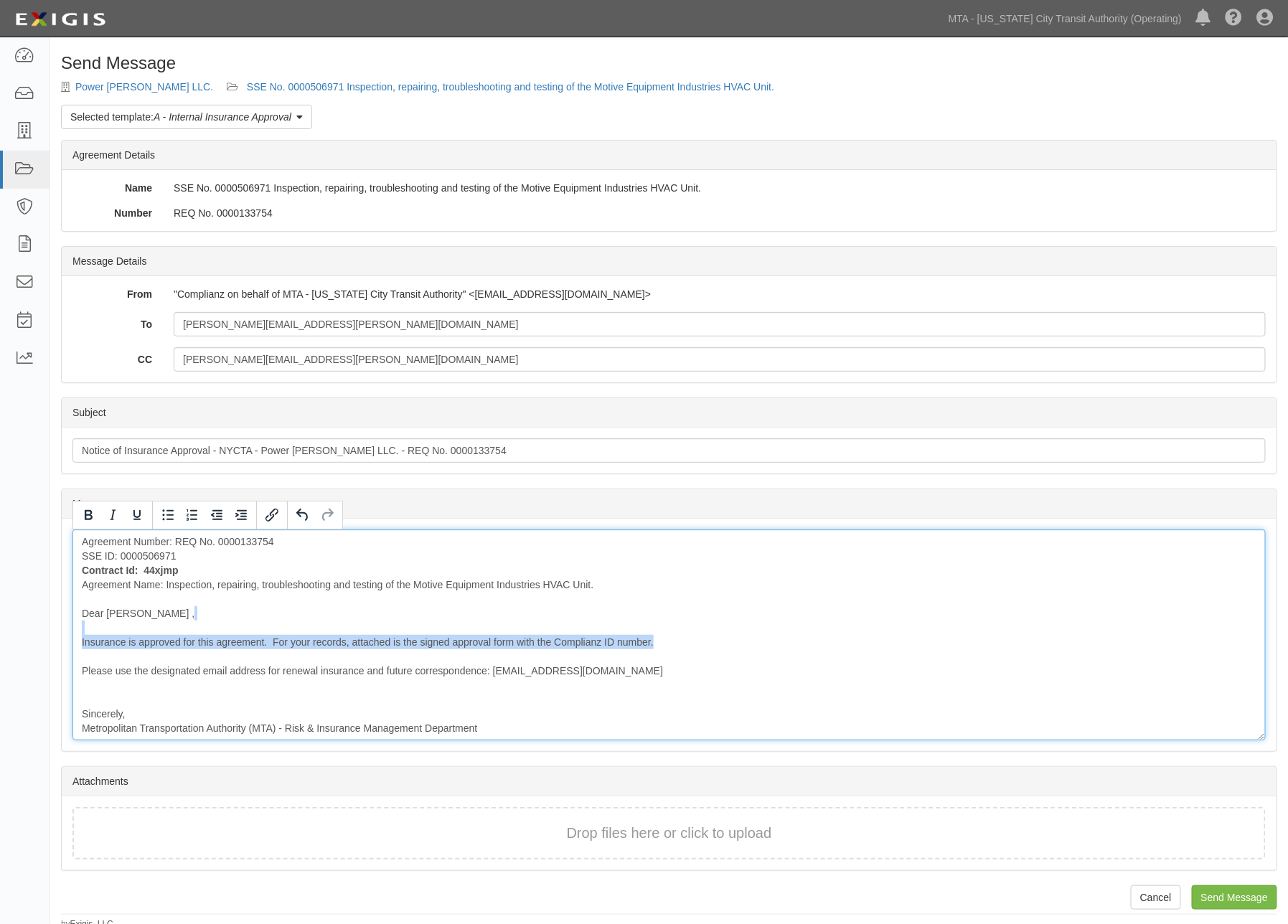
drag, startPoint x: 666, startPoint y: 638, endPoint x: 276, endPoint y: 635, distance: 390.0
click at [276, 635] on div "Agreement Number: REQ No. 0000133754 SSE ID: 0000506971 Contract Id: 44xjmp Agr…" at bounding box center [670, 635] width 1194 height 211
click at [297, 647] on div "Agreement Number: REQ No. 0000133754 SSE ID: 0000506971 Contract Id: 44xjmp Agr…" at bounding box center [670, 635] width 1194 height 211
drag, startPoint x: 272, startPoint y: 642, endPoint x: 668, endPoint y: 653, distance: 396.2
click at [668, 653] on div "Agreement Number: REQ No. 0000133754 SSE ID: 0000506971 Contract Id: 44xjmp Agr…" at bounding box center [670, 635] width 1194 height 211
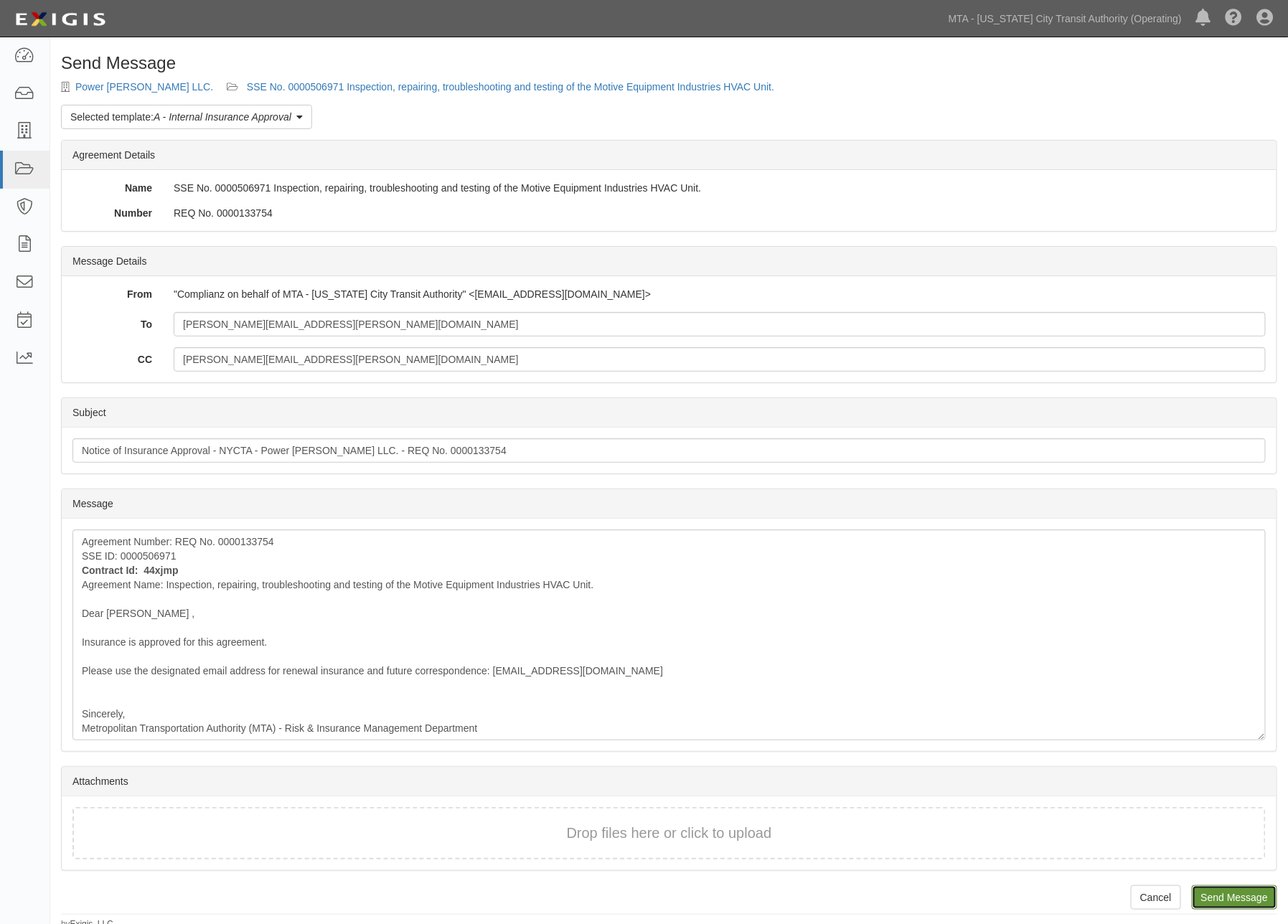
click at [1236, 902] on input "Send Message" at bounding box center [1235, 898] width 85 height 25
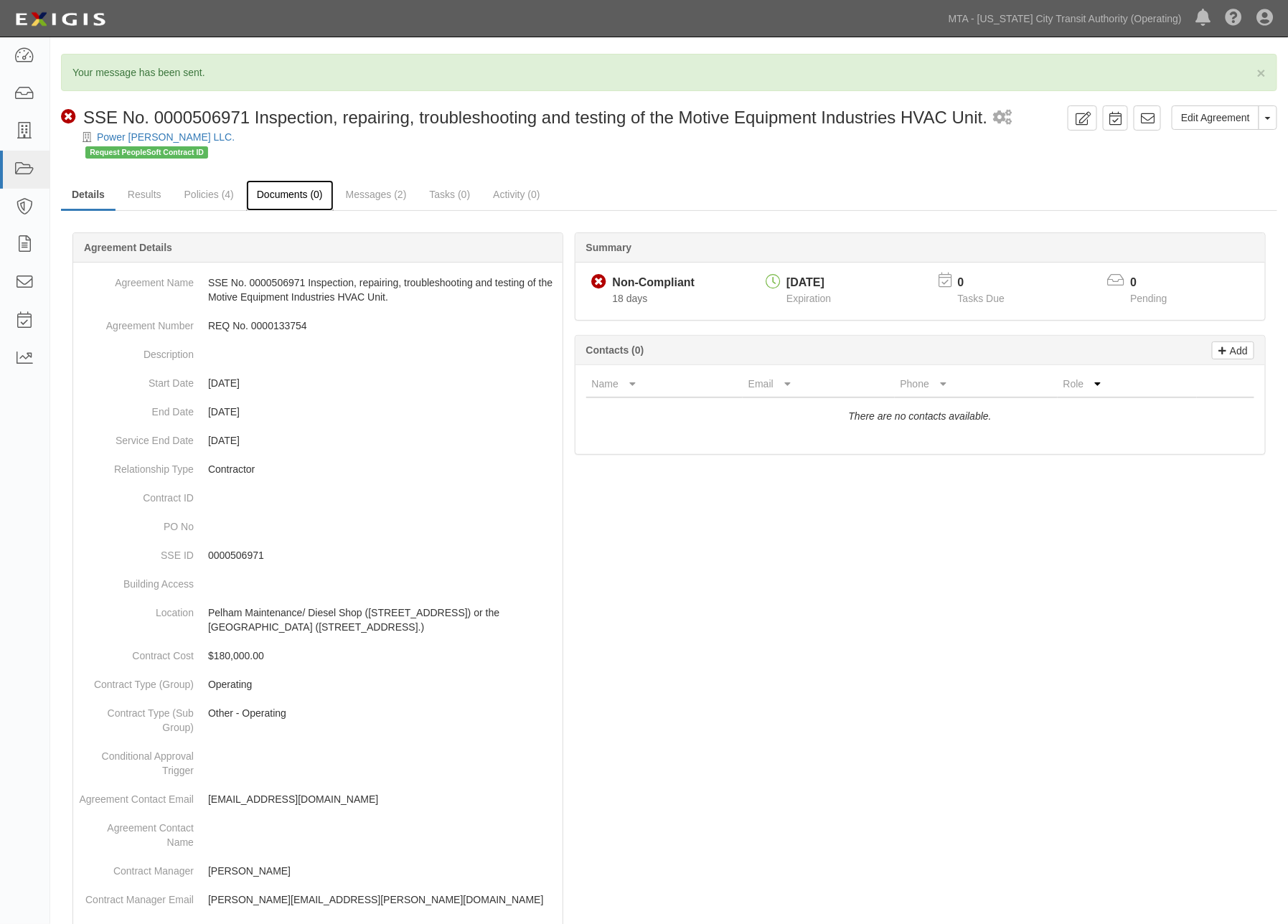
click at [275, 191] on link "Documents (0)" at bounding box center [289, 196] width 87 height 31
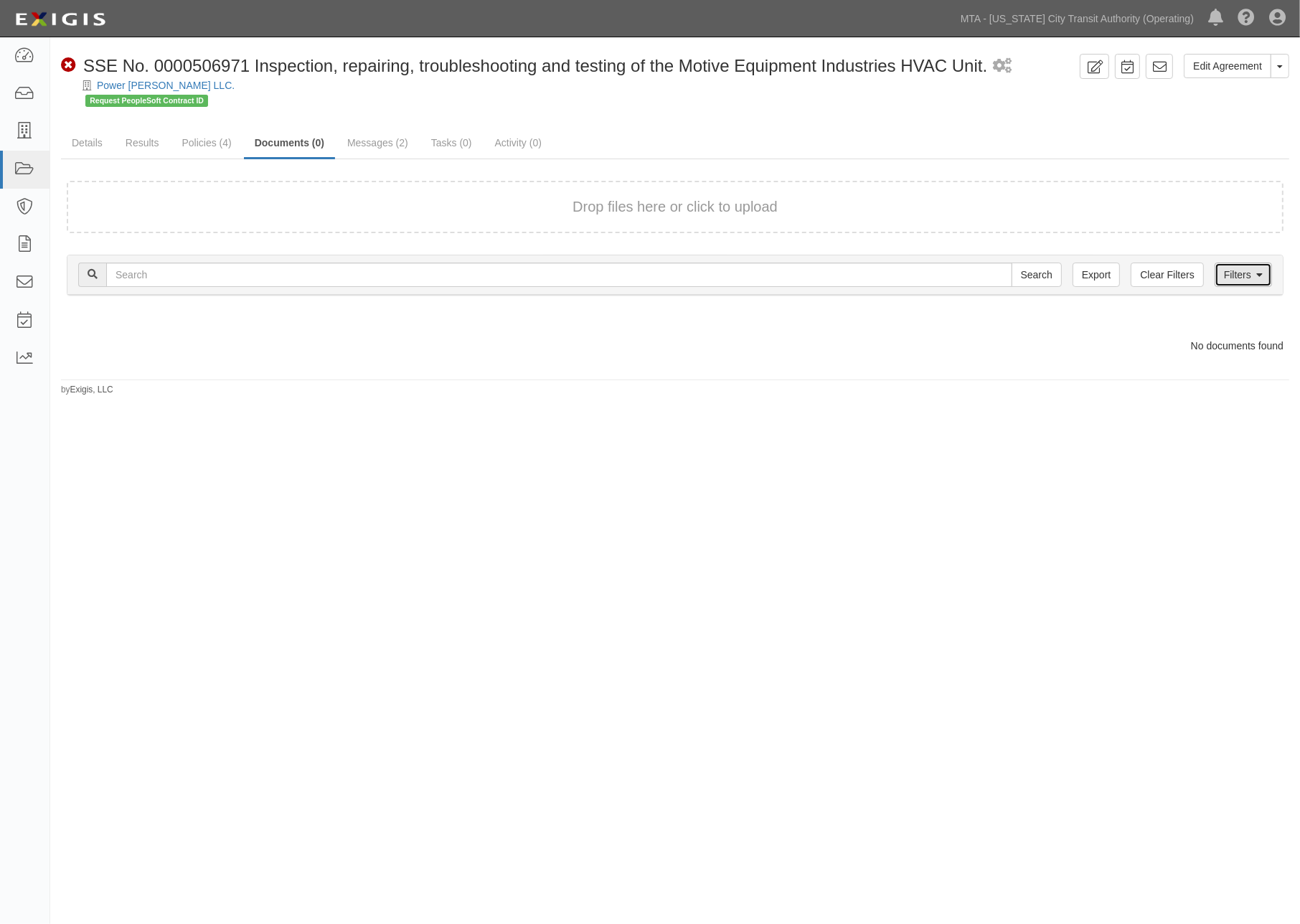
click at [1233, 271] on link "Filters" at bounding box center [1244, 275] width 57 height 25
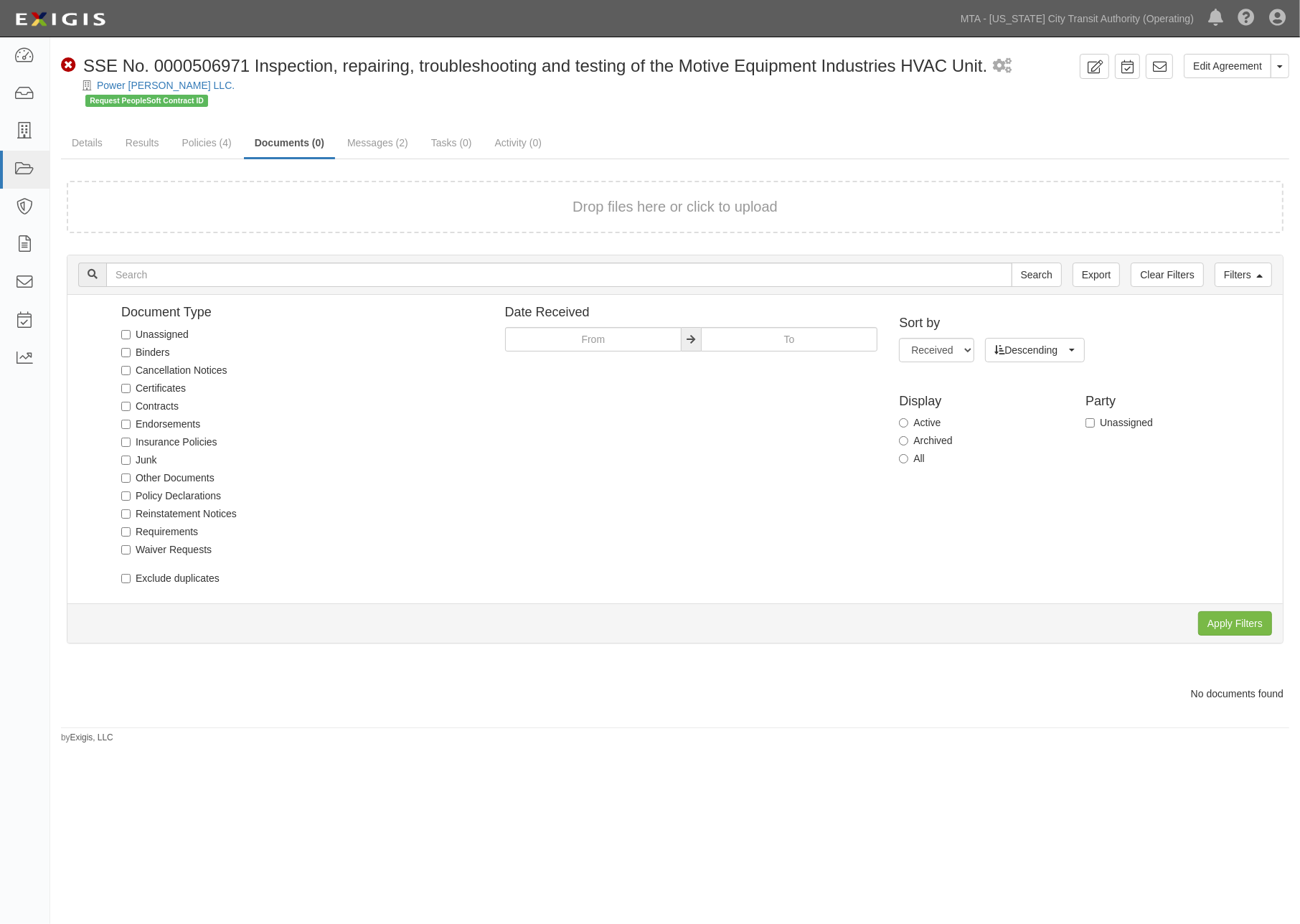
click at [942, 439] on label "Archived" at bounding box center [925, 440] width 53 height 15
click at [908, 439] on input "Archived" at bounding box center [904, 441] width 9 height 9
radio input "true"
click at [1227, 618] on input "Apply Filters" at bounding box center [1236, 624] width 74 height 25
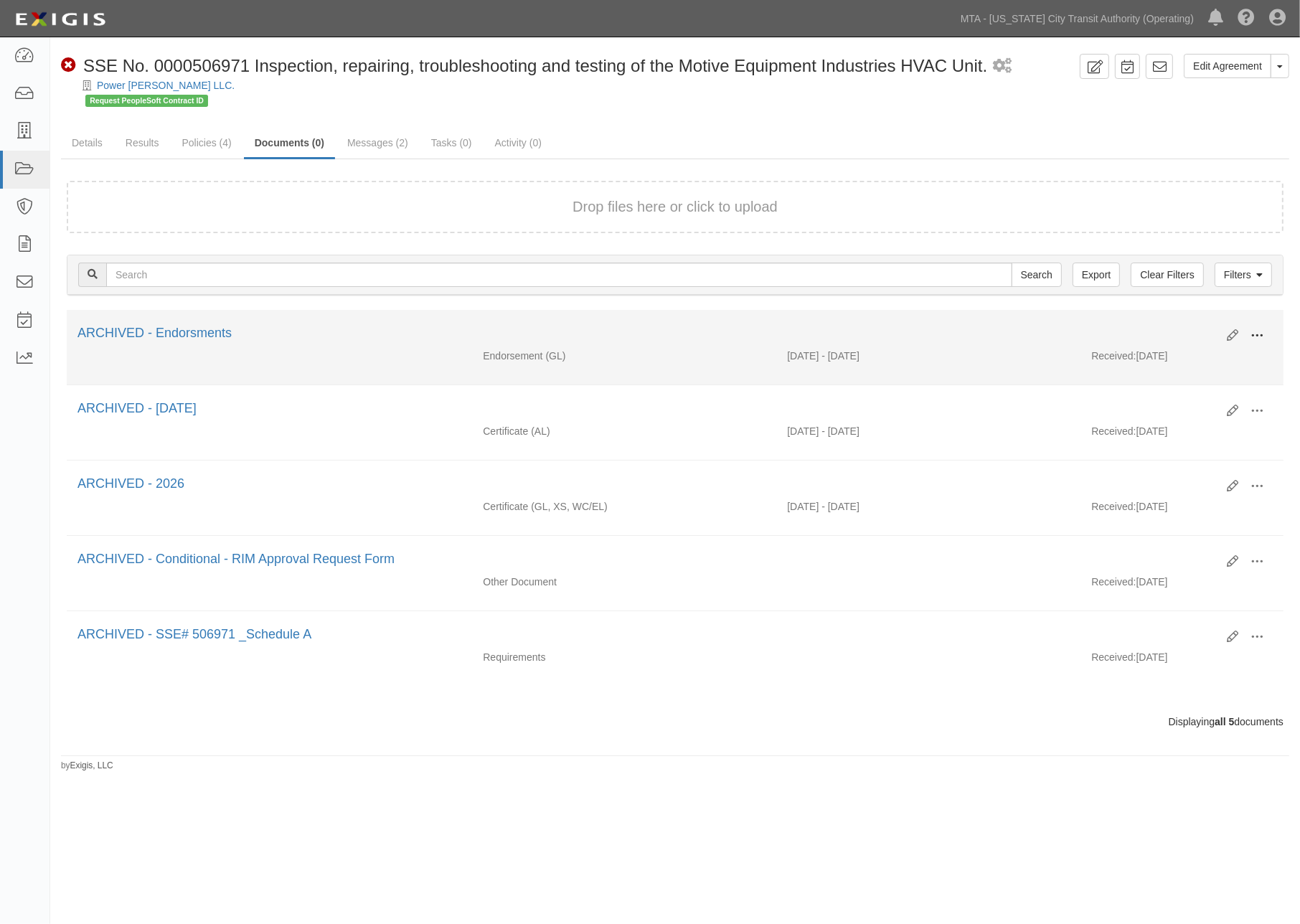
click at [1256, 331] on span at bounding box center [1257, 336] width 13 height 13
click at [1159, 398] on link "Unarchive" at bounding box center [1187, 402] width 114 height 26
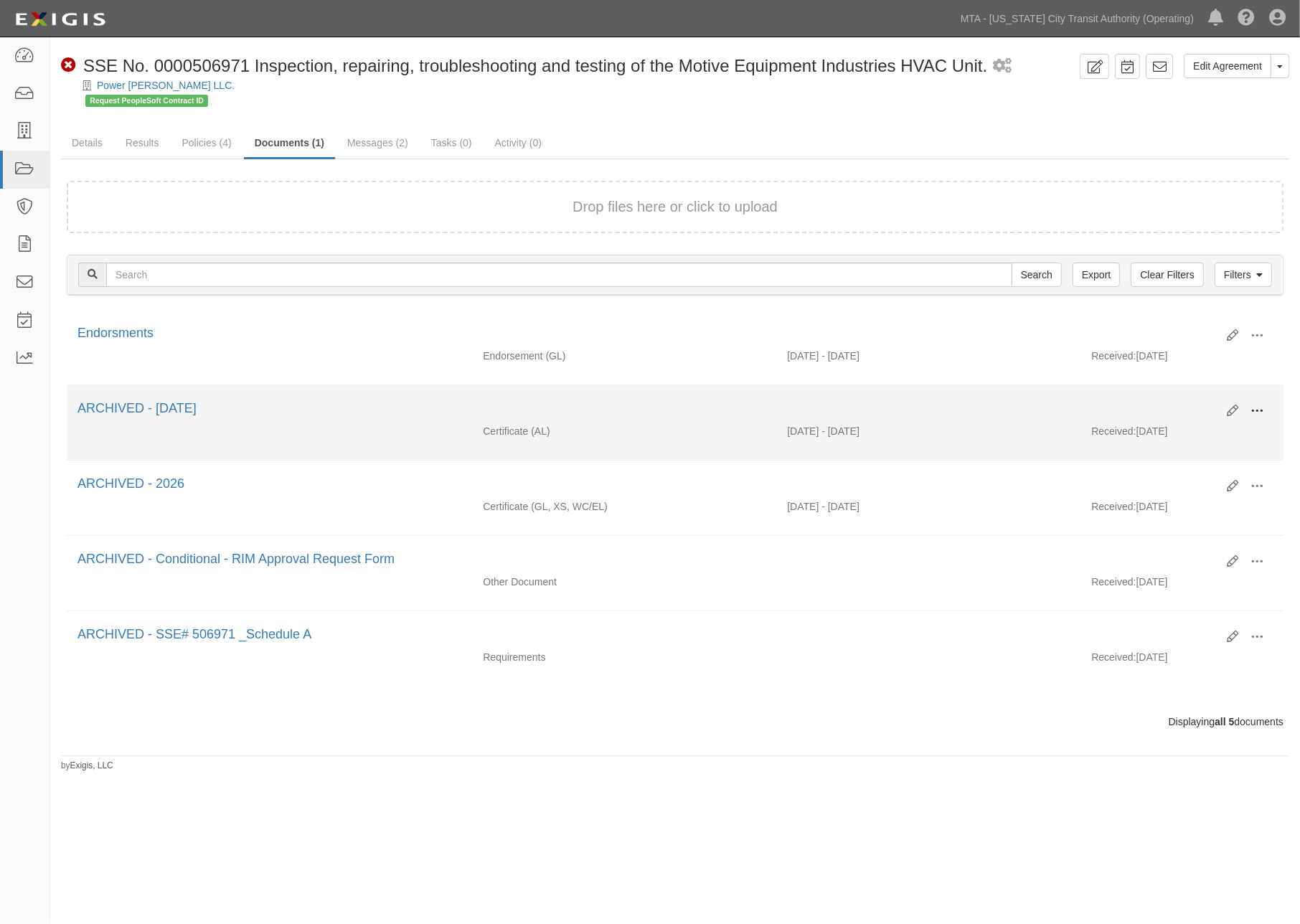
click at [1248, 409] on button at bounding box center [1257, 412] width 32 height 25
click at [1162, 474] on link "Unarchive" at bounding box center [1187, 477] width 114 height 26
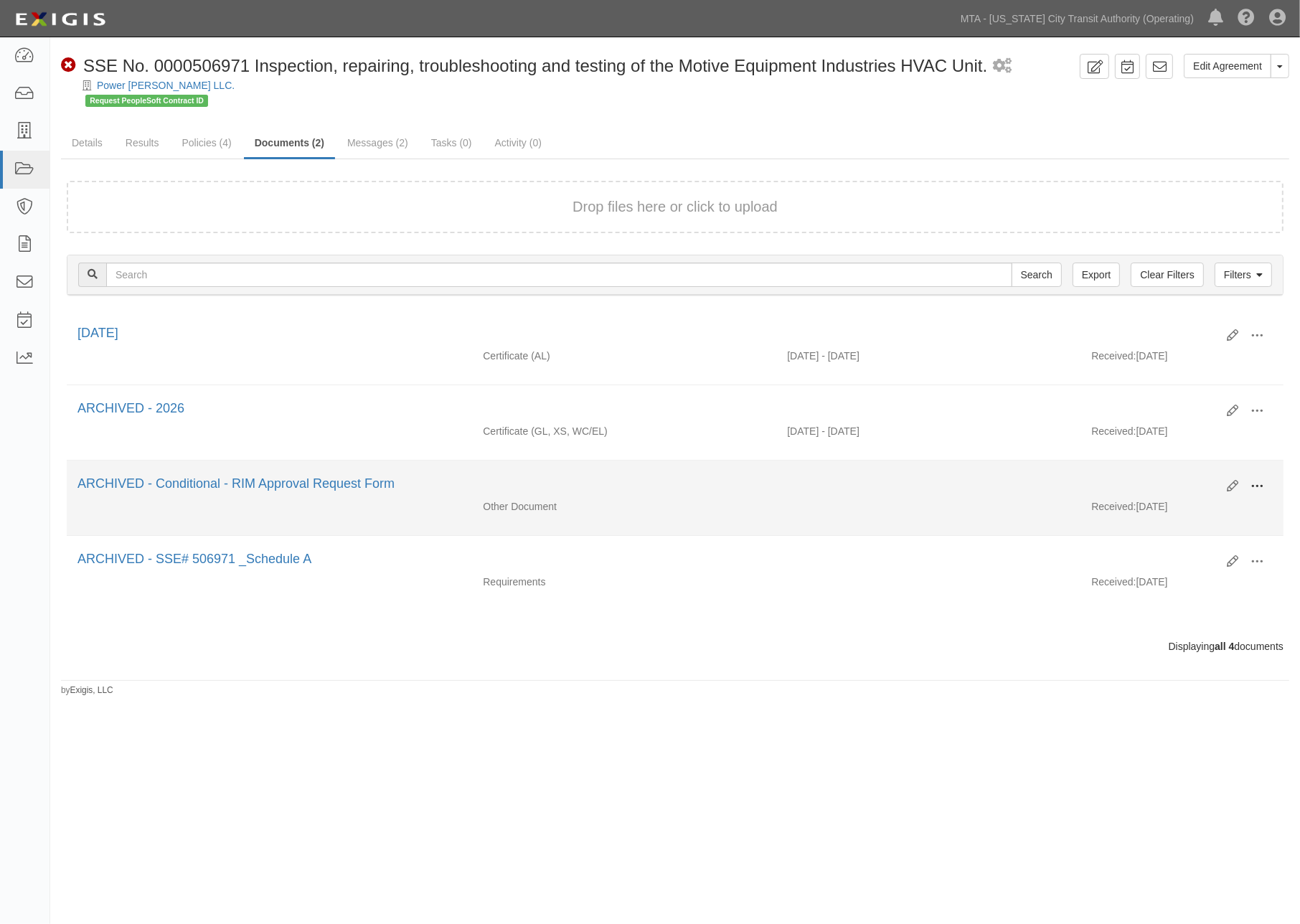
click at [1258, 485] on span at bounding box center [1257, 486] width 13 height 13
click at [1146, 553] on link "Unarchive" at bounding box center [1187, 553] width 114 height 26
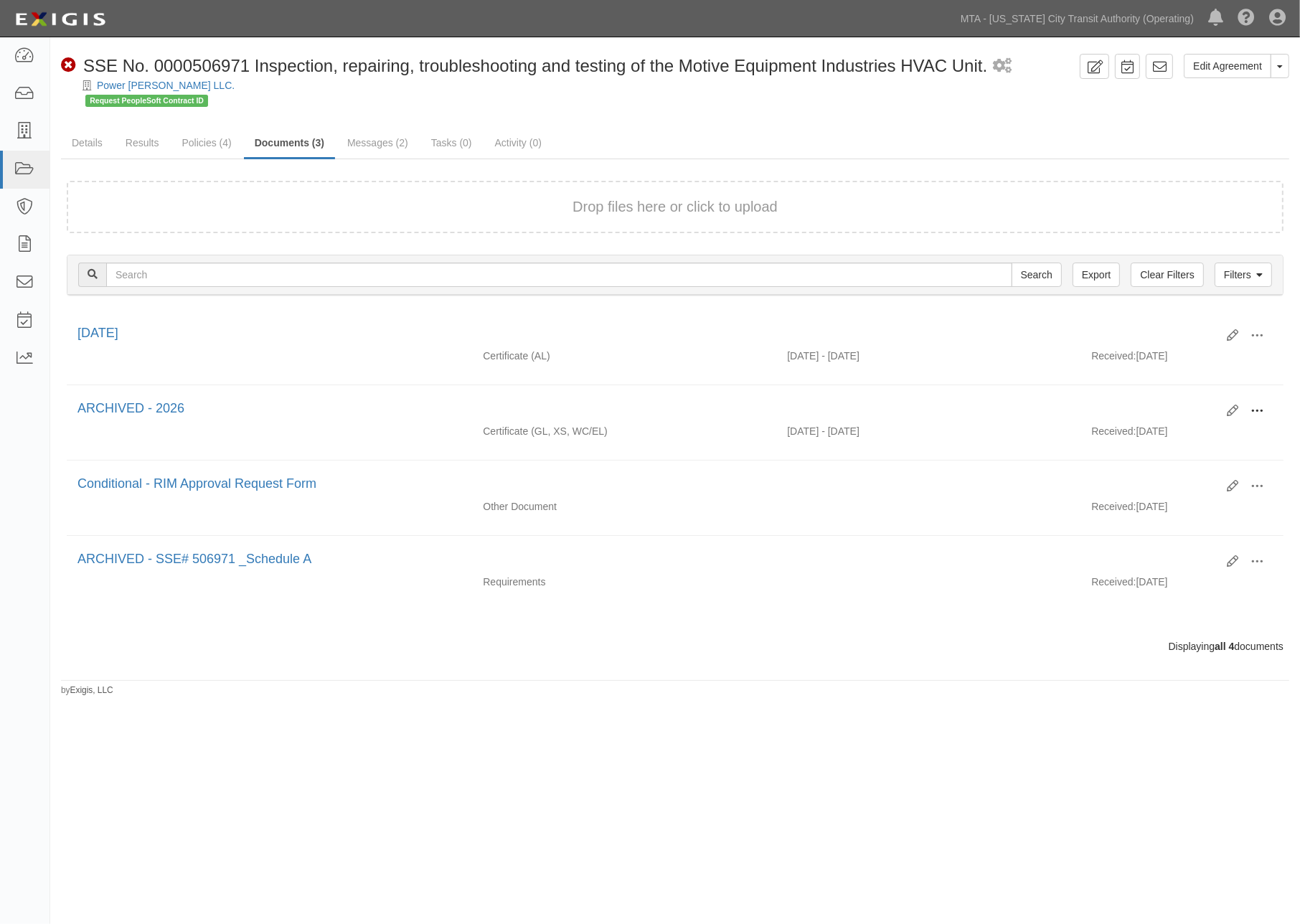
click at [1264, 406] on button at bounding box center [1257, 412] width 32 height 25
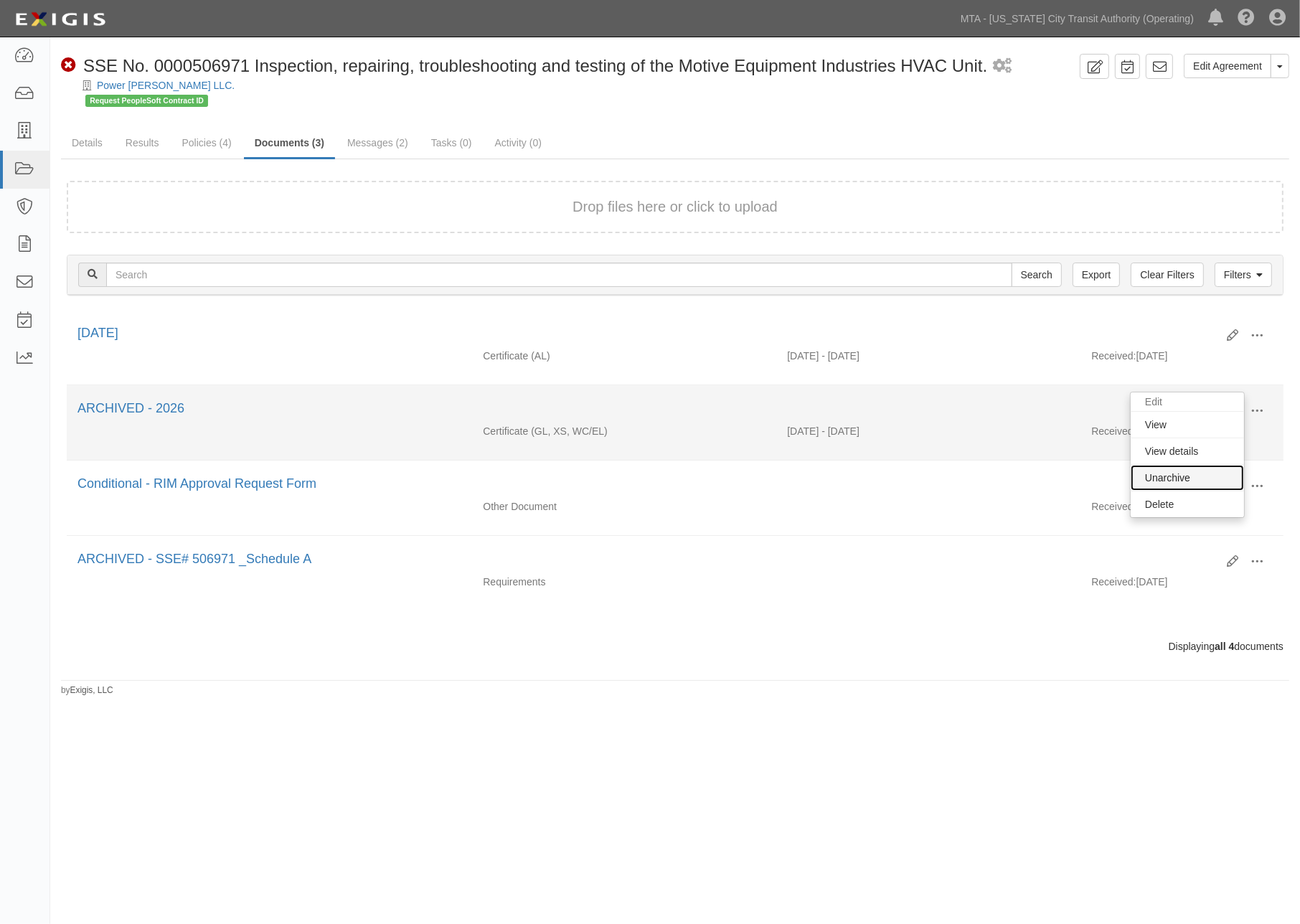
click at [1165, 478] on link "Unarchive" at bounding box center [1187, 477] width 114 height 26
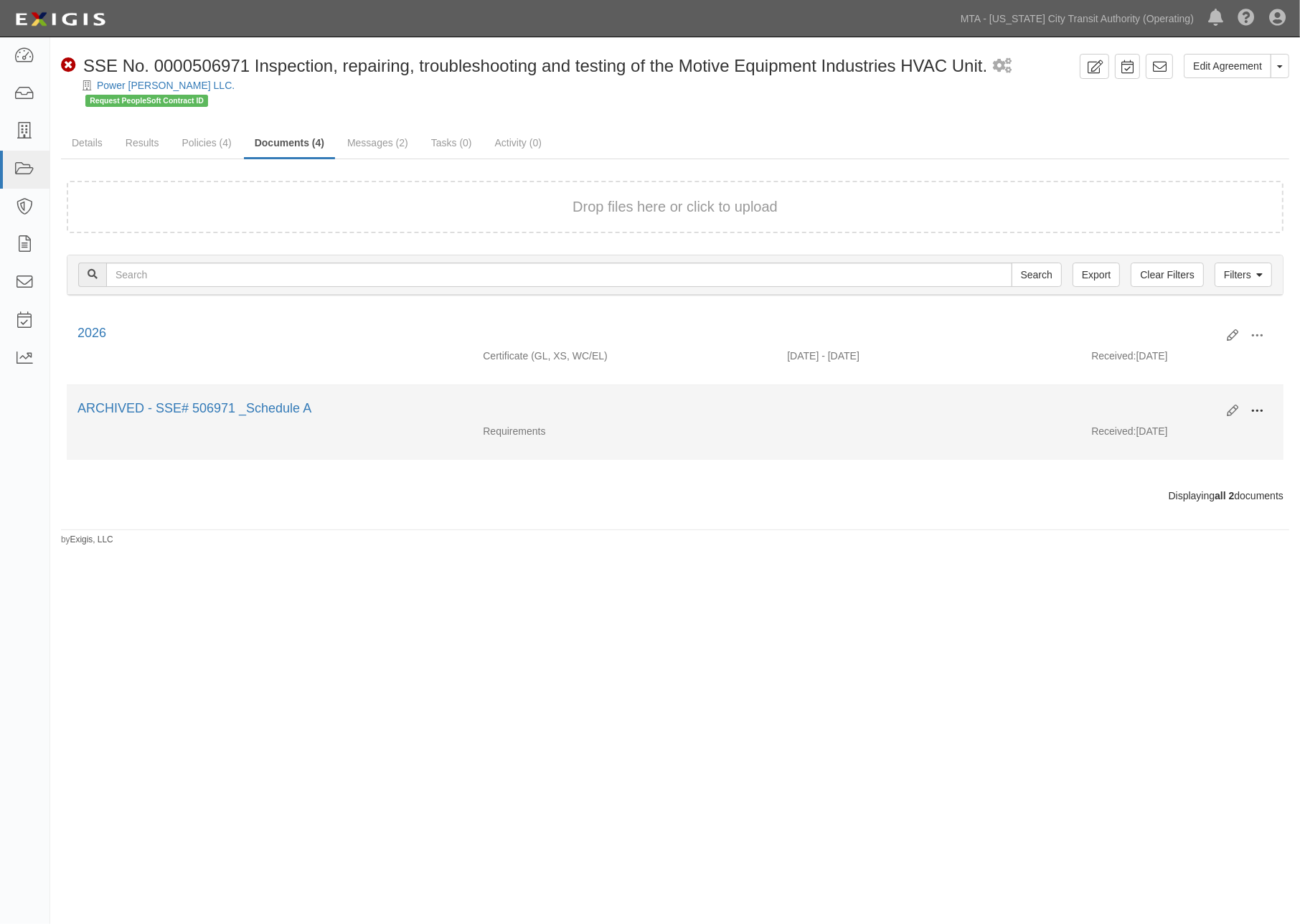
click at [1264, 406] on button at bounding box center [1257, 412] width 32 height 25
click at [1158, 474] on link "Unarchive" at bounding box center [1187, 477] width 114 height 26
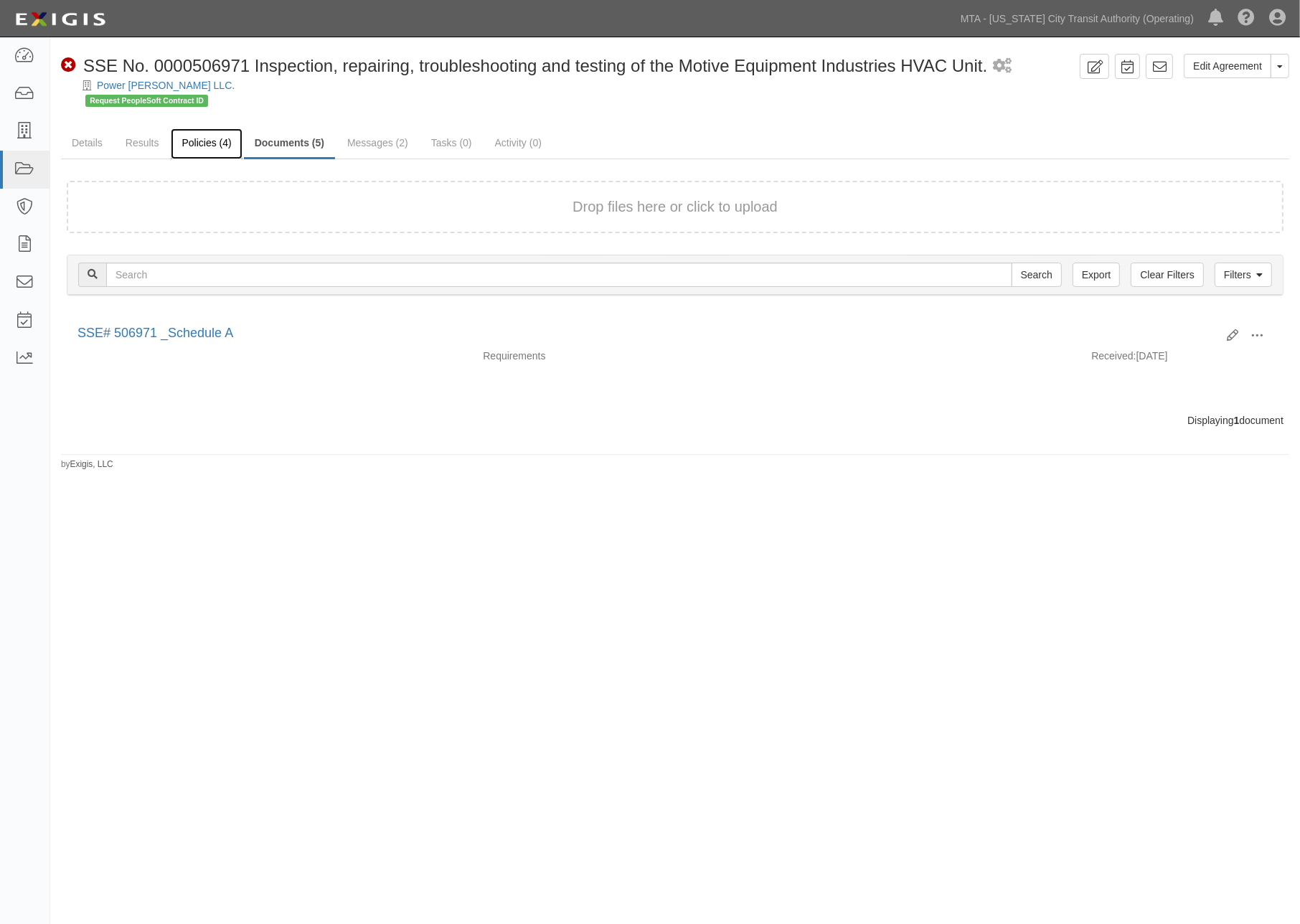
click at [210, 139] on link "Policies (4)" at bounding box center [207, 144] width 71 height 31
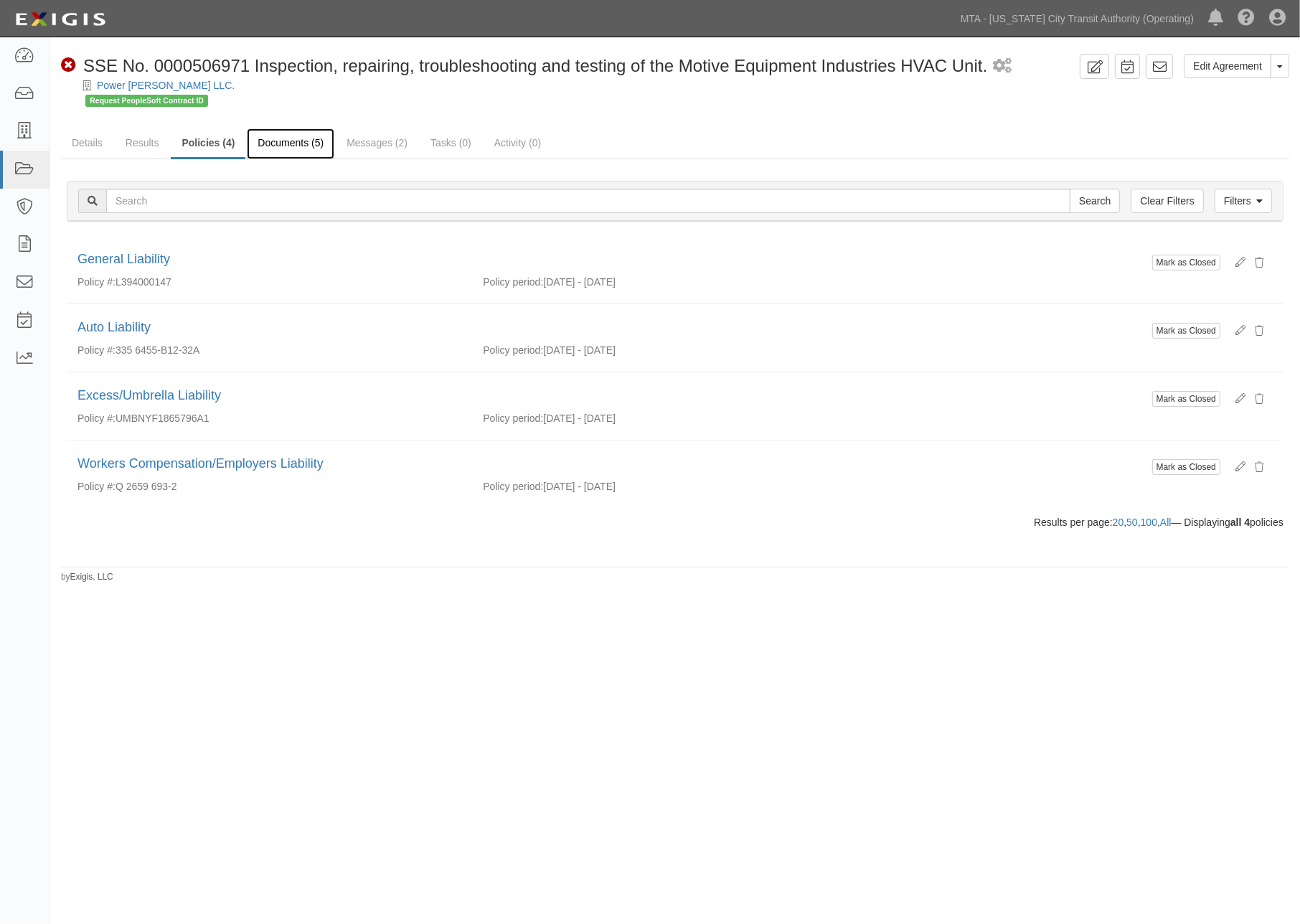
click at [305, 142] on link "Documents (5)" at bounding box center [290, 144] width 87 height 31
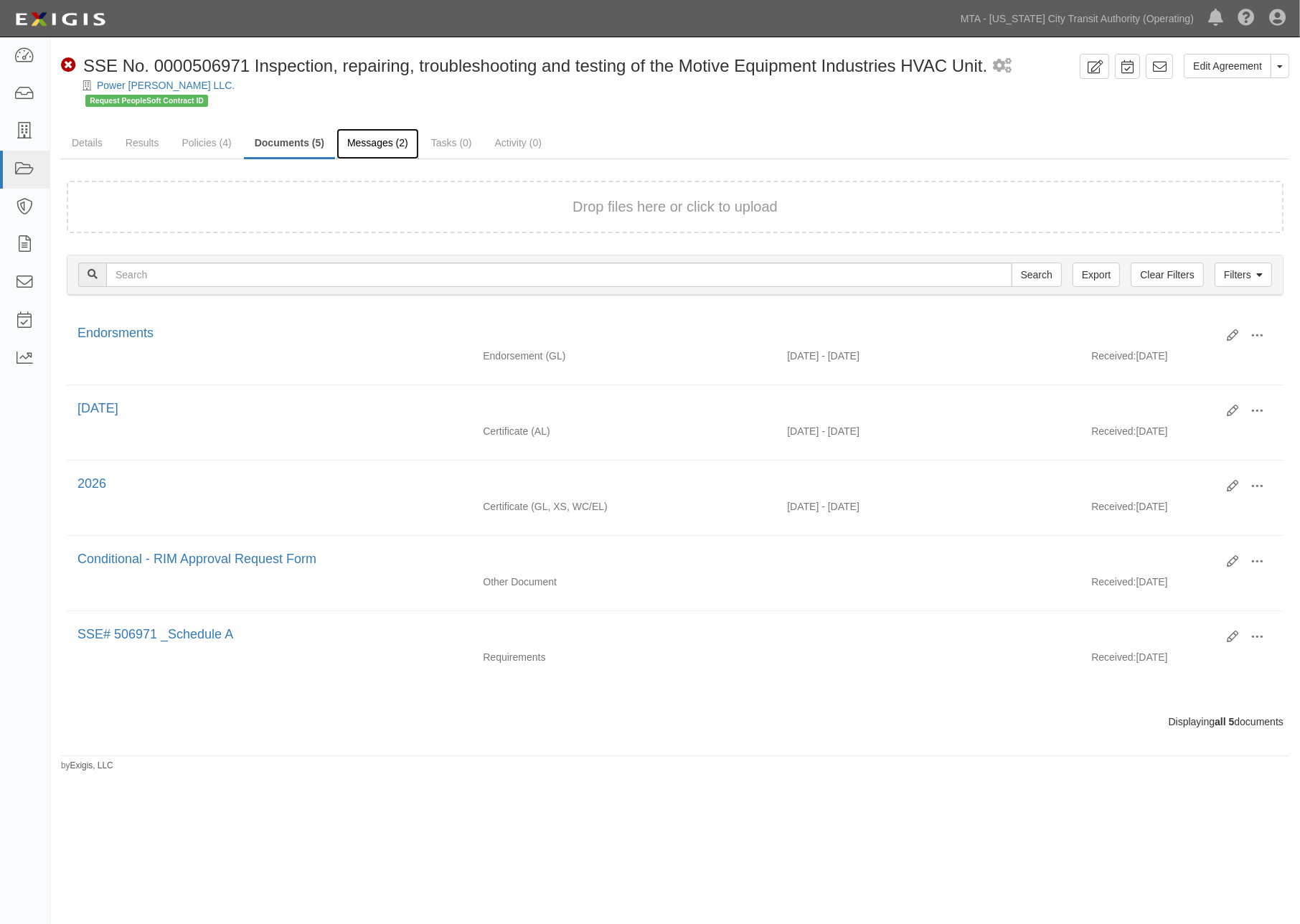
click at [376, 147] on link "Messages (2)" at bounding box center [378, 144] width 83 height 31
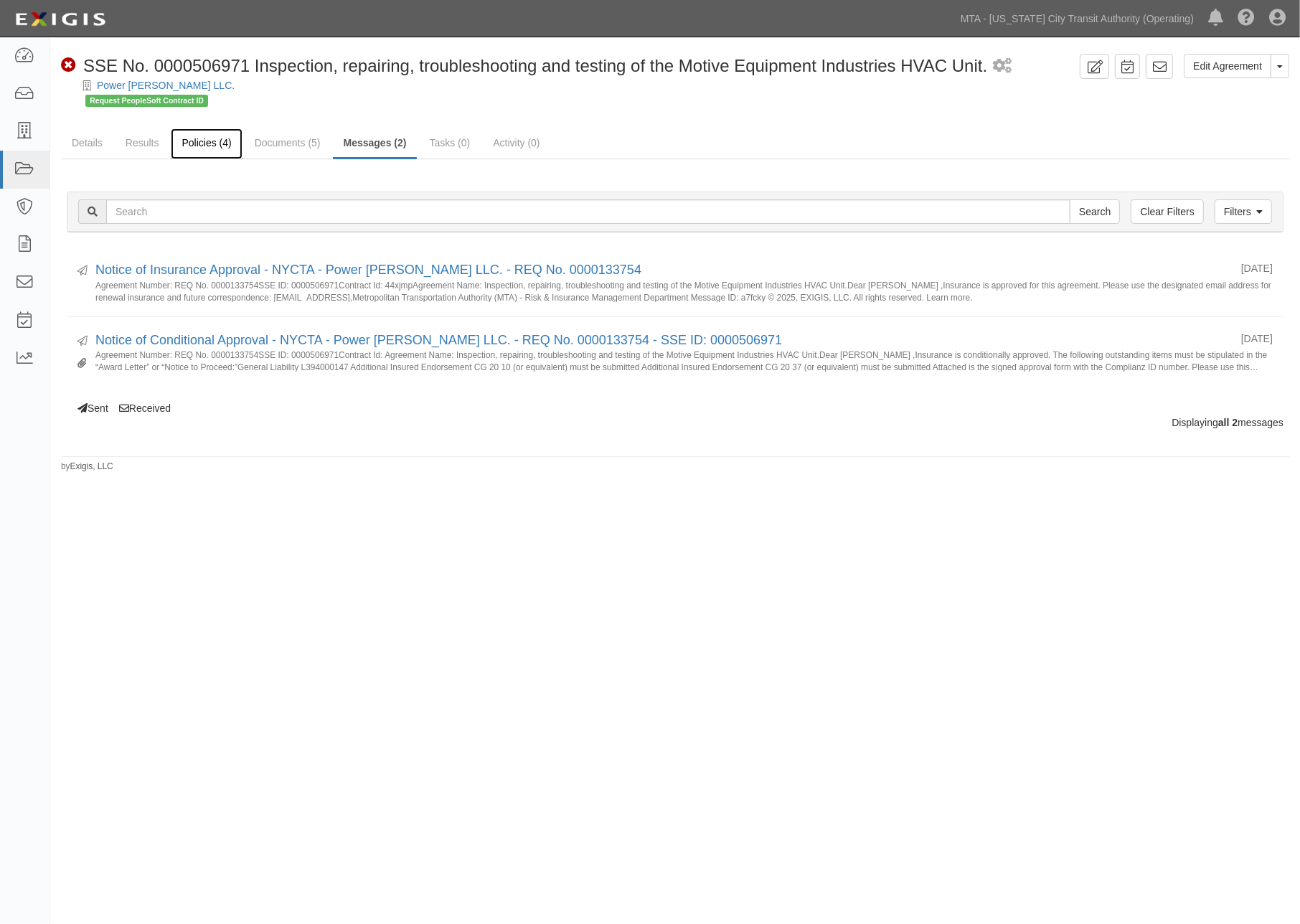
click at [210, 145] on link "Policies (4)" at bounding box center [207, 144] width 71 height 31
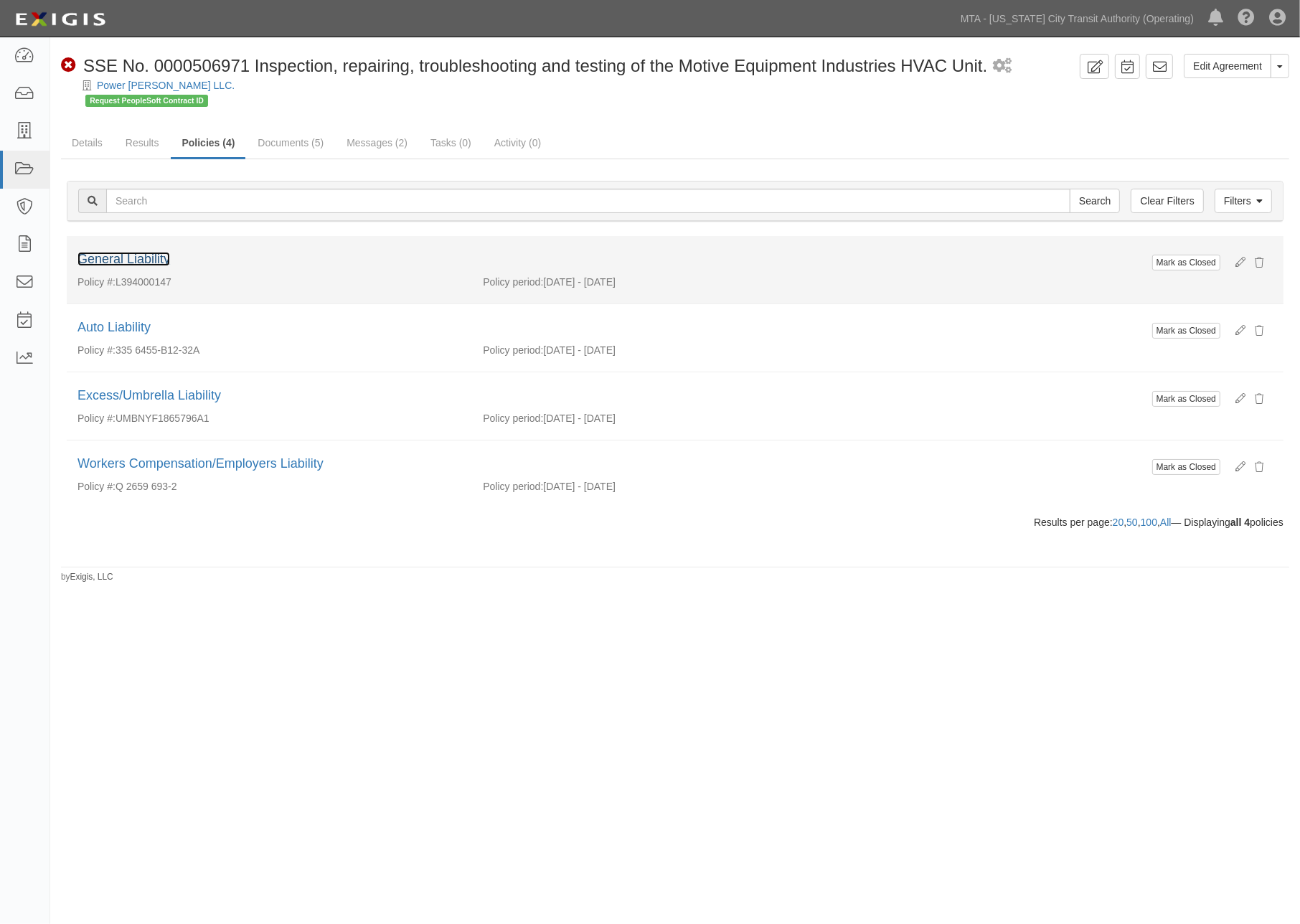
click at [152, 255] on link "General Liability" at bounding box center [124, 258] width 93 height 15
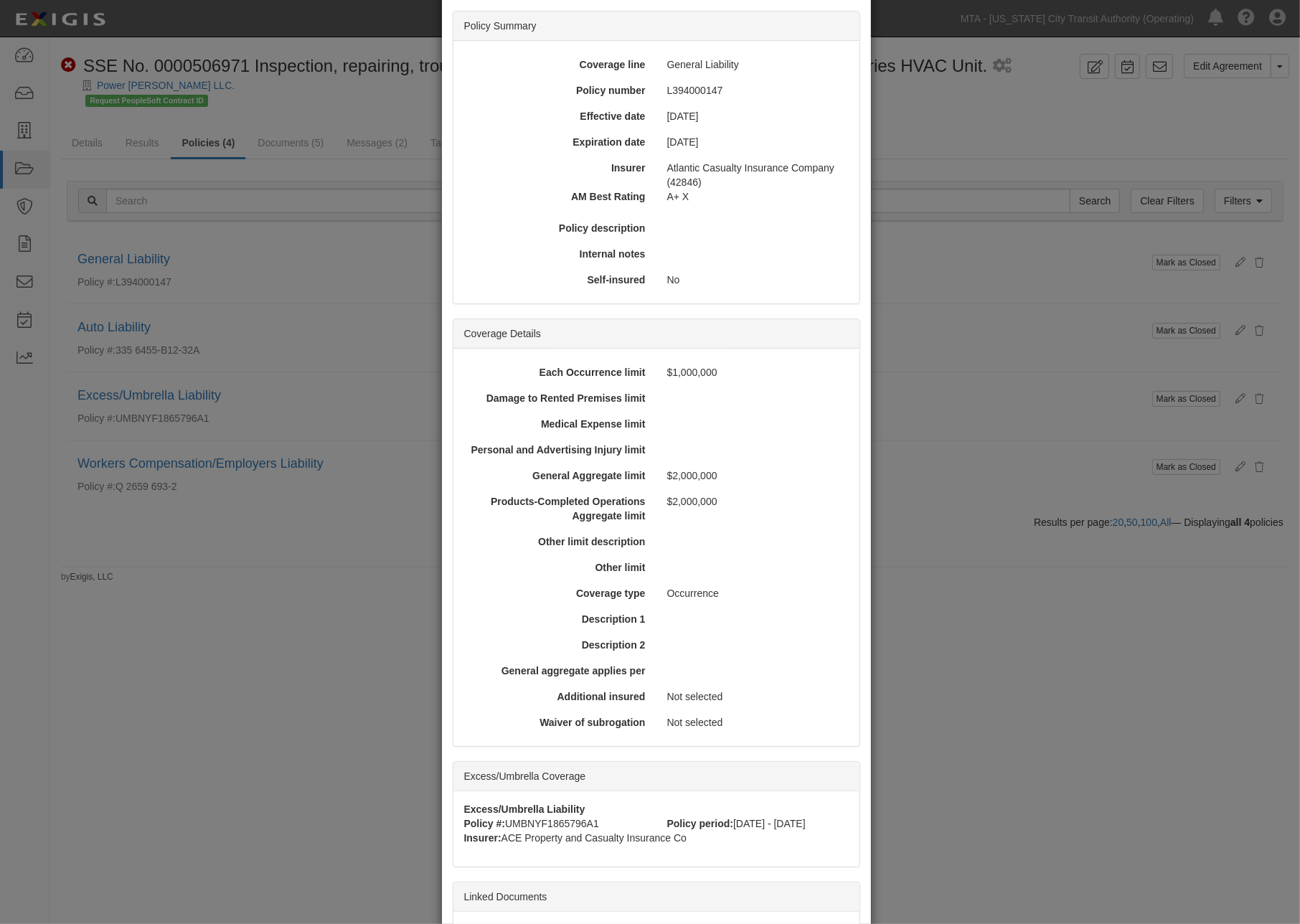
scroll to position [262, 0]
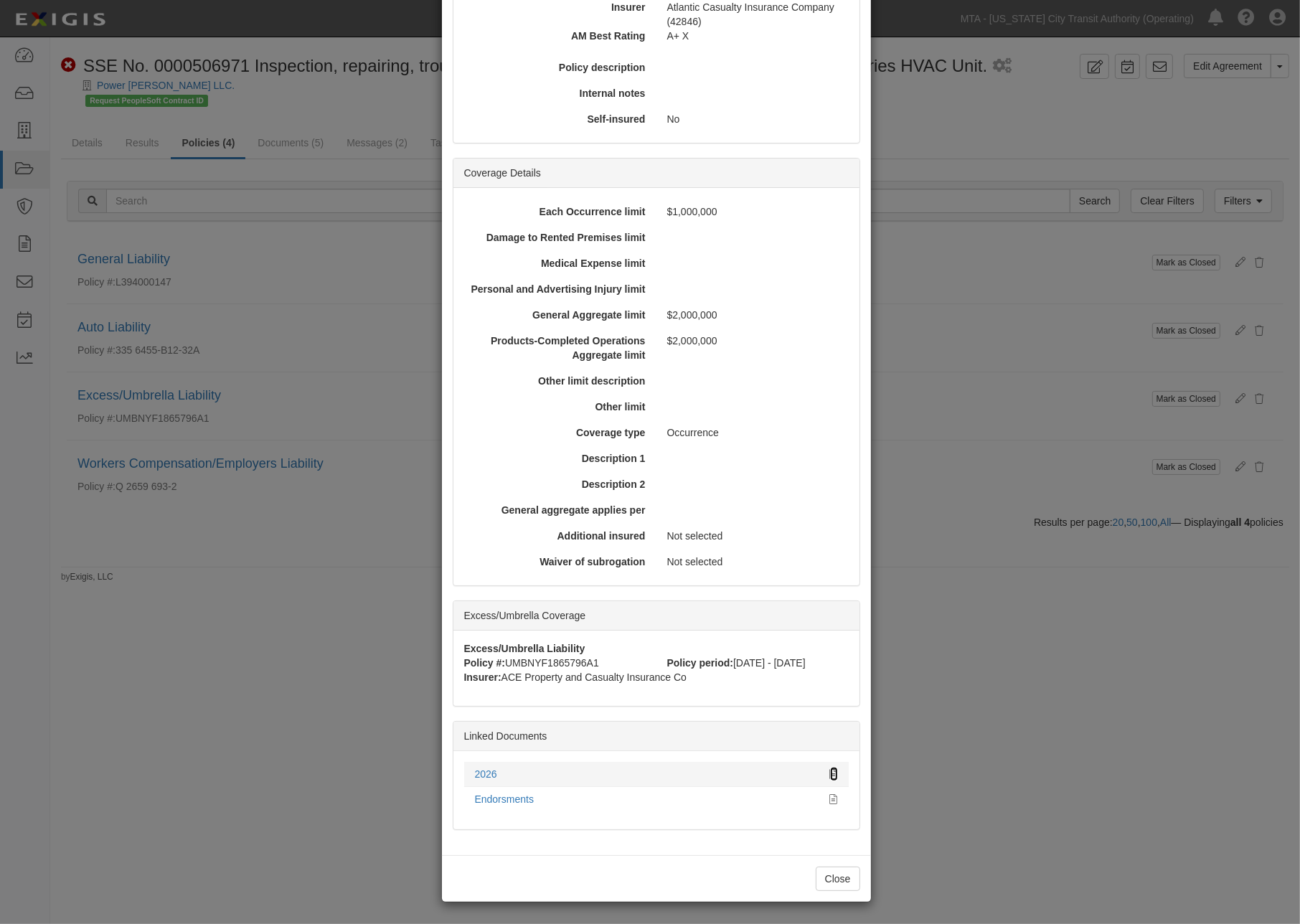
click at [830, 770] on icon at bounding box center [834, 775] width 8 height 10
click at [967, 693] on div "× View Policy Mark as Closed Edit Policy Toggle Dropdown Delete Policy Policy S…" at bounding box center [650, 462] width 1300 height 924
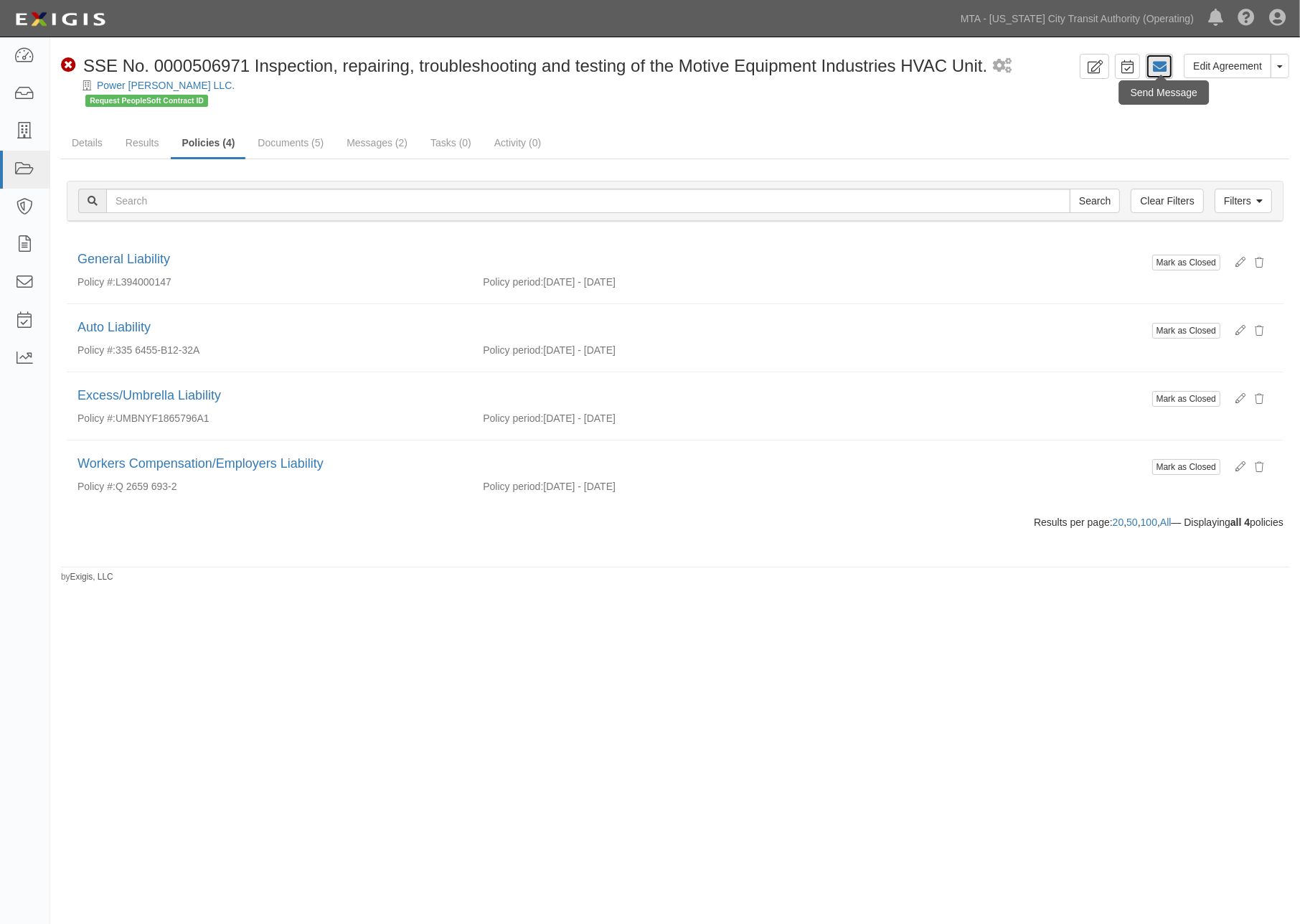
click at [1160, 63] on icon at bounding box center [1159, 67] width 15 height 15
click at [280, 142] on link "Documents (5)" at bounding box center [290, 144] width 87 height 31
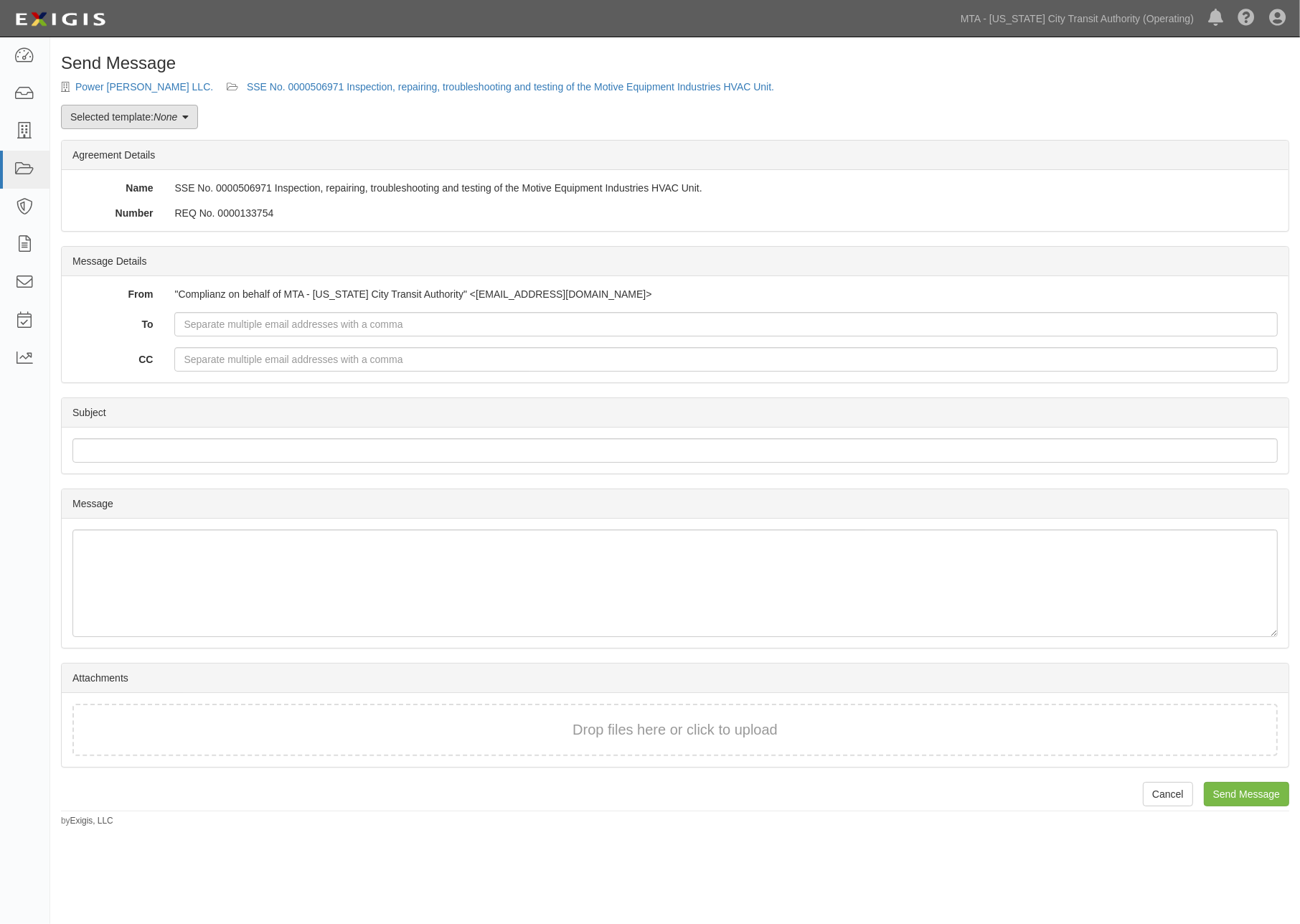
click at [180, 123] on link "Selected template: None" at bounding box center [129, 117] width 137 height 25
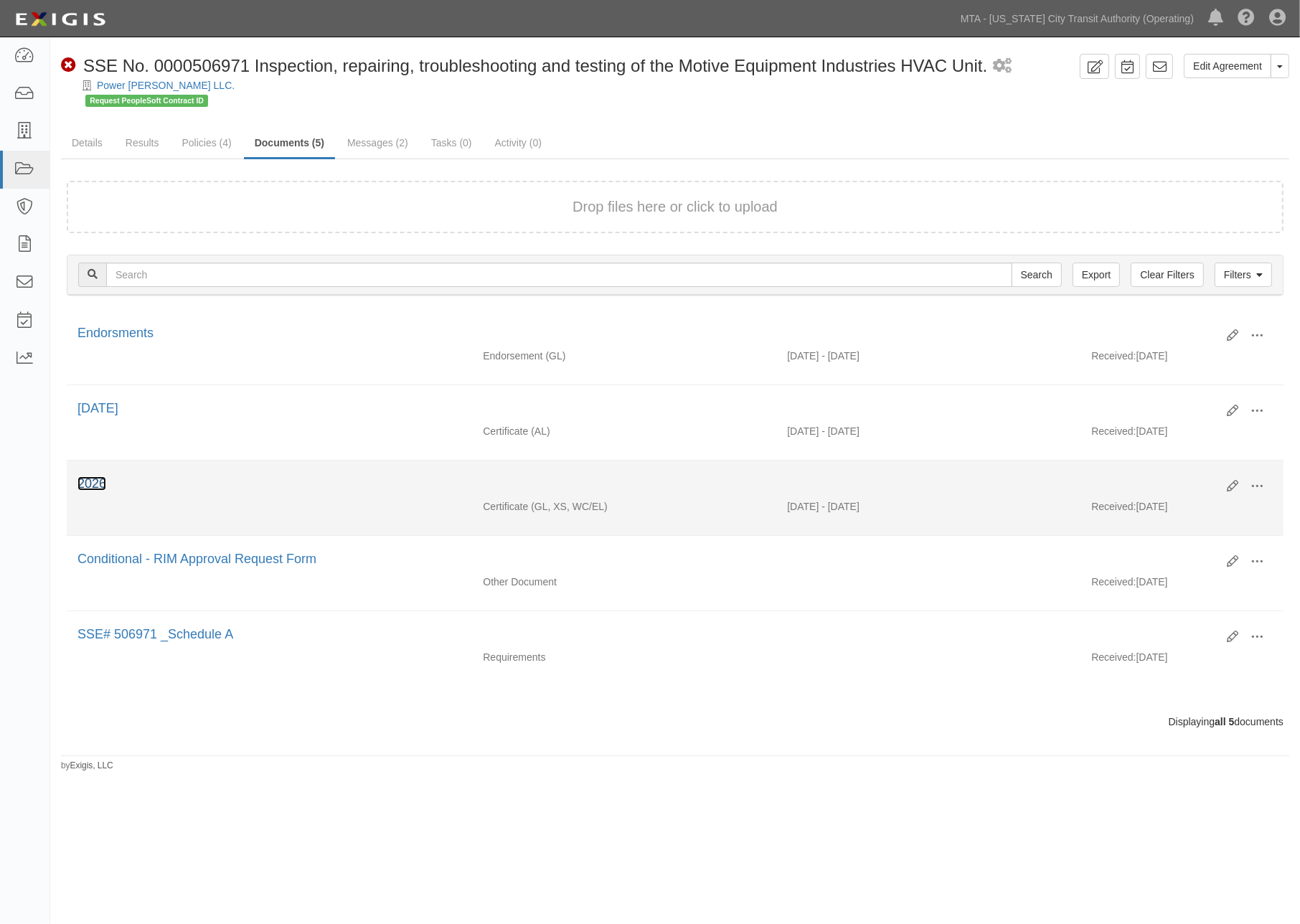
click at [91, 483] on link "2026" at bounding box center [91, 484] width 29 height 15
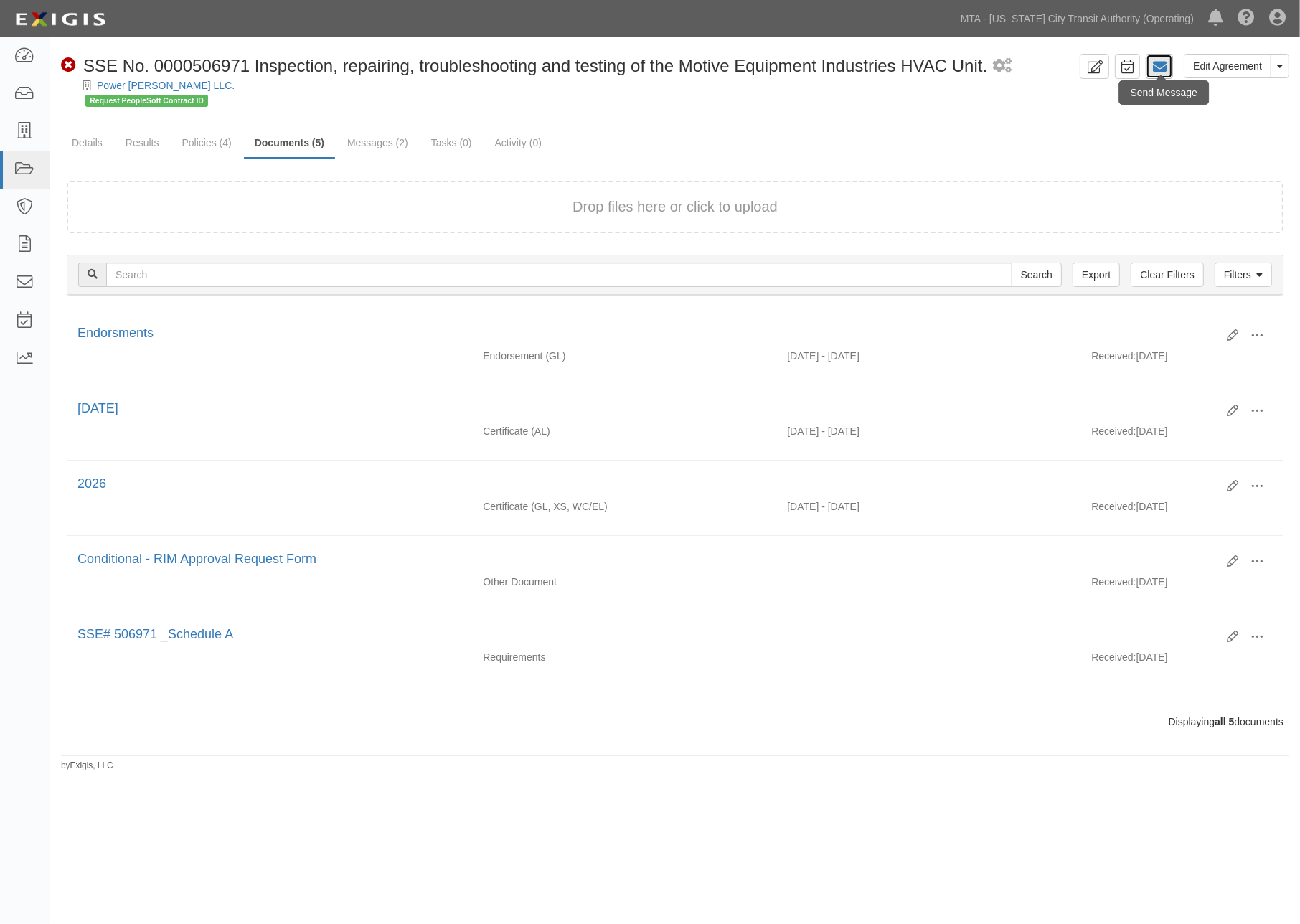
click at [1155, 66] on icon at bounding box center [1159, 67] width 15 height 15
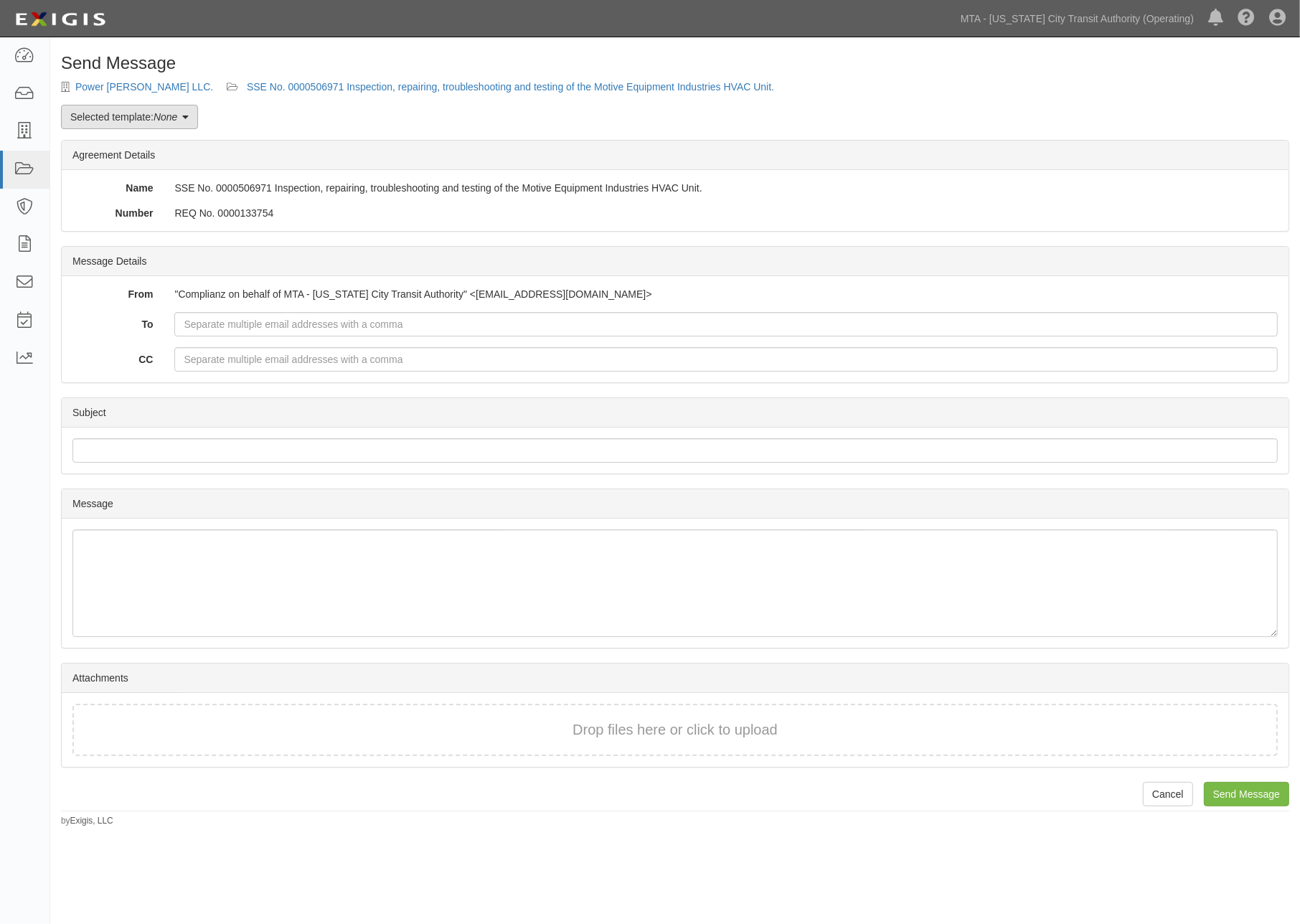
click at [173, 118] on em "None" at bounding box center [165, 117] width 24 height 12
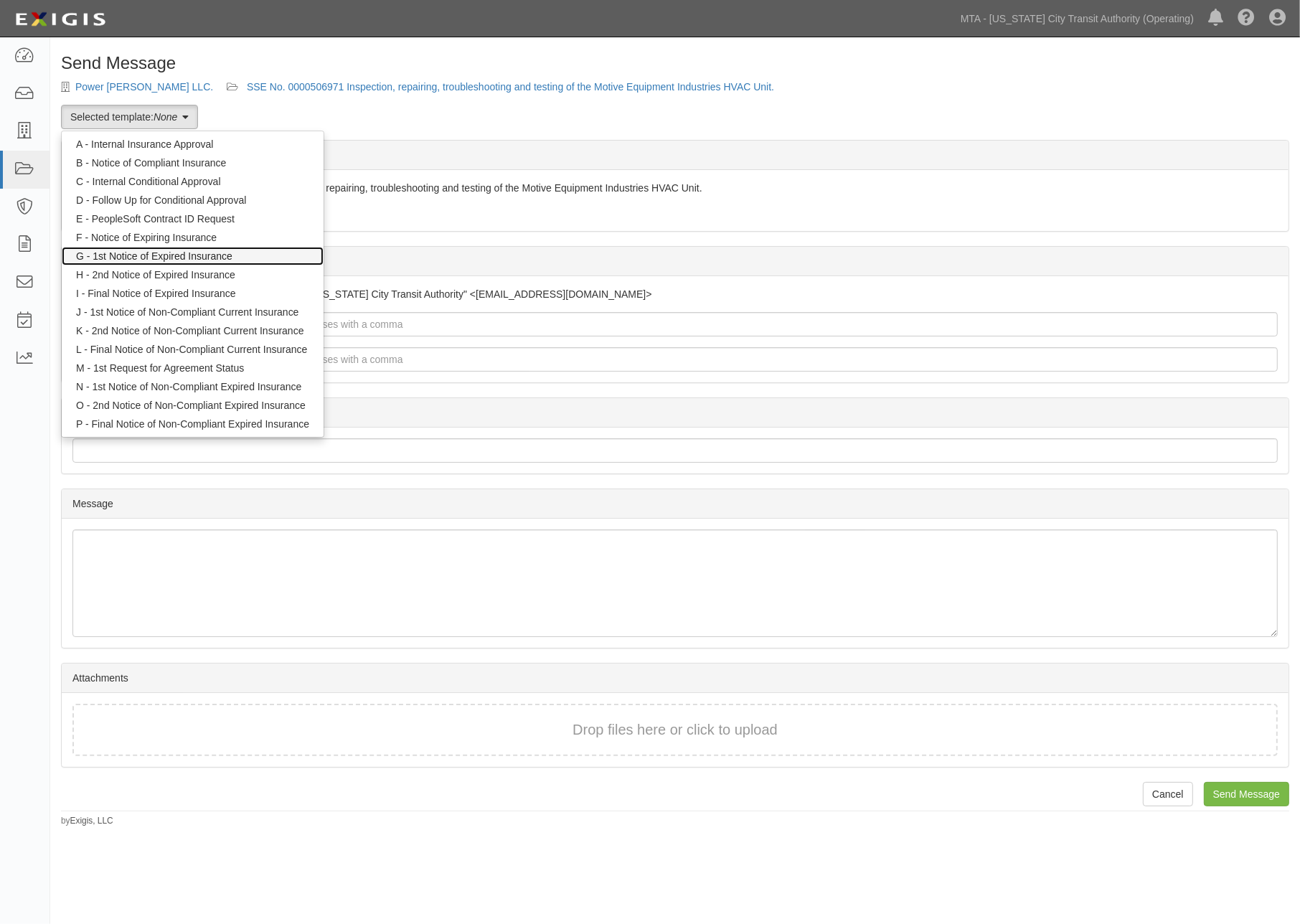
click at [147, 255] on link "G - 1st Notice of Expired Insurance" at bounding box center [193, 256] width 262 height 19
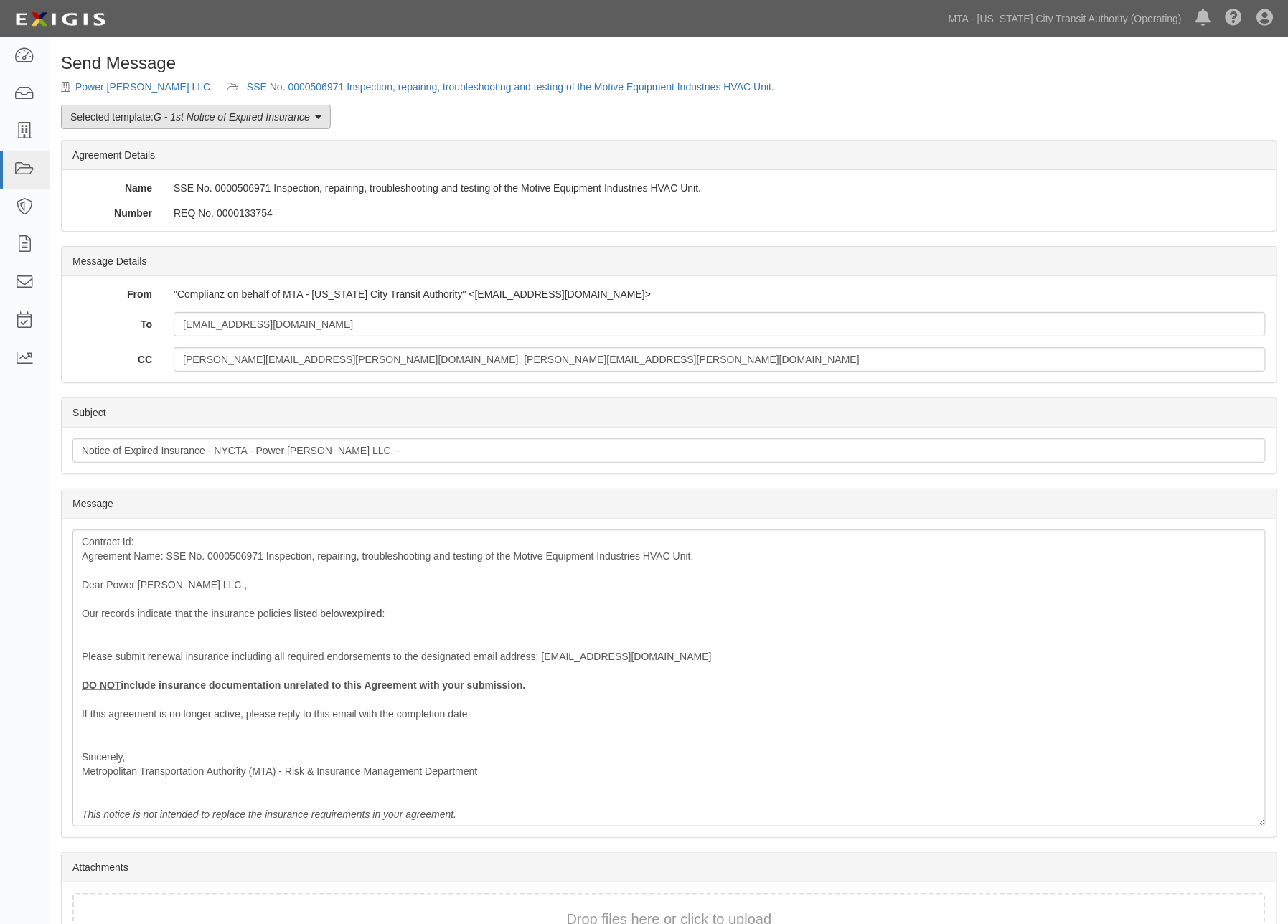
click at [218, 118] on em "G - 1st Notice of Expired Insurance" at bounding box center [231, 117] width 156 height 12
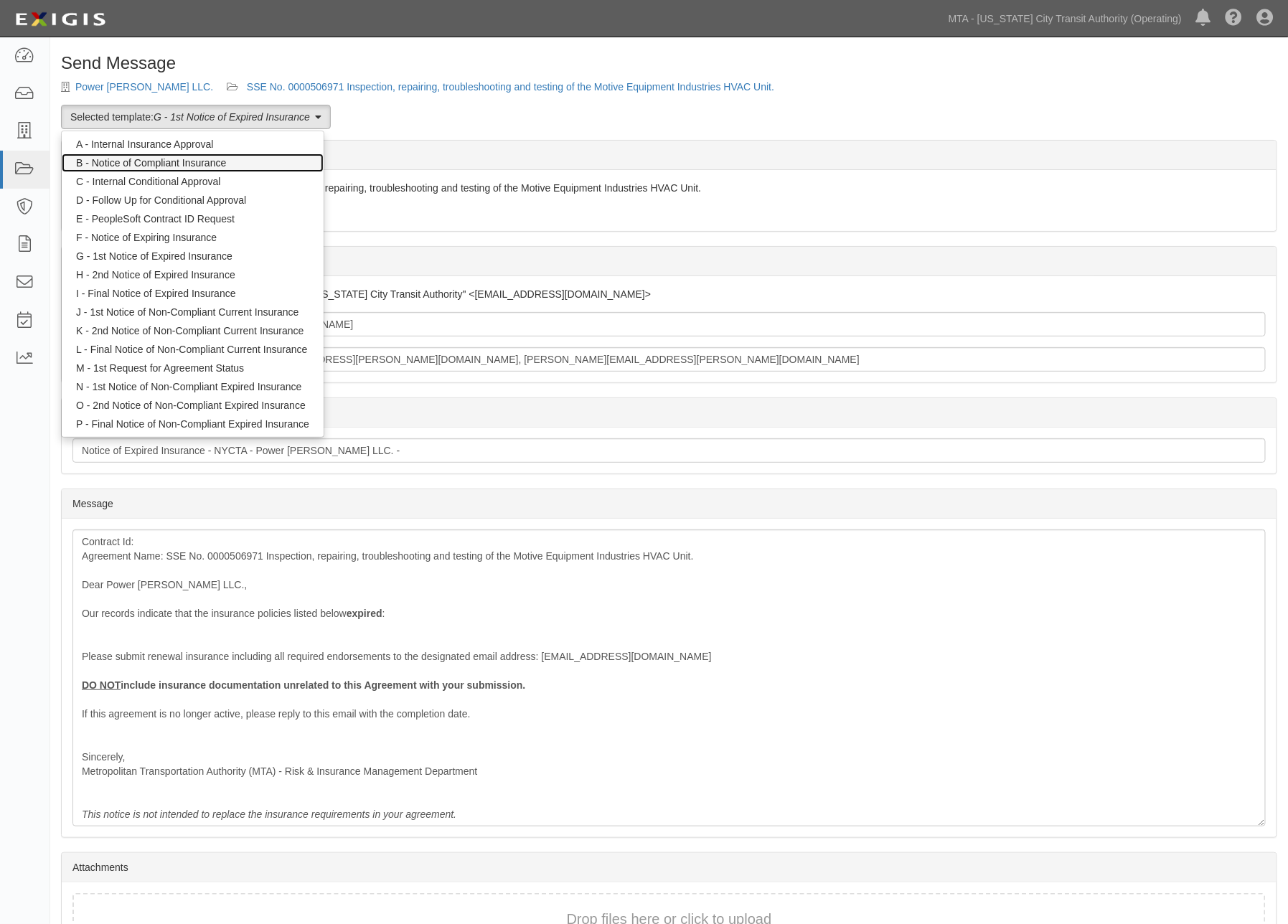
click at [127, 162] on link "B - Notice of Compliant Insurance" at bounding box center [193, 163] width 262 height 19
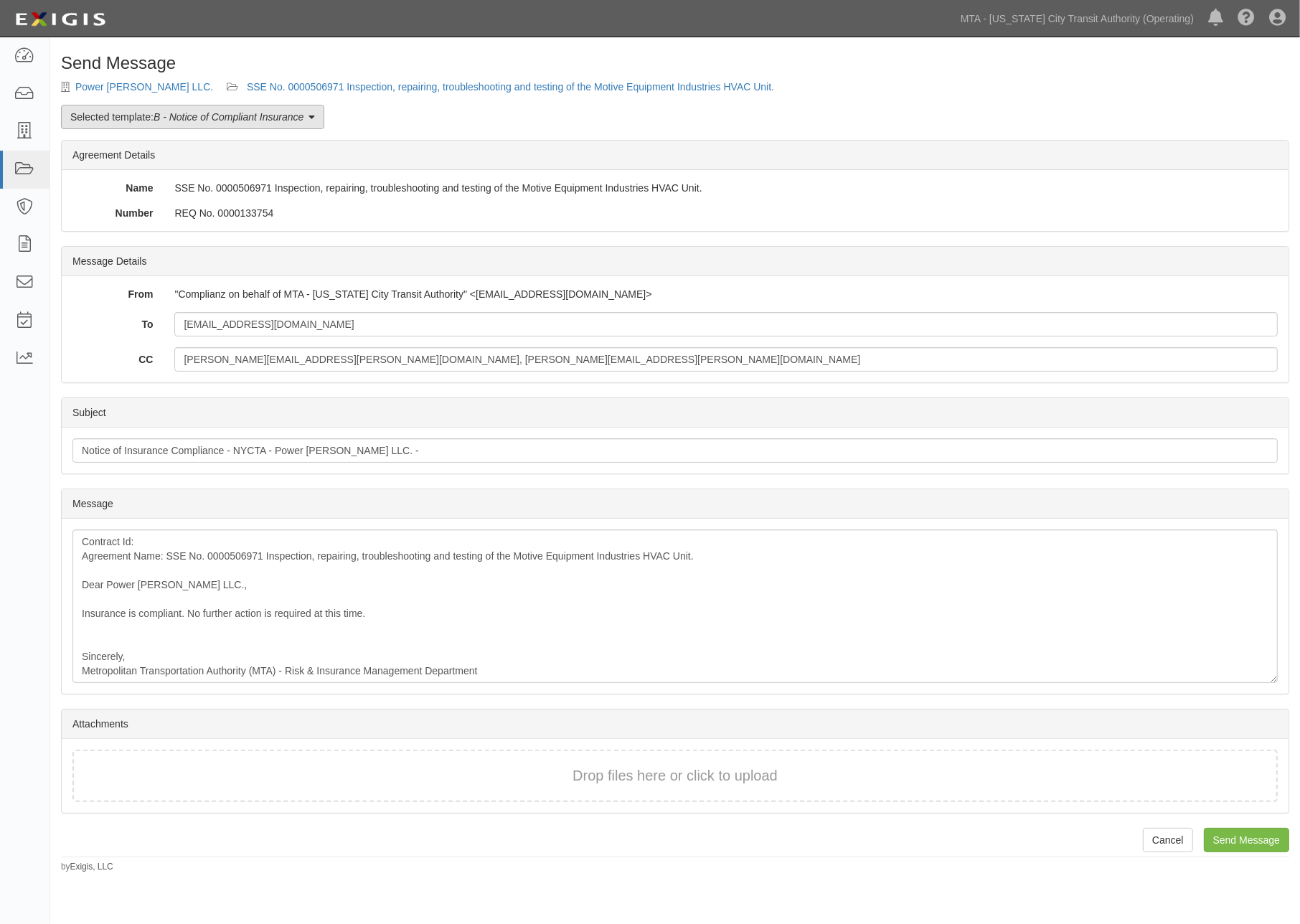
click at [255, 115] on em "B - Notice of Compliant Insurance" at bounding box center [228, 117] width 150 height 12
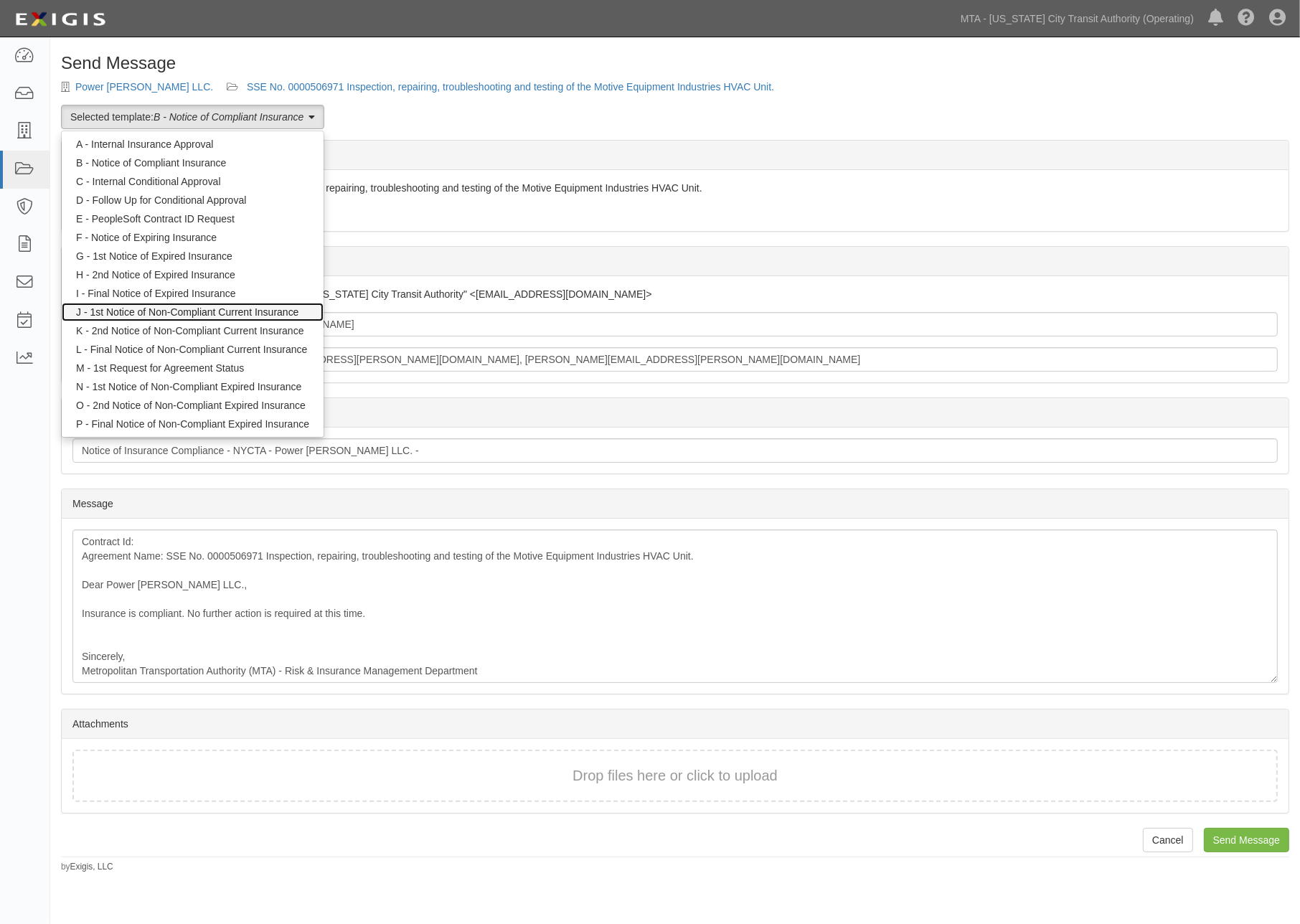
click at [148, 310] on link "J - 1st Notice of Non-Compliant Current Insurance" at bounding box center [193, 312] width 262 height 19
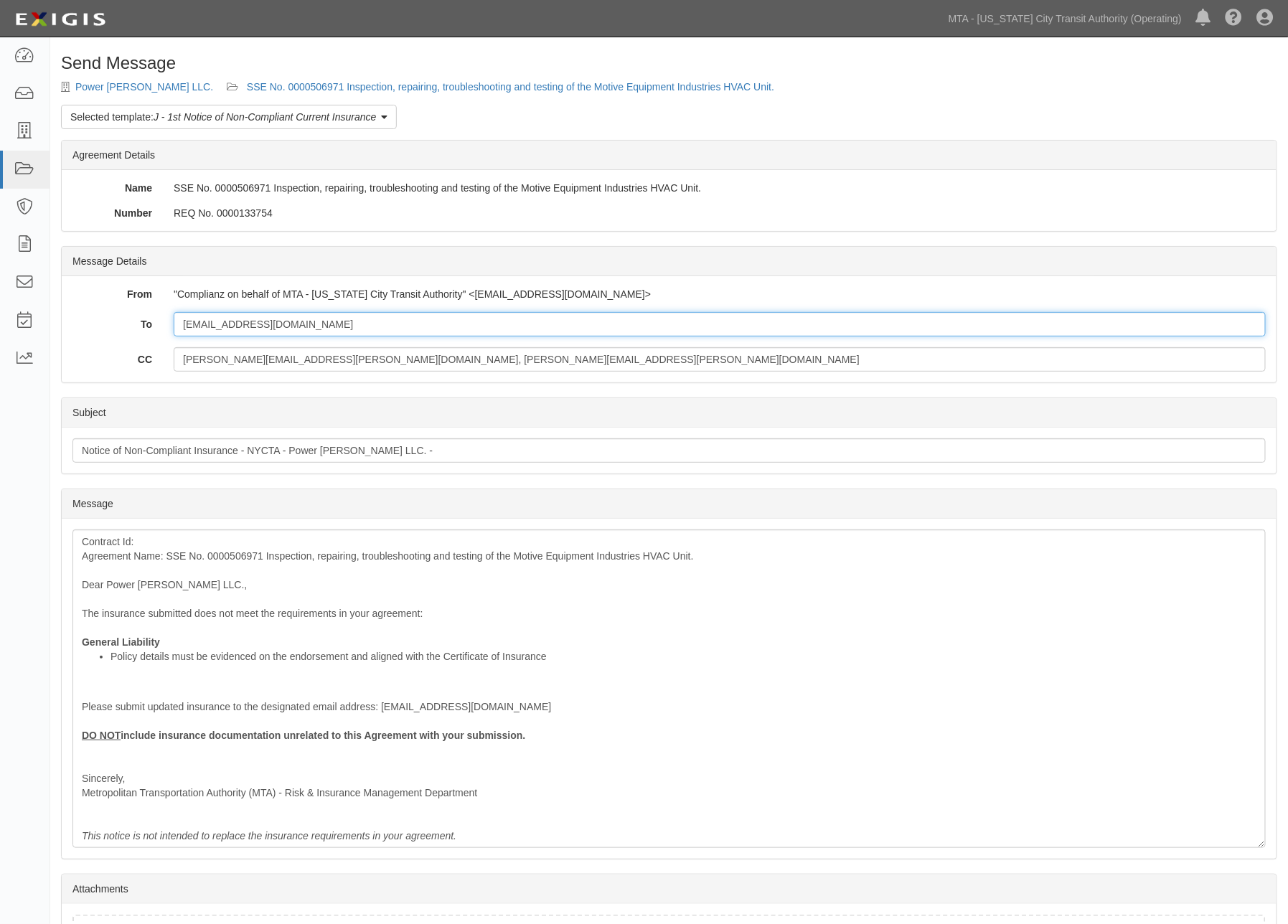
click at [364, 325] on input "info@powertomllc.com" at bounding box center [719, 324] width 1092 height 25
paste input "alllinesassociates@gmail.com"
type input "info@powertomllc.com; alllinesassociates@gmail.com"
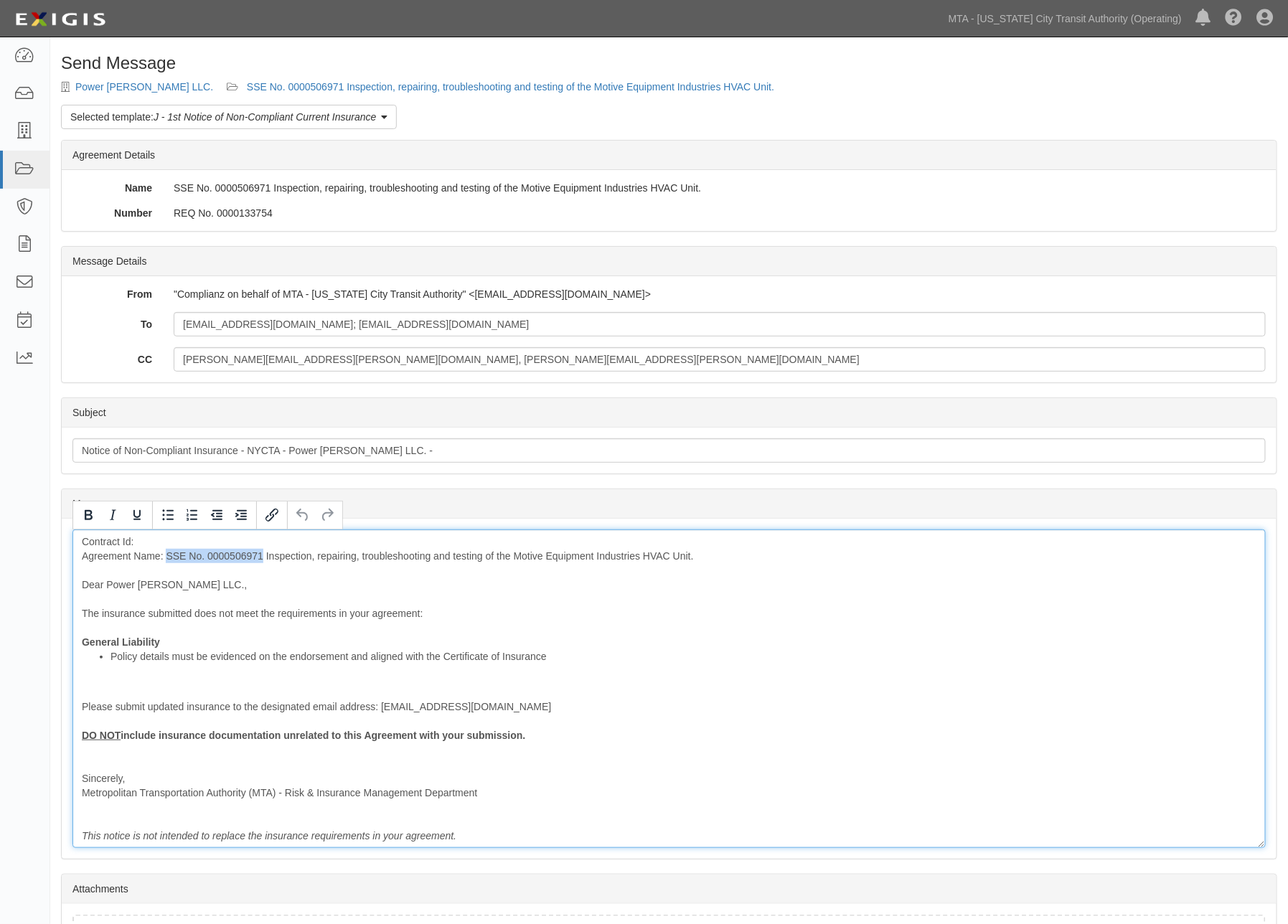
drag, startPoint x: 263, startPoint y: 553, endPoint x: 166, endPoint y: 554, distance: 97.0
click at [166, 554] on div "Contract Id: Agreement Name: SSE No. 0000506971 Inspection, repairing, troubles…" at bounding box center [670, 689] width 1194 height 319
copy div "SSE No. 0000506971"
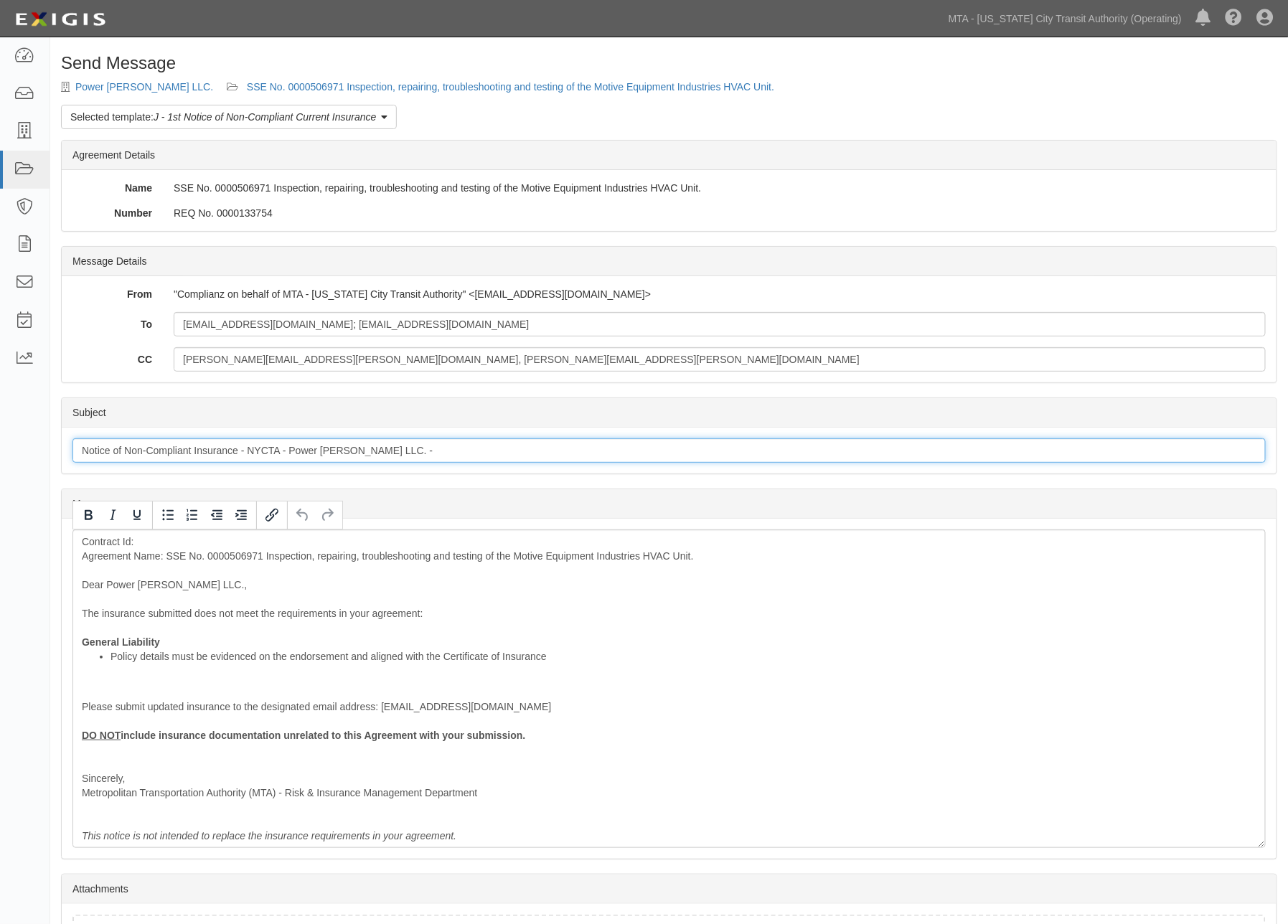
click at [393, 452] on input "Notice of Non-Compliant Insurance - NYCTA - Power Tom LLC. -" at bounding box center [670, 451] width 1194 height 25
paste input "SSE No. 0000506971"
type input "Notice of Non-Compliant Insurance - NYCTA - Power [PERSON_NAME] LLC. - SSE No. …"
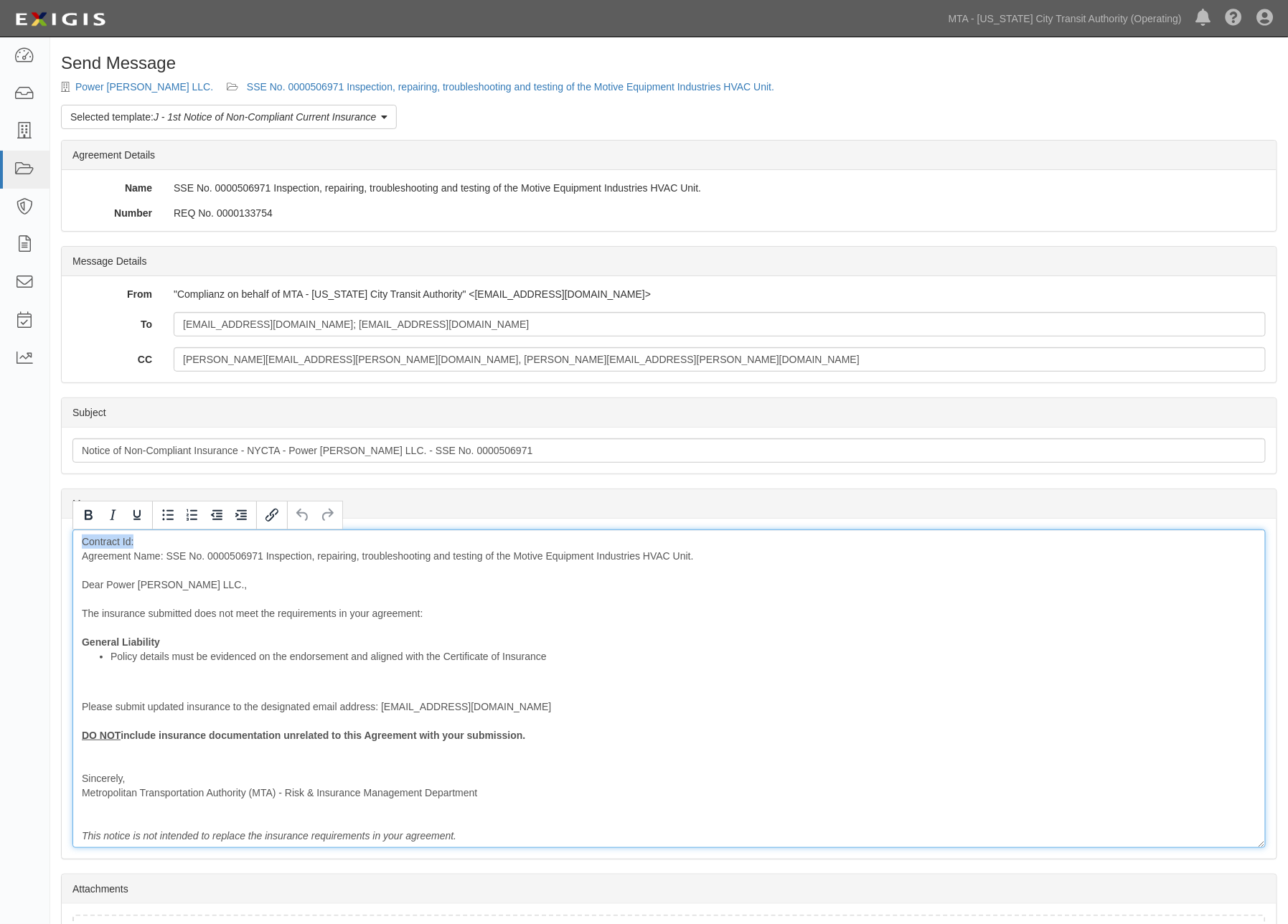
drag, startPoint x: 151, startPoint y: 539, endPoint x: 80, endPoint y: 539, distance: 71.0
click at [80, 539] on div "Contract Id: Agreement Name: SSE No. 0000506971 Inspection, repairing, troubles…" at bounding box center [670, 689] width 1194 height 319
drag, startPoint x: 262, startPoint y: 555, endPoint x: 166, endPoint y: 556, distance: 96.0
click at [166, 556] on div "Agreement Name: SSE No. 0000506971 Inspection, repairing, troubleshooting and t…" at bounding box center [670, 689] width 1194 height 319
click at [80, 553] on div "Agreement Name: Inspection, repairing, troubleshooting and testing of the Motiv…" at bounding box center [670, 689] width 1194 height 319
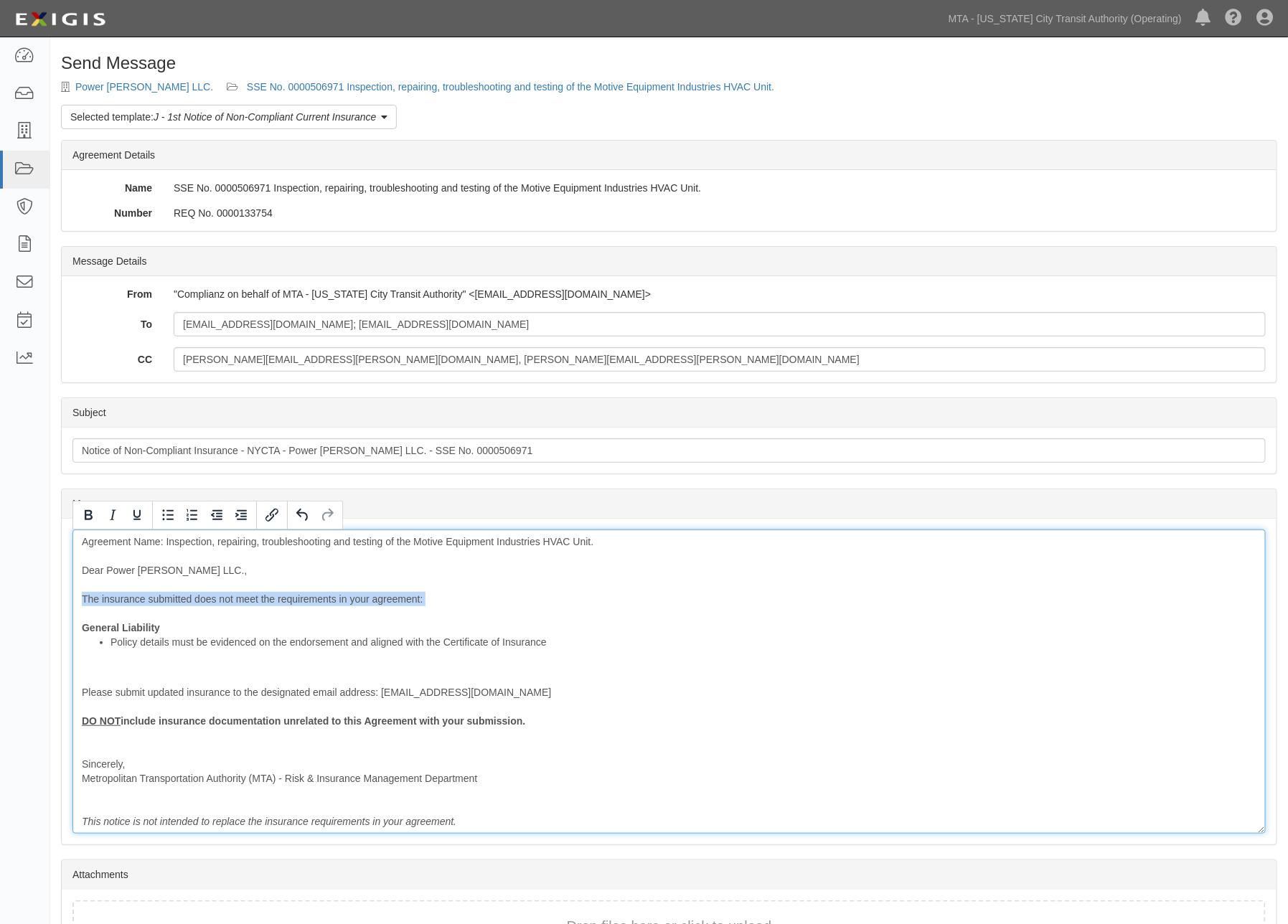
drag, startPoint x: 80, startPoint y: 597, endPoint x: 437, endPoint y: 607, distance: 357.1
click at [437, 607] on div "Agreement Name: Inspection, repairing, troubleshooting and testing of the Motiv…" at bounding box center [670, 681] width 1194 height 304
click at [526, 608] on div "Agreement Name: Inspection, repairing, troubleshooting and testing of the Motiv…" at bounding box center [670, 681] width 1194 height 304
click at [82, 629] on strong "General Liability" at bounding box center [121, 628] width 78 height 12
click at [245, 629] on div "Agreement Name: Inspection, repairing, troubleshooting and testing of the Motiv…" at bounding box center [670, 681] width 1194 height 304
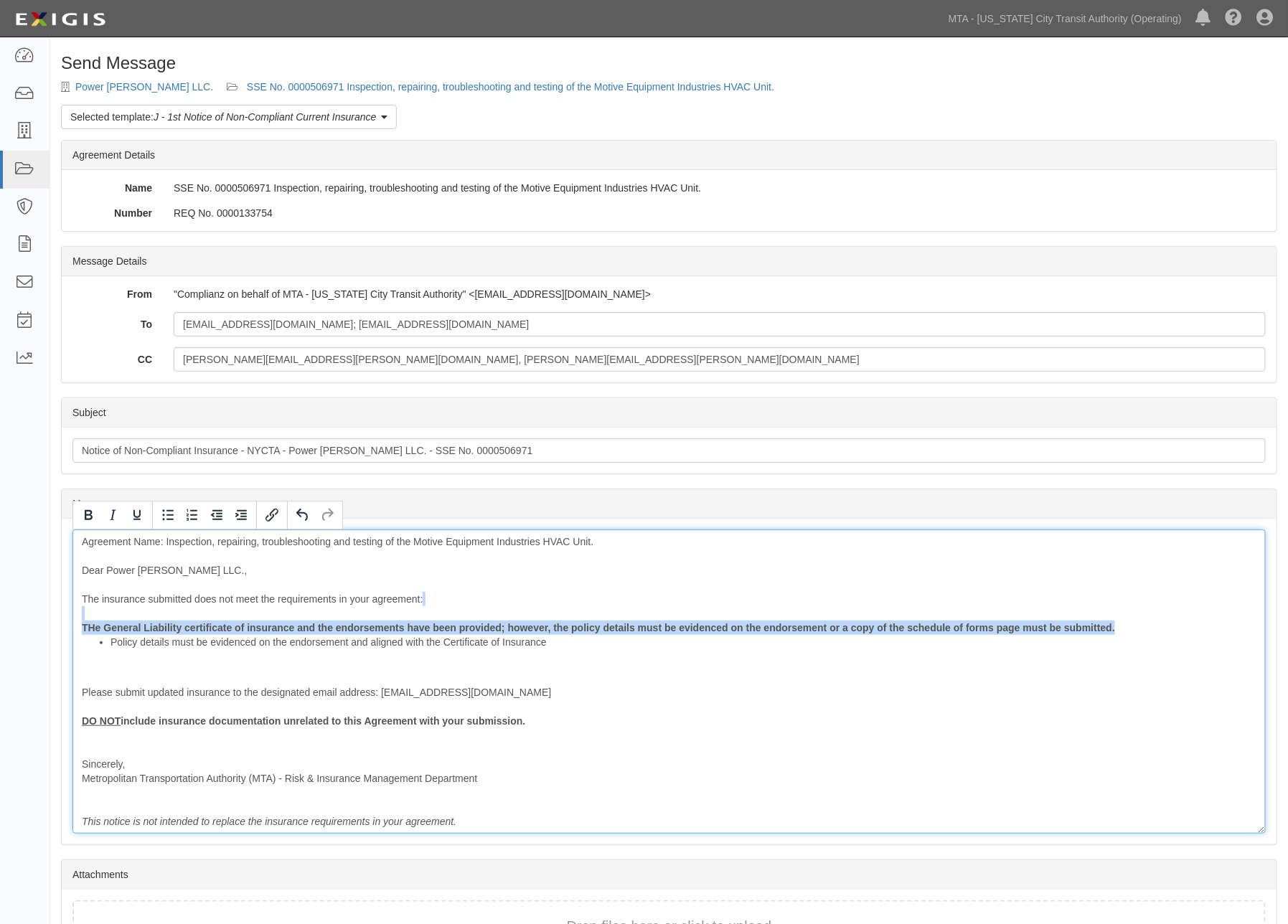
drag, startPoint x: 570, startPoint y: 655, endPoint x: 88, endPoint y: 571, distance: 489.3
click at [73, 619] on div "Agreement Name: Inspection, repairing, troubleshooting and testing of the Motiv…" at bounding box center [670, 681] width 1194 height 304
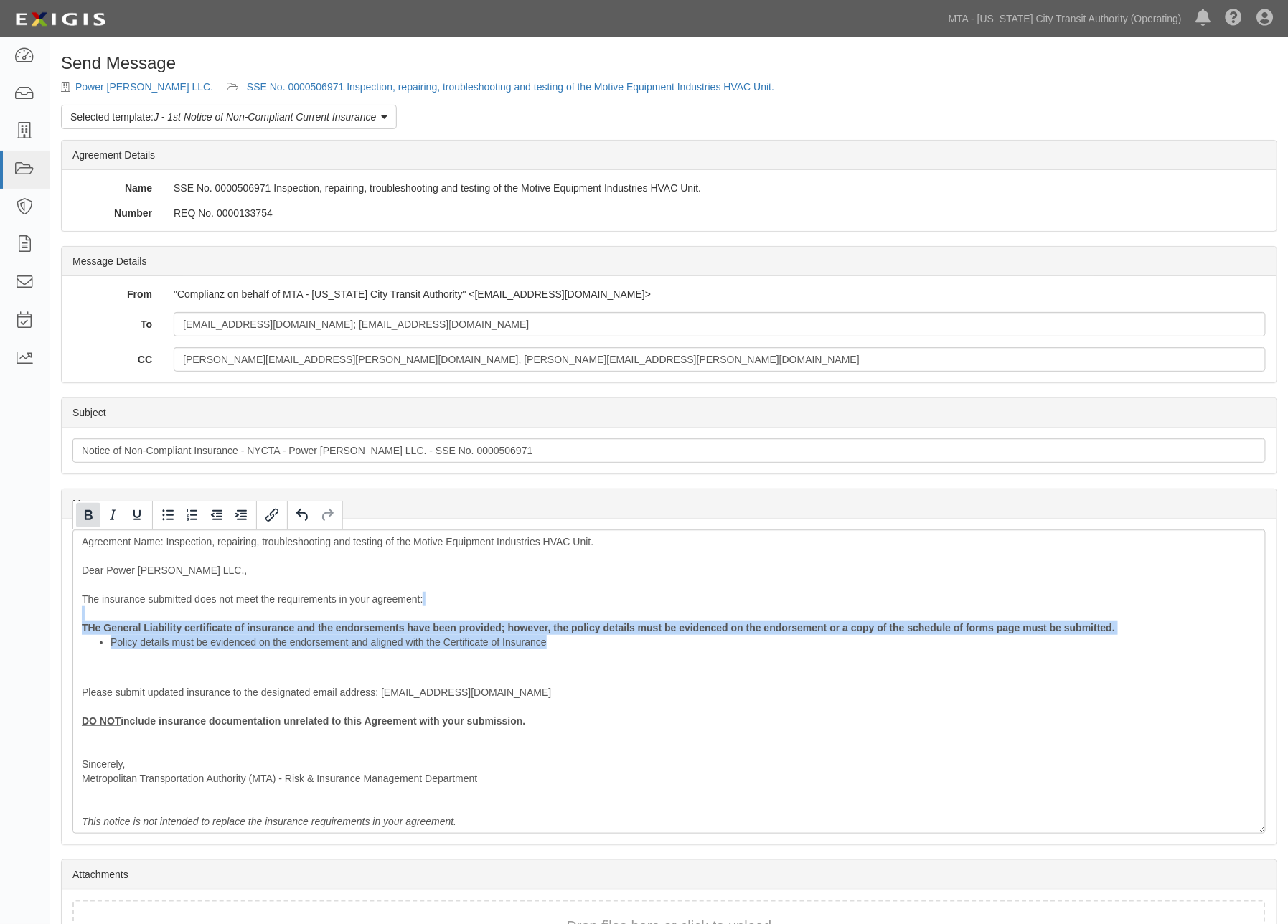
click at [88, 514] on icon "Bold" at bounding box center [88, 515] width 17 height 17
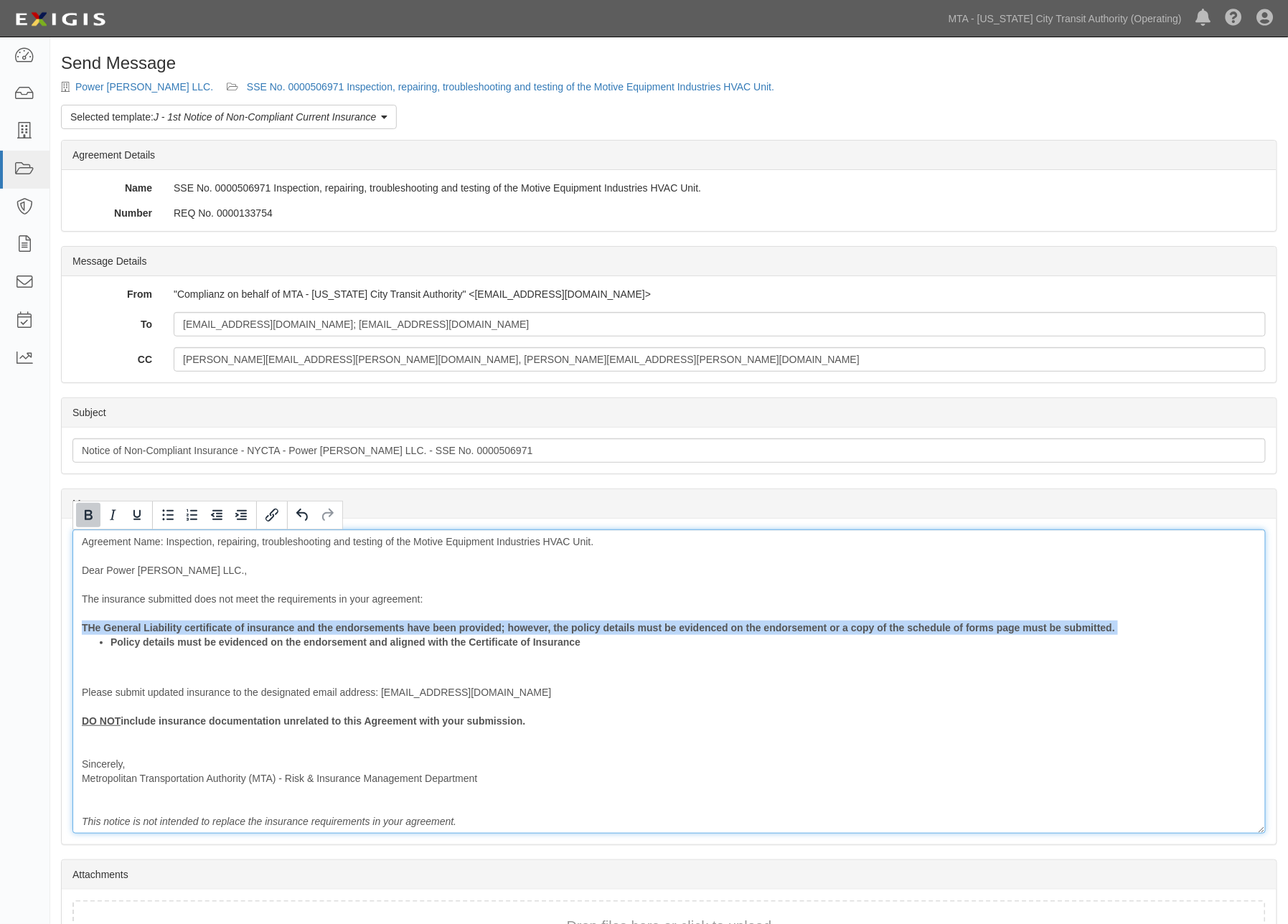
click at [114, 628] on b "THe General Liability certificate of insurance and the endorsements have been p…" at bounding box center [598, 628] width 1033 height 12
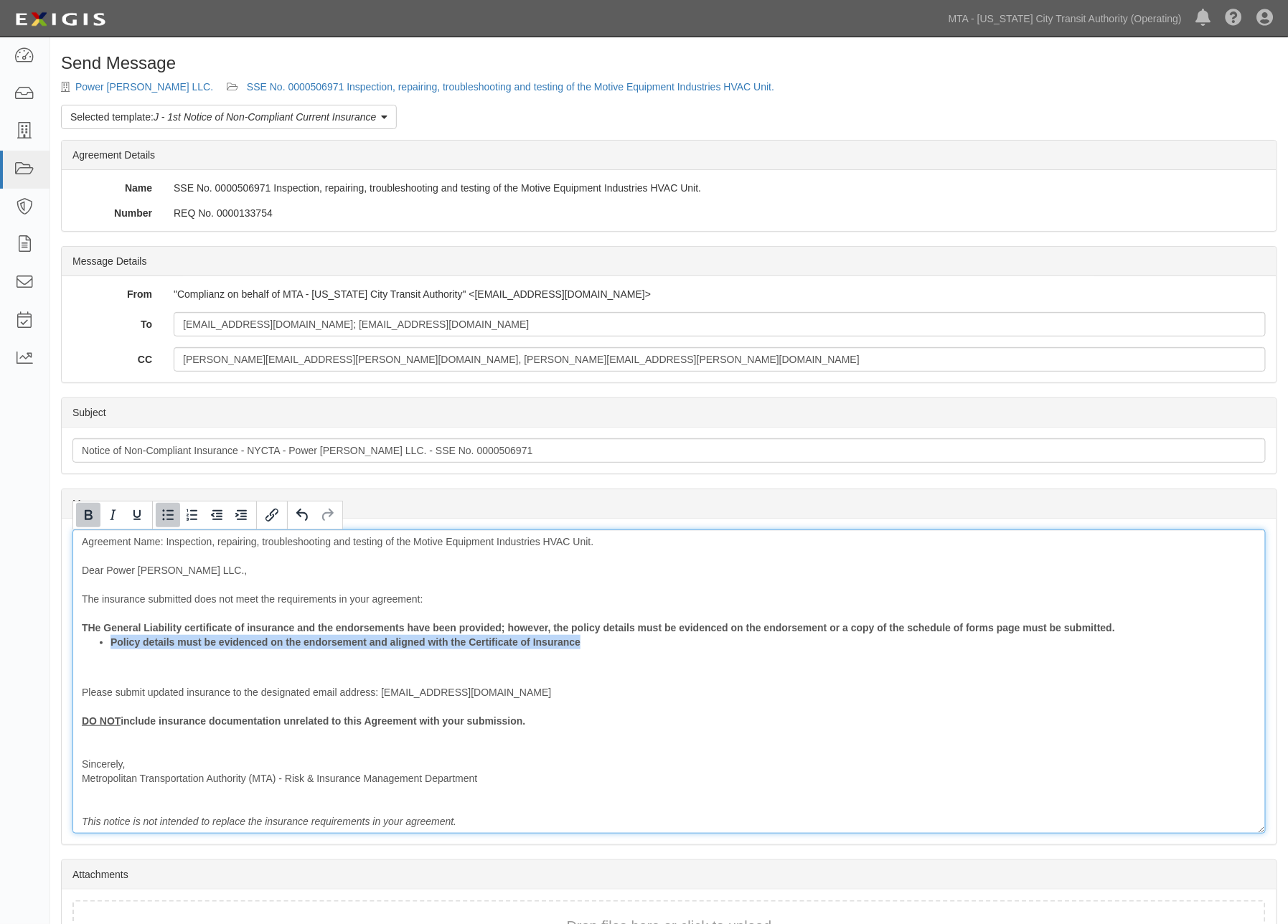
drag, startPoint x: 605, startPoint y: 646, endPoint x: 111, endPoint y: 645, distance: 494.0
click at [111, 645] on li "Policy details must be evidenced on the endorsement and aligned with the Certif…" at bounding box center [683, 642] width 1146 height 15
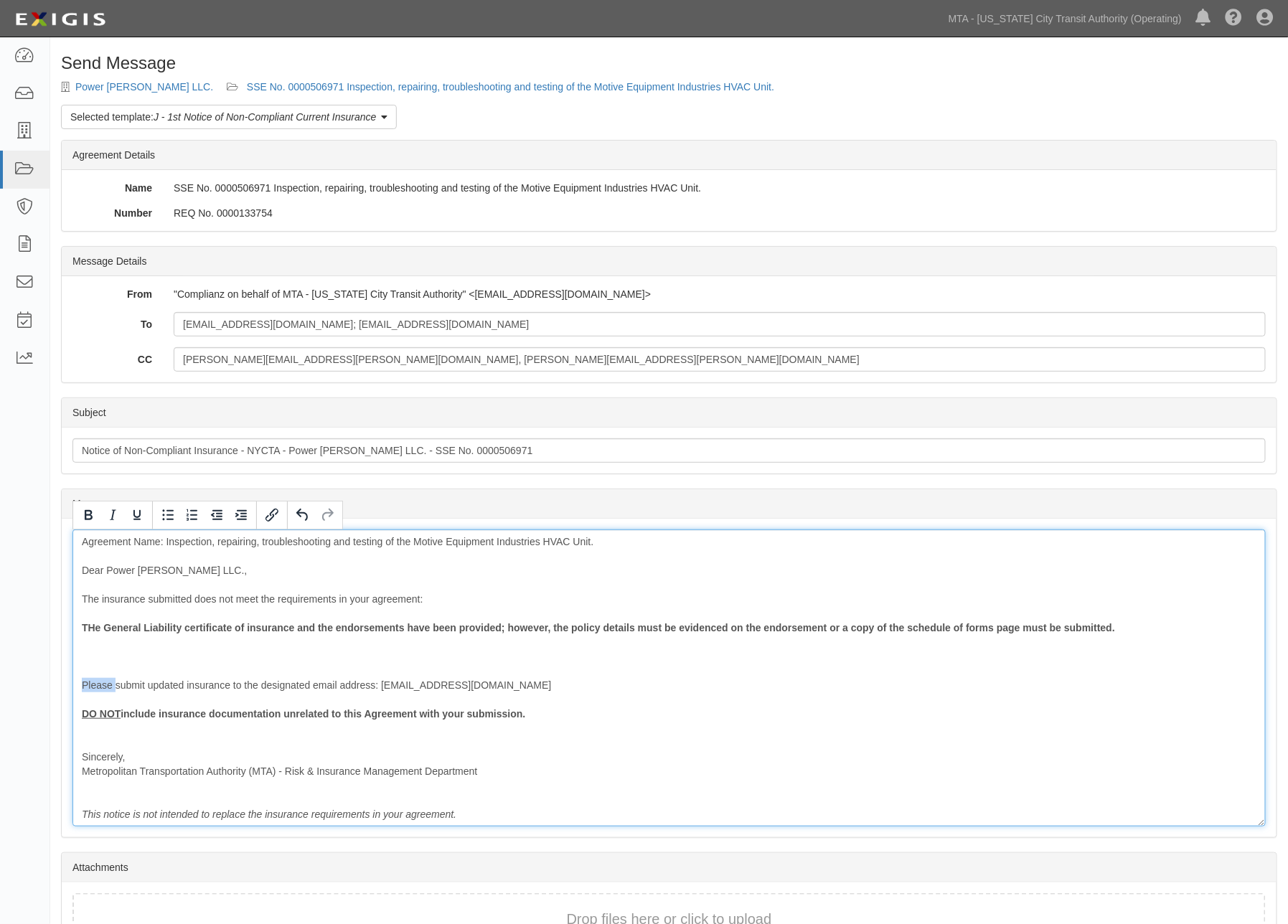
drag, startPoint x: 79, startPoint y: 686, endPoint x: 115, endPoint y: 686, distance: 36.0
click at [115, 686] on div "Agreement Name: Inspection, repairing, troubleshooting and testing of the Motiv…" at bounding box center [670, 678] width 1194 height 297
drag, startPoint x: 194, startPoint y: 646, endPoint x: 182, endPoint y: 652, distance: 13.4
click at [196, 646] on div "Agreement Name: Inspection, repairing, troubleshooting and testing of the Motiv…" at bounding box center [670, 678] width 1194 height 297
click at [133, 657] on div "Agreement Name: Inspection, repairing, troubleshooting and testing of the Motiv…" at bounding box center [670, 678] width 1194 height 297
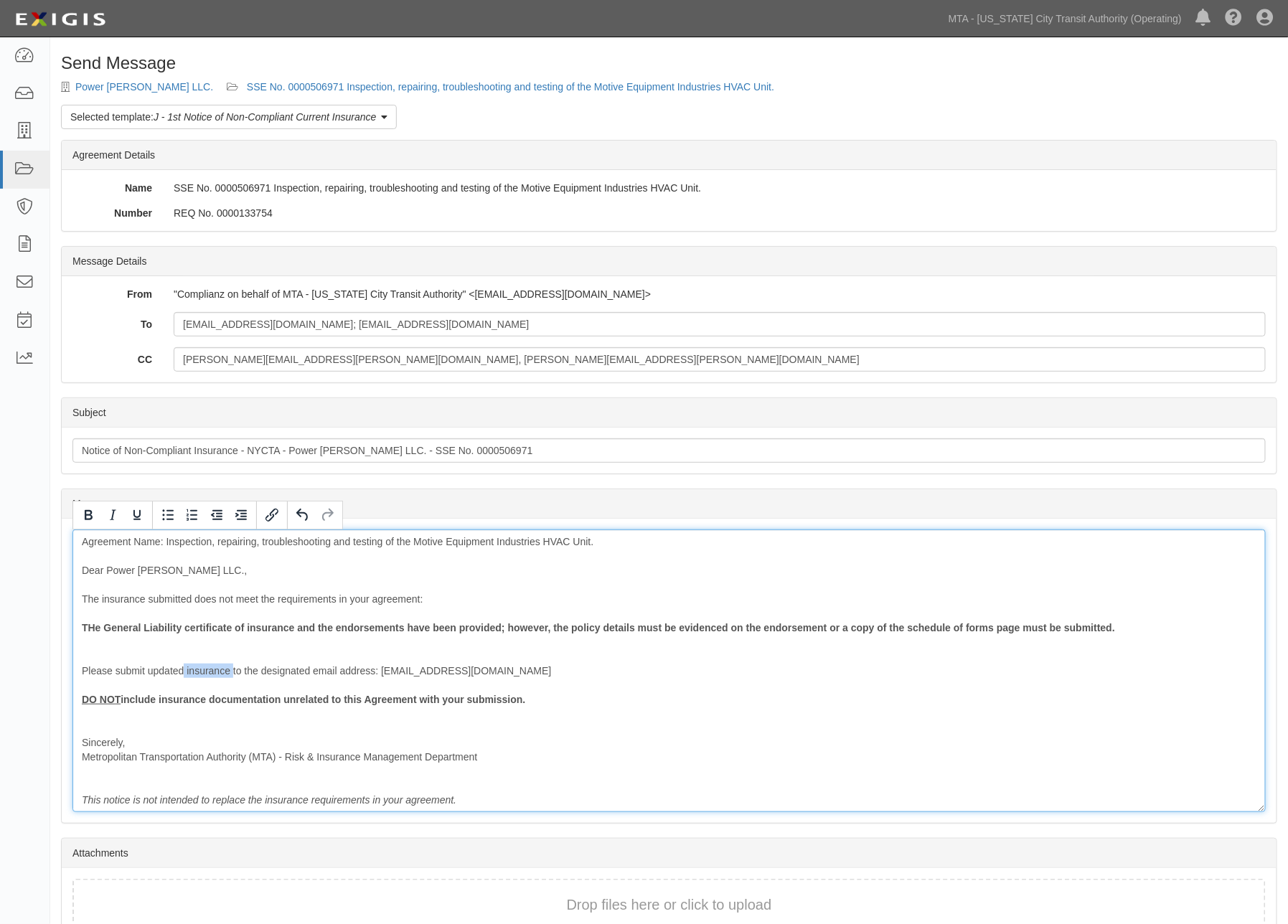
drag, startPoint x: 183, startPoint y: 672, endPoint x: 233, endPoint y: 672, distance: 50.0
click at [233, 672] on div "Agreement Name: Inspection, repairing, troubleshooting and testing of the Motiv…" at bounding box center [670, 670] width 1194 height 282
drag, startPoint x: 393, startPoint y: 728, endPoint x: 83, endPoint y: 686, distance: 312.8
click at [83, 686] on div "Agreement Name: Inspection, repairing, troubleshooting and testing of the Motiv…" at bounding box center [670, 670] width 1194 height 282
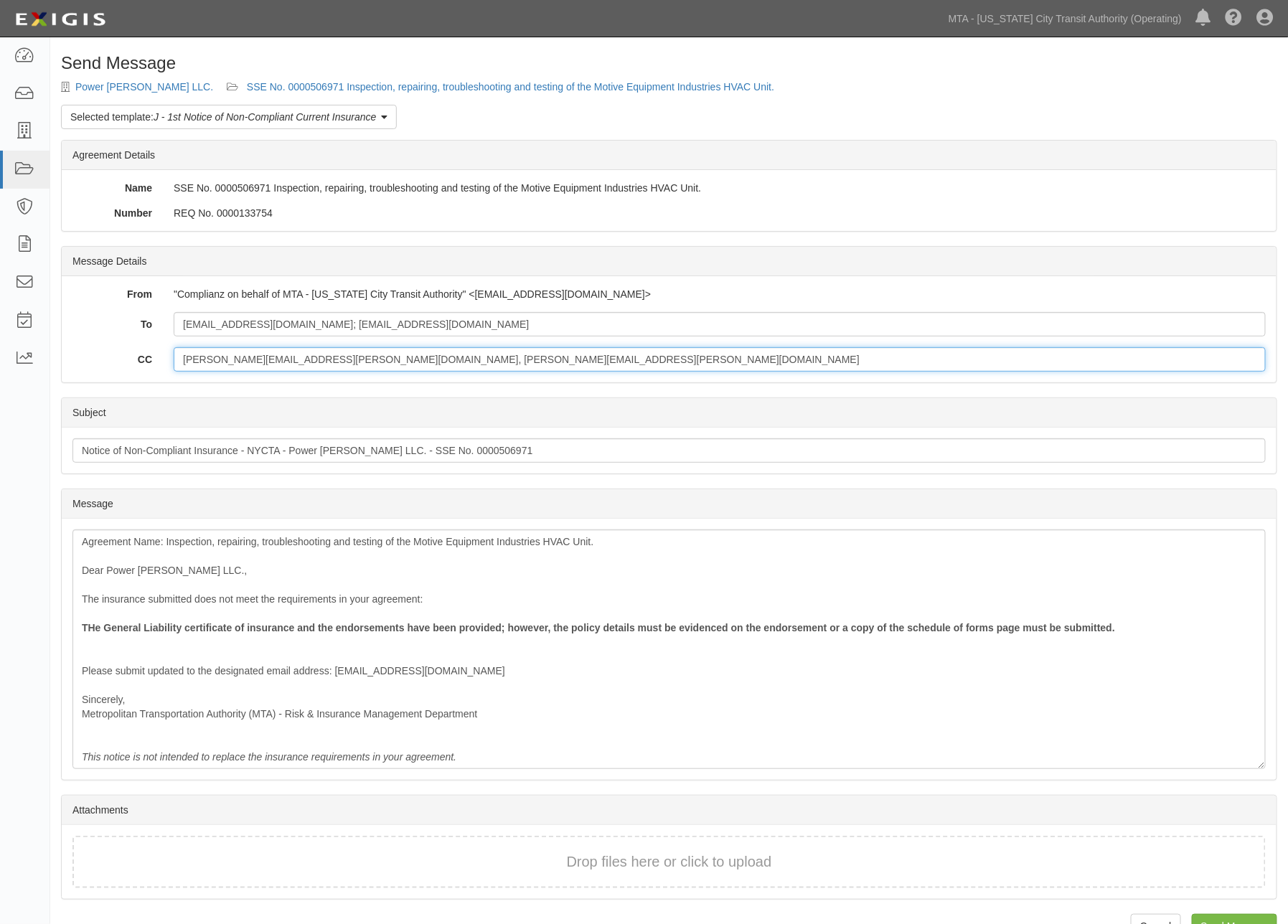
click at [420, 360] on input "Patrick.DiMaria@nyct.com, Dane.Burkett@nyct.com" at bounding box center [719, 360] width 1092 height 25
drag, startPoint x: 438, startPoint y: 360, endPoint x: 139, endPoint y: 352, distance: 299.1
click at [142, 354] on div "CC Patrick.DiMaria@nyct.com, Dane.Burkett@nyct.com" at bounding box center [670, 360] width 1215 height 25
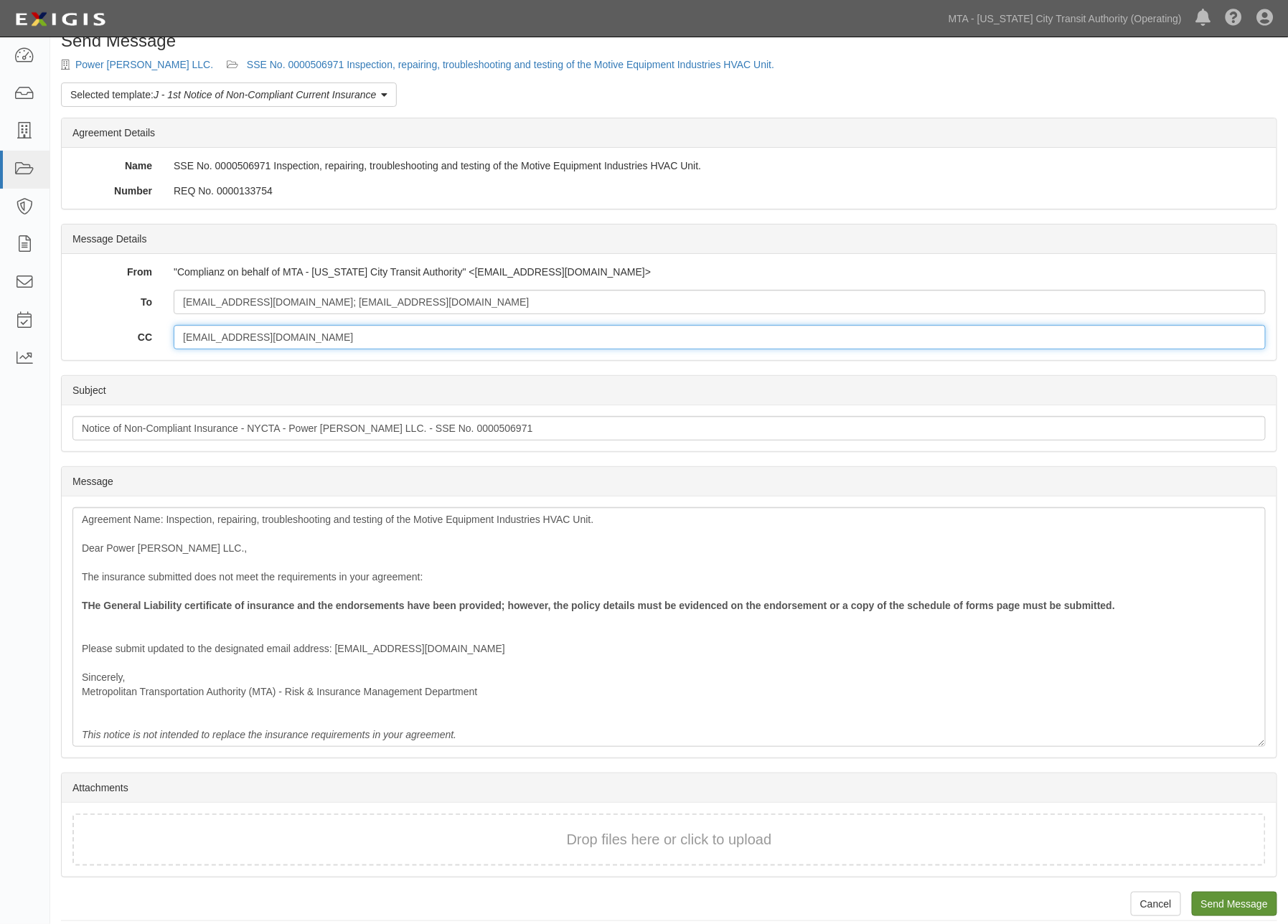
scroll to position [34, 0]
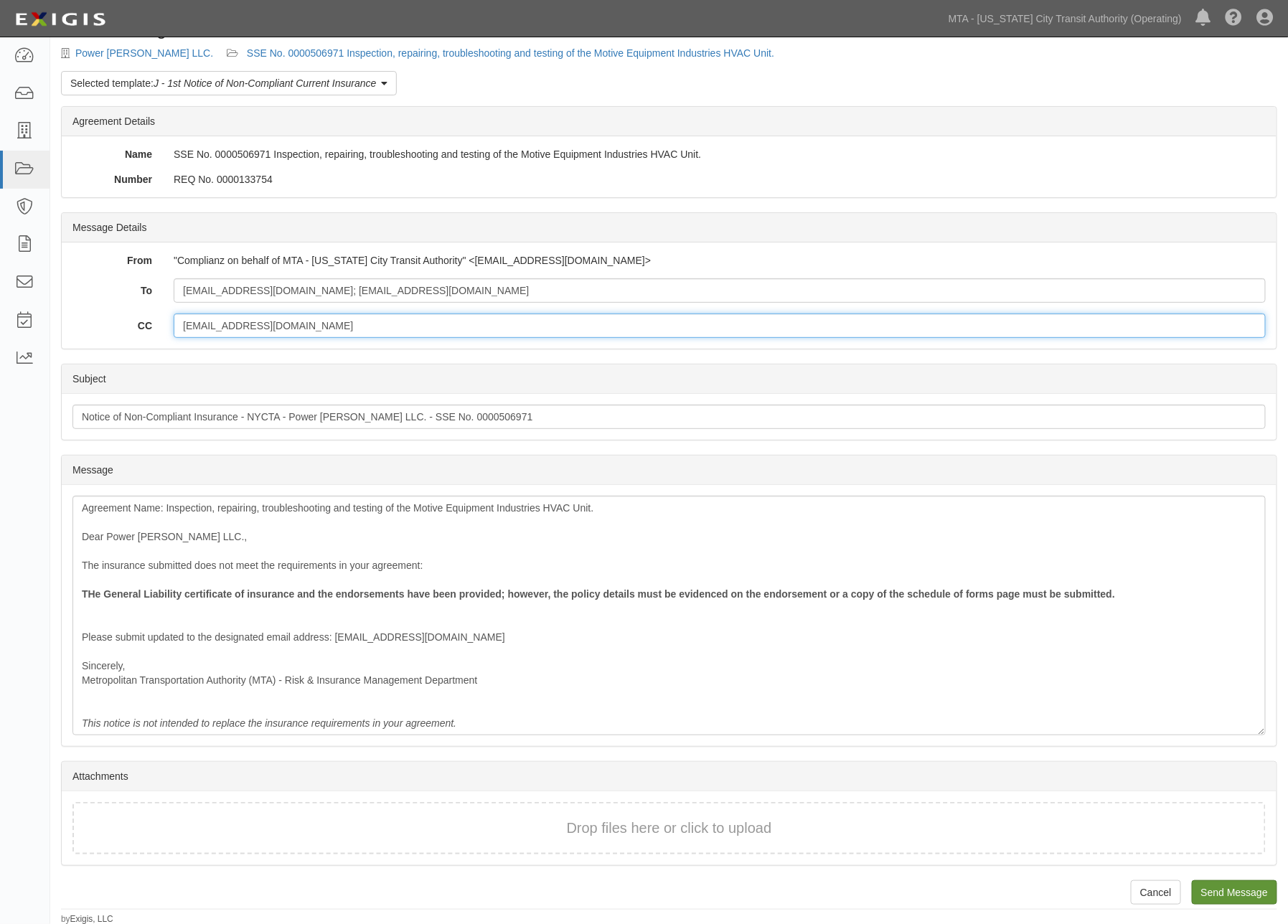
type input "ovalenti@mtahq.org"
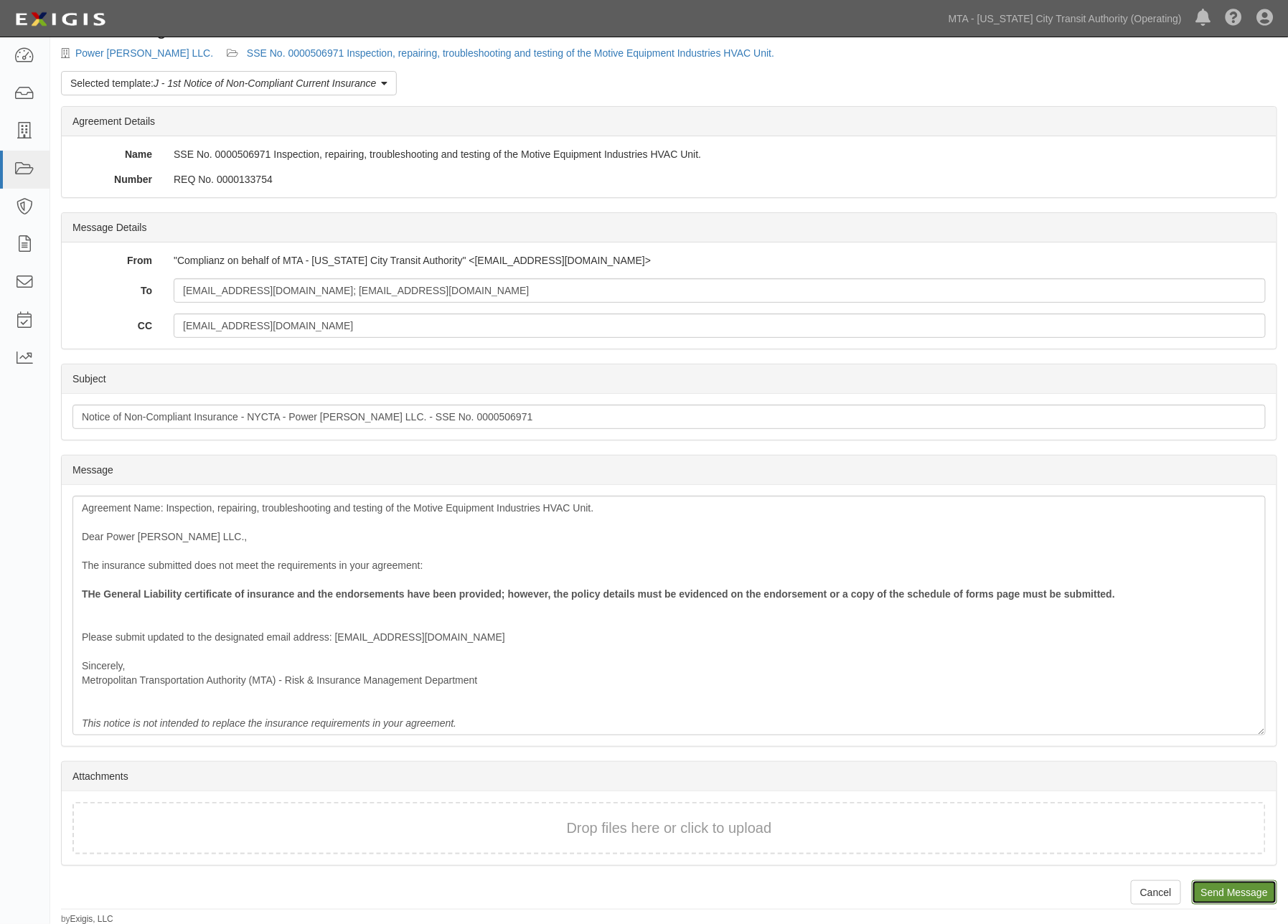
click at [1268, 884] on input "Send Message" at bounding box center [1235, 893] width 85 height 25
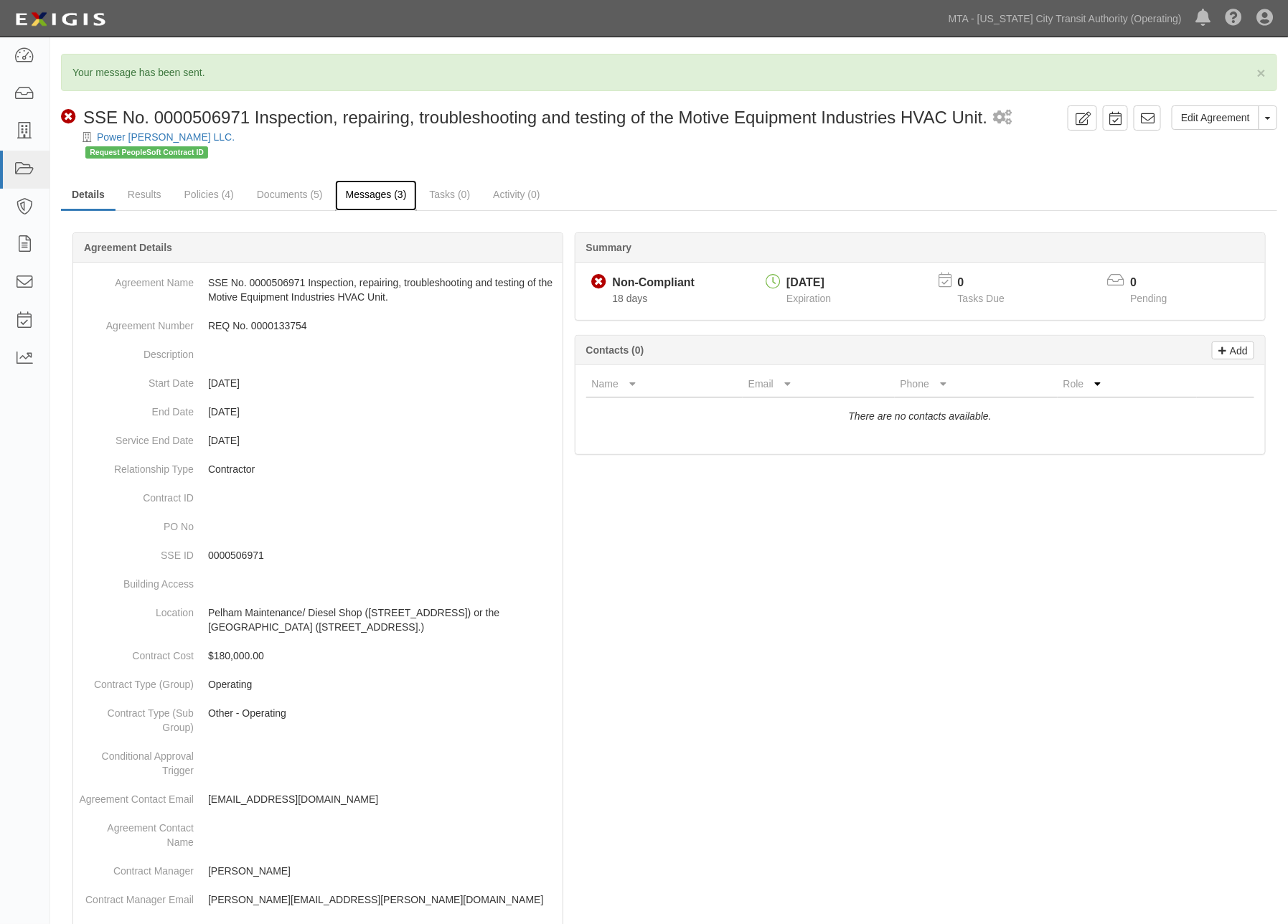
click at [367, 200] on link "Messages (3)" at bounding box center [376, 196] width 83 height 31
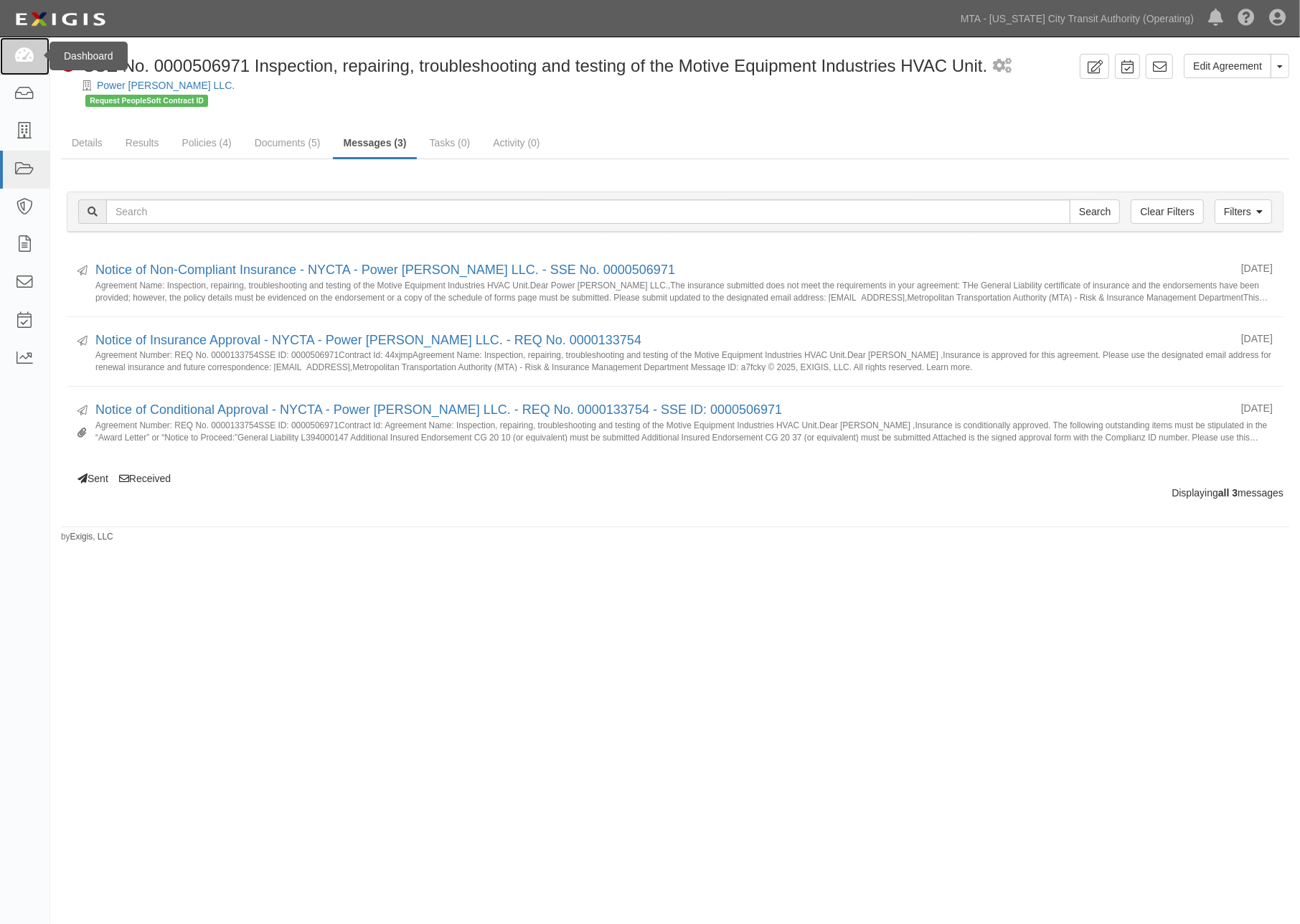
click at [27, 52] on icon at bounding box center [25, 56] width 20 height 16
click at [80, 141] on link "Details" at bounding box center [87, 144] width 53 height 31
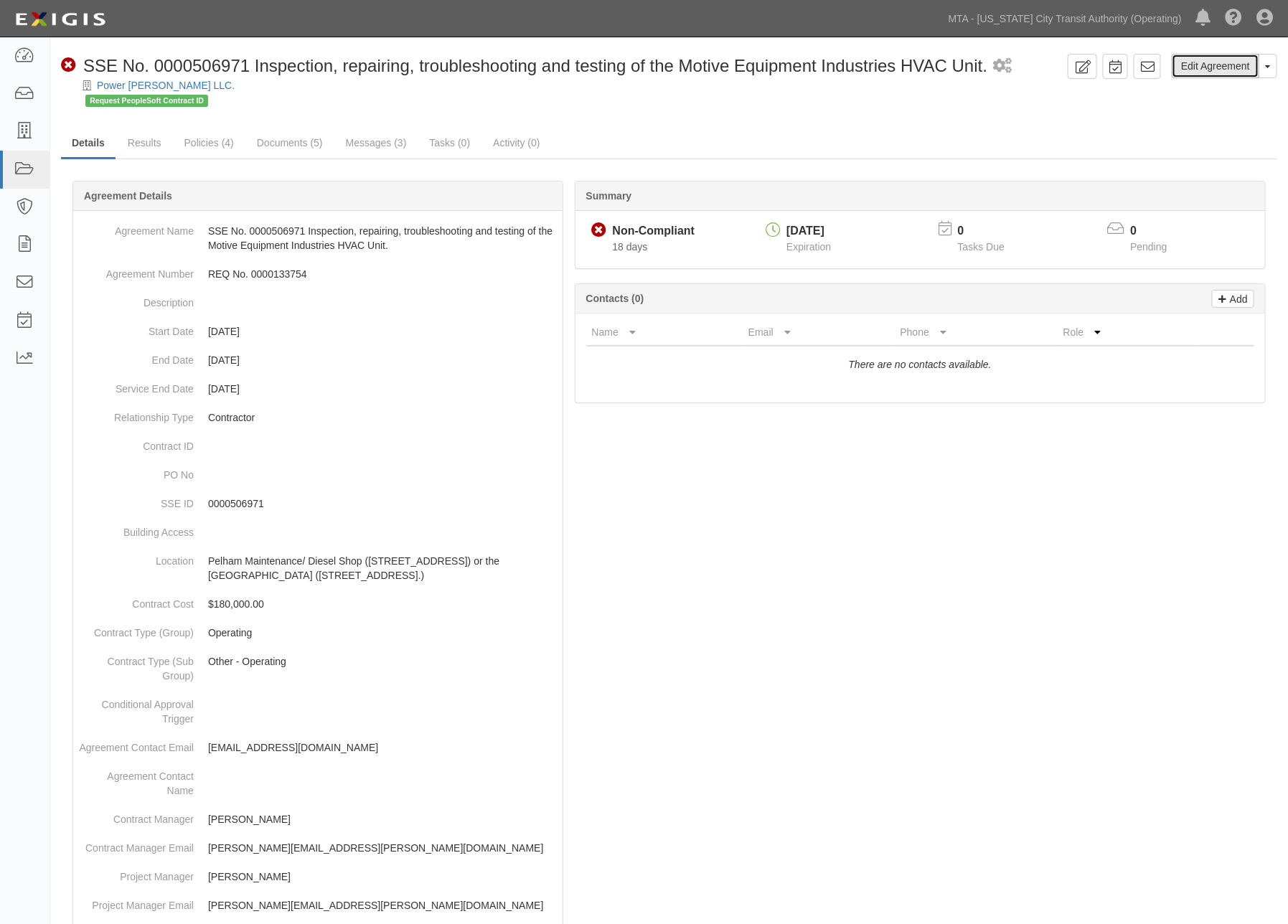
click at [1235, 65] on link "Edit Agreement" at bounding box center [1215, 67] width 87 height 25
click at [153, 143] on link "Results" at bounding box center [144, 144] width 55 height 31
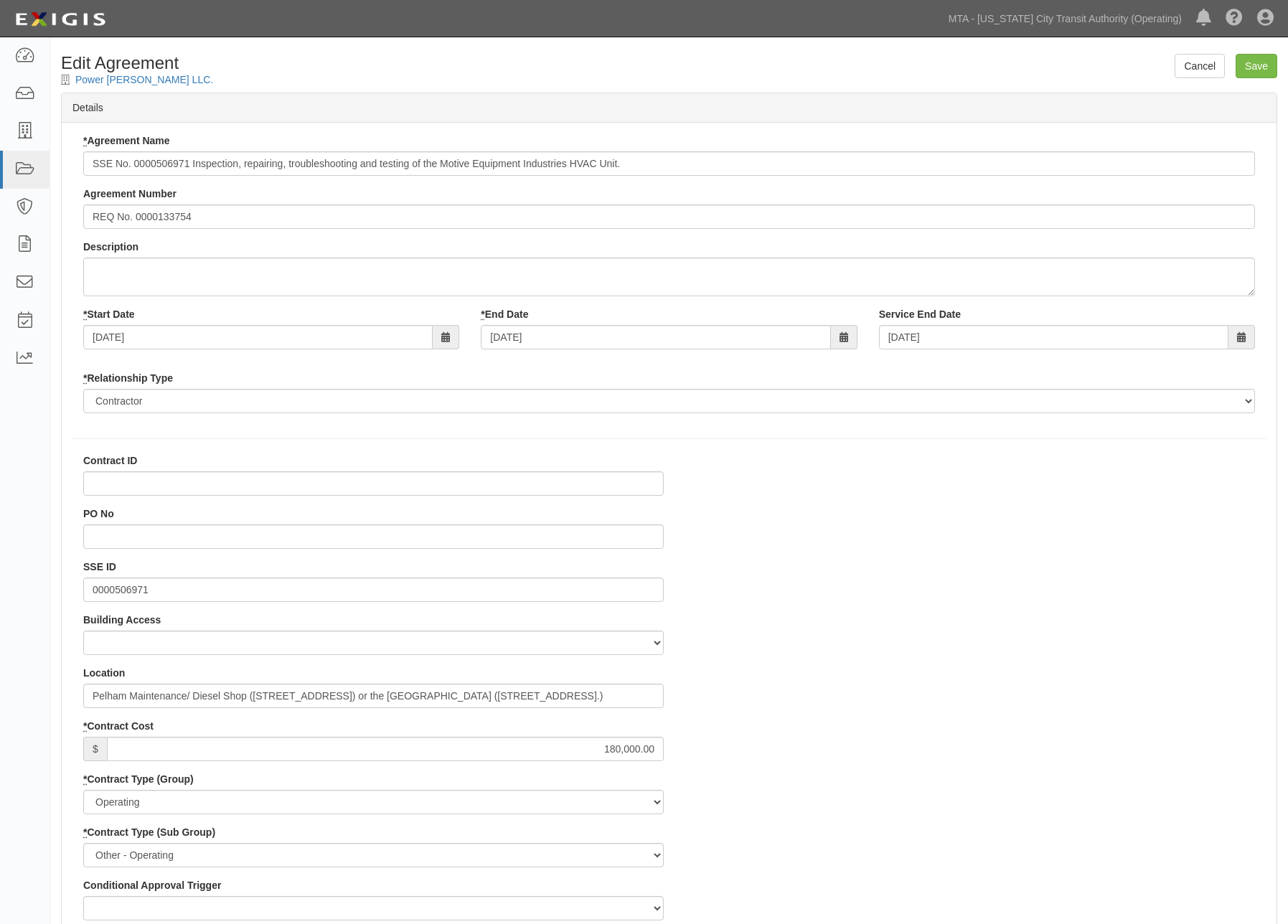
select select
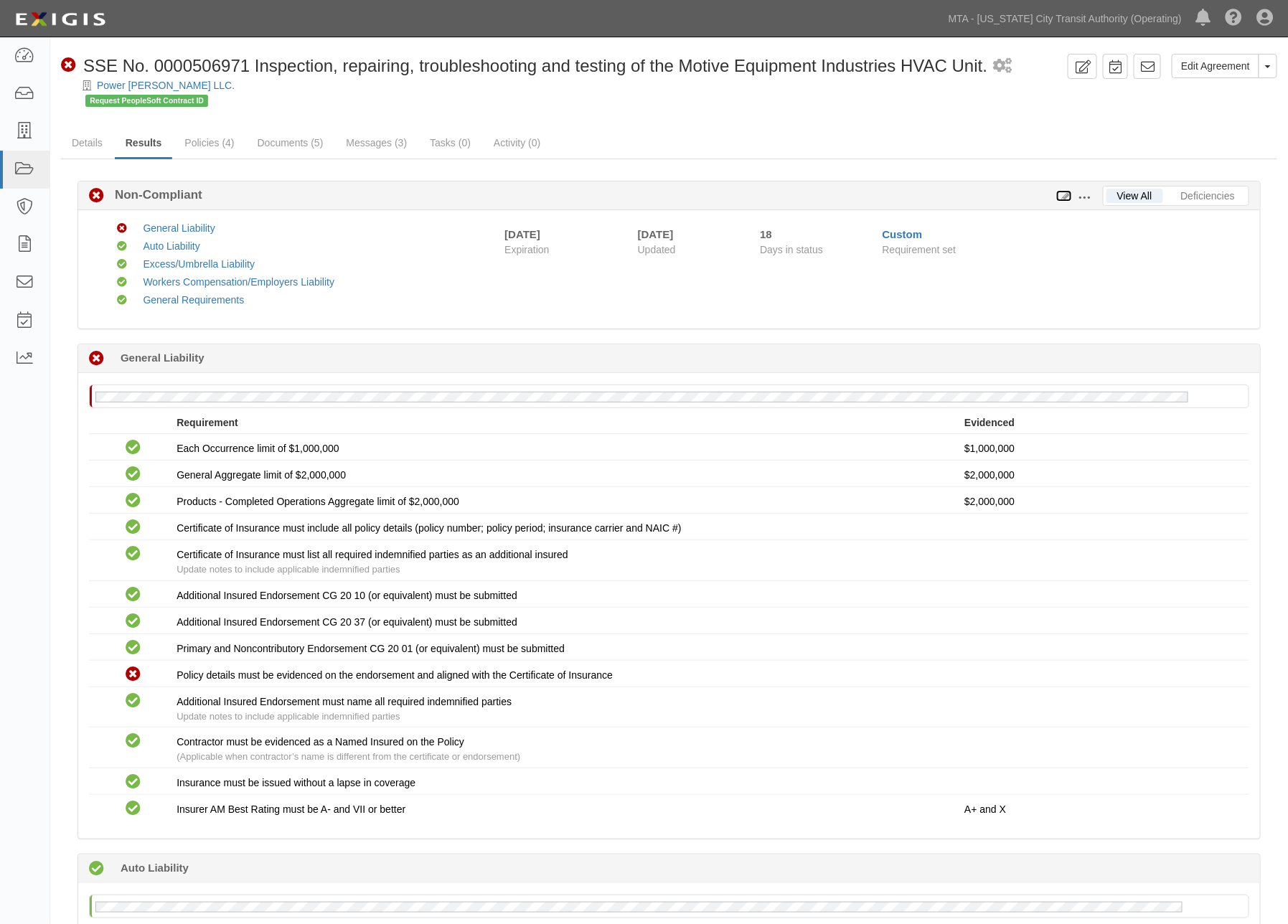
click at [1067, 194] on icon at bounding box center [1064, 197] width 15 height 10
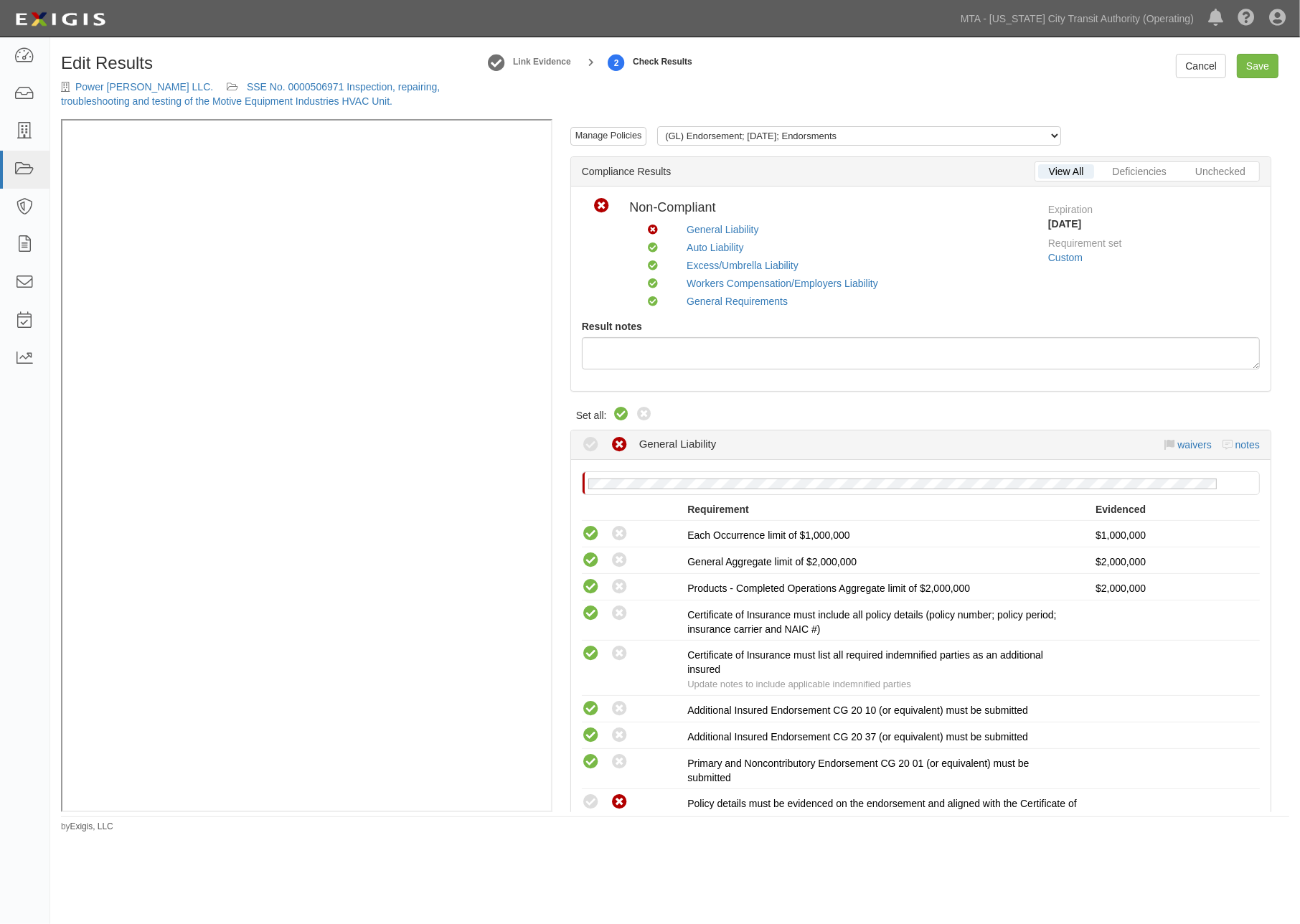
click at [619, 406] on icon at bounding box center [621, 415] width 17 height 17
radio input "true"
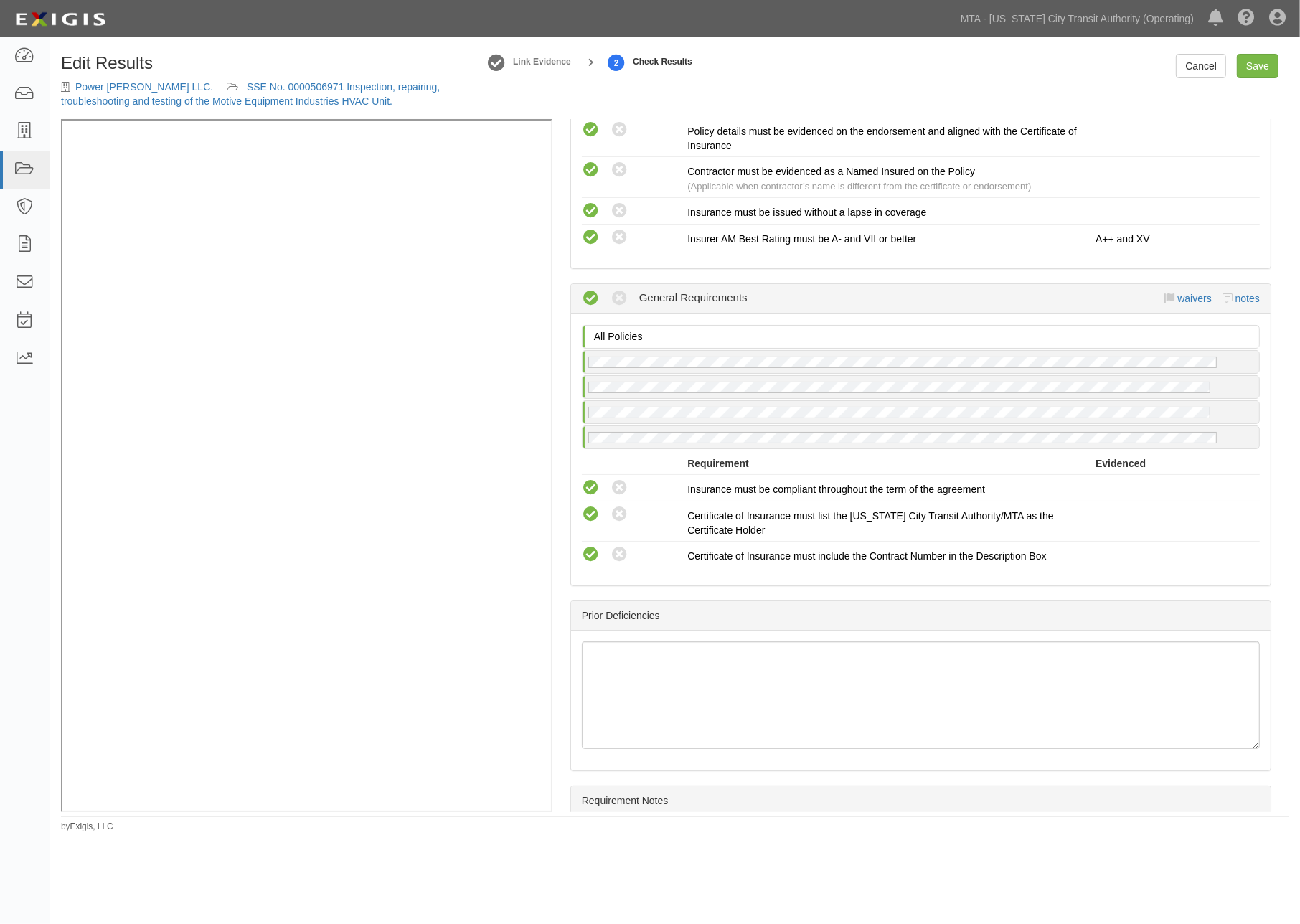
scroll to position [1939, 0]
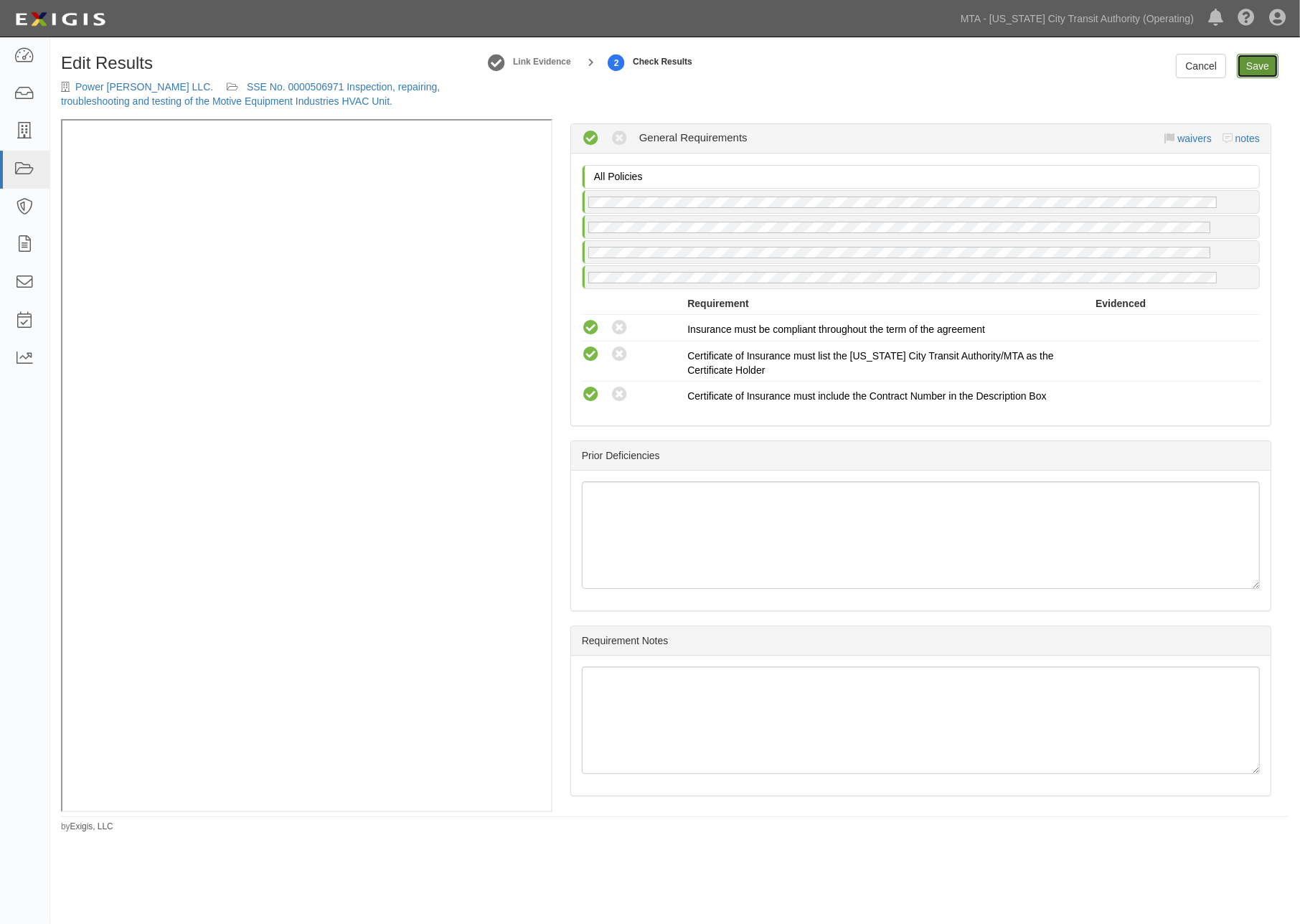
click at [1260, 61] on link "Save" at bounding box center [1258, 67] width 42 height 25
radio input "true"
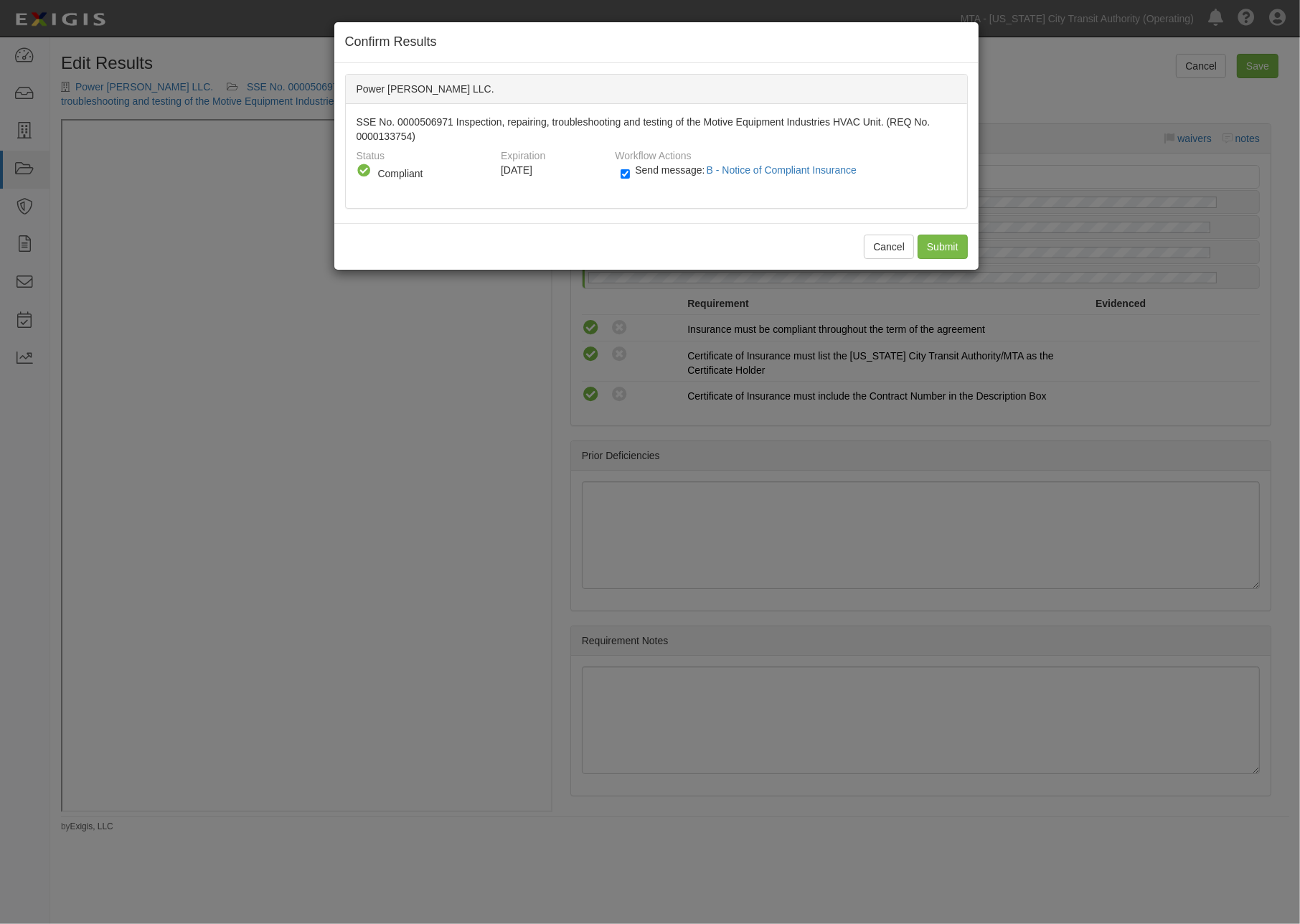
click at [617, 171] on div "Send message: B - Notice of Compliant Insurance" at bounding box center [782, 174] width 346 height 24
click at [619, 173] on div "Send message: B - Notice of Compliant Insurance" at bounding box center [782, 174] width 346 height 24
click at [623, 173] on input "Send message: B - Notice of Compliant Insurance" at bounding box center [625, 173] width 9 height 16
checkbox input "false"
click at [959, 241] on input "Submit" at bounding box center [942, 247] width 50 height 25
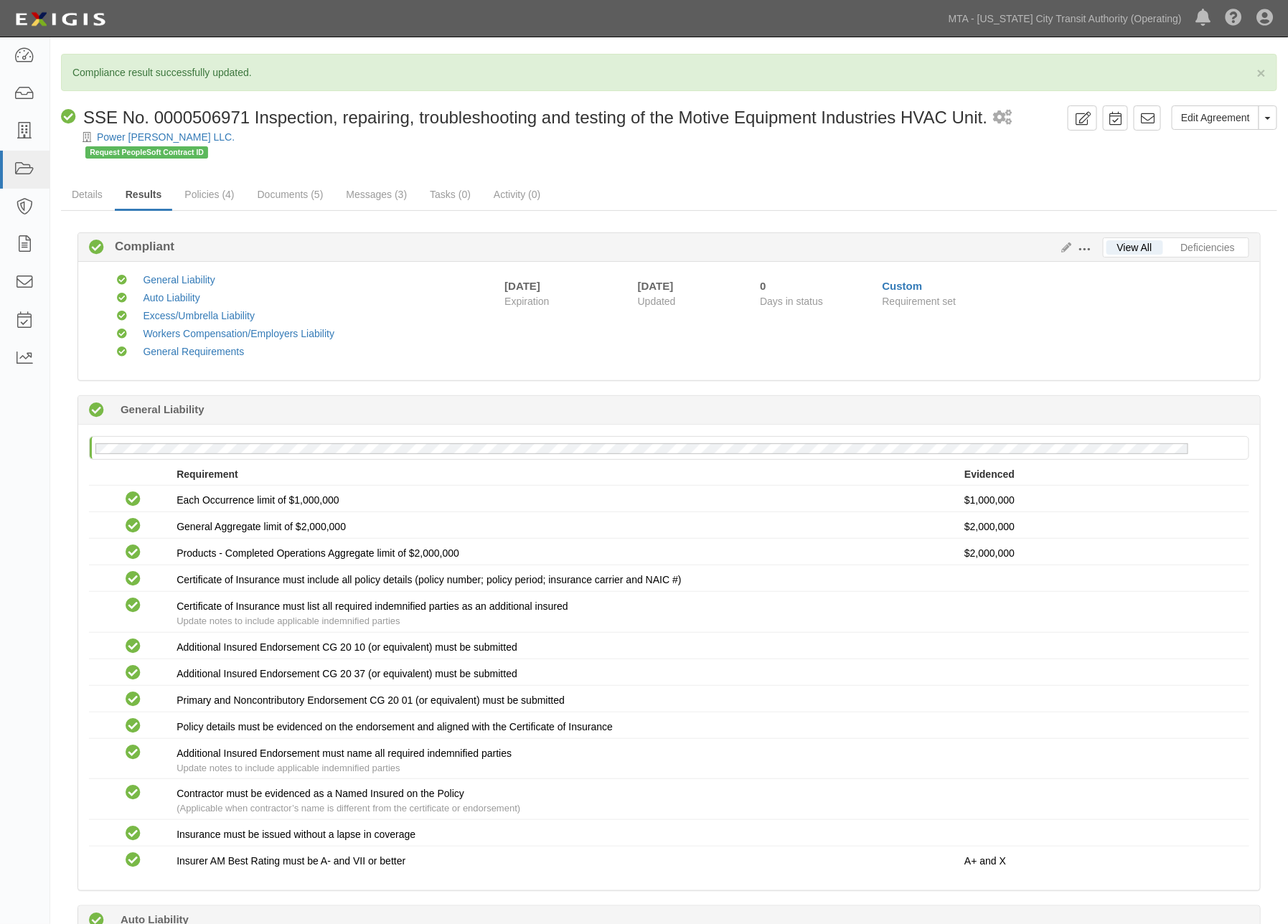
click at [880, 155] on div "Request PeopleSoft Contract ID" at bounding box center [681, 151] width 1192 height 15
click at [1273, 13] on icon at bounding box center [1266, 19] width 16 height 17
click at [1201, 84] on link "Sign Out" at bounding box center [1224, 84] width 114 height 29
